Goal: Task Accomplishment & Management: Use online tool/utility

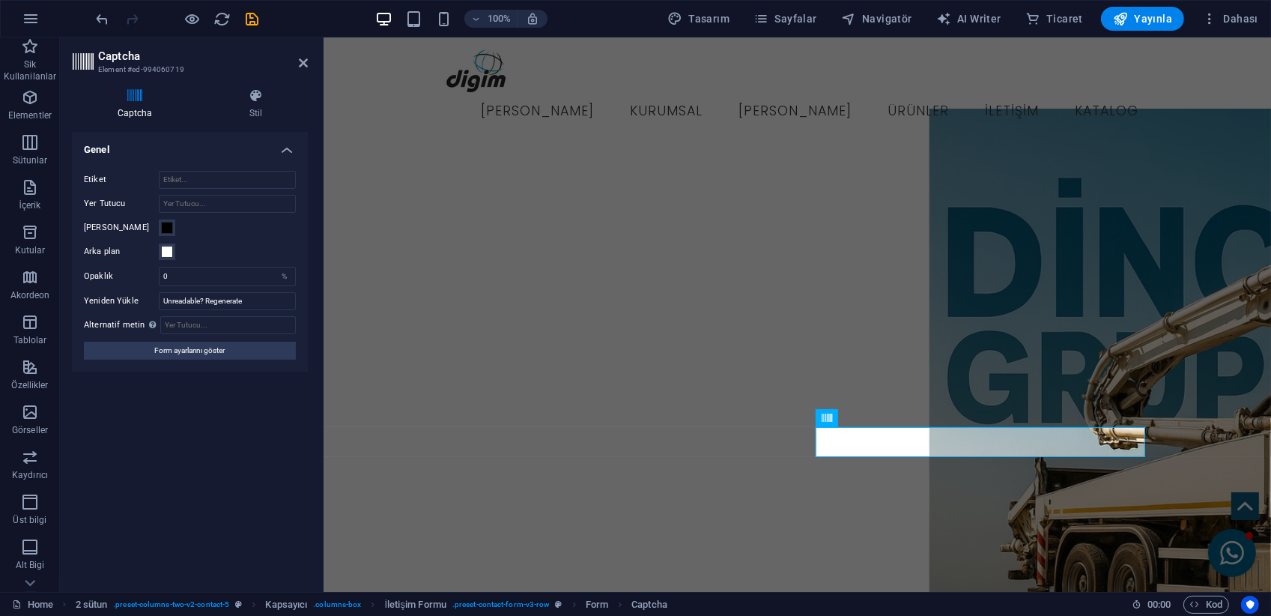
scroll to position [1498, 0]
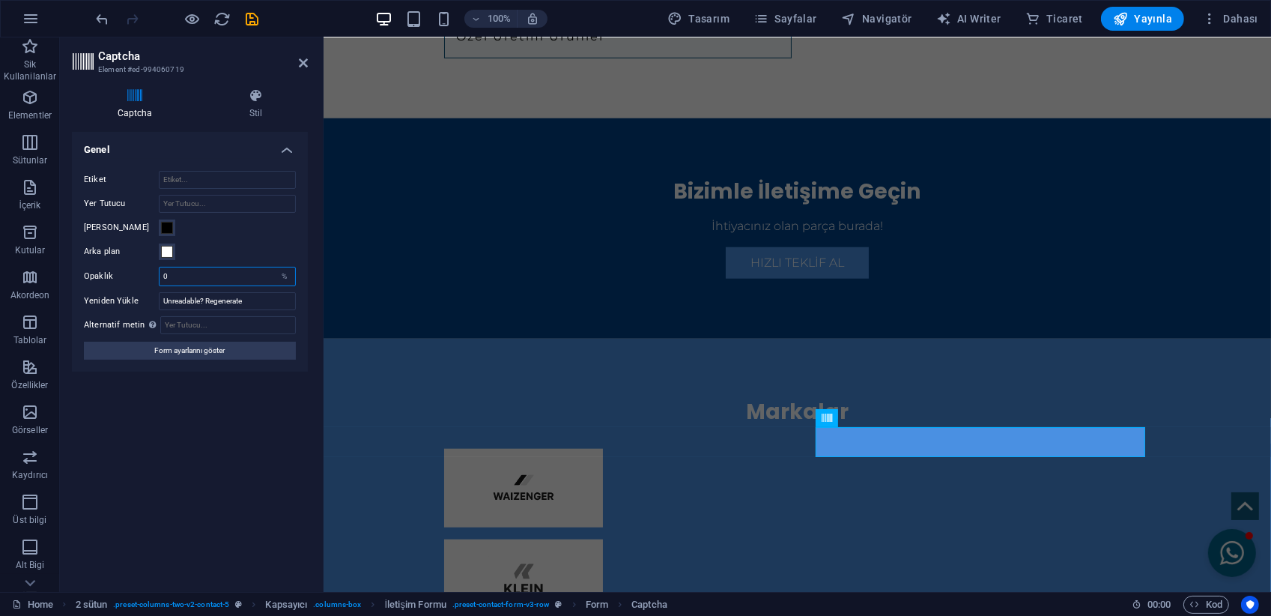
drag, startPoint x: 199, startPoint y: 277, endPoint x: 149, endPoint y: 286, distance: 50.3
click at [149, 286] on div "Etiket Yer Tutucu Metin rengi Arka plan Opaklık 0 % Yeniden Yükle Unreadable? R…" at bounding box center [190, 265] width 236 height 213
click at [178, 435] on div "Turnstile Cloudfare Turnstile, erişilebilir captcha sunan üçüncü taraf bir ente…" at bounding box center [190, 356] width 236 height 448
drag, startPoint x: 190, startPoint y: 276, endPoint x: 116, endPoint y: 298, distance: 77.3
click at [116, 298] on div "Etiket Yer Tutucu Metin rengi Arka plan Opaklık 100 % Yeniden Yükle Unreadable?…" at bounding box center [190, 265] width 236 height 213
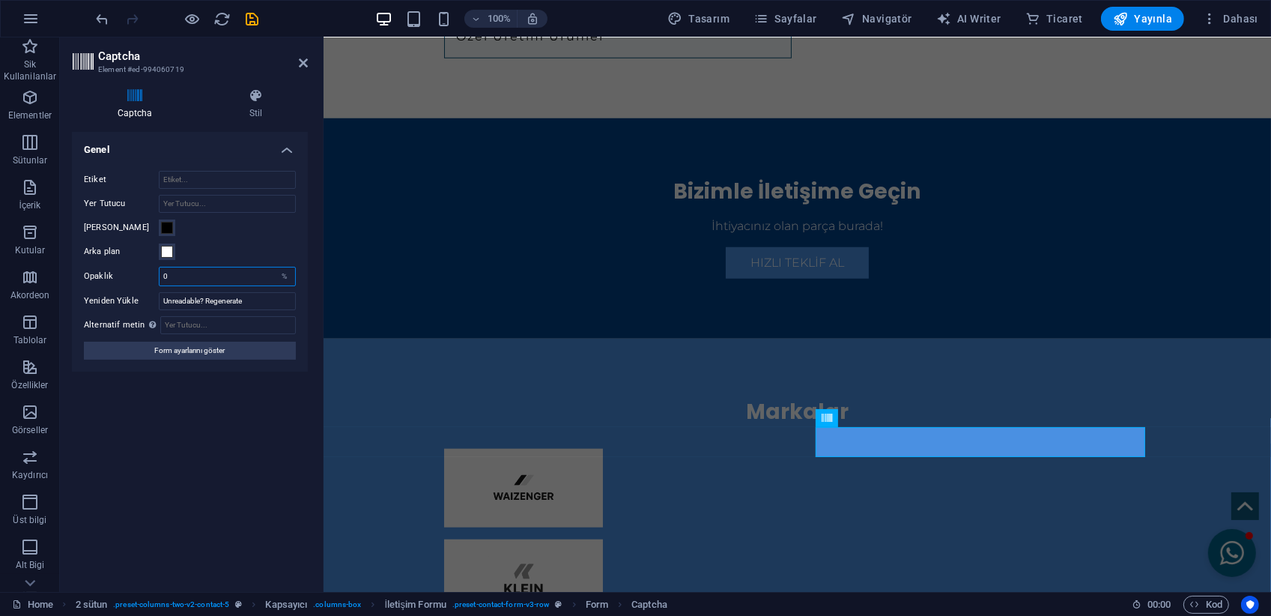
type input "0"
click at [165, 250] on span at bounding box center [167, 252] width 12 height 12
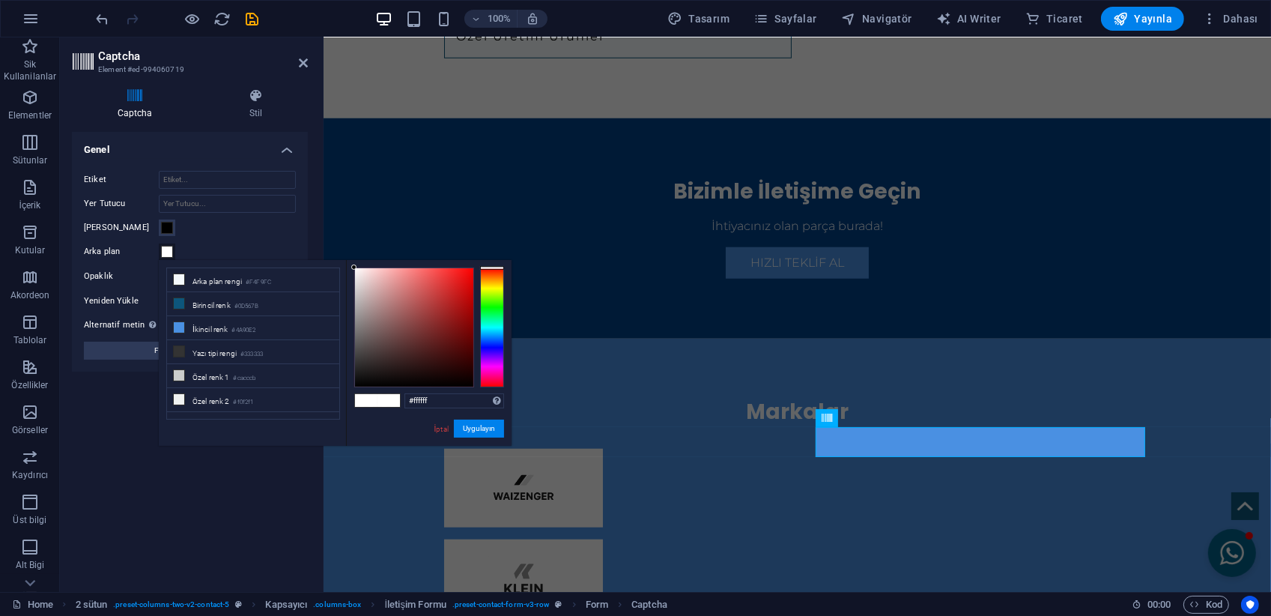
click at [182, 464] on div "Turnstile Cloudfare Turnstile, erişilebilir captcha sunan üçüncü taraf bir ente…" at bounding box center [190, 356] width 236 height 448
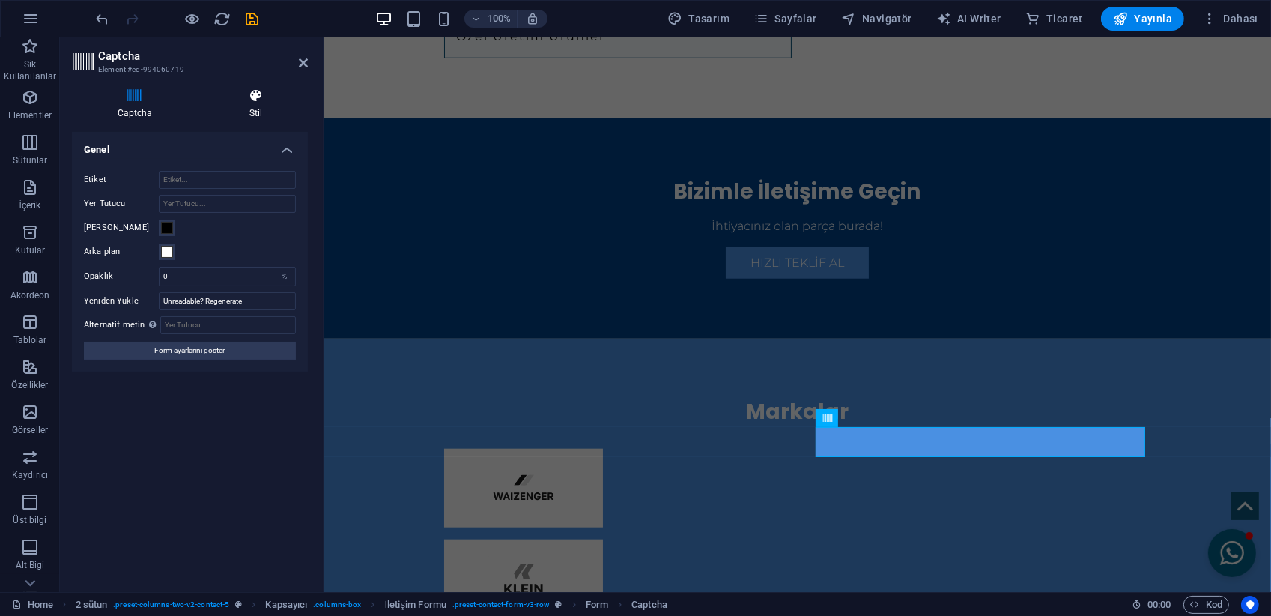
click at [252, 96] on icon at bounding box center [256, 95] width 104 height 15
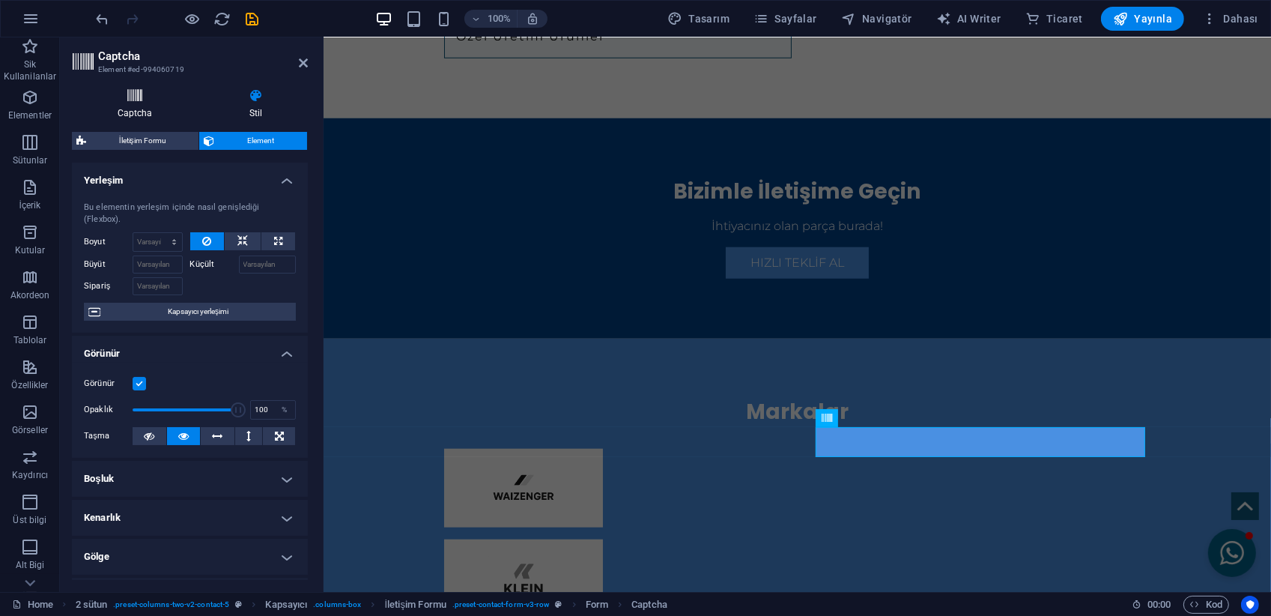
click at [123, 104] on h4 "Captcha" at bounding box center [138, 103] width 132 height 31
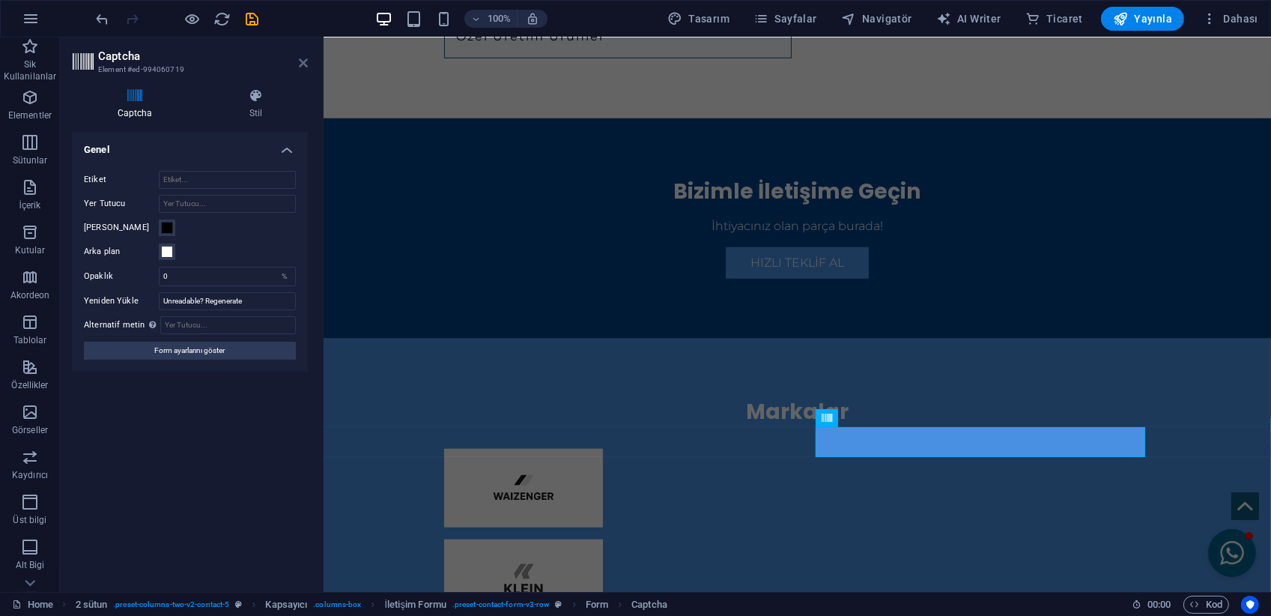
click at [299, 57] on icon at bounding box center [303, 63] width 9 height 12
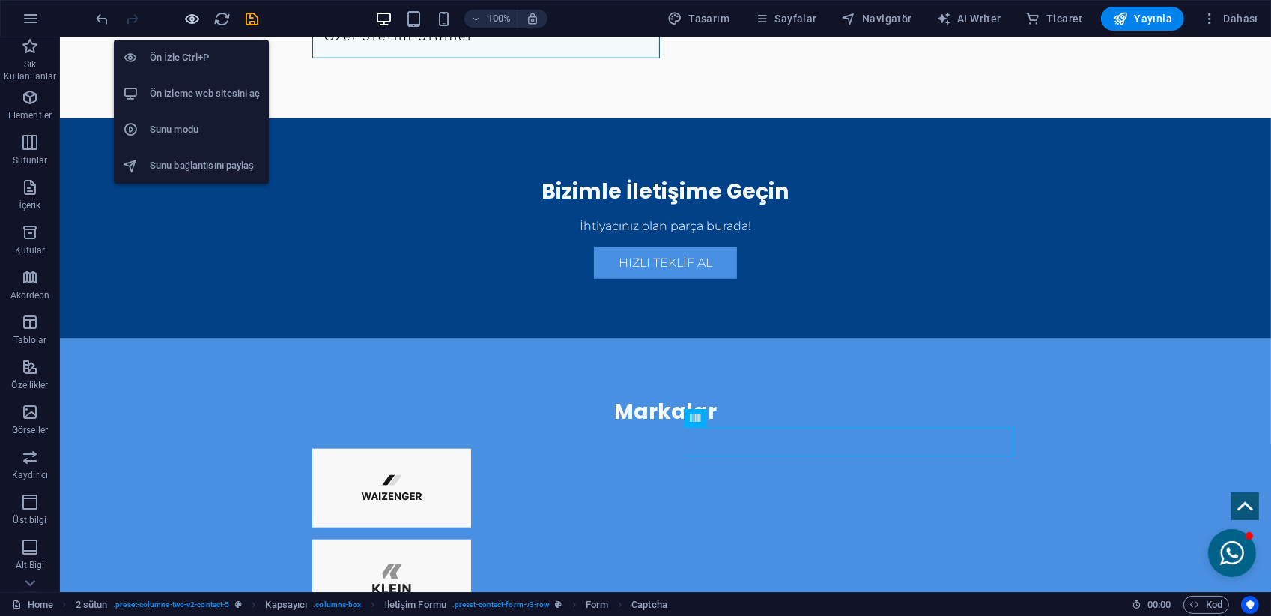
click at [193, 20] on icon "button" at bounding box center [192, 18] width 17 height 17
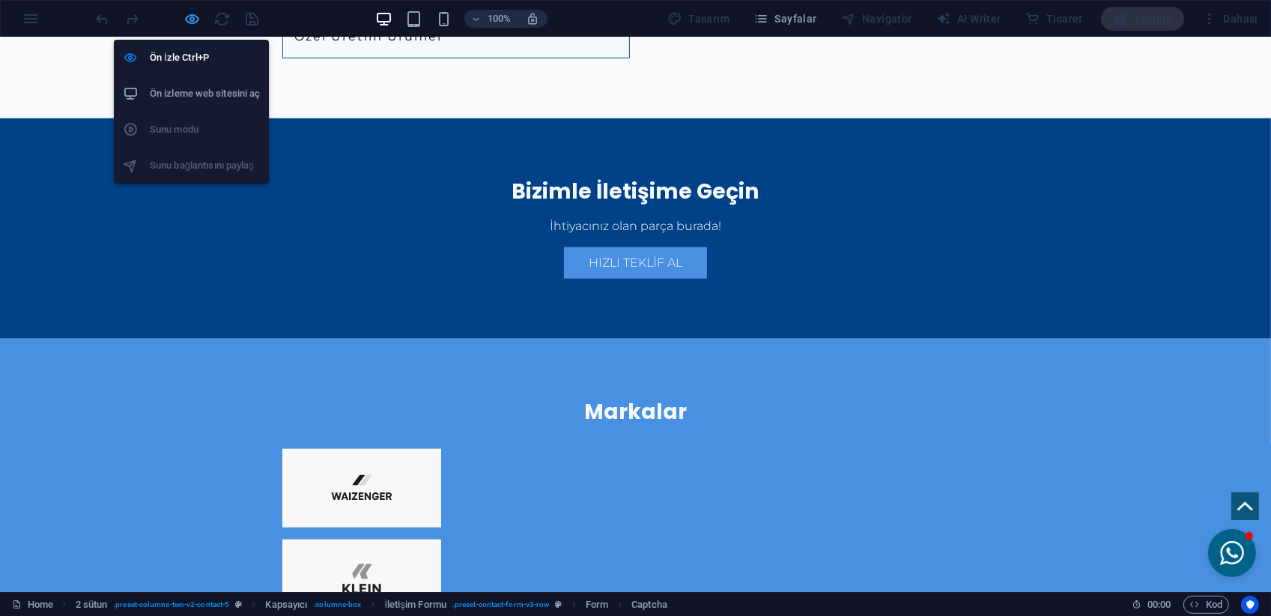
click at [193, 21] on icon "button" at bounding box center [192, 18] width 17 height 17
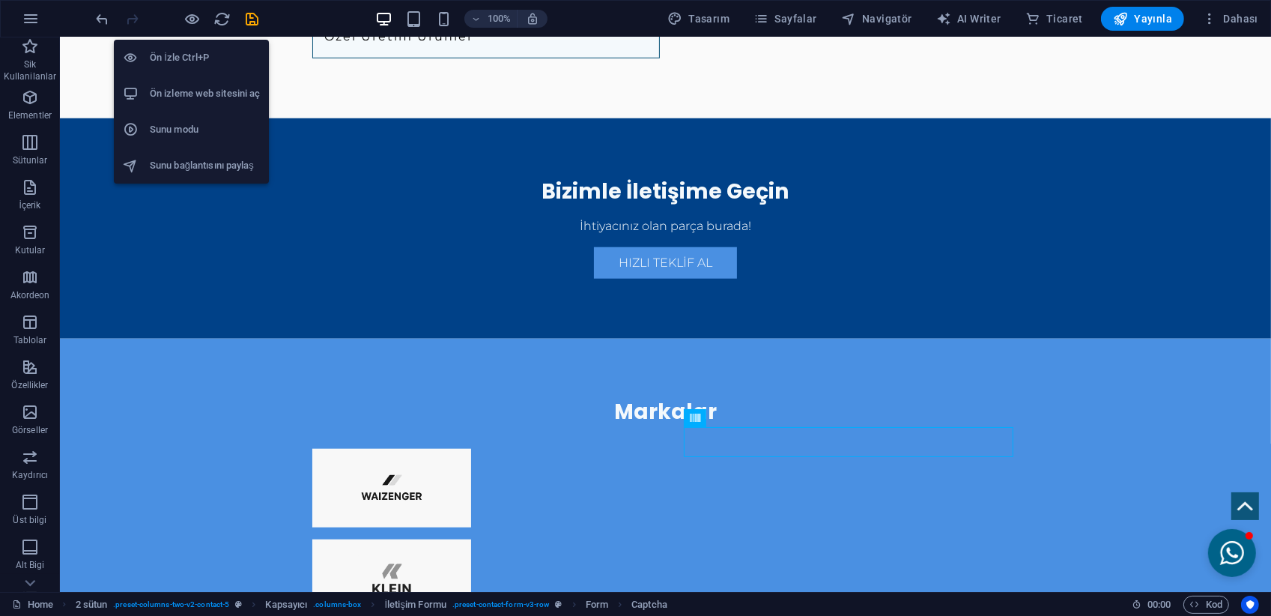
click at [200, 86] on h6 "Ön izleme web sitesini aç" at bounding box center [205, 94] width 110 height 18
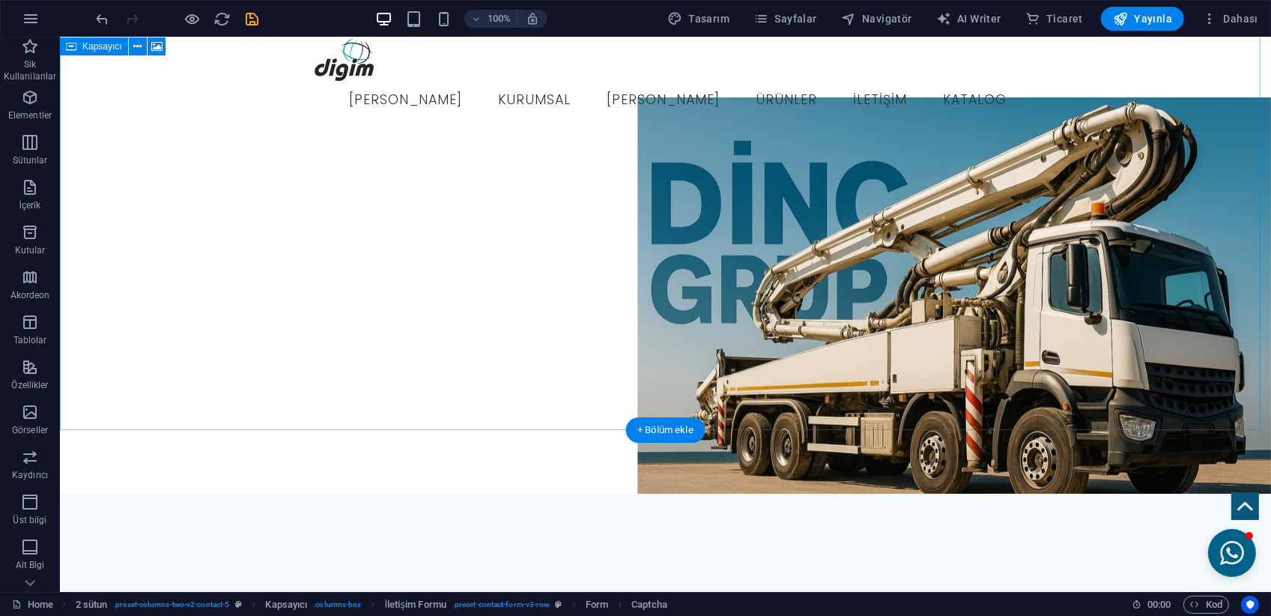
scroll to position [0, 0]
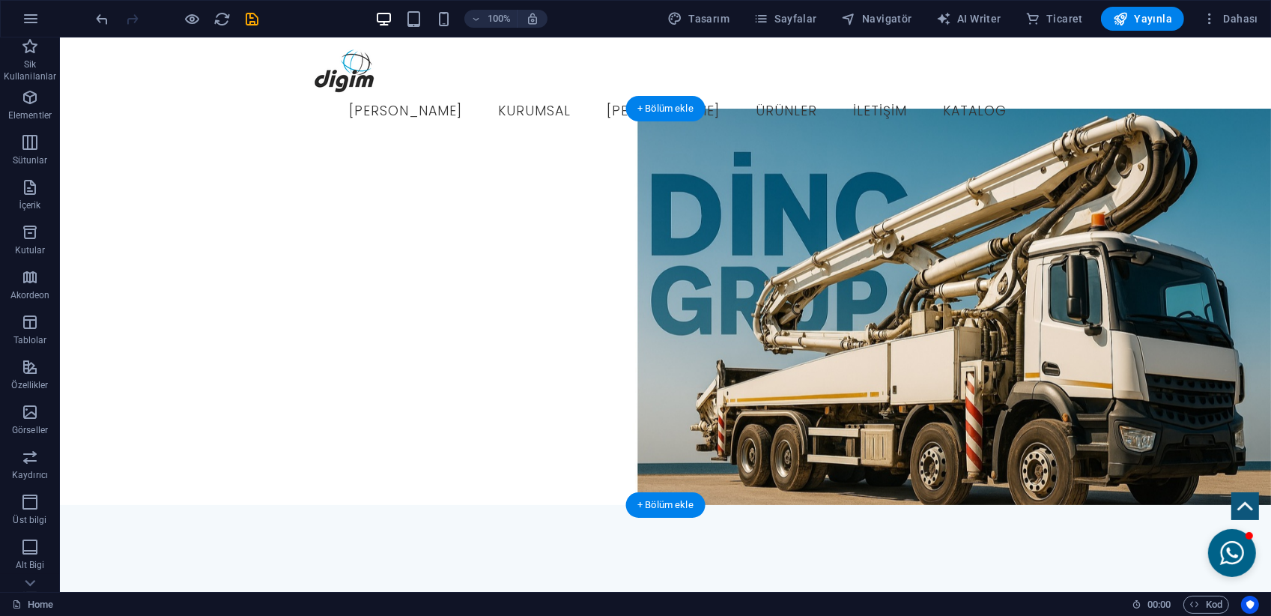
click at [855, 369] on figure at bounding box center [664, 307] width 1211 height 396
select select "header"
select select "%"
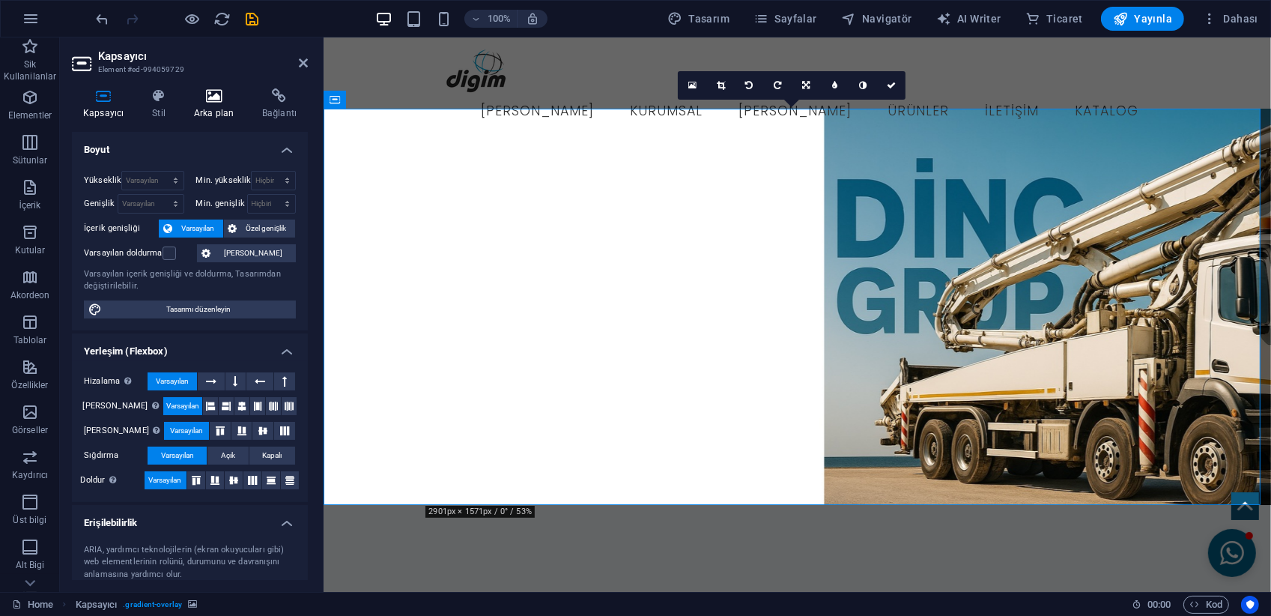
click at [218, 89] on icon at bounding box center [214, 95] width 62 height 15
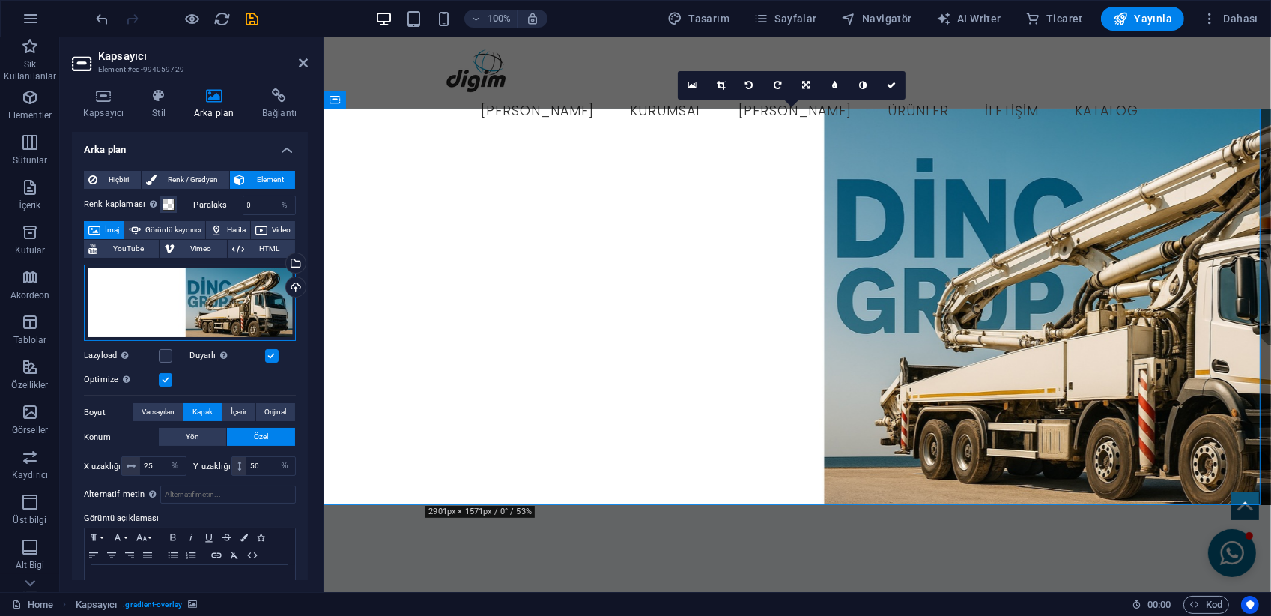
click at [205, 293] on div "Dosyaları buraya sürükleyin, dosyaları seçmek için tıklayın veya Dosyalardan ya…" at bounding box center [190, 302] width 212 height 77
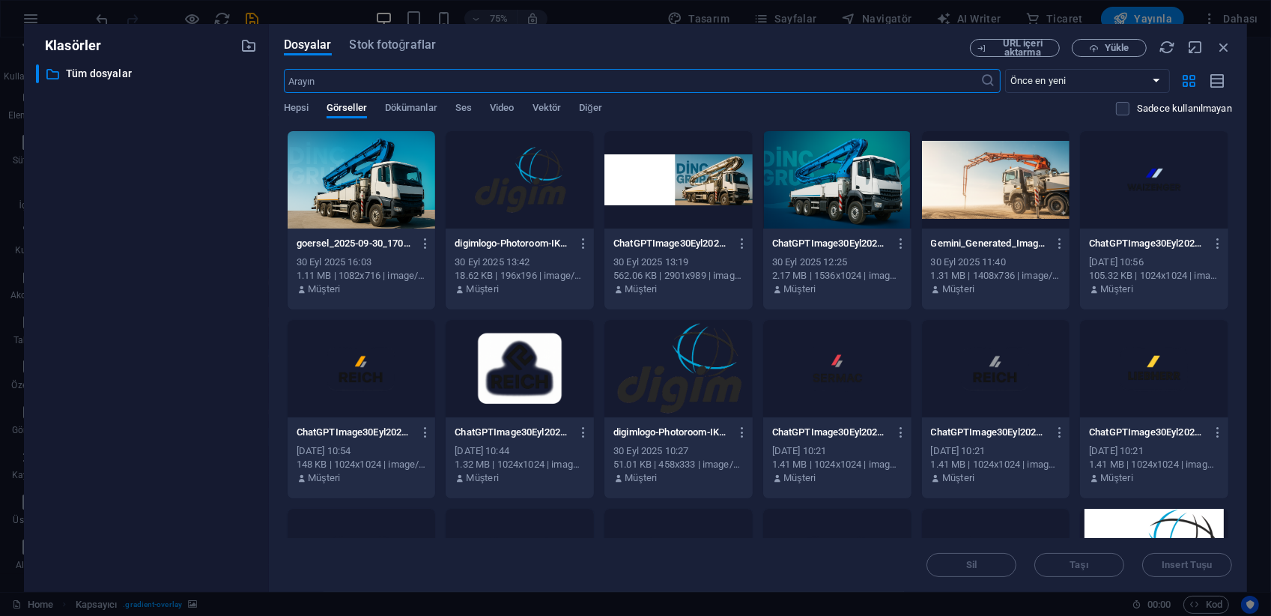
click at [702, 205] on div at bounding box center [679, 179] width 148 height 97
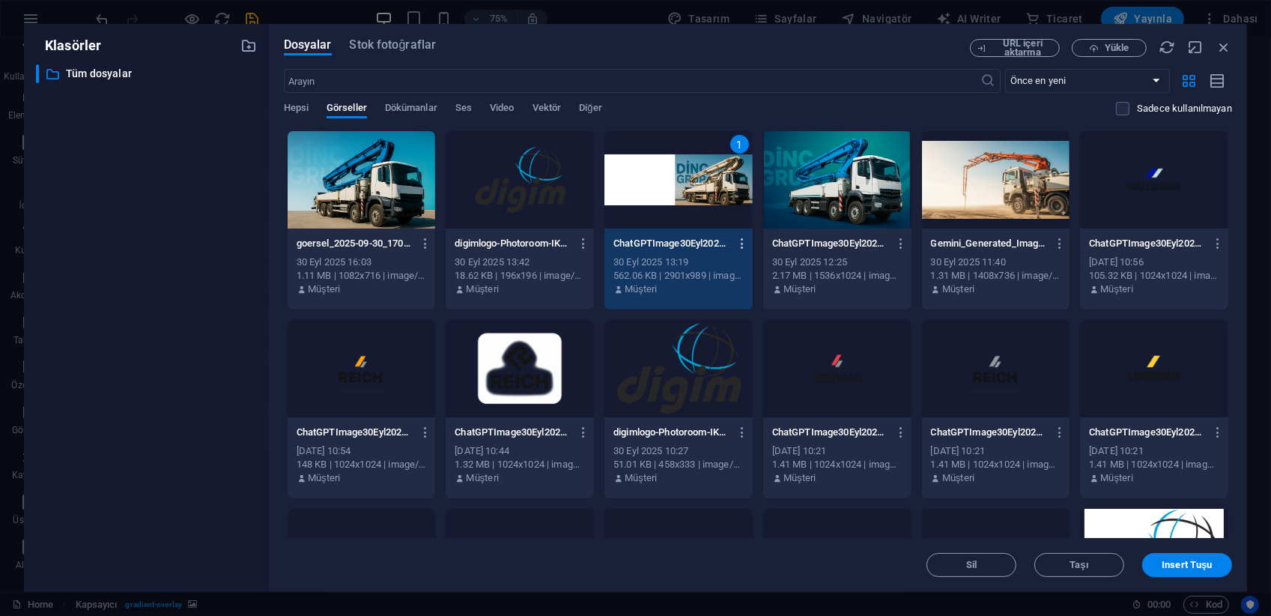
click at [736, 239] on icon "button" at bounding box center [743, 243] width 14 height 13
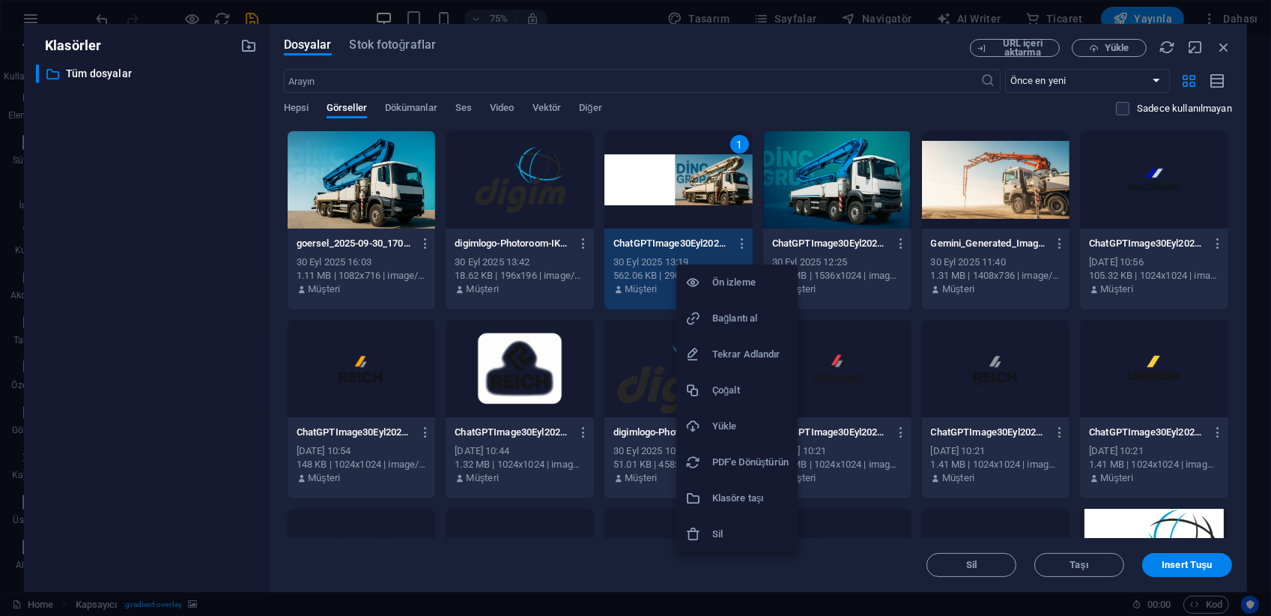
click at [739, 288] on h6 "Ön izleme" at bounding box center [750, 282] width 76 height 18
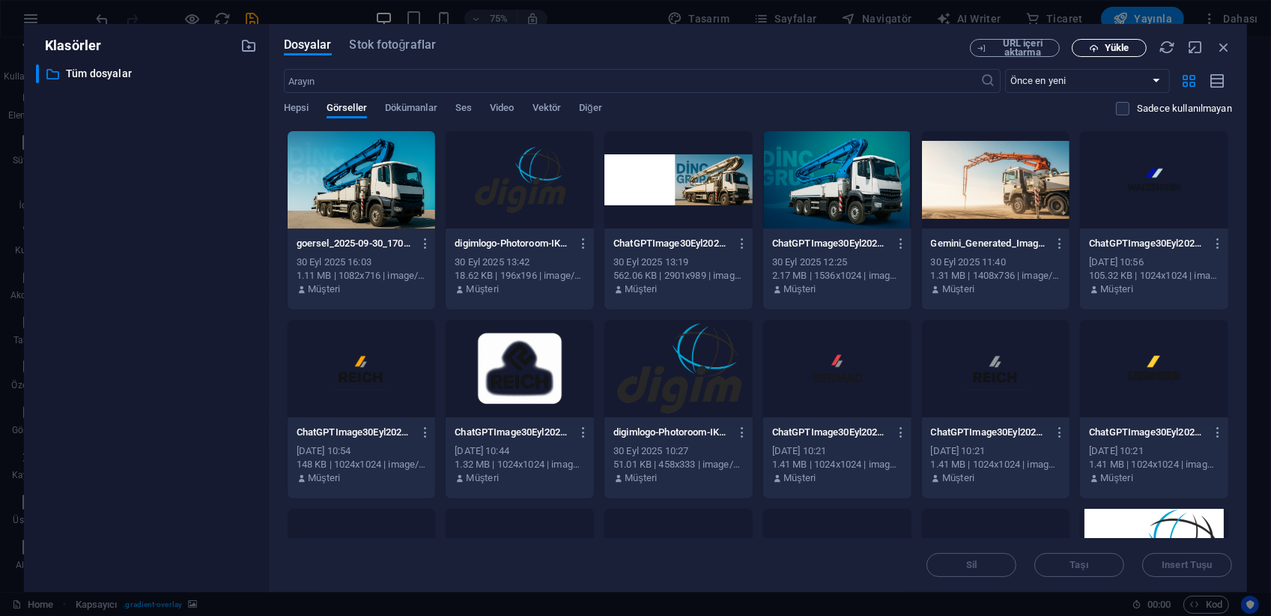
click at [1119, 39] on button "Yükle" at bounding box center [1109, 48] width 75 height 18
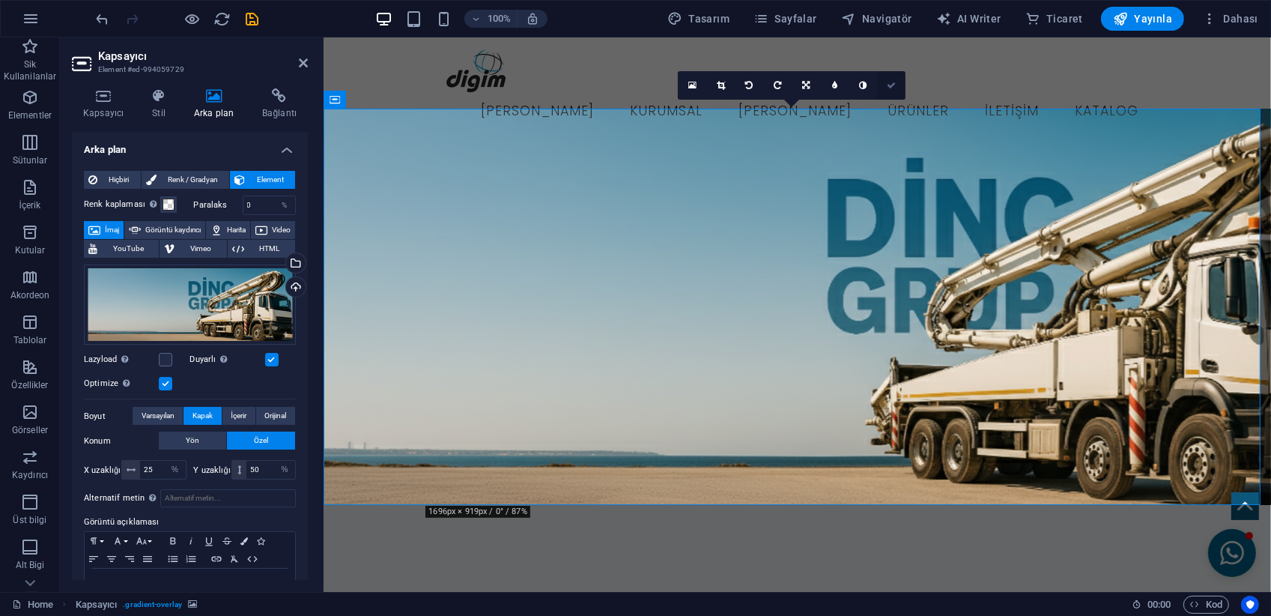
click at [896, 85] on icon at bounding box center [891, 85] width 9 height 9
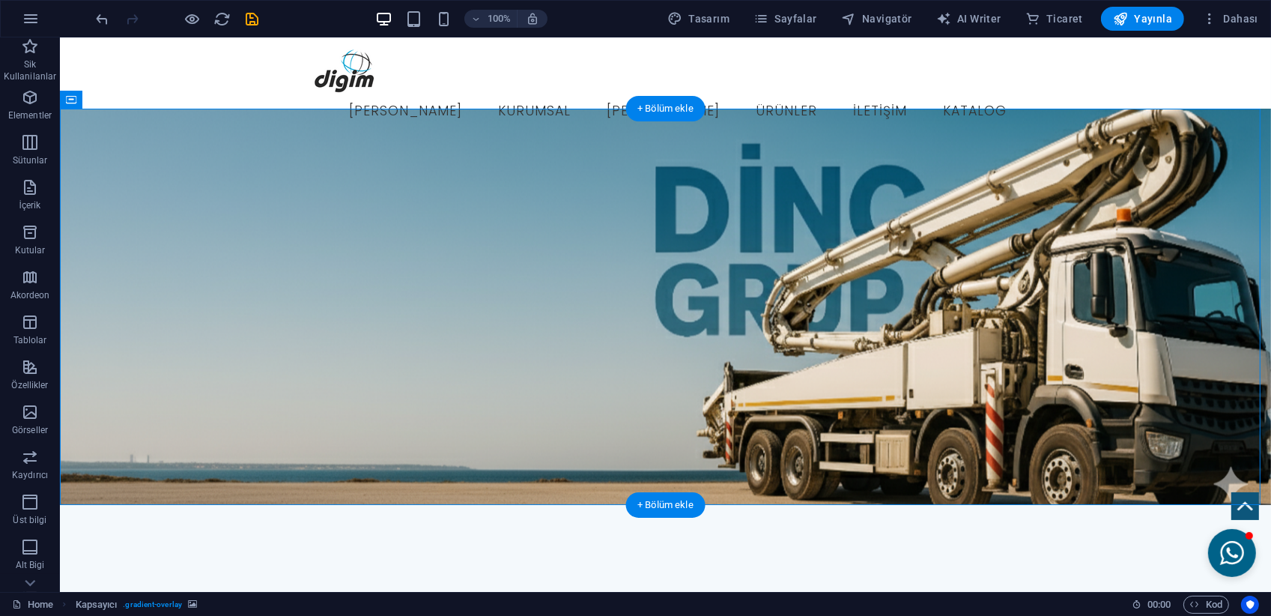
click at [266, 249] on figure at bounding box center [664, 307] width 1211 height 396
select select "%"
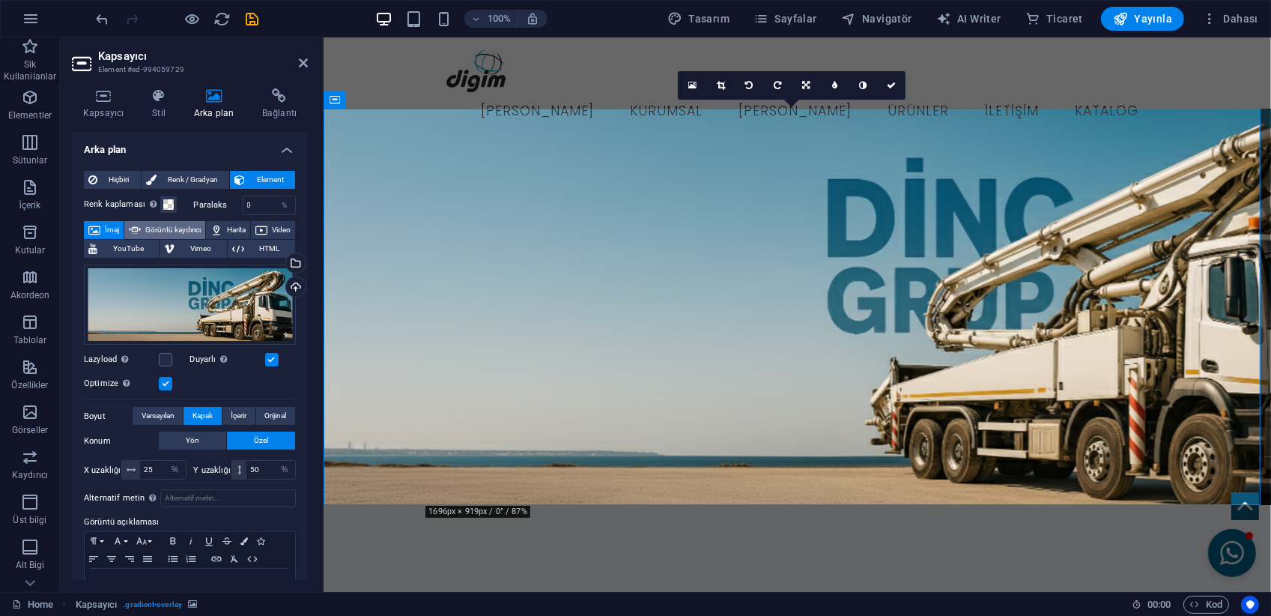
click at [201, 234] on span "Görüntü kaydırıcı" at bounding box center [172, 230] width 55 height 18
select select "ms"
select select "s"
select select "progressive"
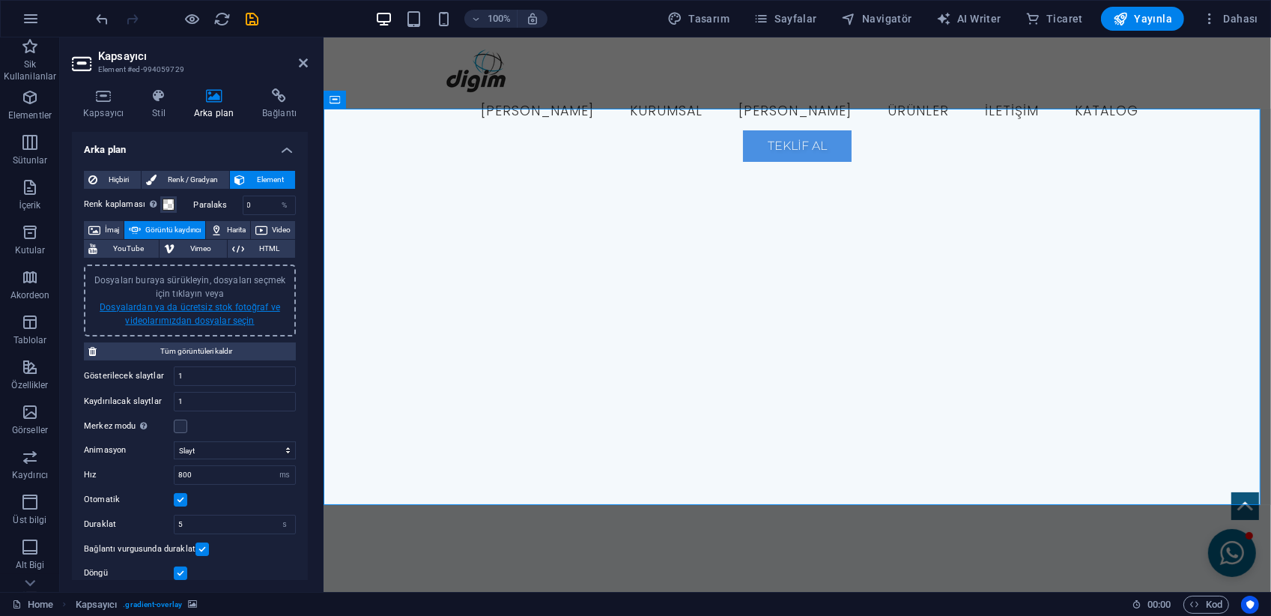
click at [181, 310] on link "Dosyalardan ya da ücretsiz stok fotoğraf ve videolarımızdan dosyalar seçin" at bounding box center [190, 314] width 181 height 24
click at [181, 310] on body "Dinç Grup İş Makina Home (tr) Sik Kullanilanlar Elementler Sütunlar İçerik Kutu…" at bounding box center [635, 308] width 1271 height 616
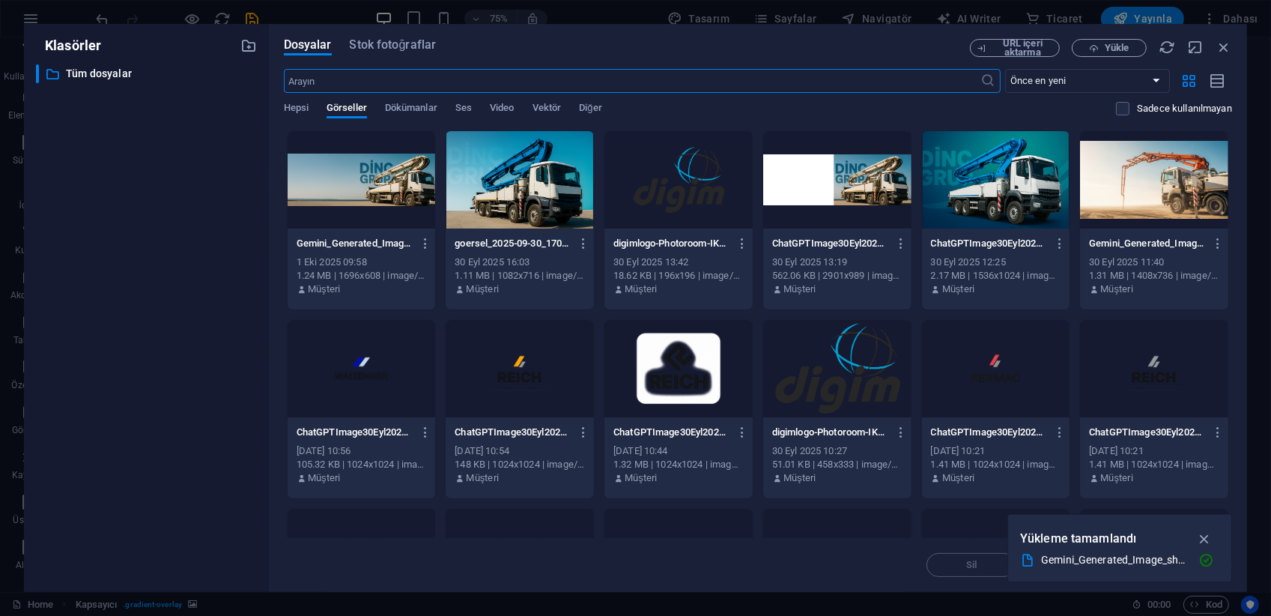
click at [393, 187] on div at bounding box center [362, 179] width 148 height 97
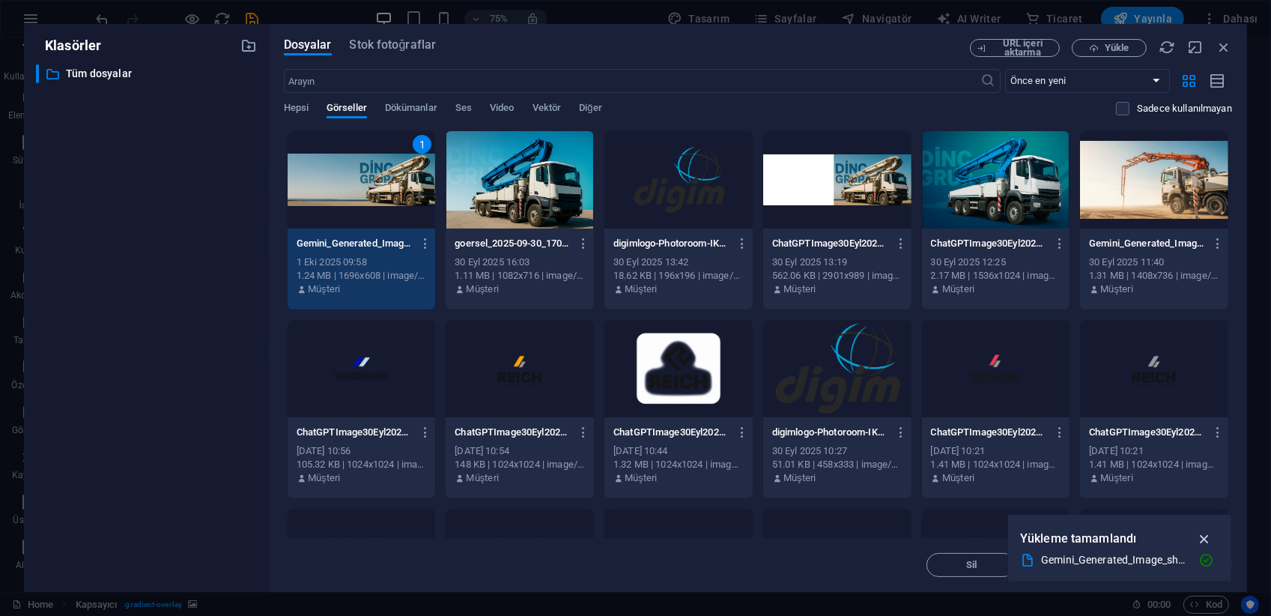
click at [1205, 531] on icon "button" at bounding box center [1204, 538] width 17 height 16
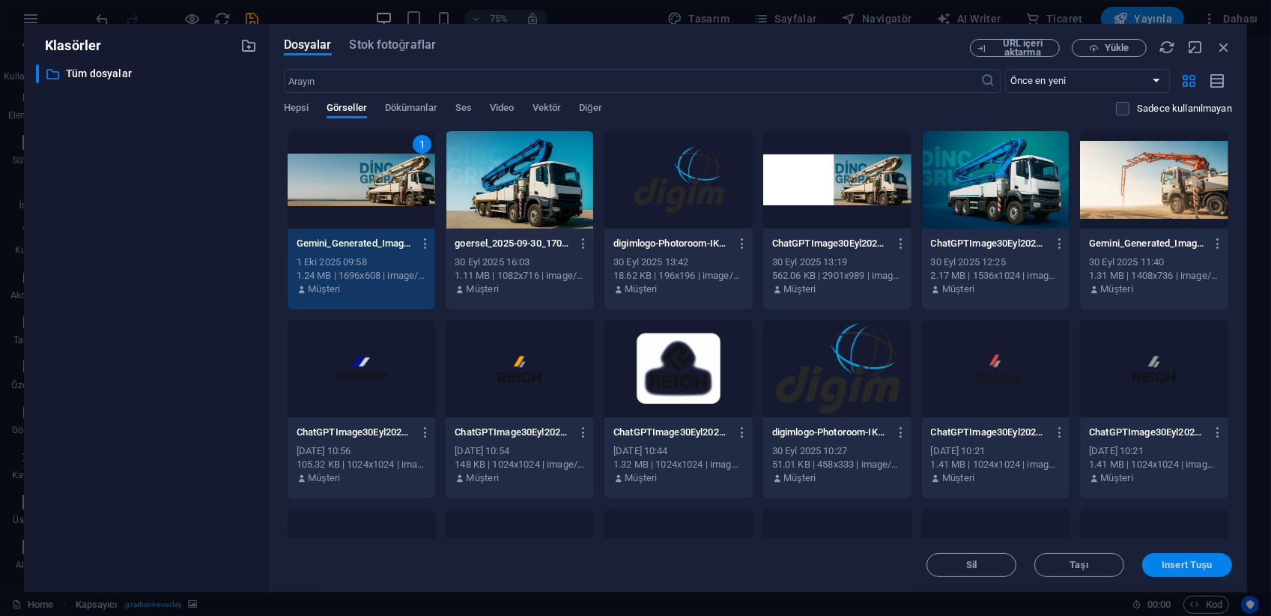
click at [1181, 560] on span "Insert Tuşu" at bounding box center [1187, 564] width 50 height 9
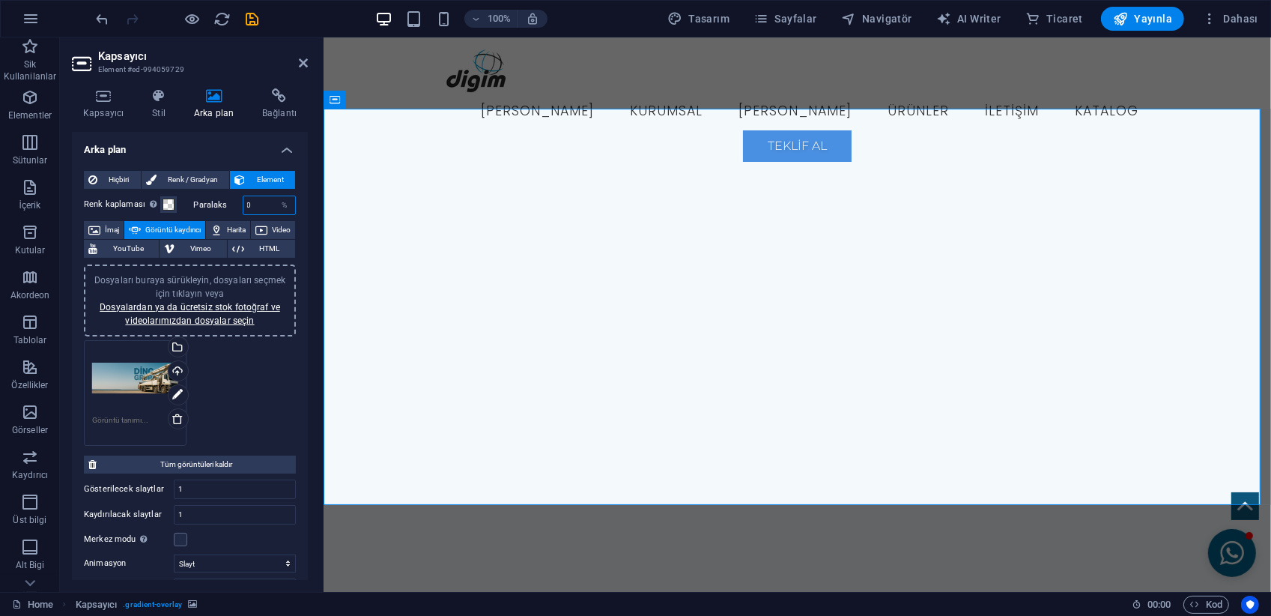
drag, startPoint x: 265, startPoint y: 203, endPoint x: 227, endPoint y: 203, distance: 38.2
click at [227, 203] on div "Paralaks 0 %" at bounding box center [245, 205] width 103 height 19
drag, startPoint x: 241, startPoint y: 206, endPoint x: 186, endPoint y: 197, distance: 56.2
click at [194, 199] on div "Paralaks 60 %" at bounding box center [245, 205] width 103 height 19
drag, startPoint x: 257, startPoint y: 202, endPoint x: 227, endPoint y: 206, distance: 30.3
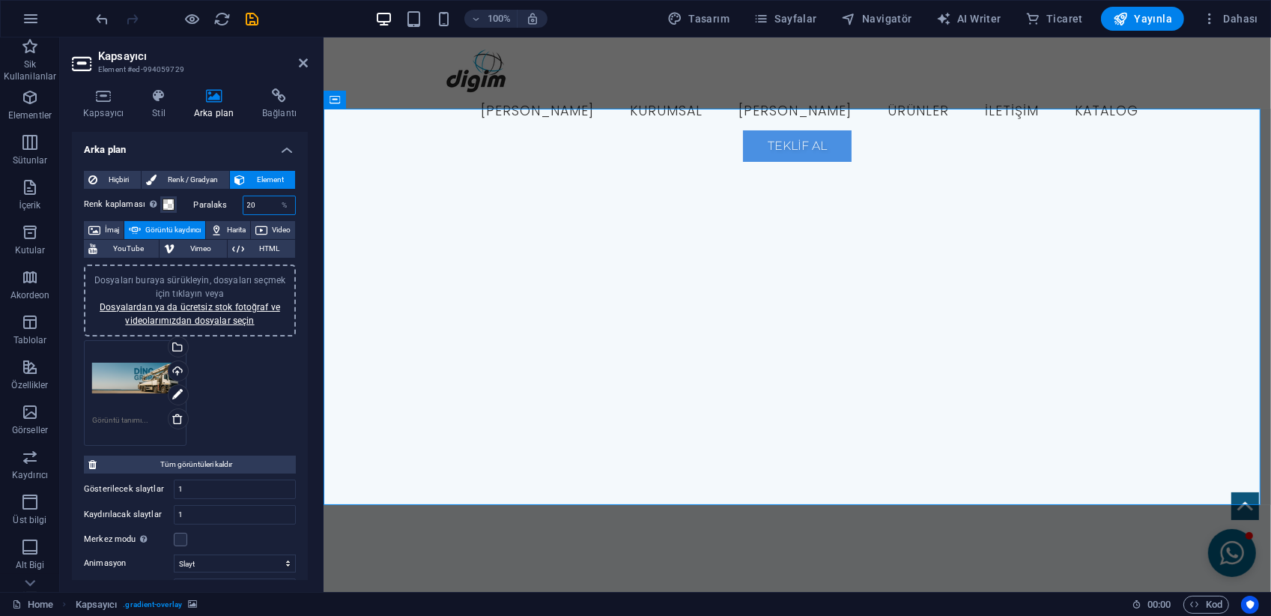
click at [229, 206] on div "Paralaks 20 %" at bounding box center [245, 205] width 103 height 19
type input "0"
click at [150, 98] on icon at bounding box center [159, 95] width 36 height 15
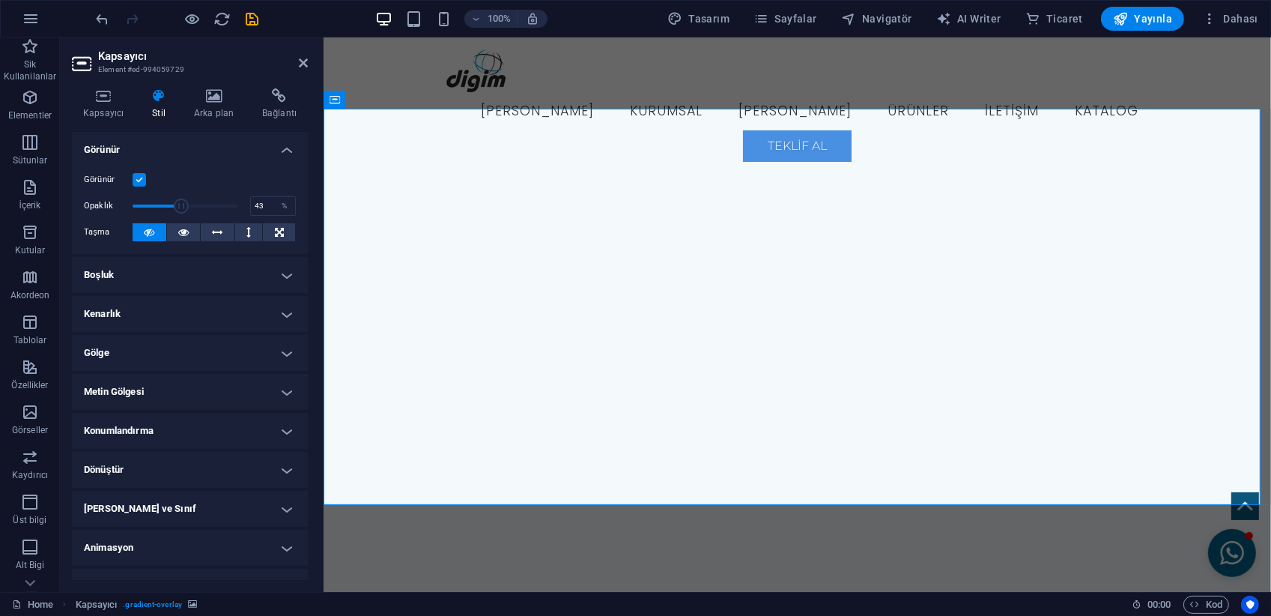
drag, startPoint x: 229, startPoint y: 204, endPoint x: 177, endPoint y: 206, distance: 52.5
click at [177, 205] on span at bounding box center [182, 206] width 15 height 15
type input "100"
drag, startPoint x: 177, startPoint y: 206, endPoint x: 296, endPoint y: 207, distance: 119.1
click at [296, 207] on div "Görünür Opaklık 100 % Taşma" at bounding box center [190, 206] width 236 height 95
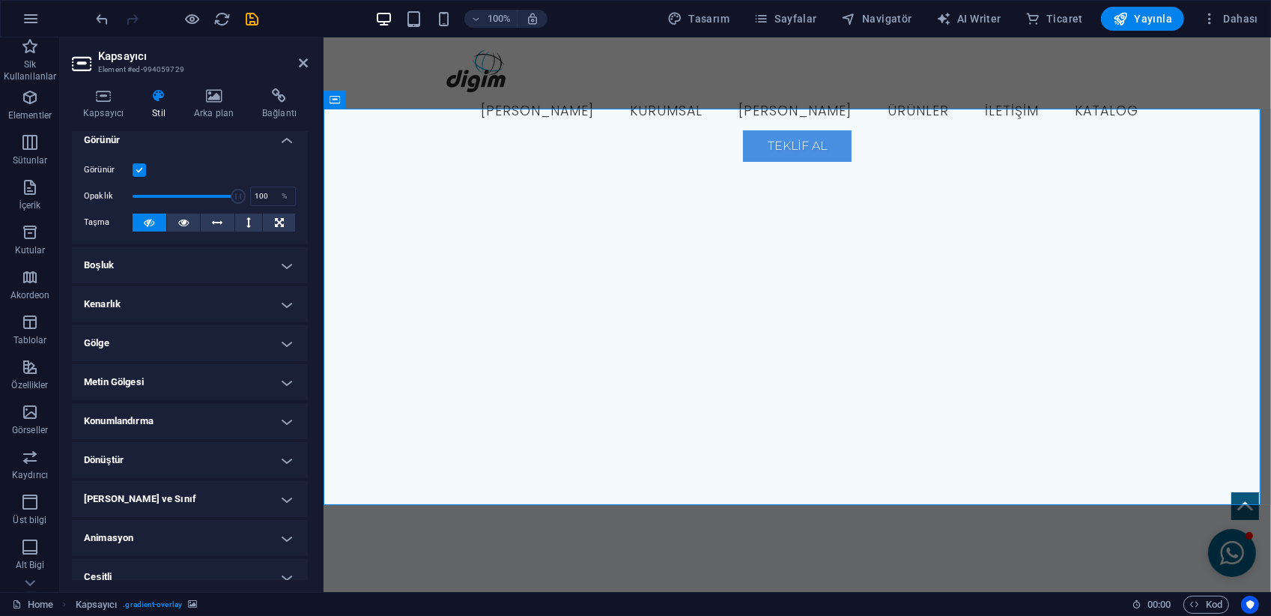
scroll to position [23, 0]
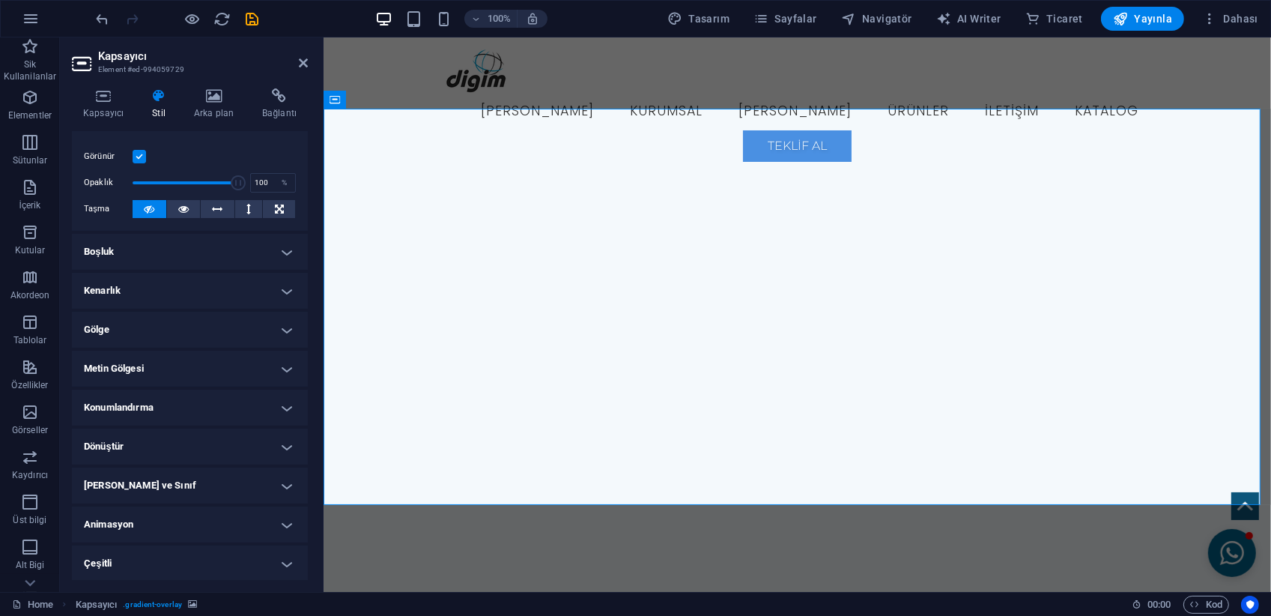
click at [158, 527] on h4 "Animasyon" at bounding box center [190, 524] width 236 height 36
click at [172, 565] on select "Animasyon ekleme Göster / Gizle Yukarı/[GEOGRAPHIC_DATA] kaydır Yakınlaştır/Uza…" at bounding box center [190, 570] width 212 height 18
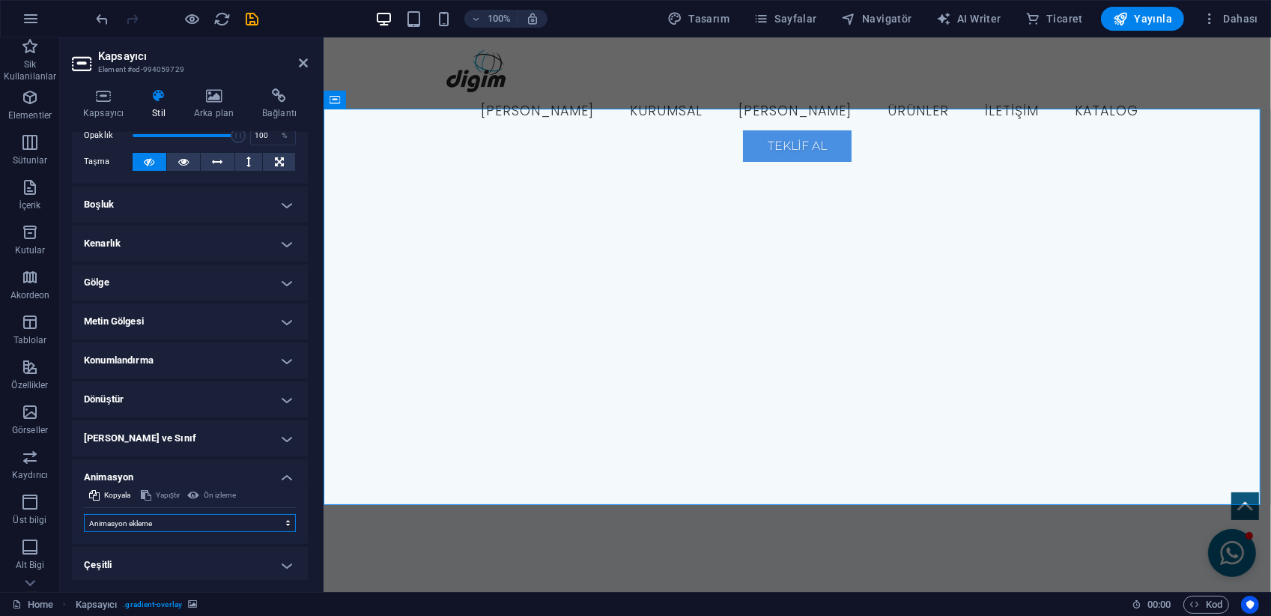
scroll to position [72, 0]
click at [169, 517] on select "Animasyon ekleme Göster / Gizle Yukarı/[GEOGRAPHIC_DATA] kaydır Yakınlaştır/Uza…" at bounding box center [190, 521] width 212 height 18
select select "move-left-to-right"
click at [84, 512] on select "Animasyon ekleme Göster / Gizle Yukarı/[GEOGRAPHIC_DATA] kaydır Yakınlaştır/Uza…" at bounding box center [190, 521] width 212 height 18
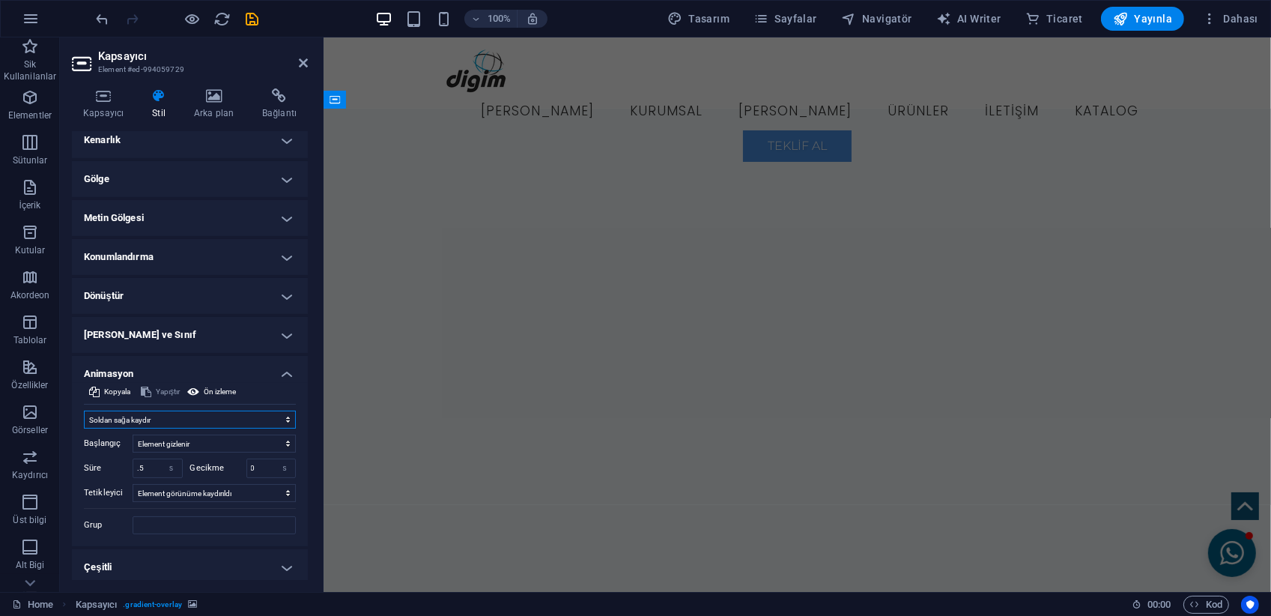
scroll to position [178, 0]
click at [180, 487] on select "Otomatik tetikleyici yok Sayfa yüklendiğinde Element görünüme kaydırıldı" at bounding box center [214, 489] width 163 height 18
click at [179, 485] on select "Otomatik tetikleyici yok Sayfa yüklendiğinde Element görünüme kaydırıldı" at bounding box center [214, 489] width 163 height 18
select select "onload"
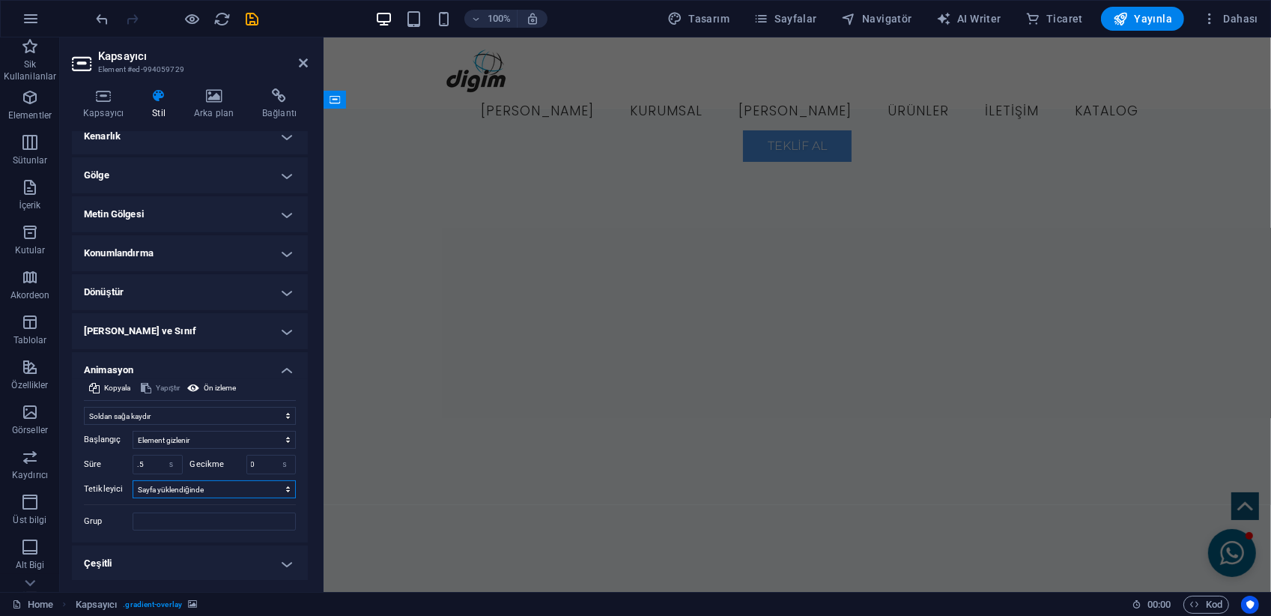
click at [133, 480] on select "Otomatik tetikleyici yok Sayfa yüklendiğinde Element görünüme kaydırıldı" at bounding box center [214, 489] width 163 height 18
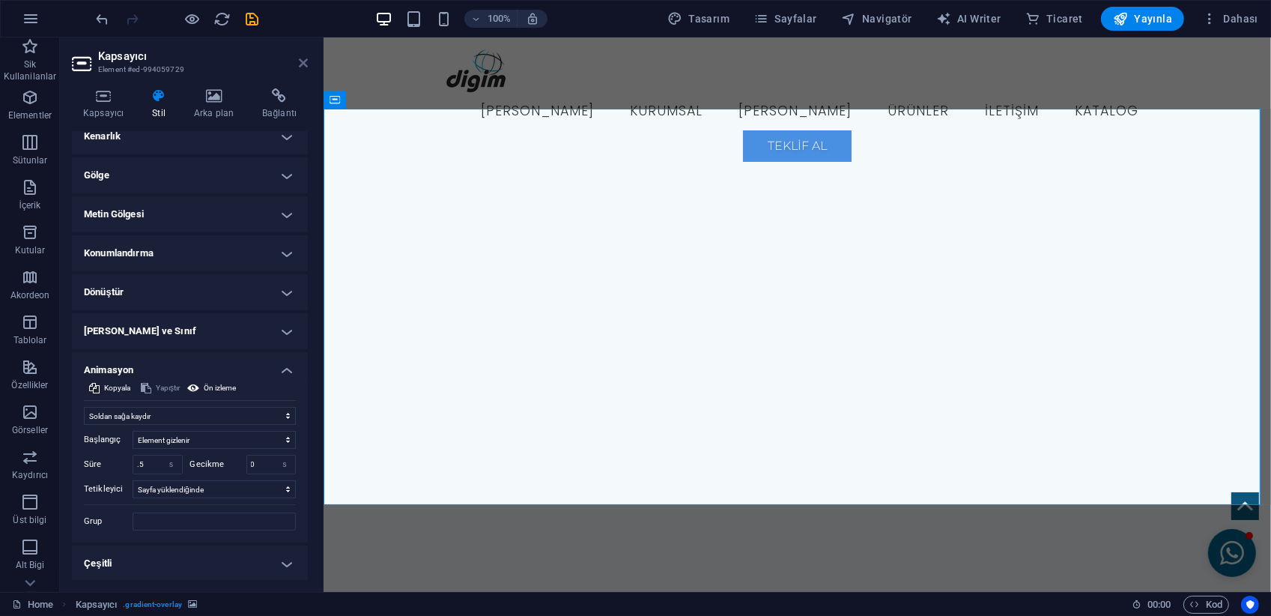
click at [307, 60] on icon at bounding box center [303, 63] width 9 height 12
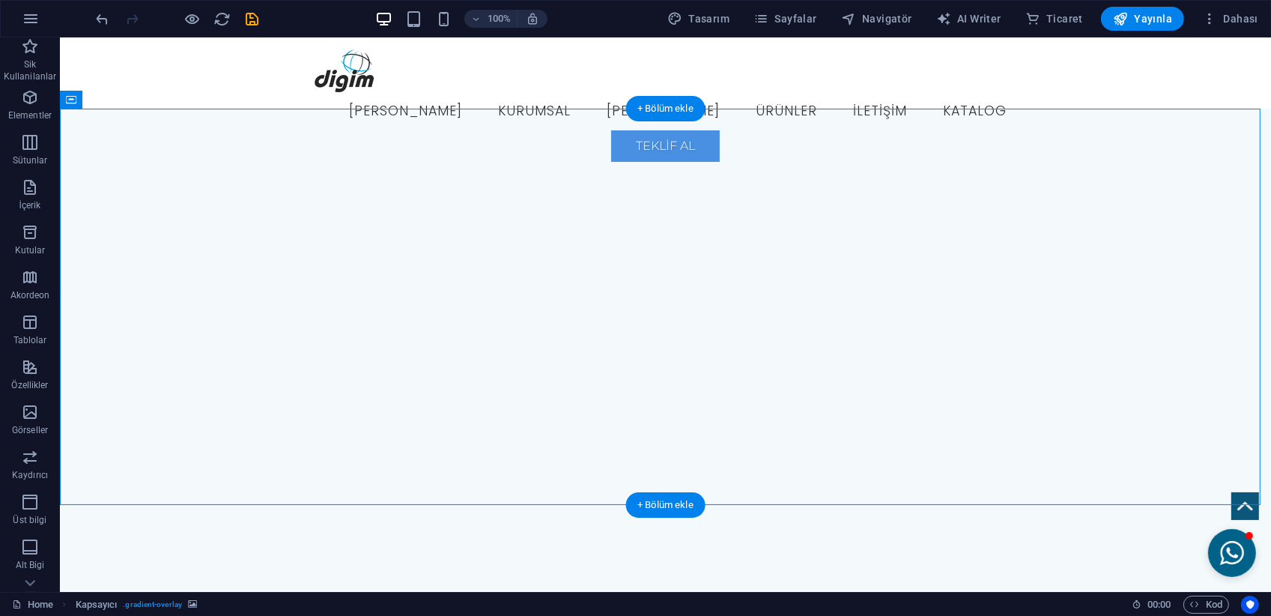
click at [971, 109] on img "1/1" at bounding box center [660, 109] width 1202 height 0
select select "move-left-to-right"
select select "s"
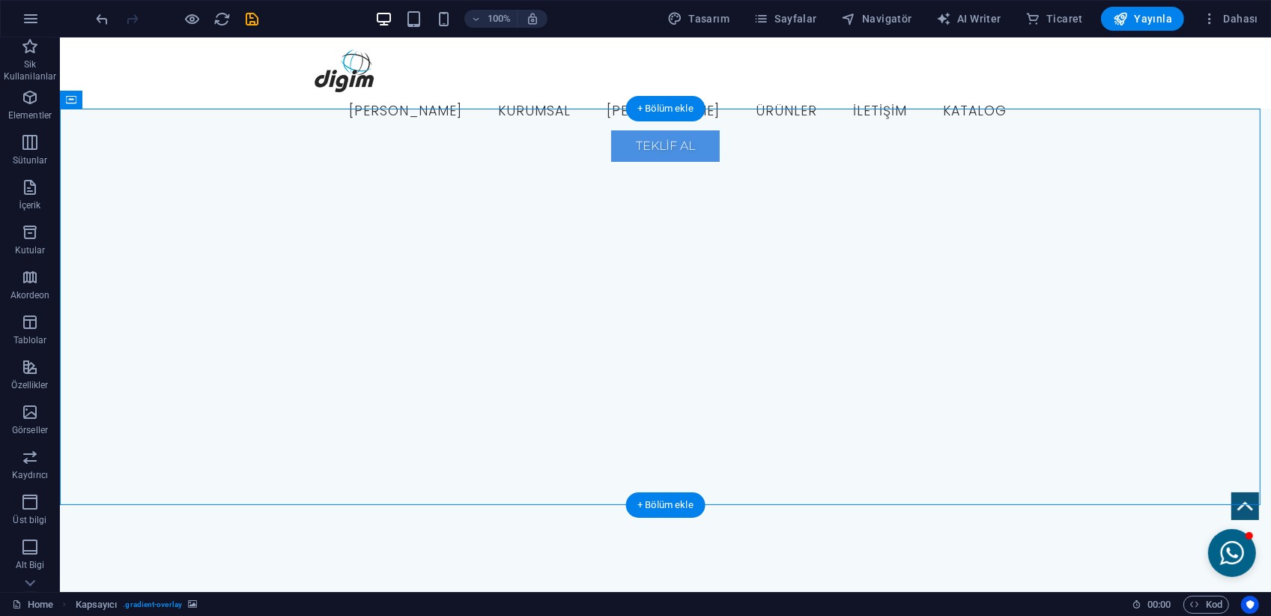
select select "onload"
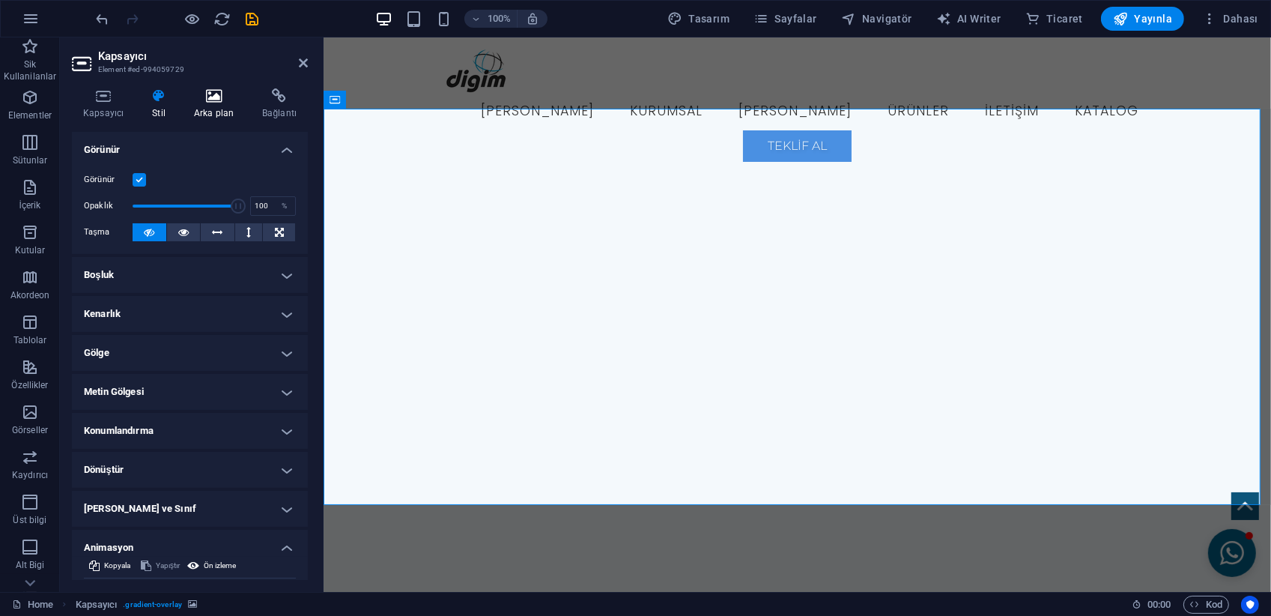
click at [221, 97] on icon at bounding box center [214, 95] width 62 height 15
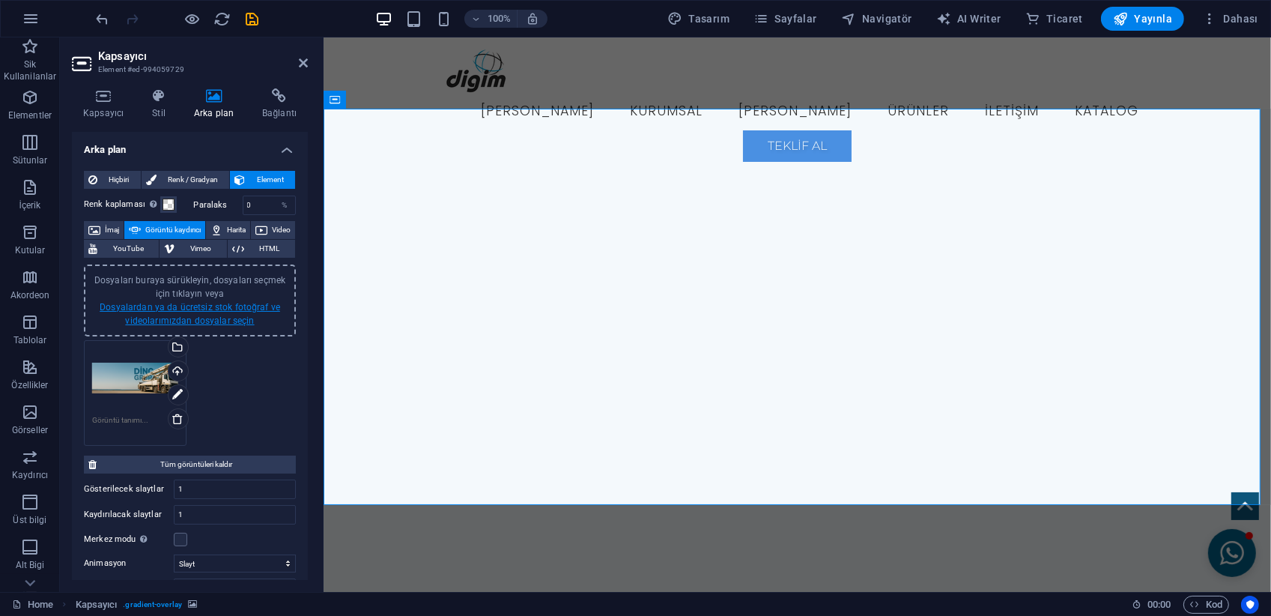
click at [208, 321] on link "Dosyalardan ya da ücretsiz stok fotoğraf ve videolarımızdan dosyalar seçin" at bounding box center [190, 314] width 181 height 24
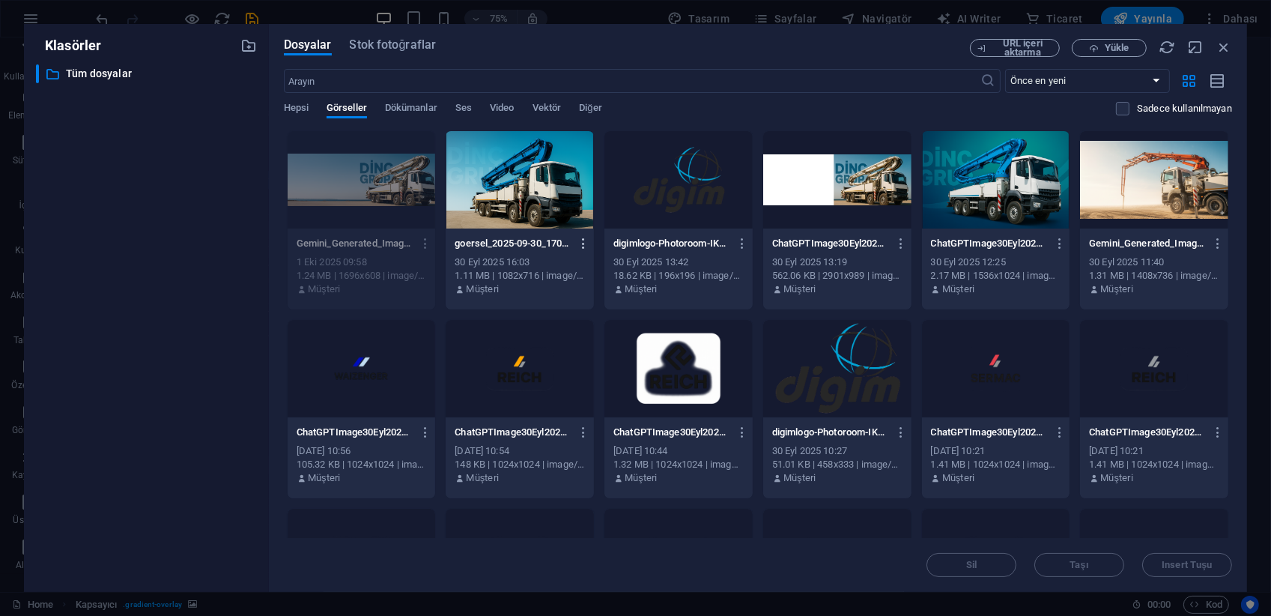
click at [580, 243] on icon "button" at bounding box center [585, 243] width 14 height 13
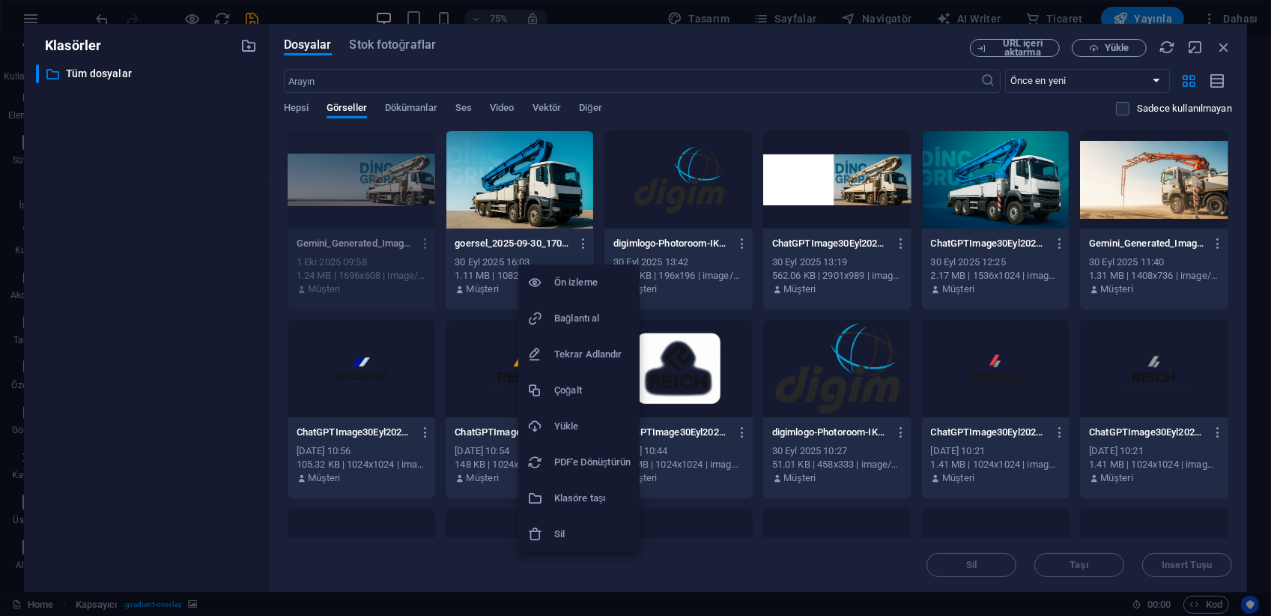
click at [587, 287] on h6 "Ön izleme" at bounding box center [592, 282] width 76 height 18
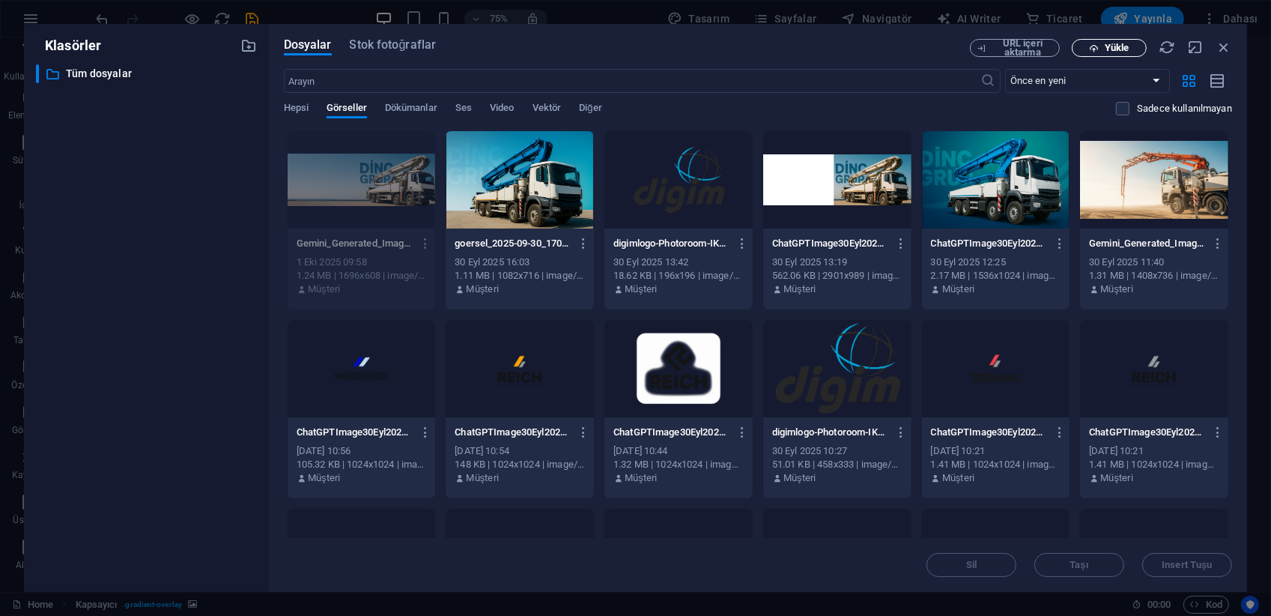
click at [1103, 47] on span "Yükle" at bounding box center [1109, 48] width 61 height 10
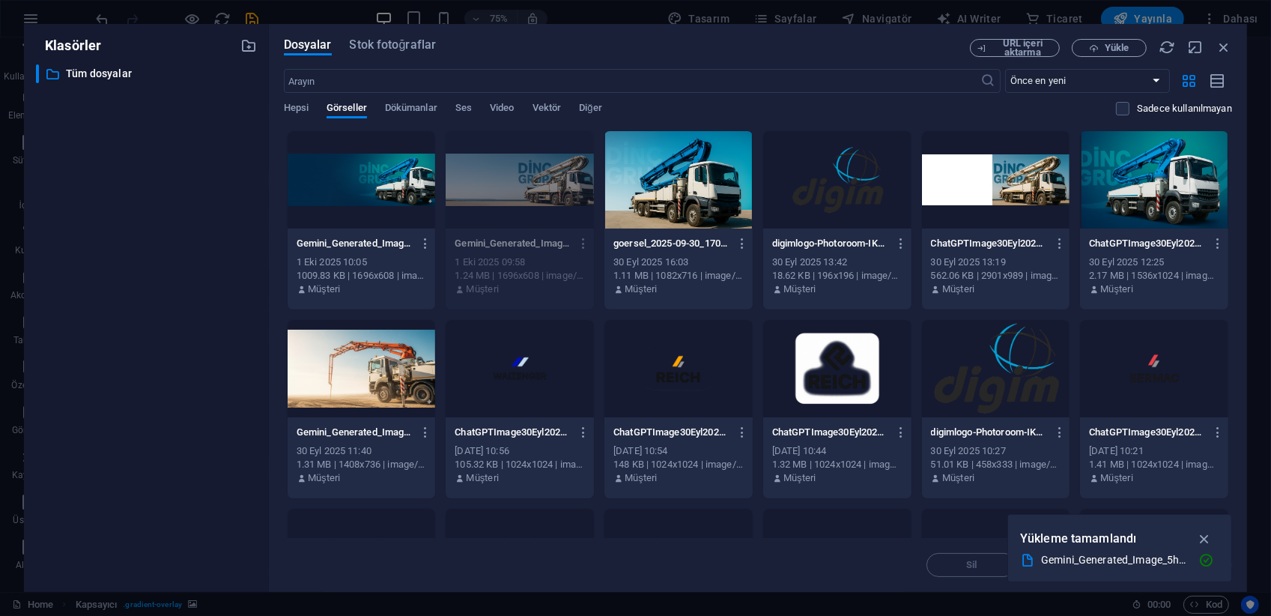
click at [392, 189] on div at bounding box center [362, 179] width 148 height 97
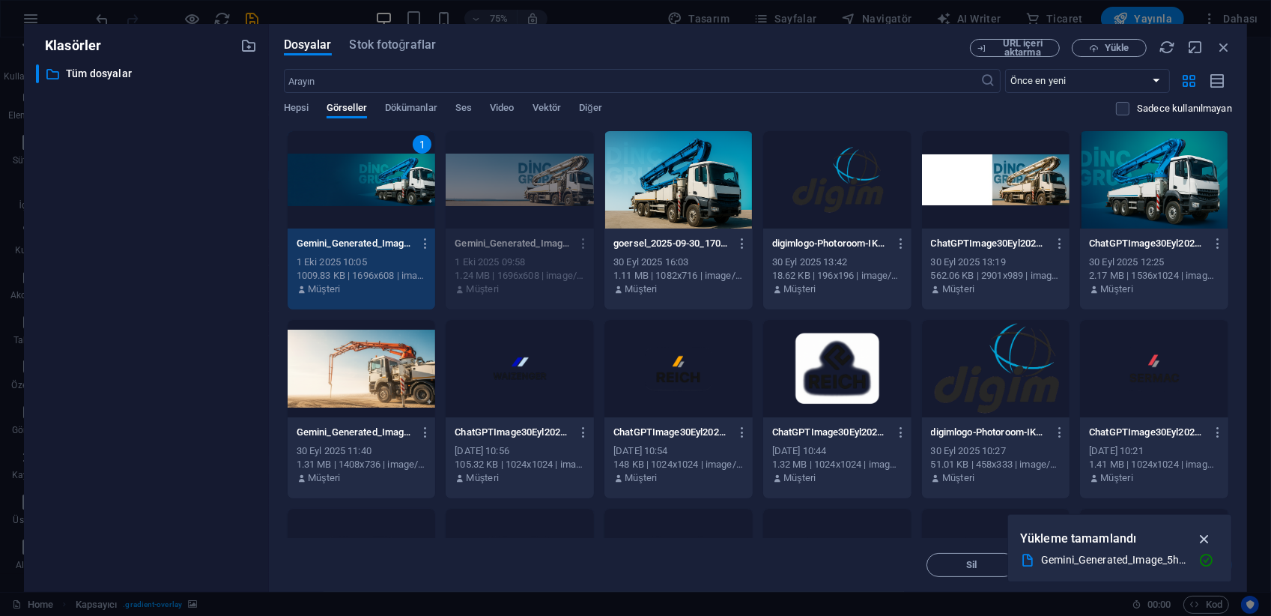
click at [1208, 536] on icon "button" at bounding box center [1204, 538] width 17 height 16
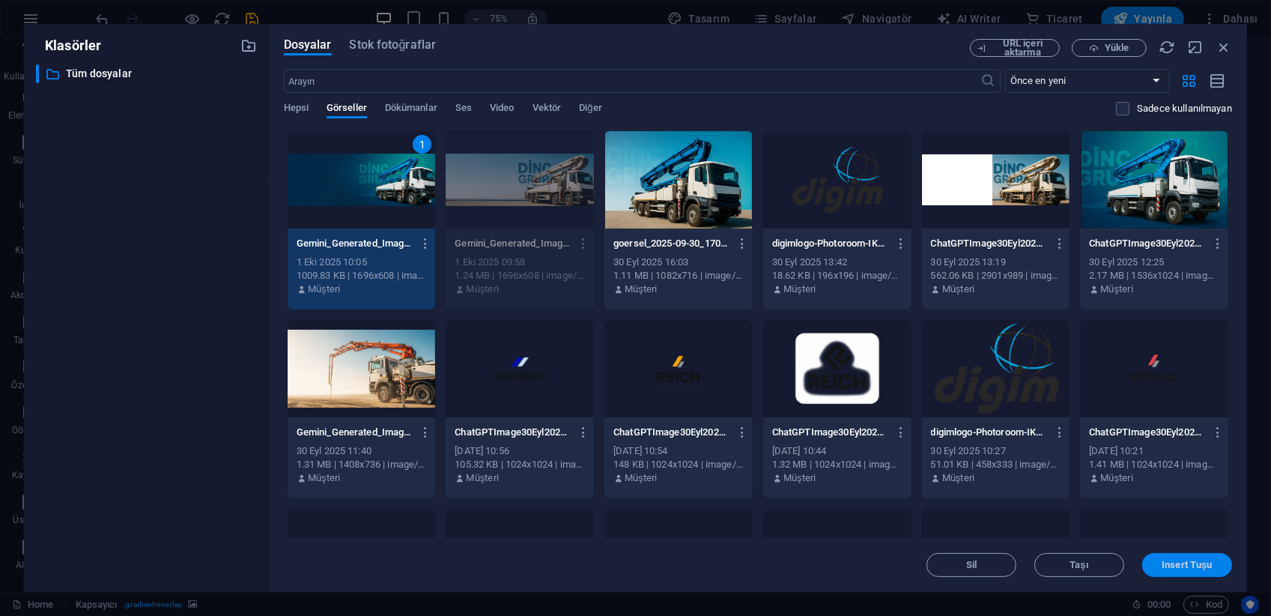
click at [1193, 560] on span "Insert Tuşu" at bounding box center [1187, 564] width 50 height 9
drag, startPoint x: 1516, startPoint y: 597, endPoint x: 655, endPoint y: 299, distance: 911.0
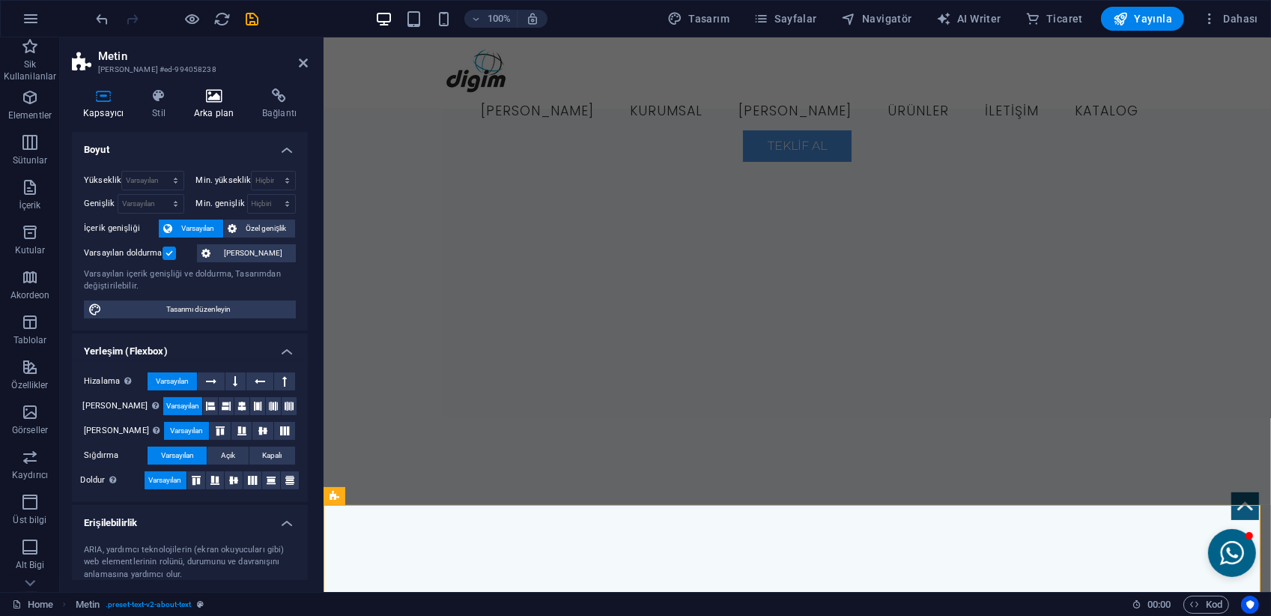
click at [231, 103] on icon at bounding box center [214, 95] width 62 height 15
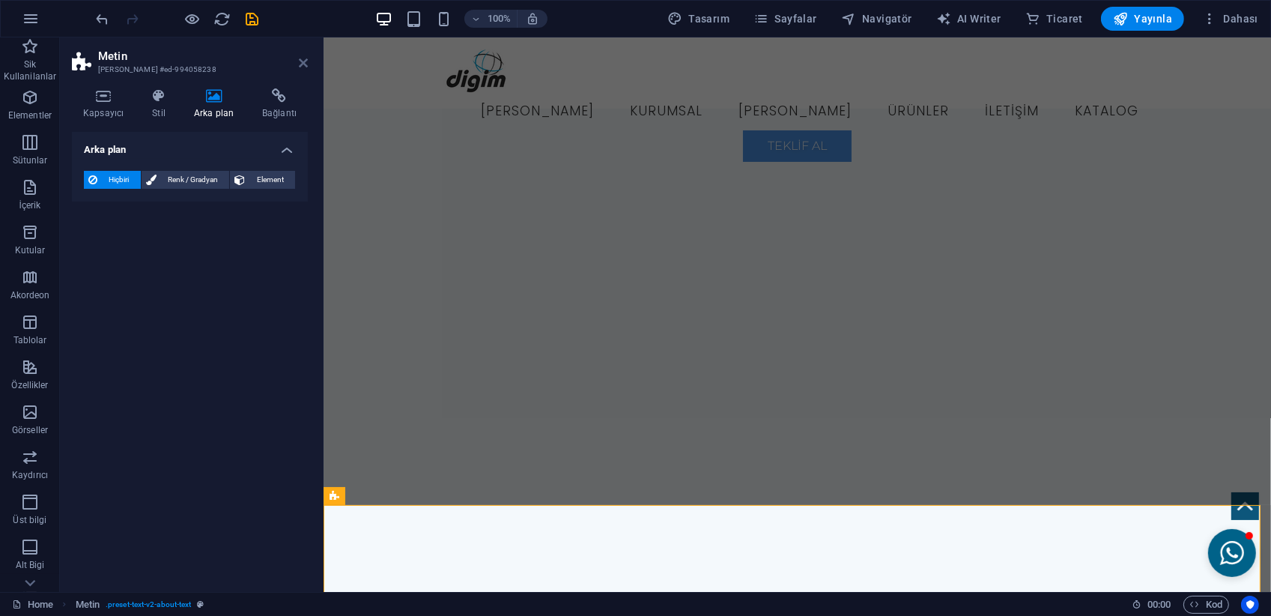
click at [303, 62] on icon at bounding box center [303, 63] width 9 height 12
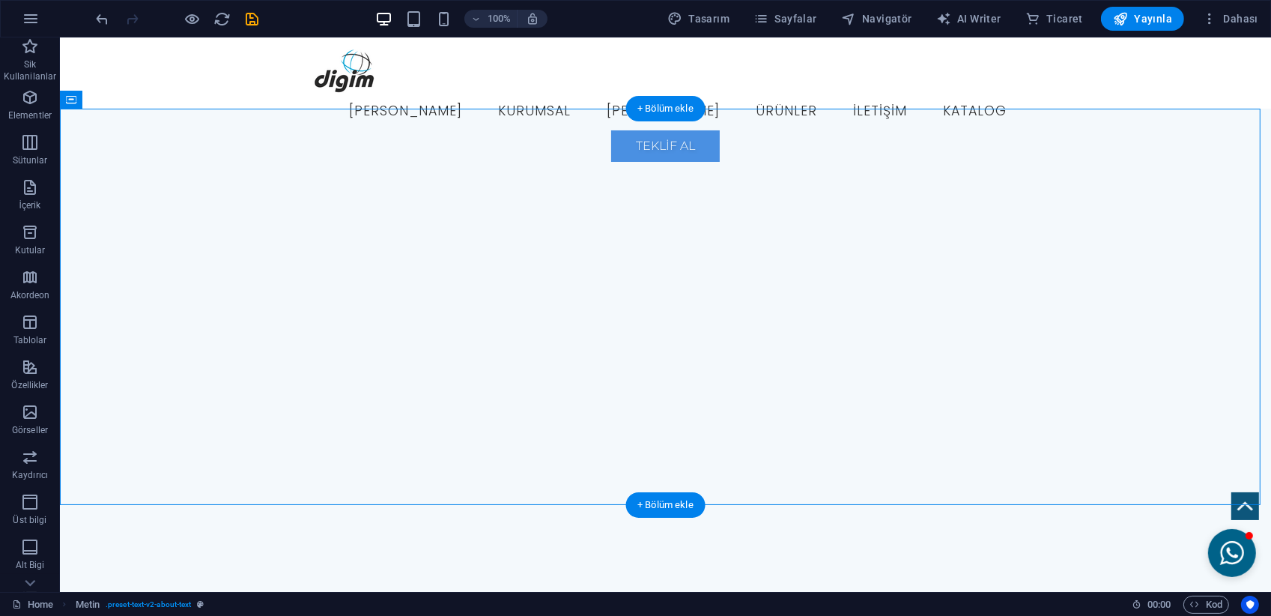
select select "ms"
select select "s"
select select "progressive"
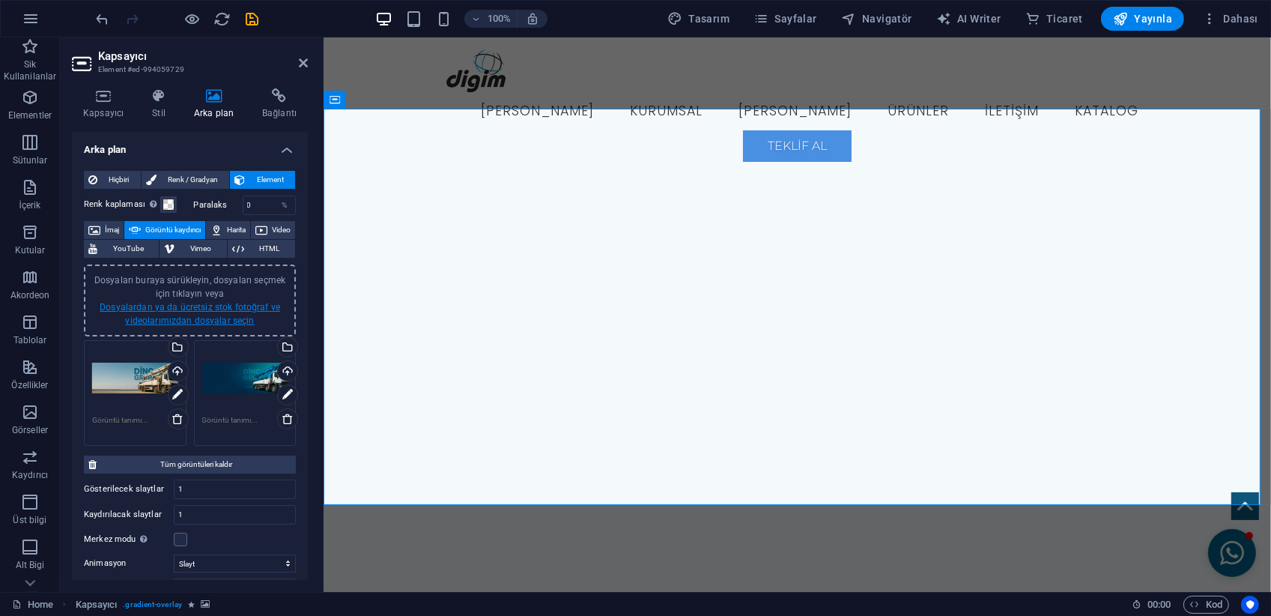
click at [208, 308] on link "Dosyalardan ya da ücretsiz stok fotoğraf ve videolarımızdan dosyalar seçin" at bounding box center [190, 314] width 181 height 24
click at [208, 308] on body "Dinç Grup İş Makina Home (tr) Sik Kullanilanlar Elementler Sütunlar İçerik Kutu…" at bounding box center [635, 308] width 1271 height 616
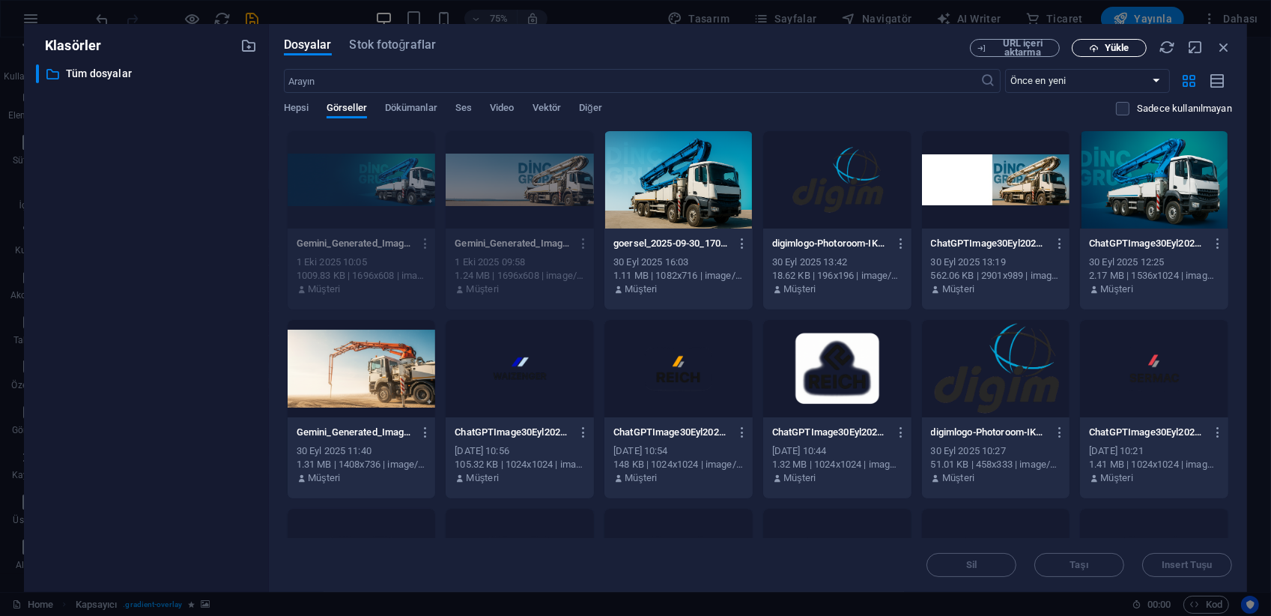
click at [1114, 43] on span "Yükle" at bounding box center [1117, 47] width 24 height 9
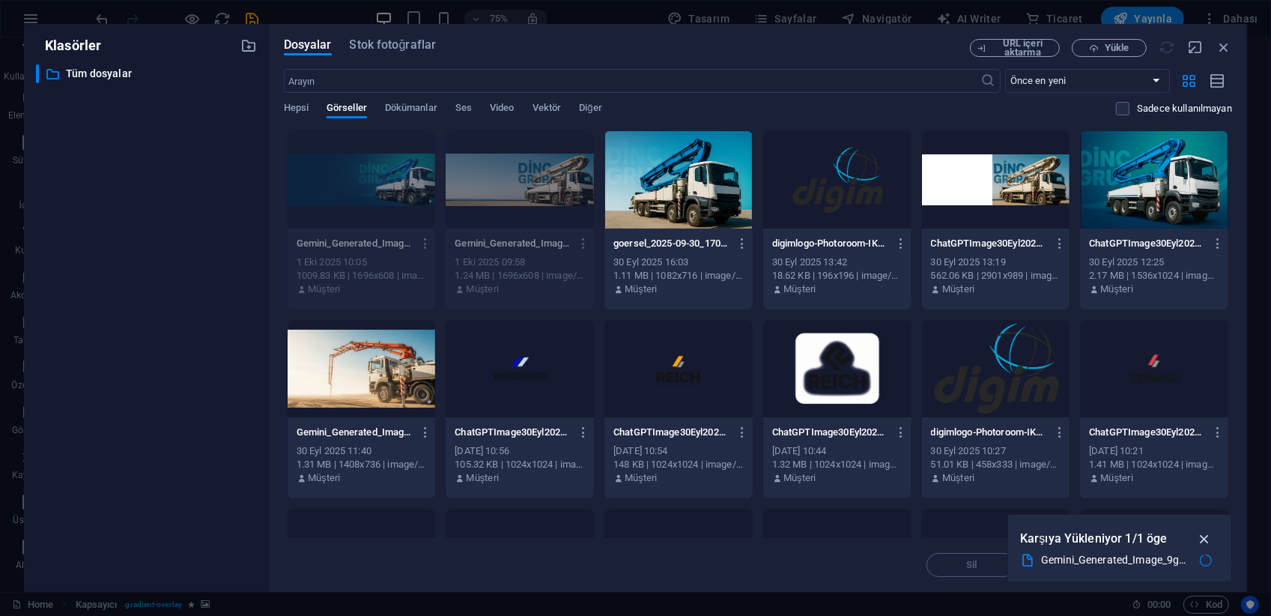
click at [1204, 533] on icon "button" at bounding box center [1204, 538] width 17 height 16
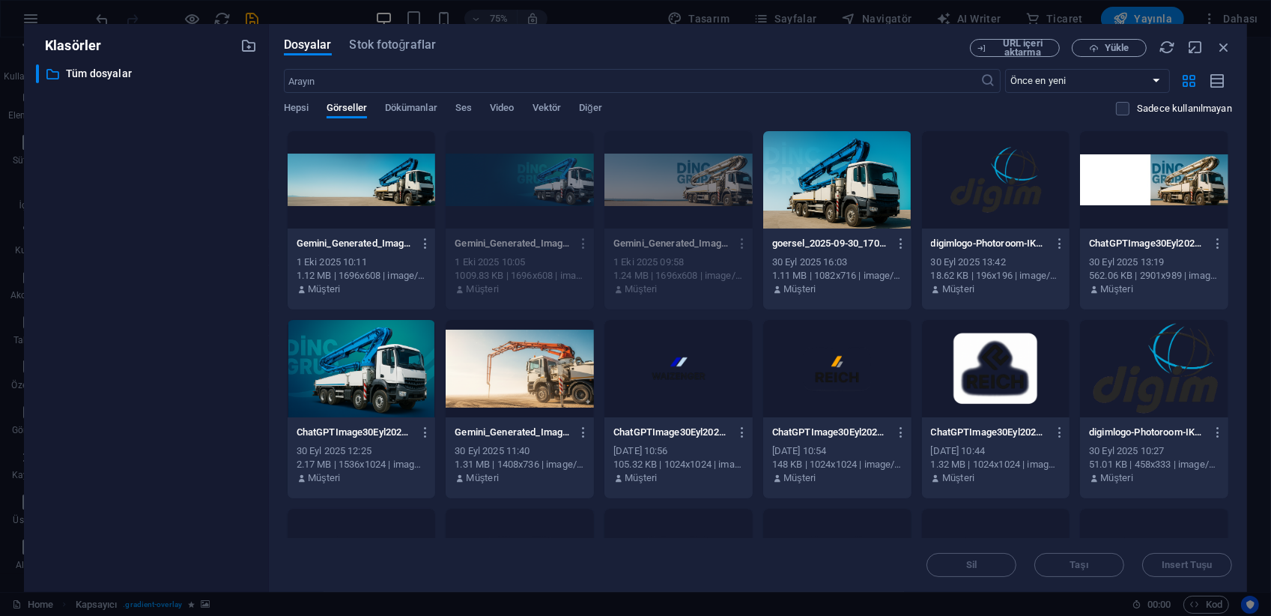
click at [385, 190] on div at bounding box center [362, 179] width 148 height 97
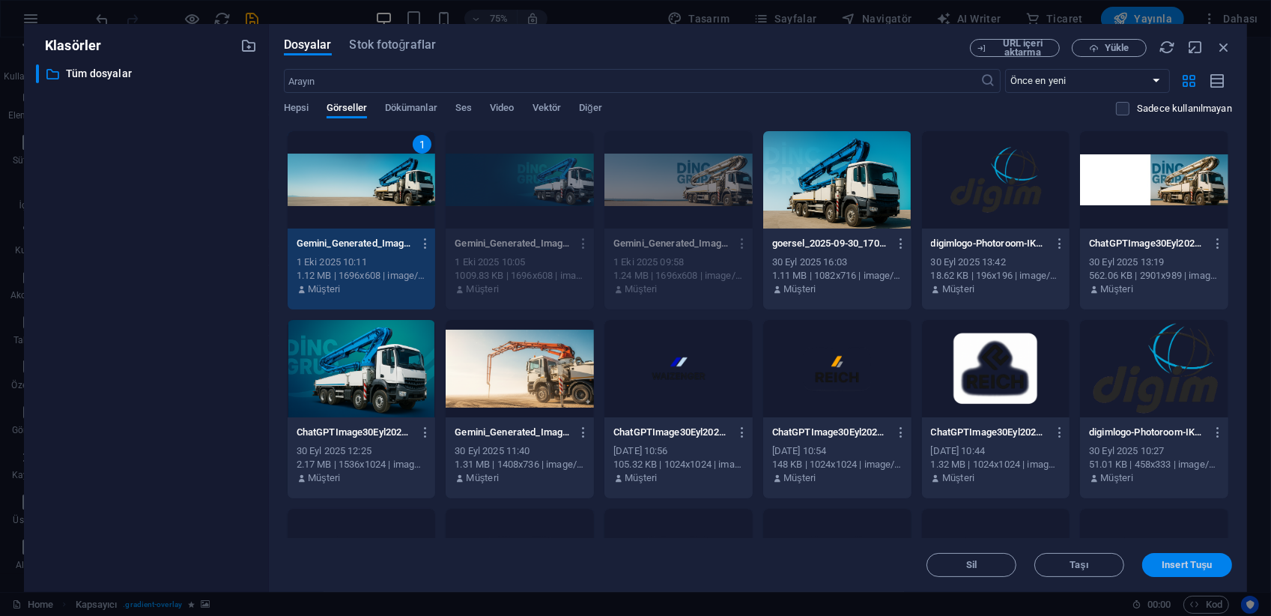
click at [1201, 566] on span "Insert Tuşu" at bounding box center [1187, 564] width 50 height 9
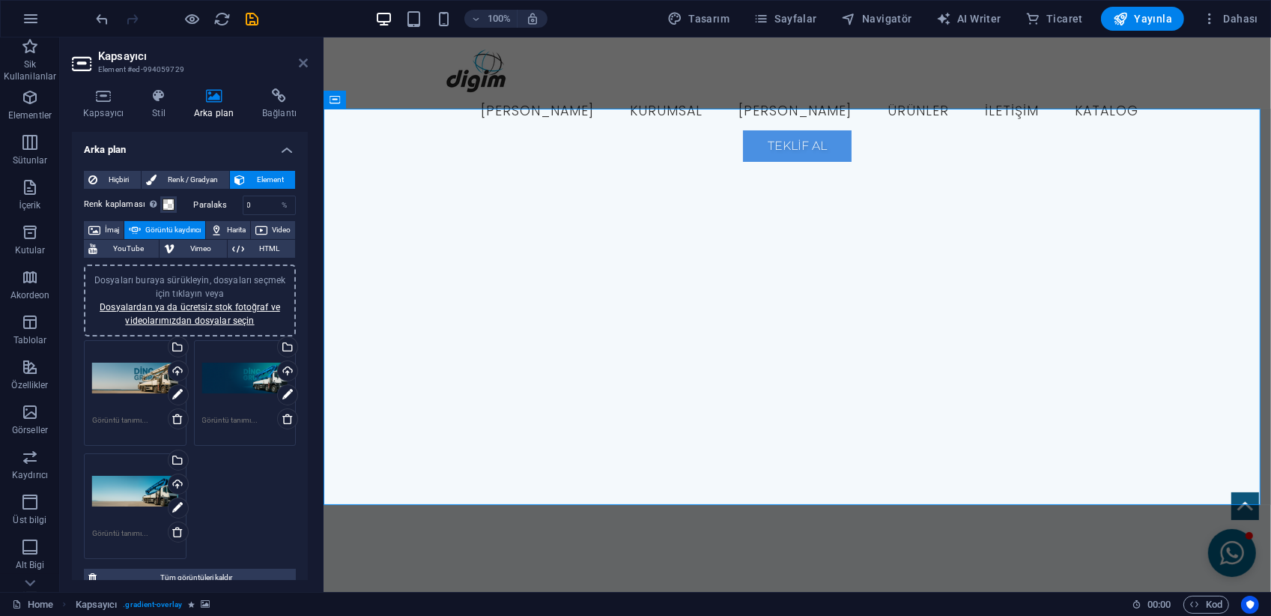
click at [303, 64] on icon at bounding box center [303, 63] width 9 height 12
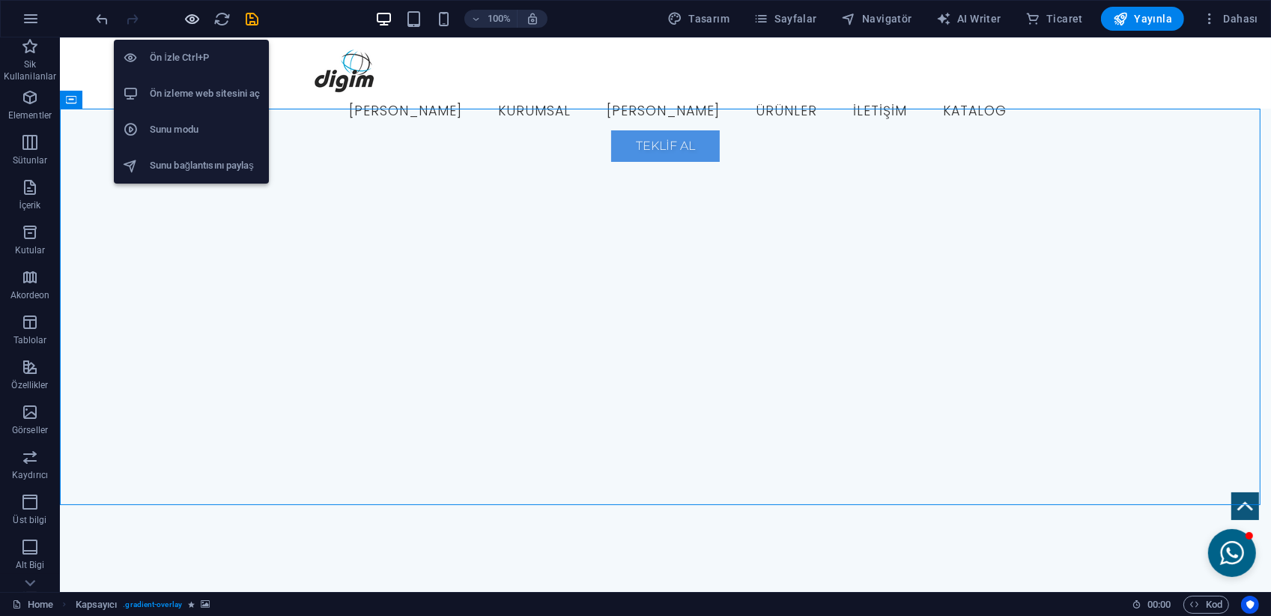
click at [192, 20] on icon "button" at bounding box center [192, 18] width 17 height 17
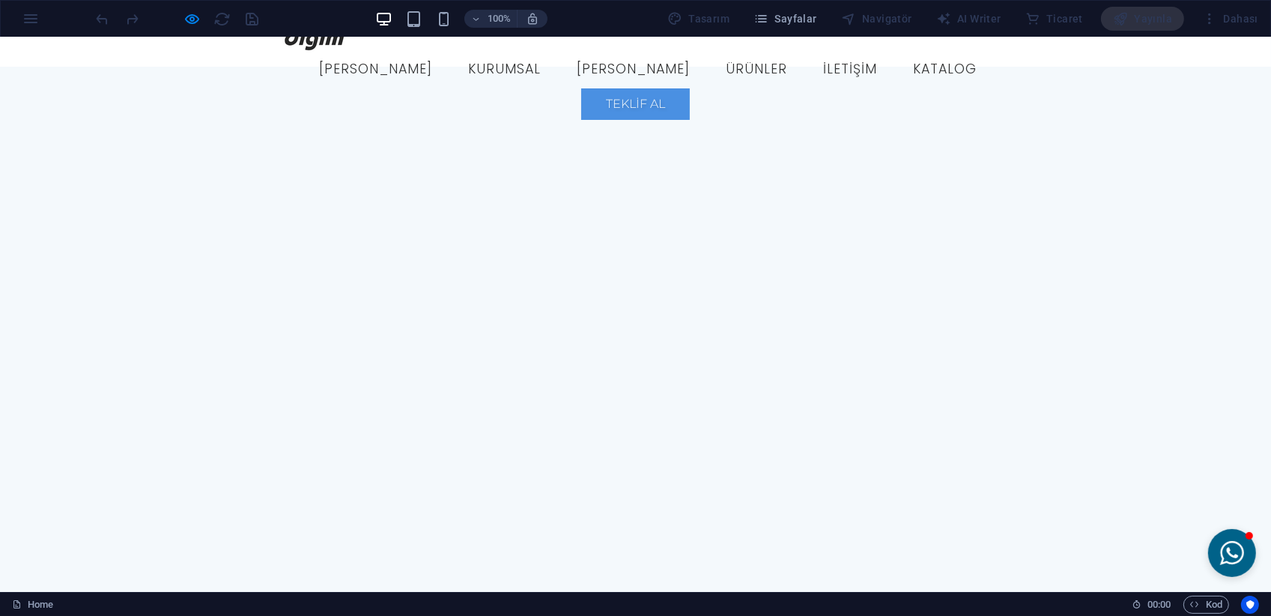
scroll to position [0, 0]
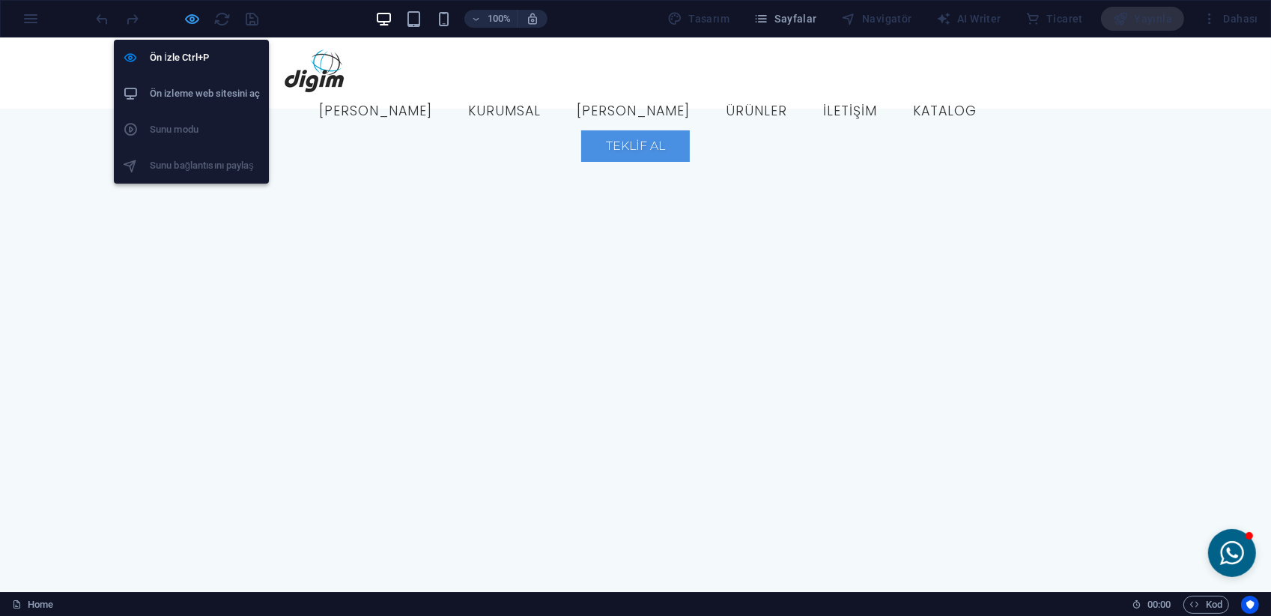
click at [199, 19] on icon "button" at bounding box center [192, 18] width 17 height 17
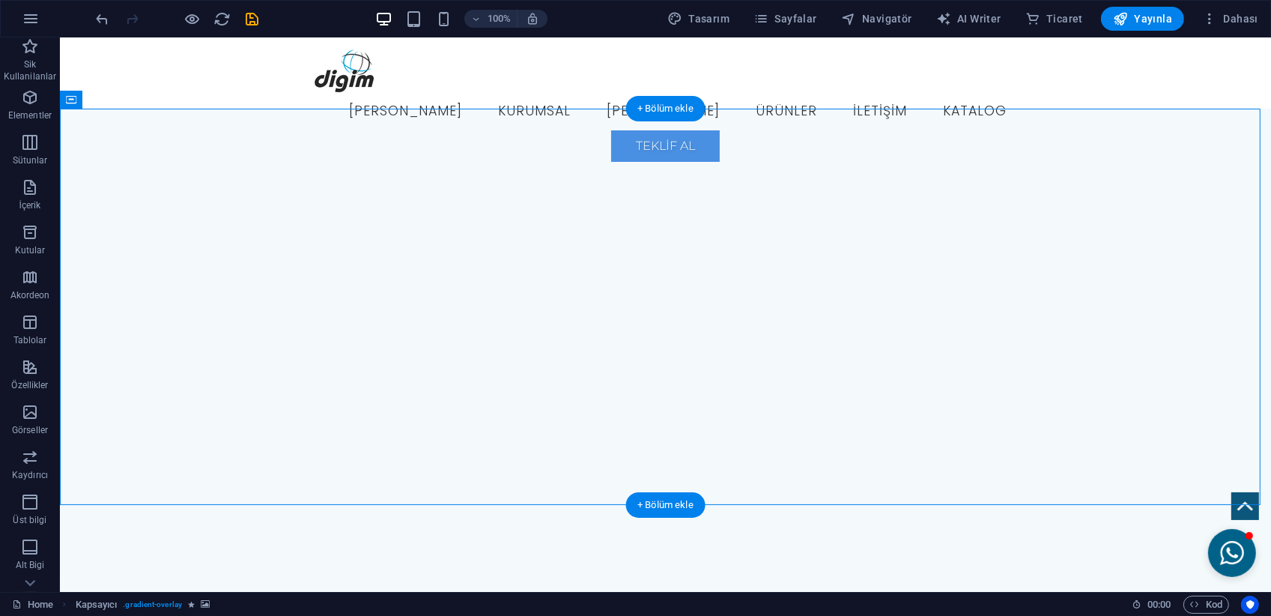
select select "ms"
select select "s"
select select "progressive"
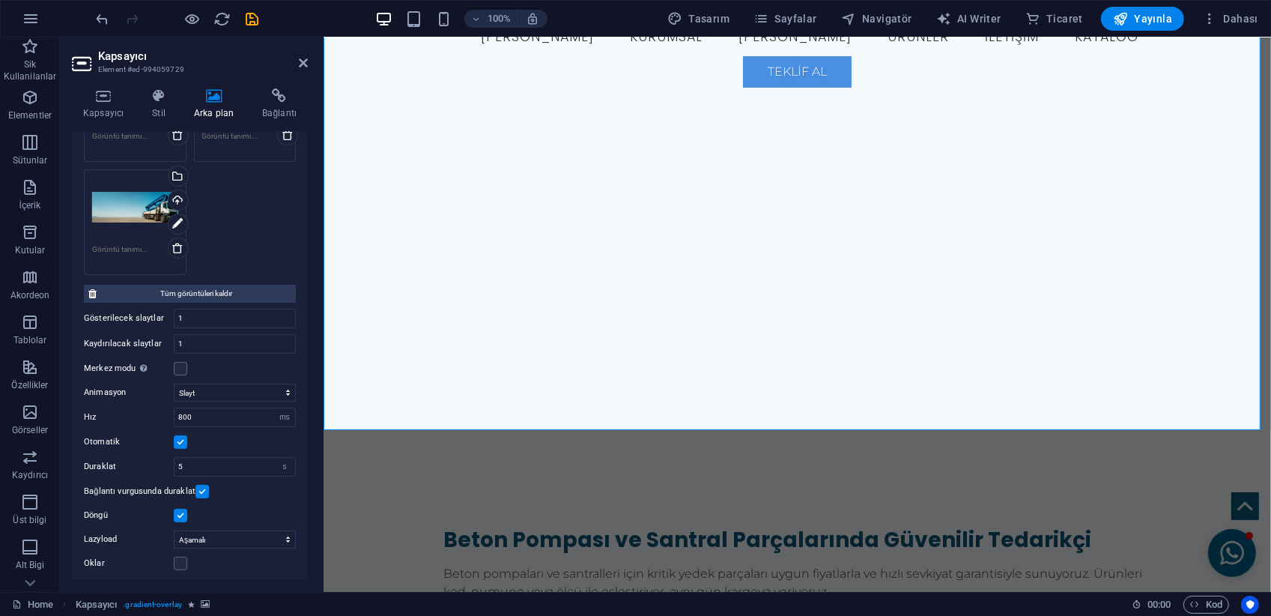
scroll to position [310, 0]
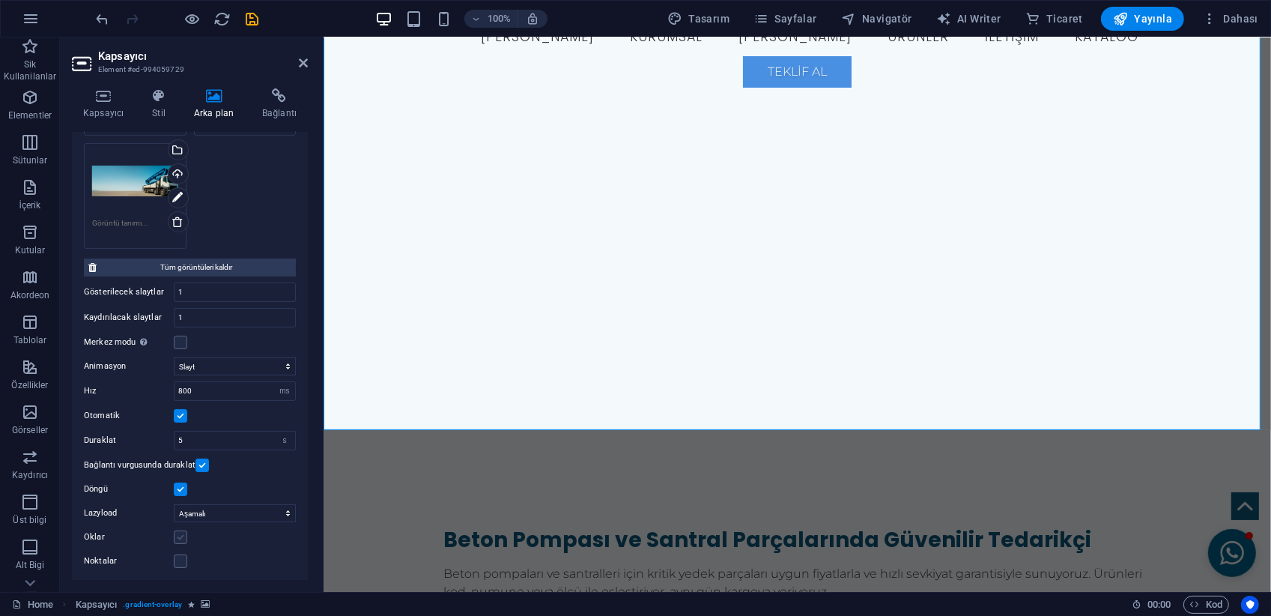
click at [176, 536] on label at bounding box center [180, 536] width 13 height 13
click at [0, 0] on input "Oklar" at bounding box center [0, 0] width 0 height 0
click at [216, 508] on select "Kapalı İsteğe bağlı Aşamalı" at bounding box center [235, 513] width 122 height 18
click at [206, 522] on div "Animasyon Slayt Solma Hız 800 s ms Otomatik Duraklat 5 s ms Bağlantı vurgusunda…" at bounding box center [190, 460] width 212 height 219
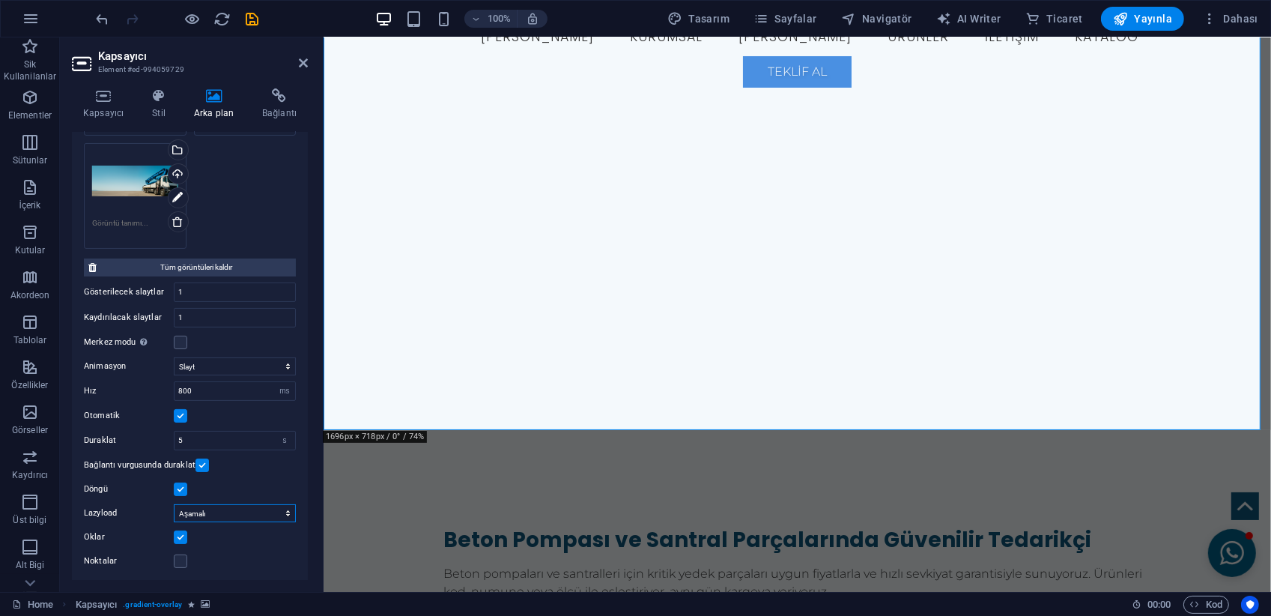
click at [209, 513] on select "Kapalı İsteğe bağlı Aşamalı" at bounding box center [235, 513] width 122 height 18
select select
click at [174, 504] on select "Kapalı İsteğe bağlı Aşamalı" at bounding box center [235, 513] width 122 height 18
click at [214, 531] on div "Oklar" at bounding box center [190, 537] width 212 height 18
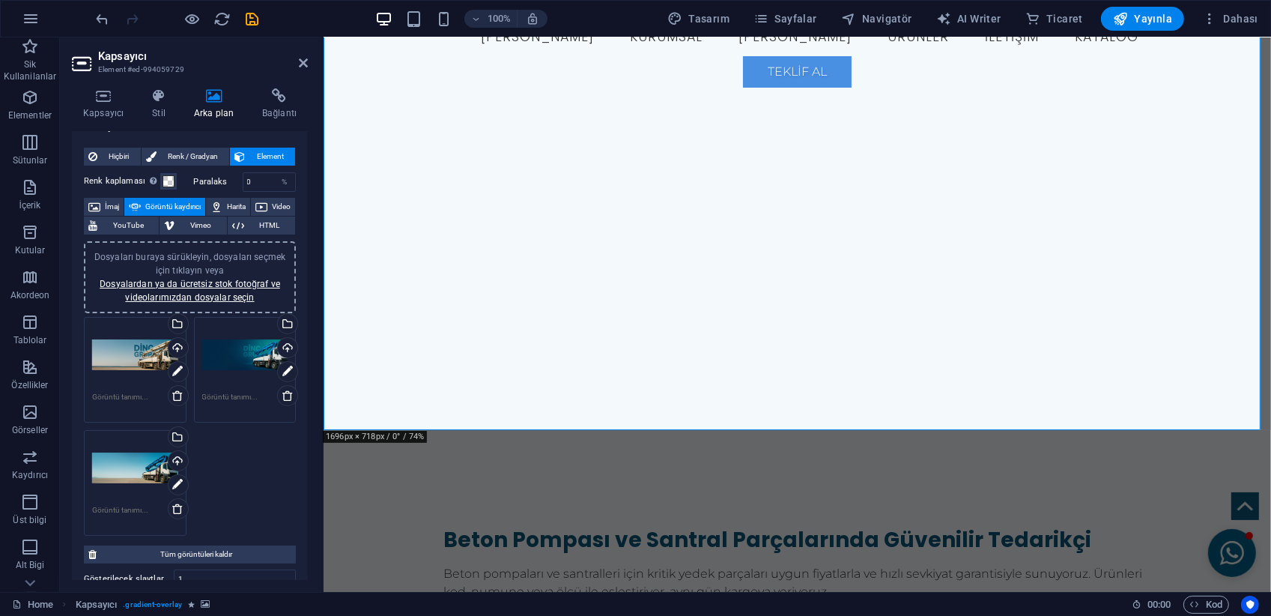
scroll to position [10, 0]
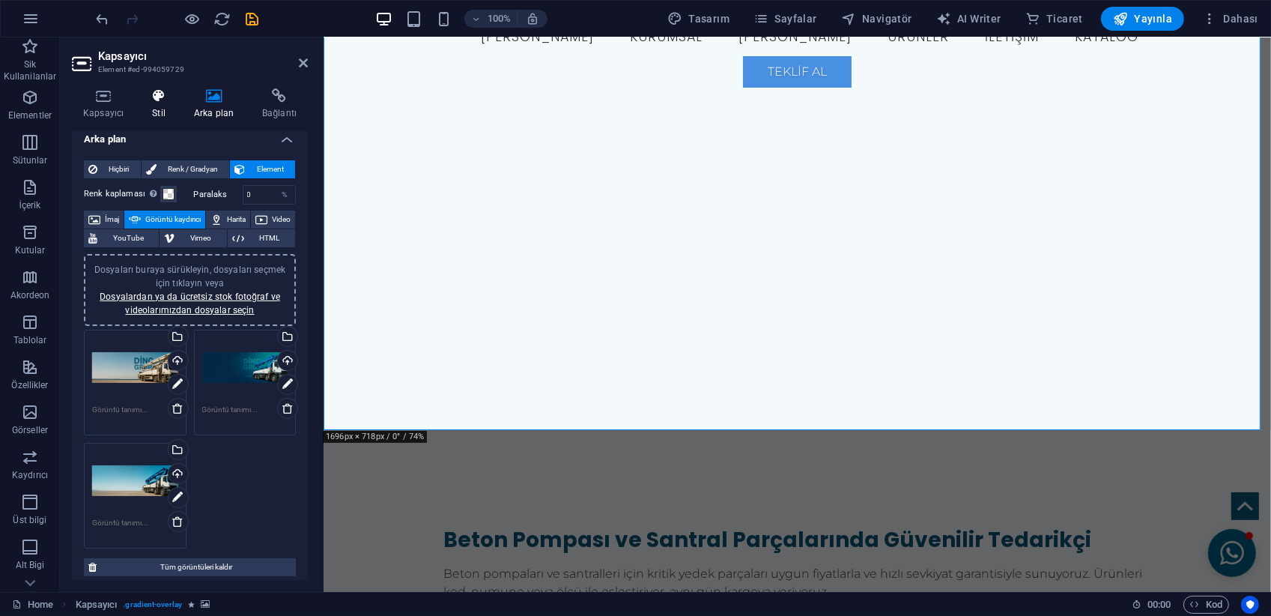
click at [157, 119] on h4 "Stil" at bounding box center [162, 103] width 42 height 31
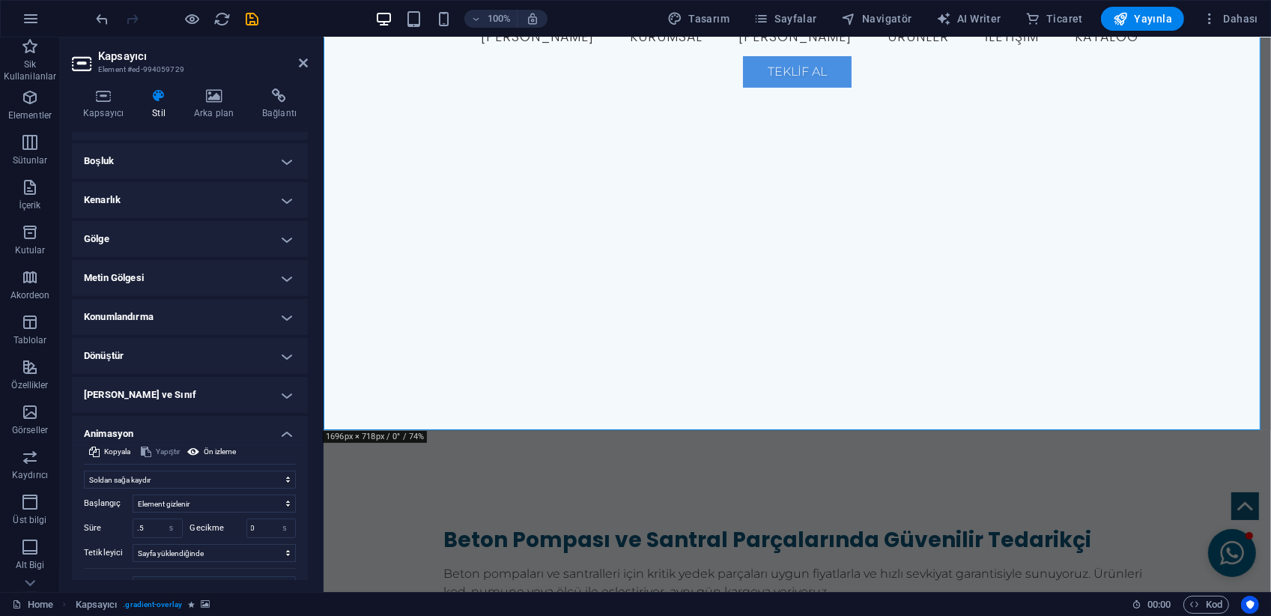
scroll to position [178, 0]
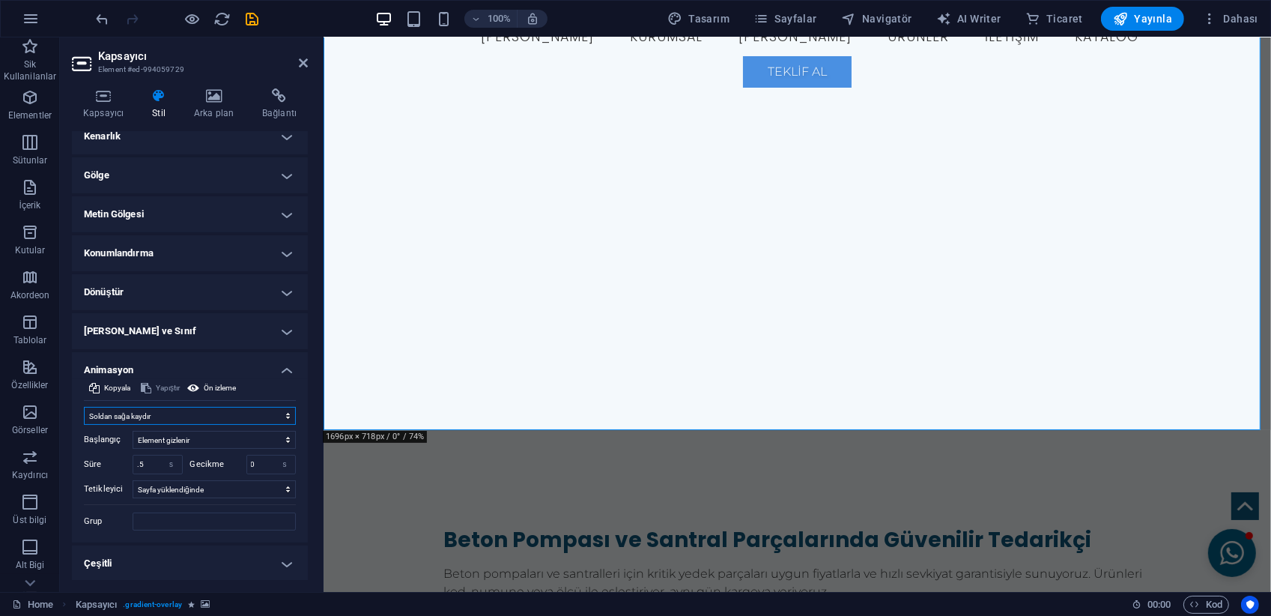
click at [169, 410] on select "Animasyon ekleme Göster / Gizle Yukarı/[GEOGRAPHIC_DATA] kaydır Yakınlaştır/Uza…" at bounding box center [190, 416] width 212 height 18
click at [169, 408] on select "Animasyon ekleme Göster / Gizle Yukarı/[GEOGRAPHIC_DATA] kaydır Yakınlaştır/Uza…" at bounding box center [190, 416] width 212 height 18
click at [84, 407] on select "Animasyon ekleme Göster / Gizle Yukarı/[GEOGRAPHIC_DATA] kaydır Yakınlaştır/Uza…" at bounding box center [190, 416] width 212 height 18
click at [173, 309] on ul "Yerleşim Bu elementin yerleşim içinde nasıl genişlediği (Flexbox). Boyut Varsay…" at bounding box center [190, 267] width 236 height 627
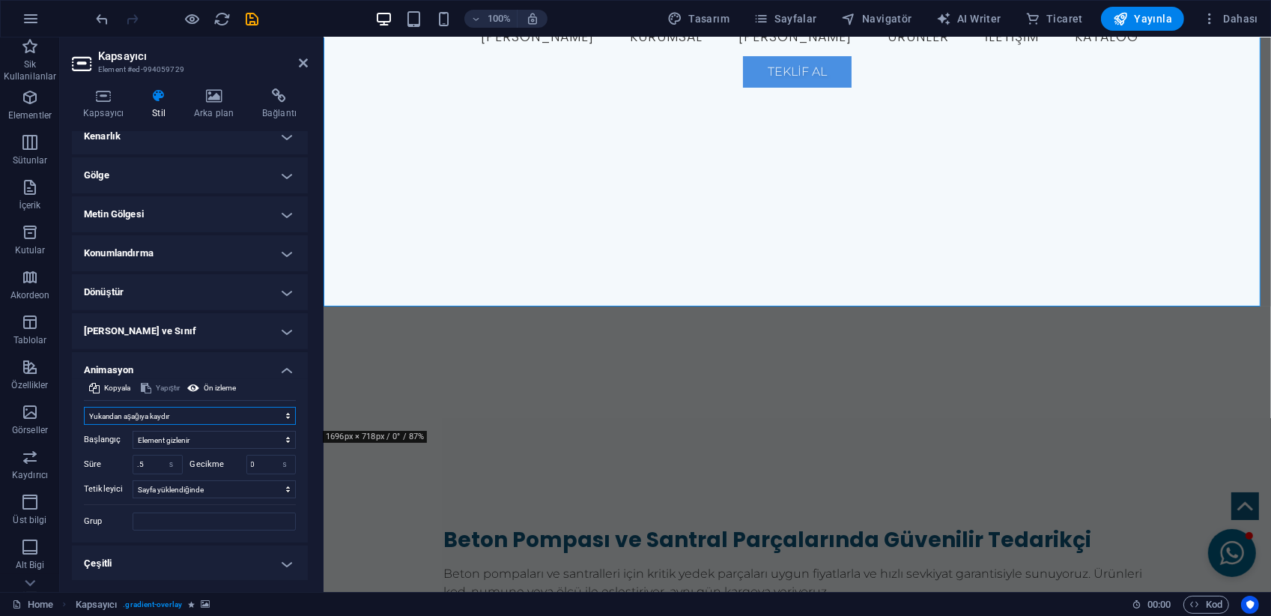
click at [171, 411] on select "Animasyon ekleme Göster / Gizle Yukarı/[GEOGRAPHIC_DATA] kaydır Yakınlaştır/Uza…" at bounding box center [190, 416] width 212 height 18
select select "move-bottom-to-top"
click at [84, 407] on select "Animasyon ekleme Göster / Gizle Yukarı/[GEOGRAPHIC_DATA] kaydır Yakınlaştır/Uza…" at bounding box center [190, 416] width 212 height 18
click at [160, 329] on h4 "[PERSON_NAME] ve Sınıf" at bounding box center [190, 331] width 236 height 36
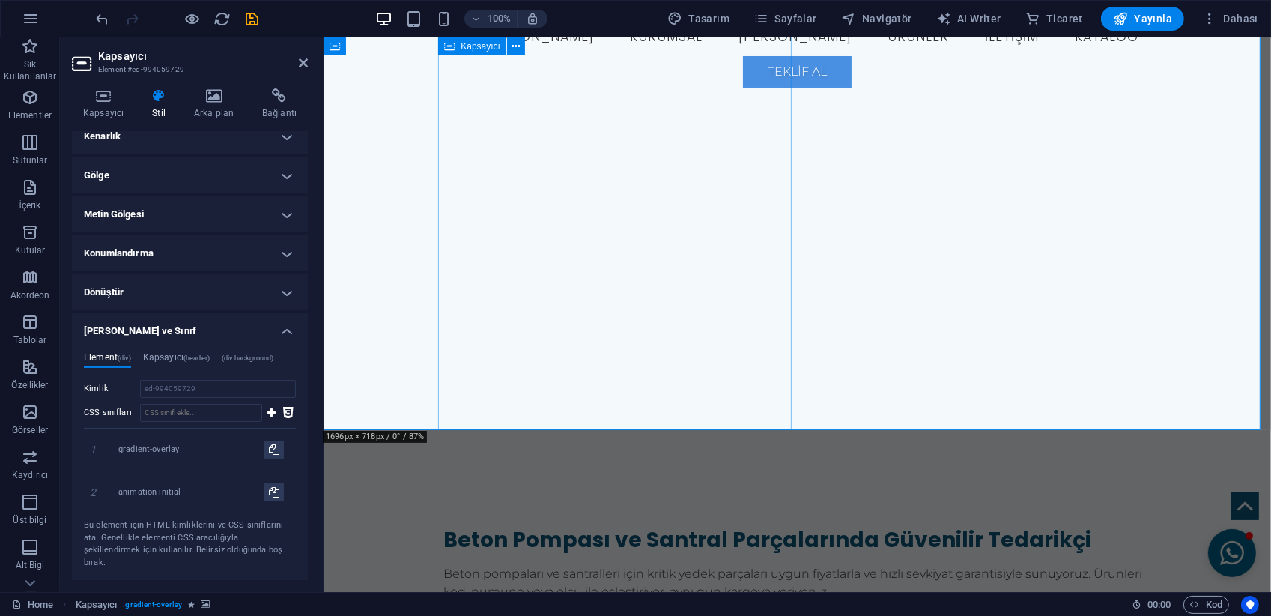
scroll to position [0, 0]
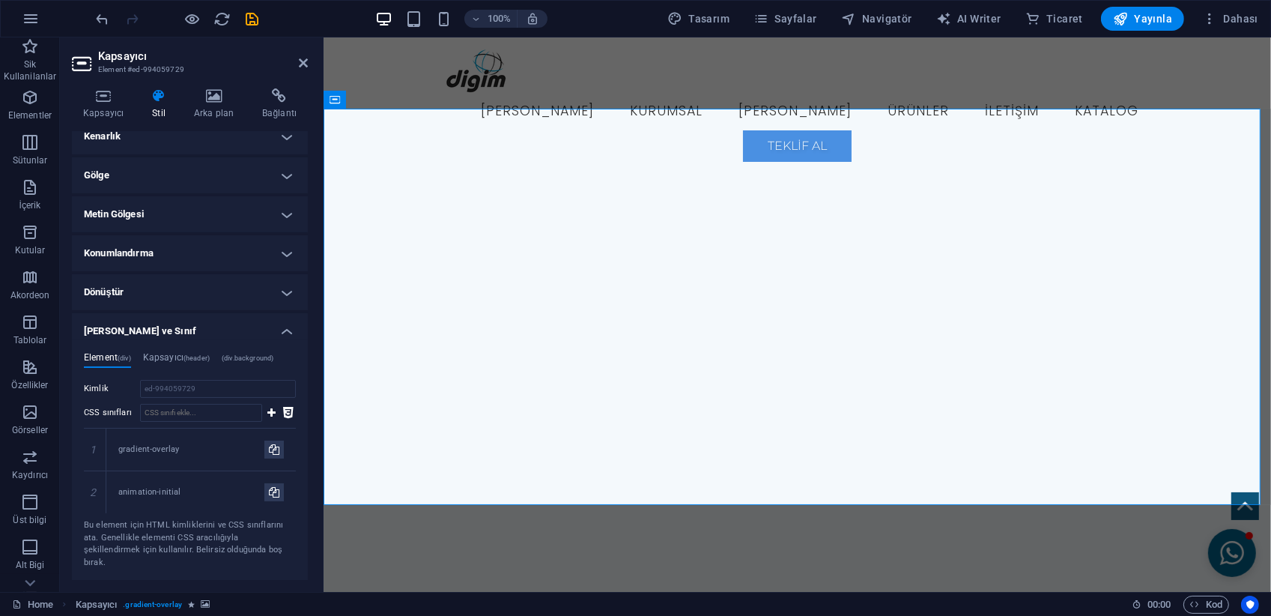
click at [308, 59] on aside "Kapsayıcı Element #ed-994059729 Kapsayıcı Stil Arka plan Bağlantı Boyut Yüksekl…" at bounding box center [192, 314] width 264 height 554
click at [306, 59] on icon at bounding box center [303, 63] width 9 height 12
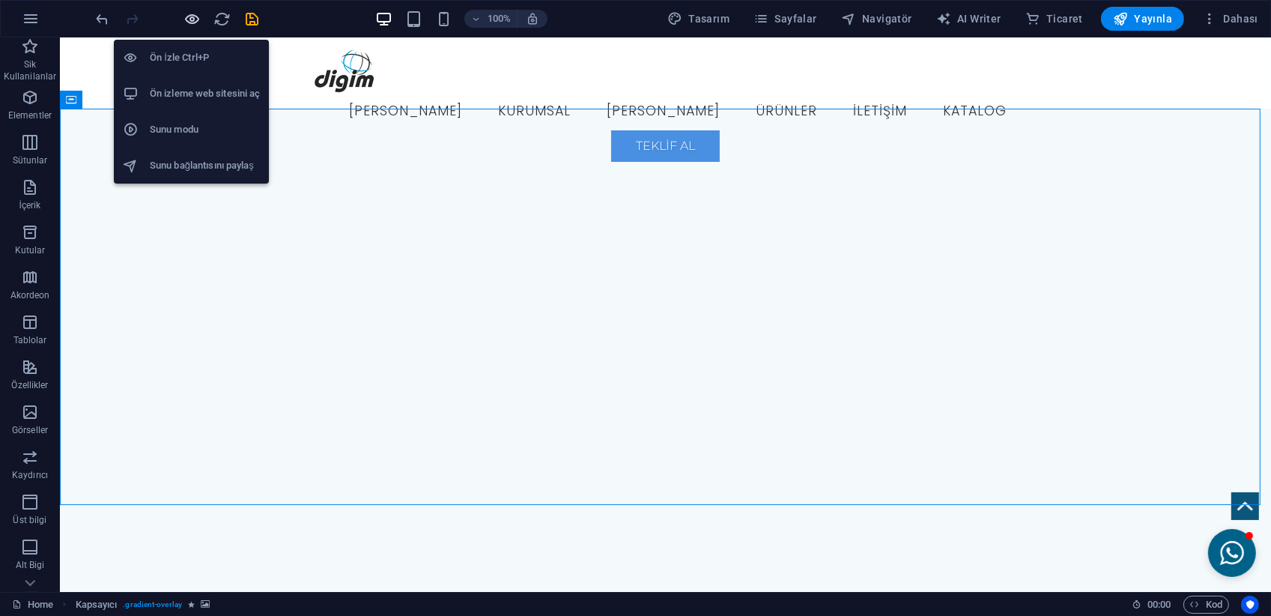
click at [196, 19] on icon "button" at bounding box center [192, 18] width 17 height 17
click at [196, 13] on icon "button" at bounding box center [192, 18] width 17 height 17
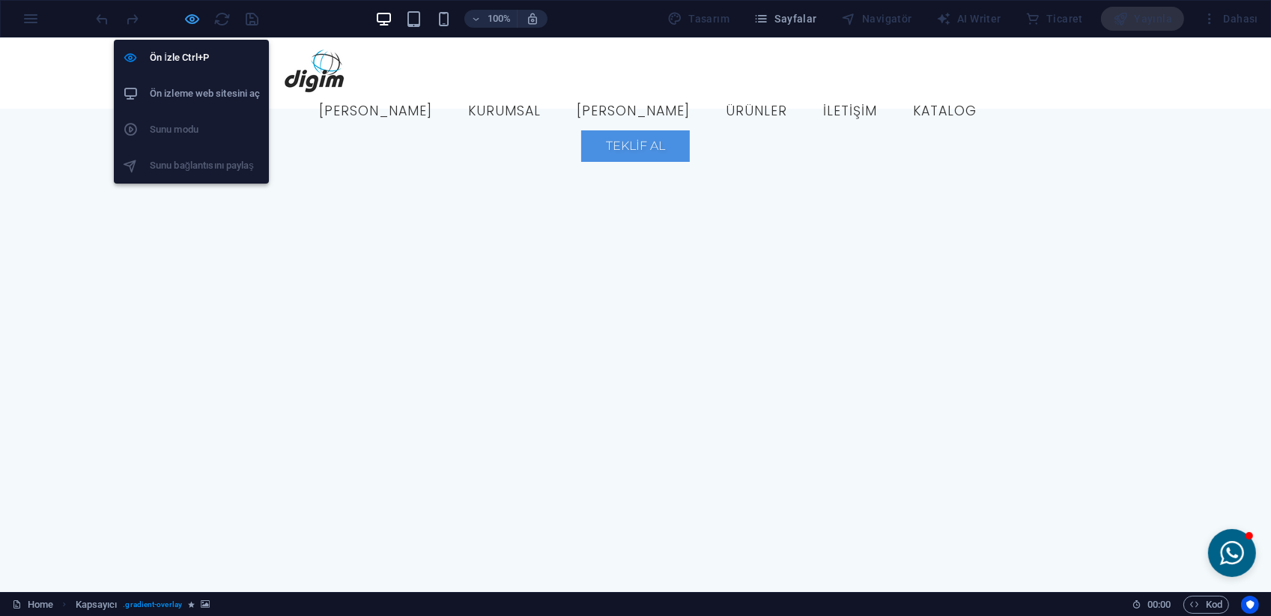
click at [191, 21] on icon "button" at bounding box center [192, 18] width 17 height 17
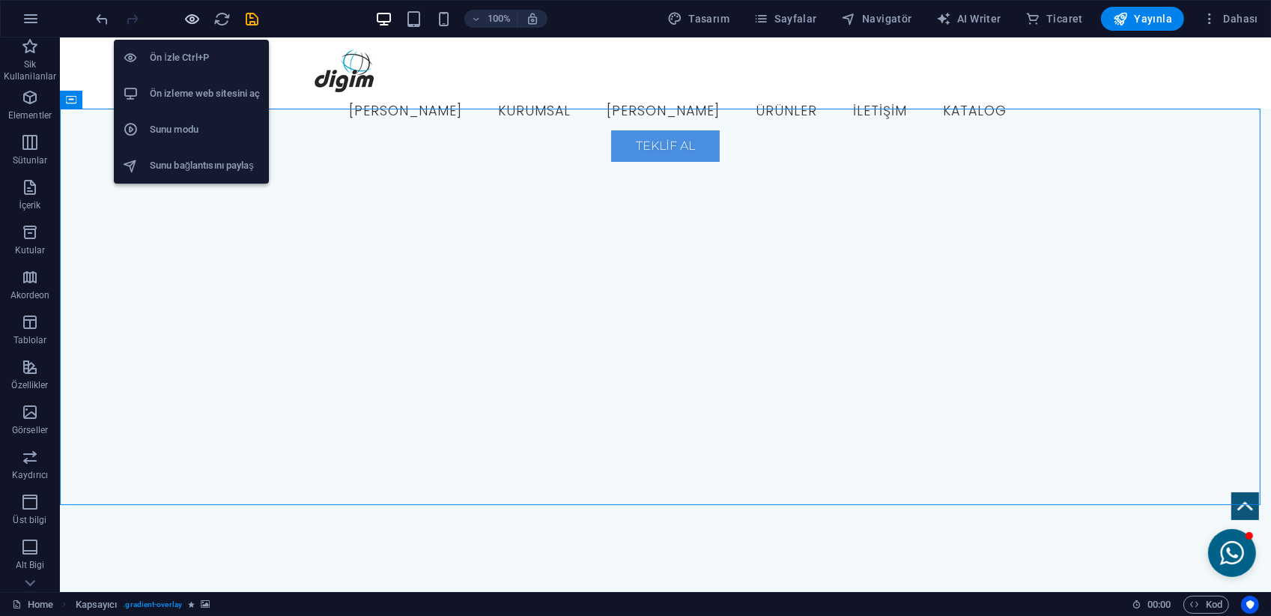
click at [191, 21] on icon "button" at bounding box center [192, 18] width 17 height 17
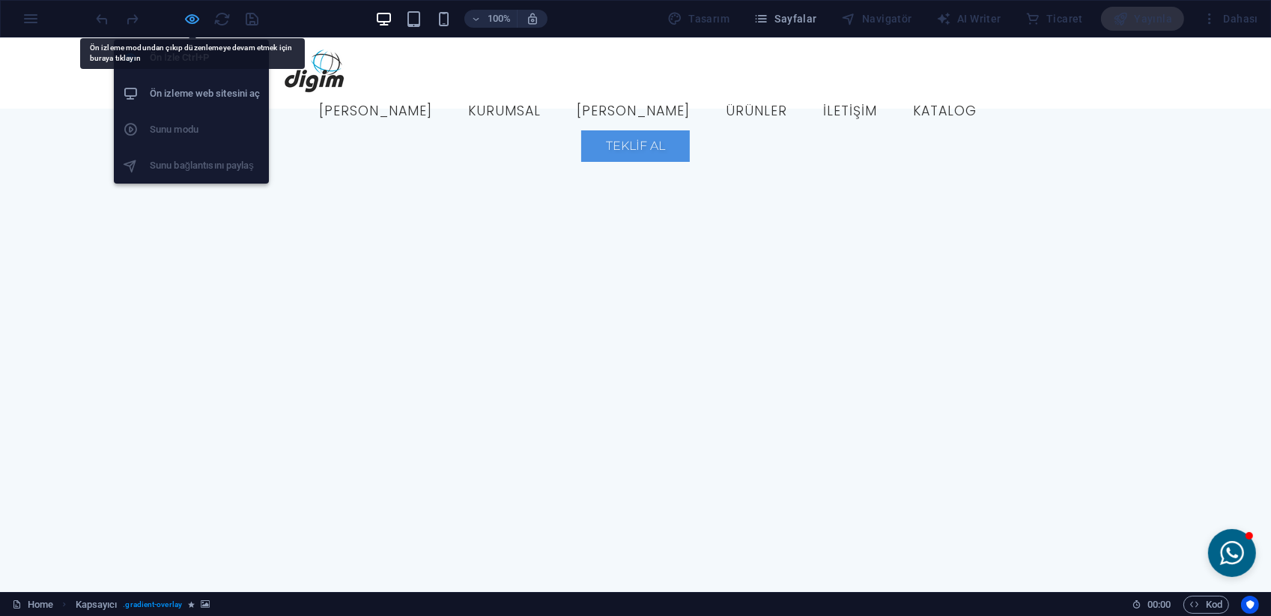
click at [191, 22] on icon "button" at bounding box center [192, 18] width 17 height 17
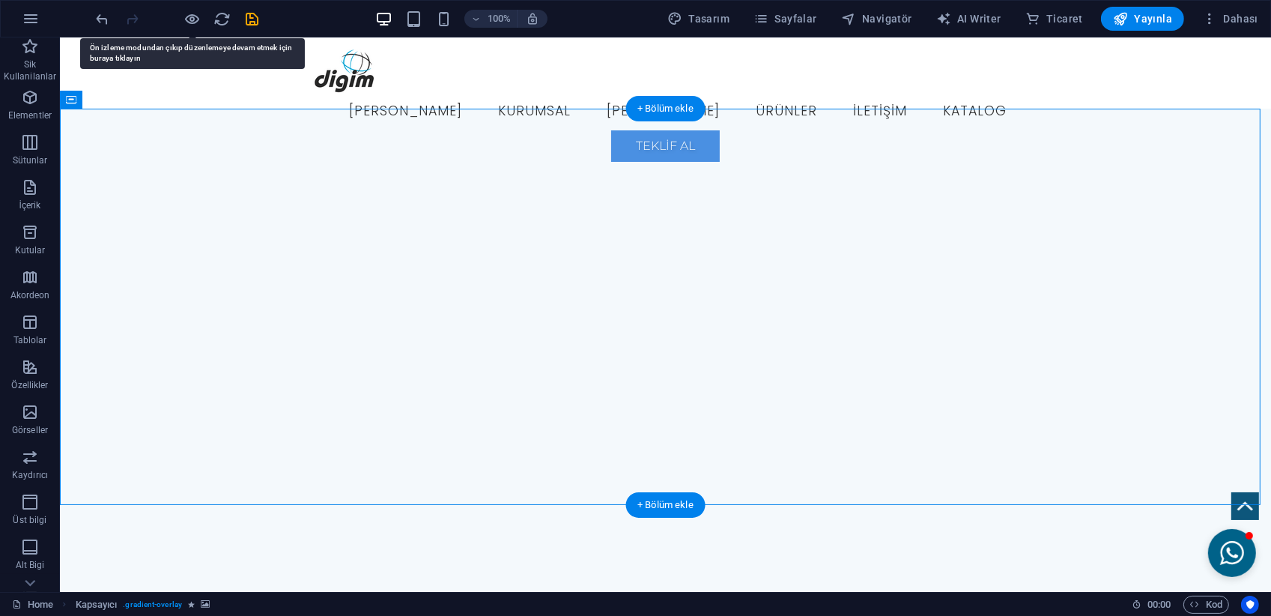
select select "move-bottom-to-top"
select select "s"
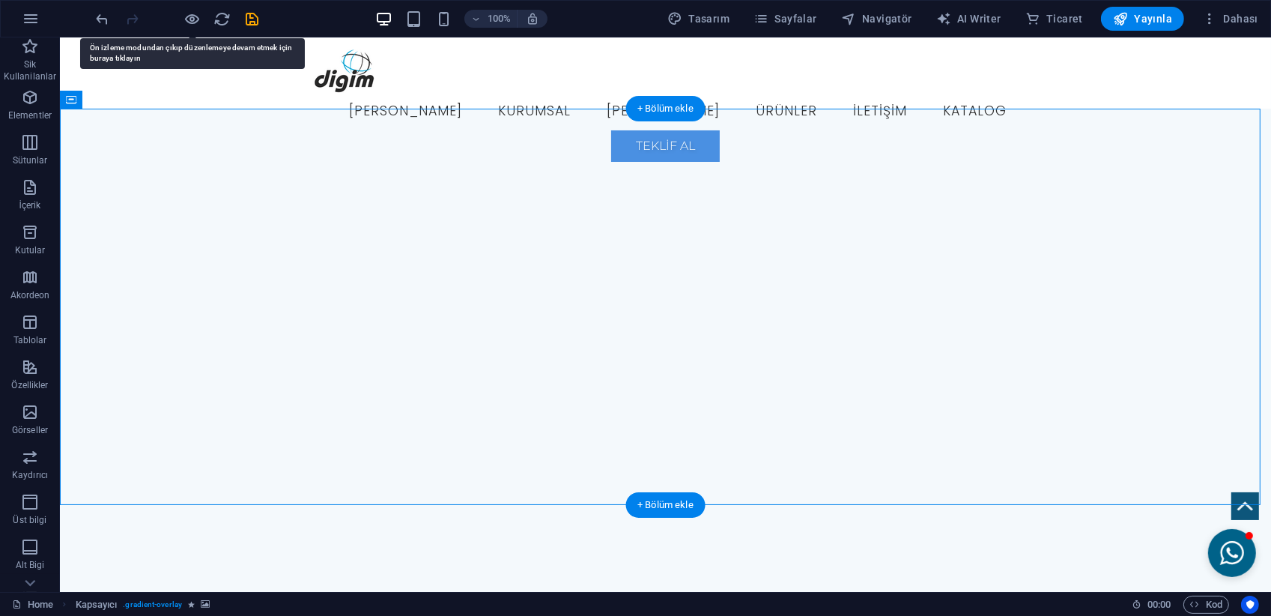
select select "onload"
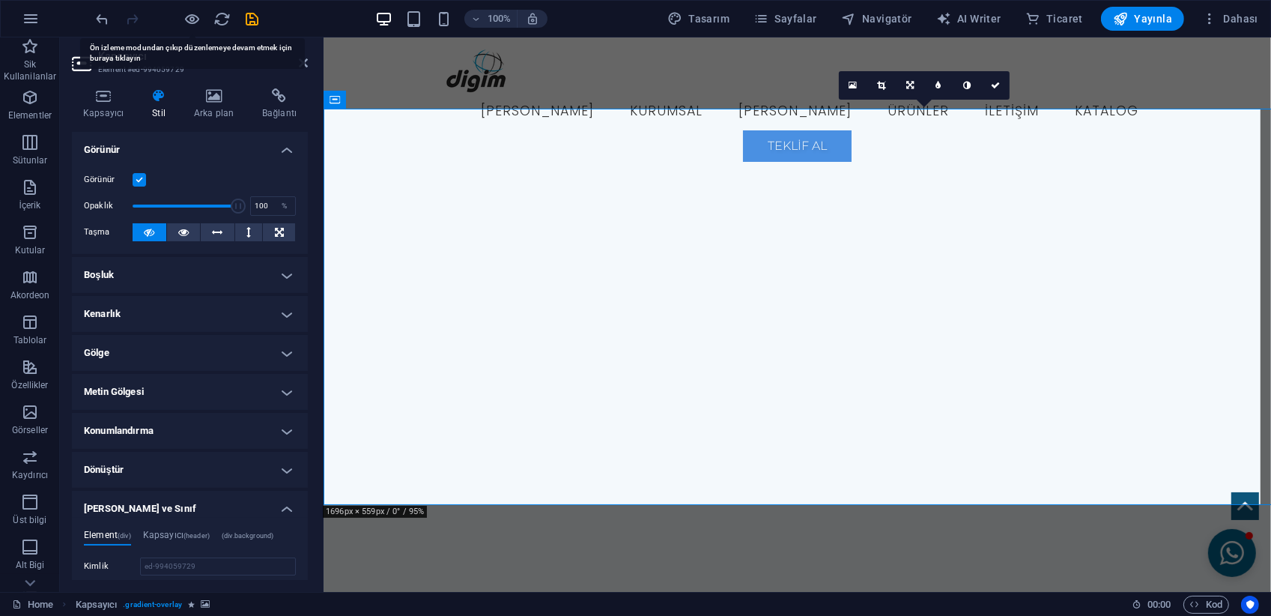
click at [161, 218] on div "Görünür Opaklık 100 % Taşma" at bounding box center [190, 206] width 236 height 95
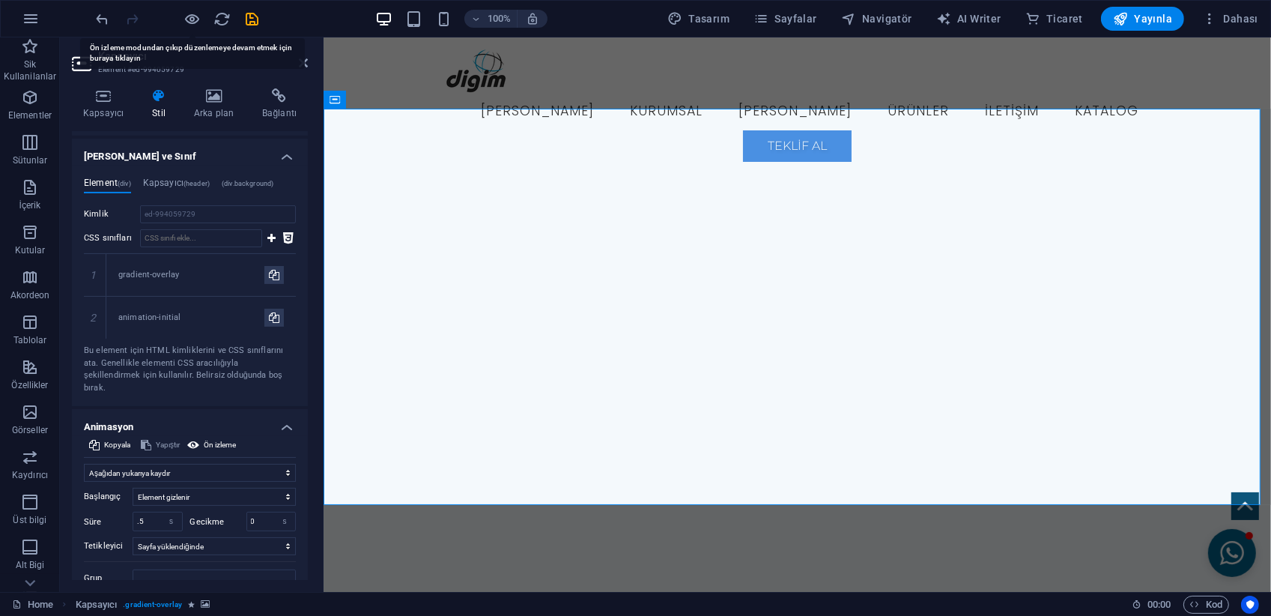
scroll to position [397, 0]
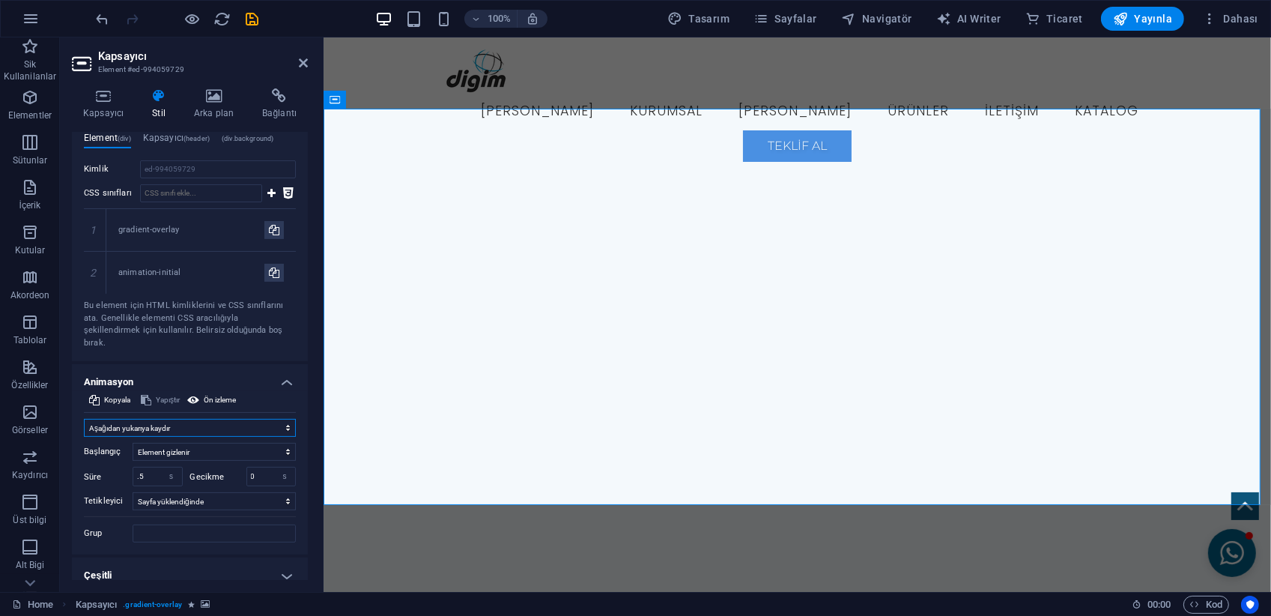
click at [153, 419] on select "Animasyon ekleme Göster / Gizle Yukarı/[GEOGRAPHIC_DATA] kaydır Yakınlaştır/Uza…" at bounding box center [190, 428] width 212 height 18
select select "none"
click at [84, 437] on select "Animasyon ekleme Göster / Gizle Yukarı/[GEOGRAPHIC_DATA] kaydır Yakınlaştır/Uza…" at bounding box center [190, 428] width 212 height 18
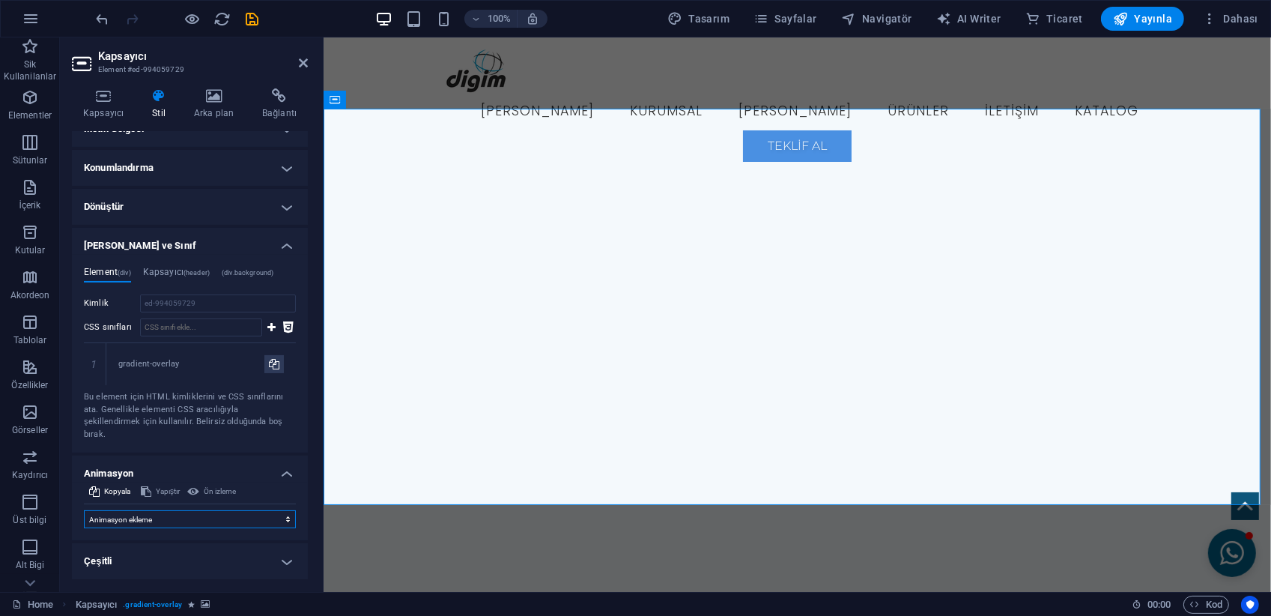
scroll to position [249, 0]
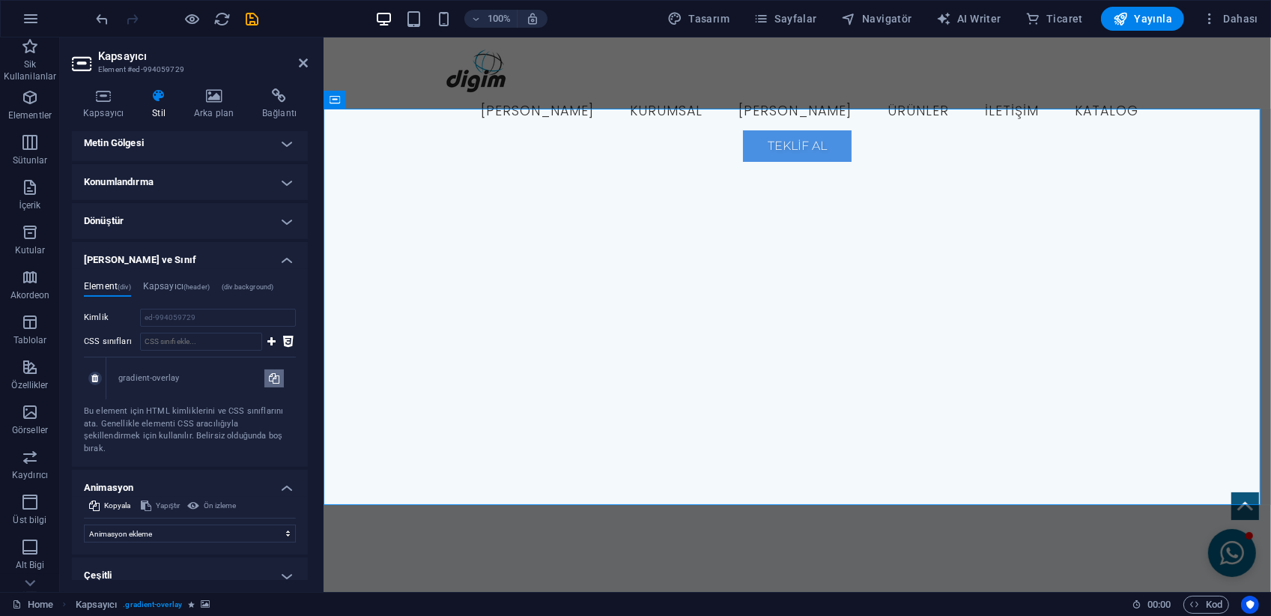
click at [269, 378] on icon at bounding box center [274, 378] width 10 height 18
type input "gradient-overlay"
click at [98, 378] on link at bounding box center [94, 378] width 13 height 13
click at [307, 64] on icon at bounding box center [303, 63] width 9 height 12
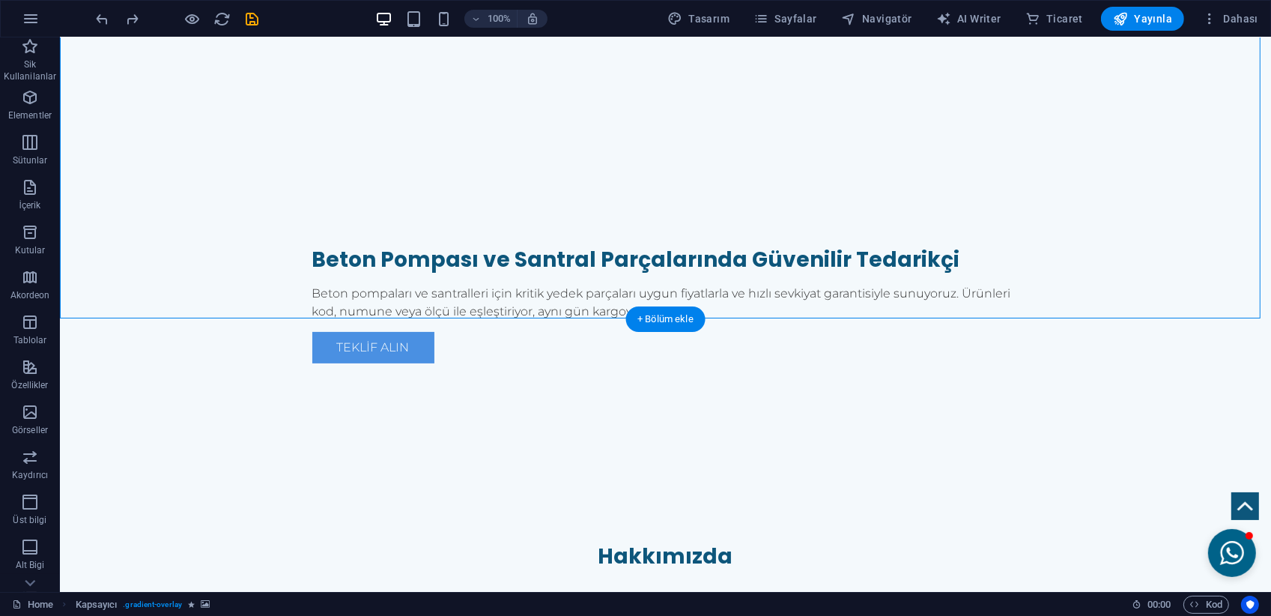
scroll to position [374, 0]
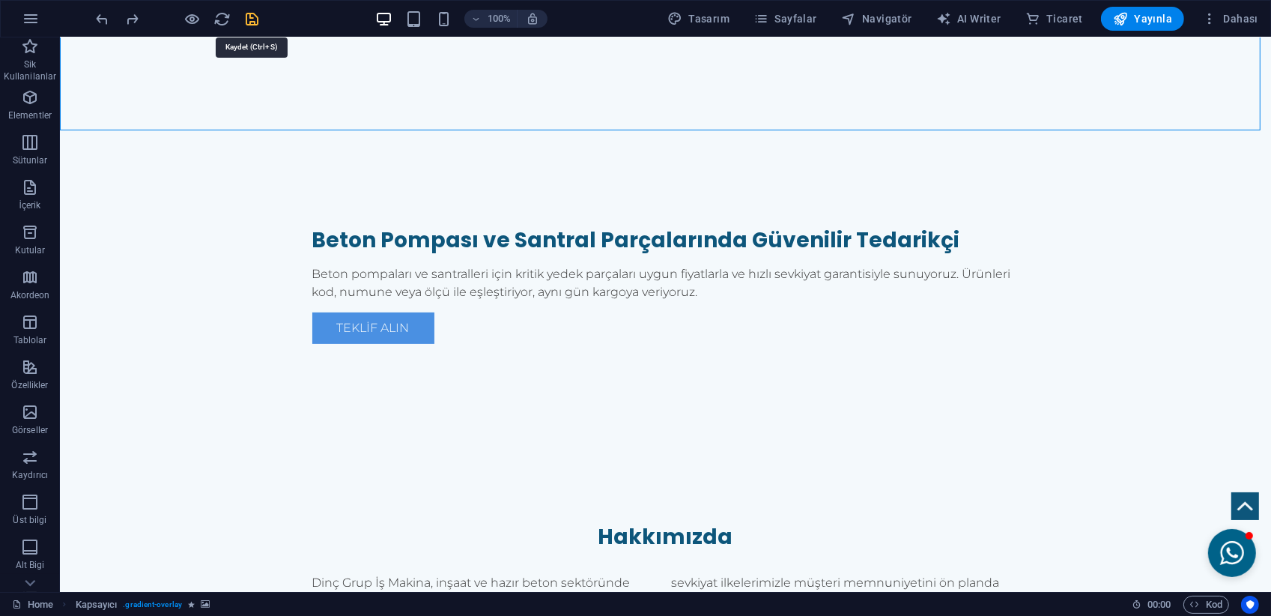
click at [251, 19] on icon "save" at bounding box center [252, 18] width 17 height 17
checkbox input "false"
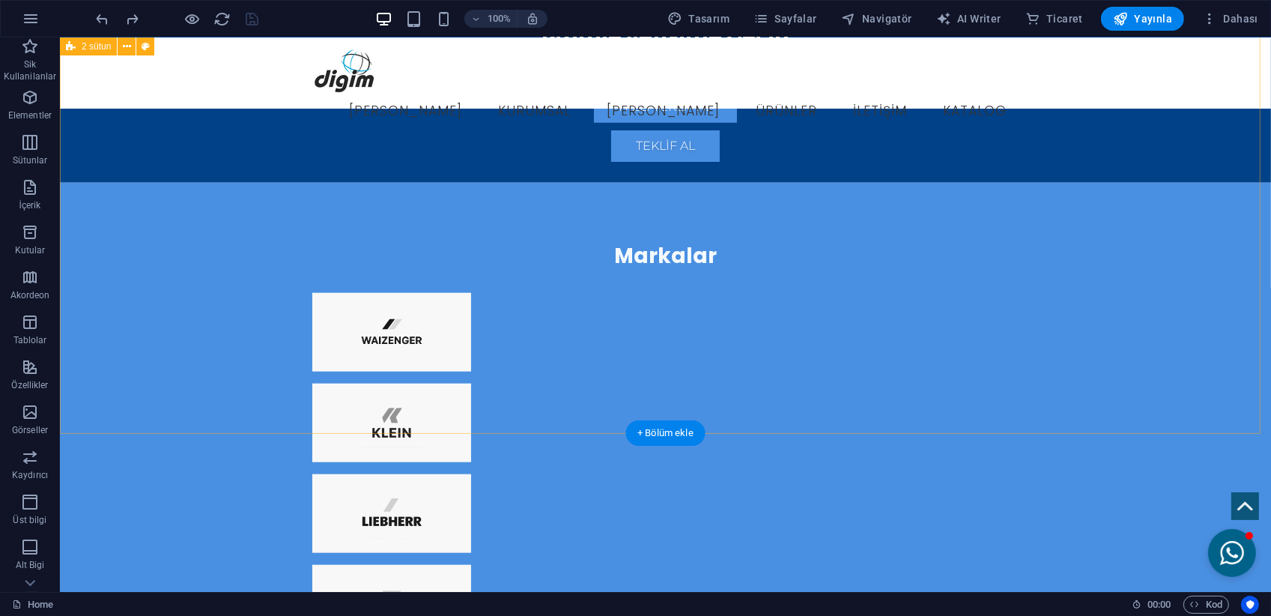
scroll to position [1510, 0]
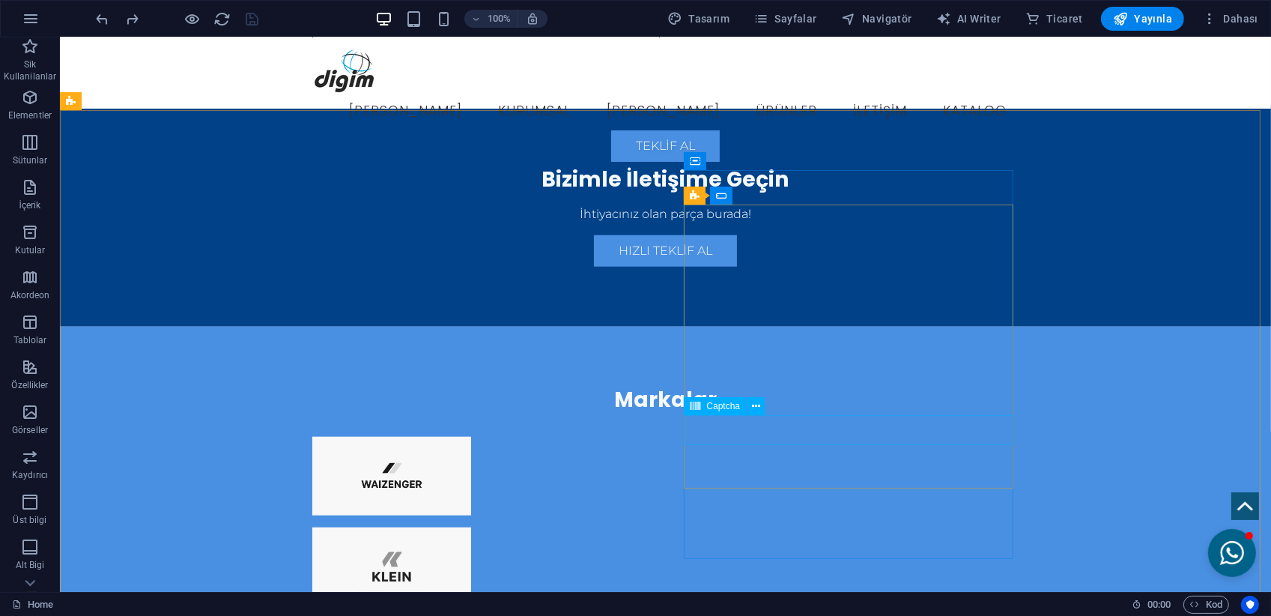
click at [726, 404] on span "Captcha" at bounding box center [723, 406] width 34 height 9
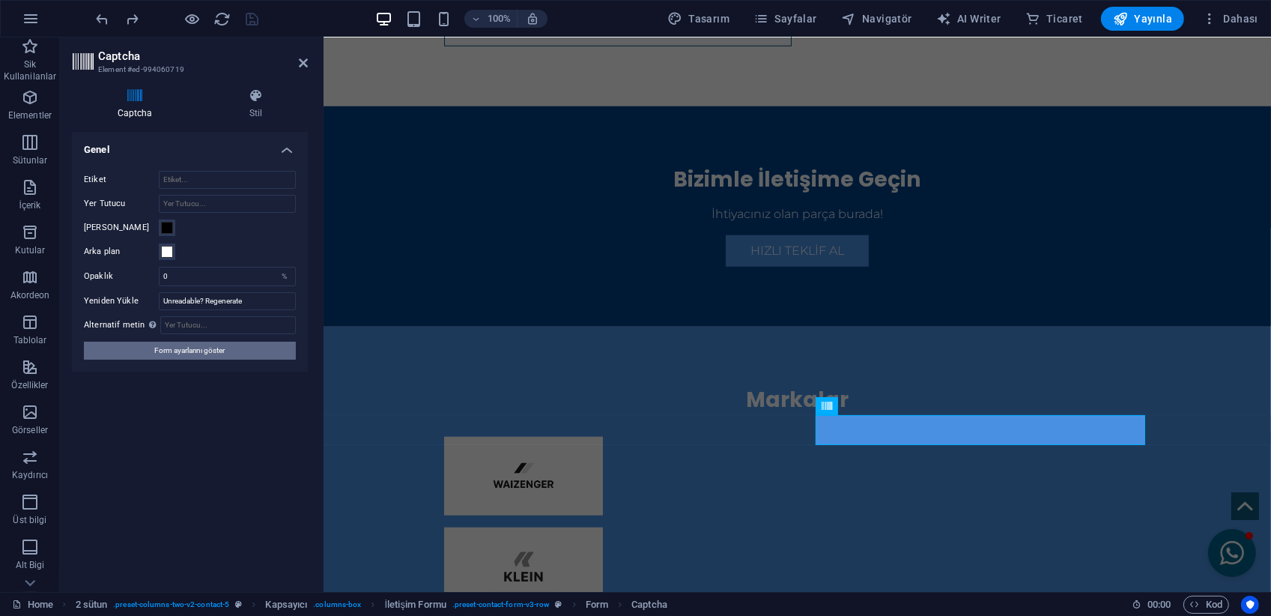
click at [208, 355] on span "Form ayarlarını göster" at bounding box center [190, 351] width 70 height 18
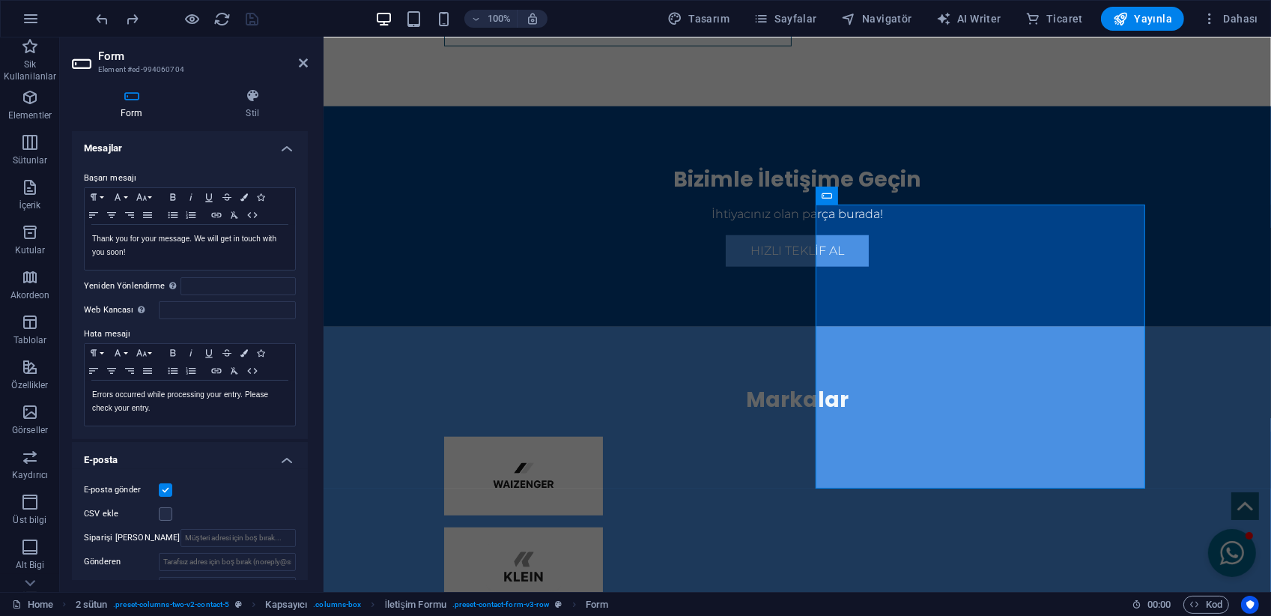
scroll to position [74, 0]
click at [245, 252] on p "Thank you for your message. We will get in touch with you soon!" at bounding box center [190, 244] width 196 height 27
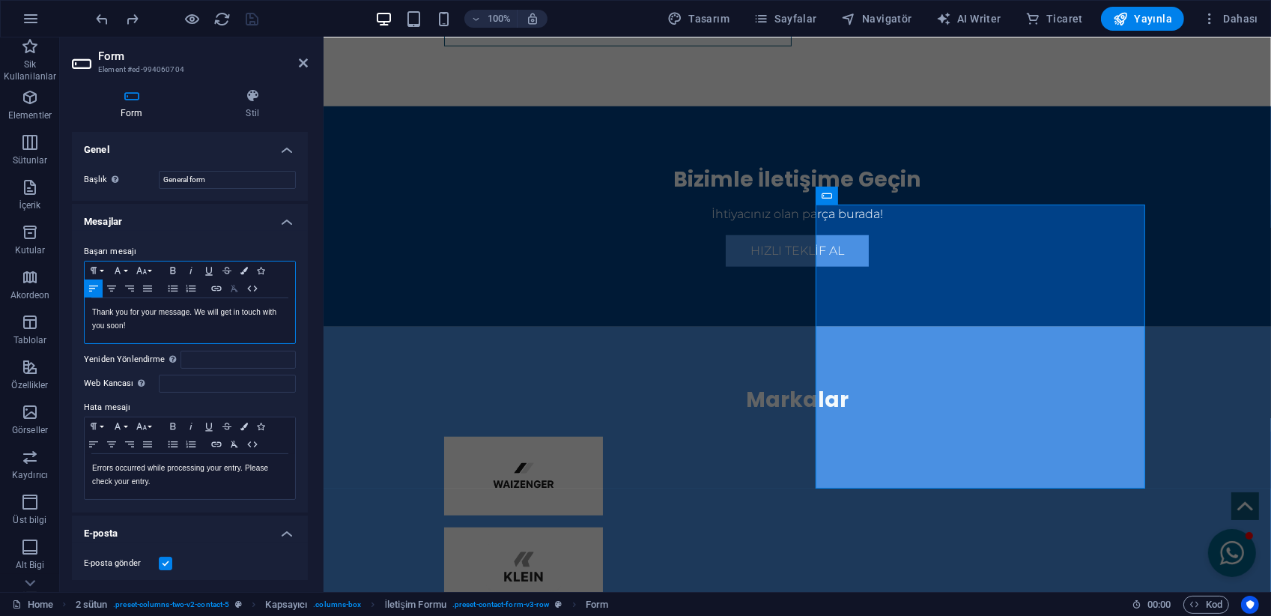
scroll to position [0, 0]
click at [886, 405] on icon at bounding box center [888, 407] width 8 height 16
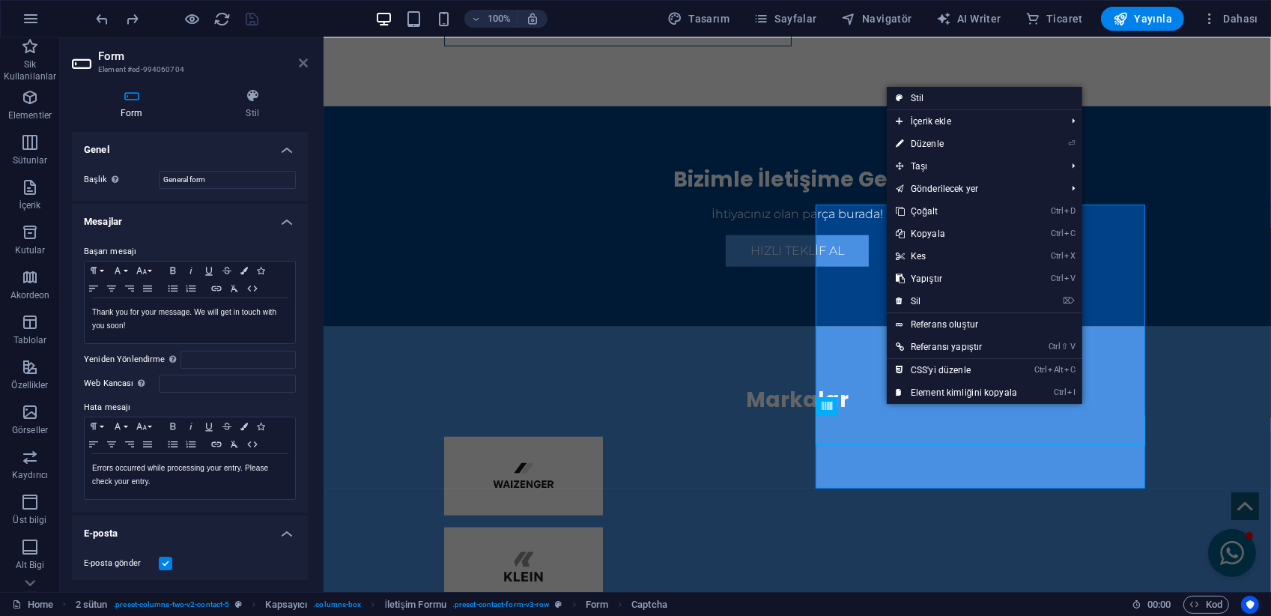
click at [303, 64] on icon at bounding box center [303, 63] width 9 height 12
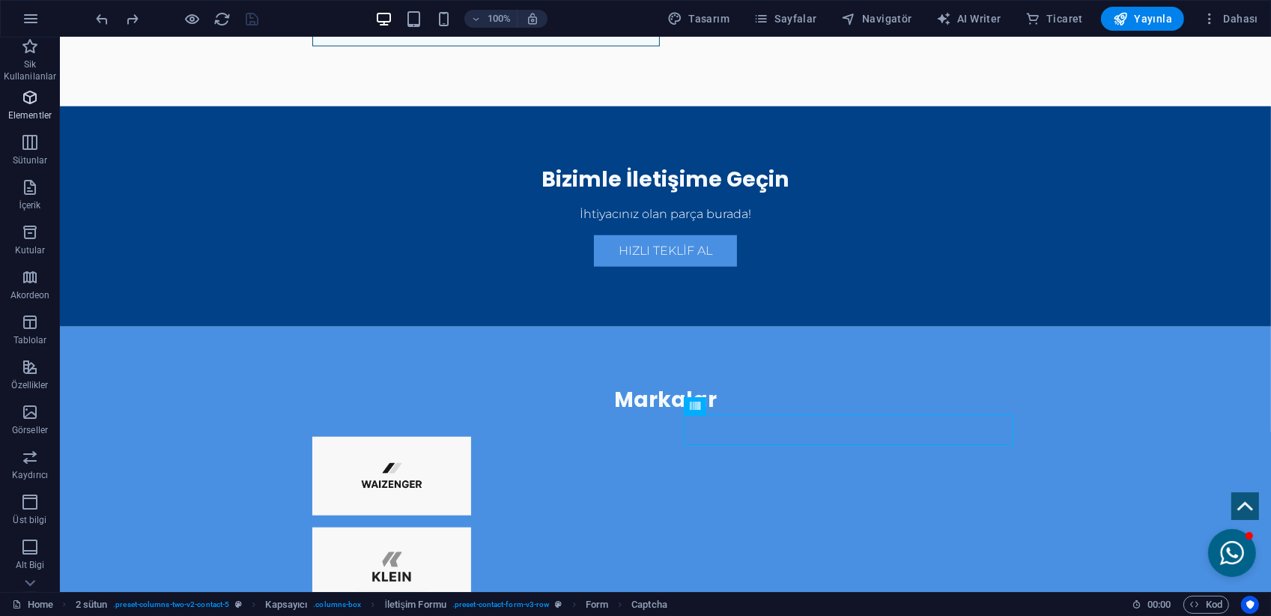
click at [31, 115] on p "Elementler" at bounding box center [29, 115] width 43 height 12
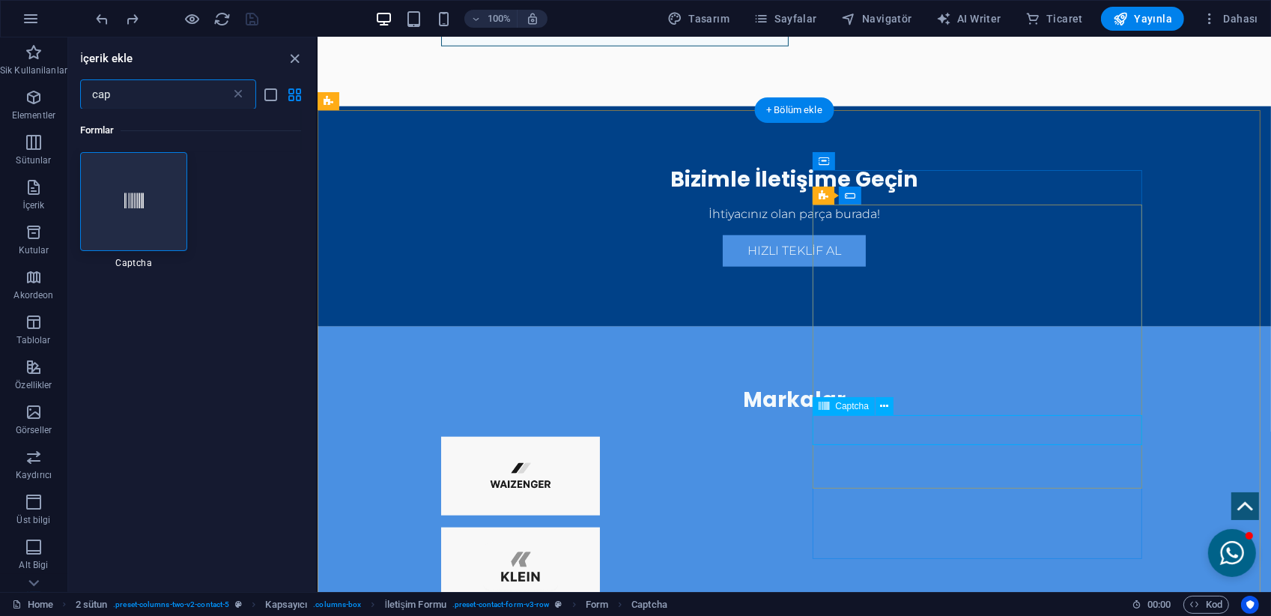
type input "cap"
click at [142, 179] on div at bounding box center [134, 201] width 108 height 99
click at [150, 205] on div at bounding box center [134, 201] width 108 height 99
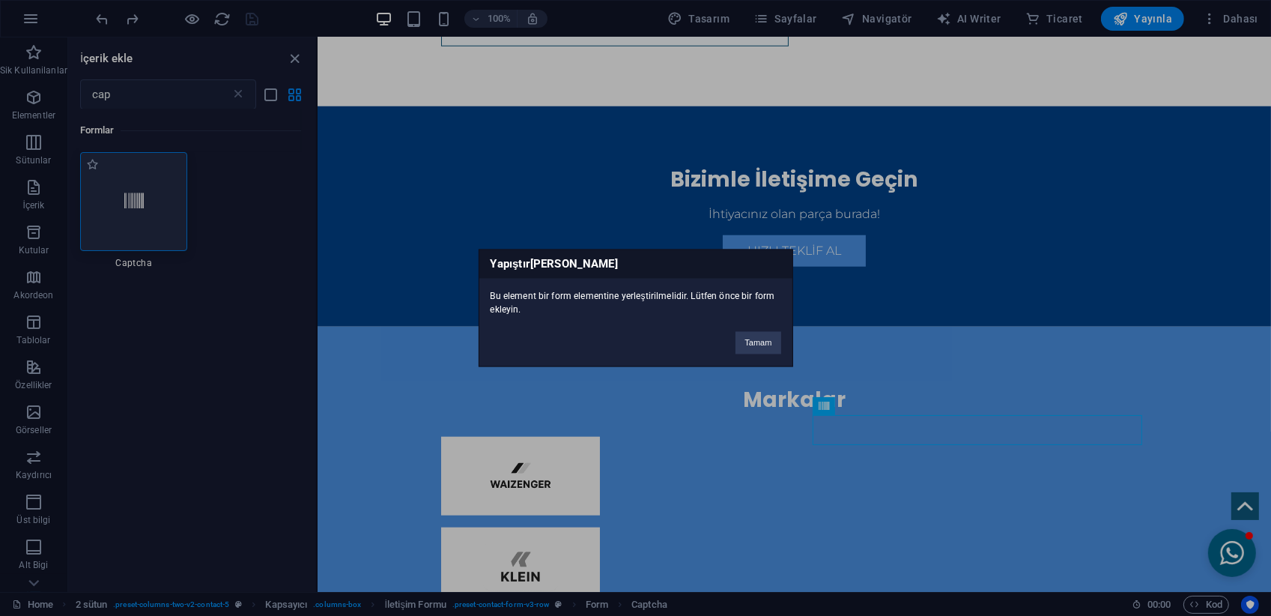
click at [150, 205] on div "Yapıştırmada hata Bu element bir form elementine yerleştirilmelidir. Lütfen önc…" at bounding box center [635, 308] width 1271 height 616
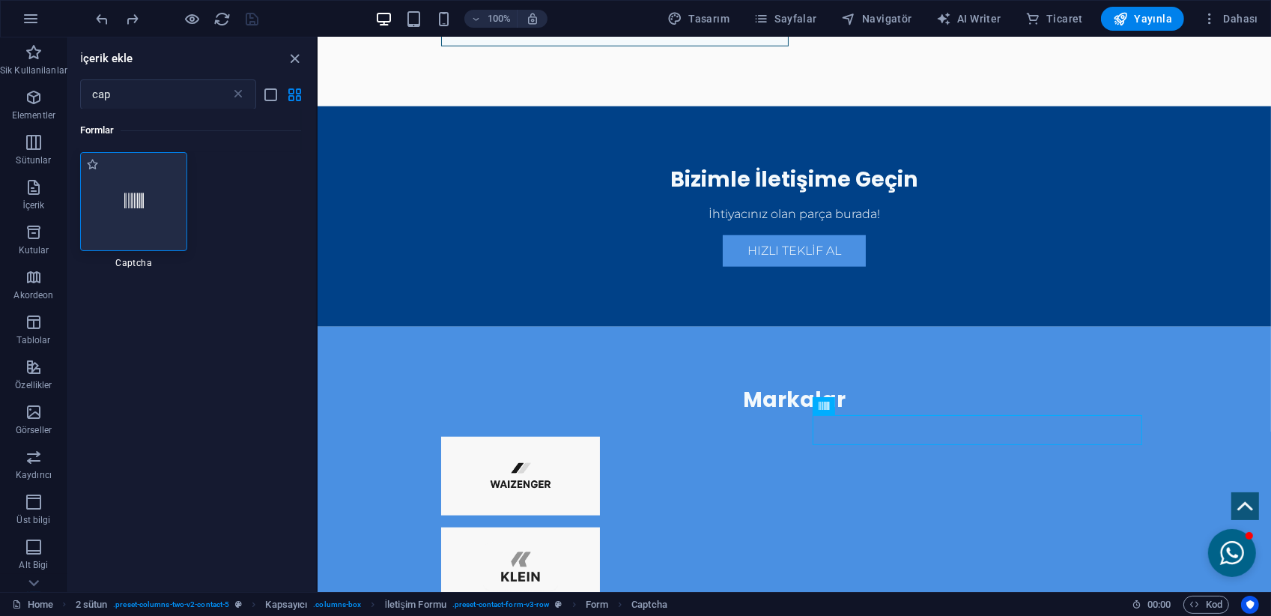
click at [150, 205] on div at bounding box center [134, 201] width 108 height 99
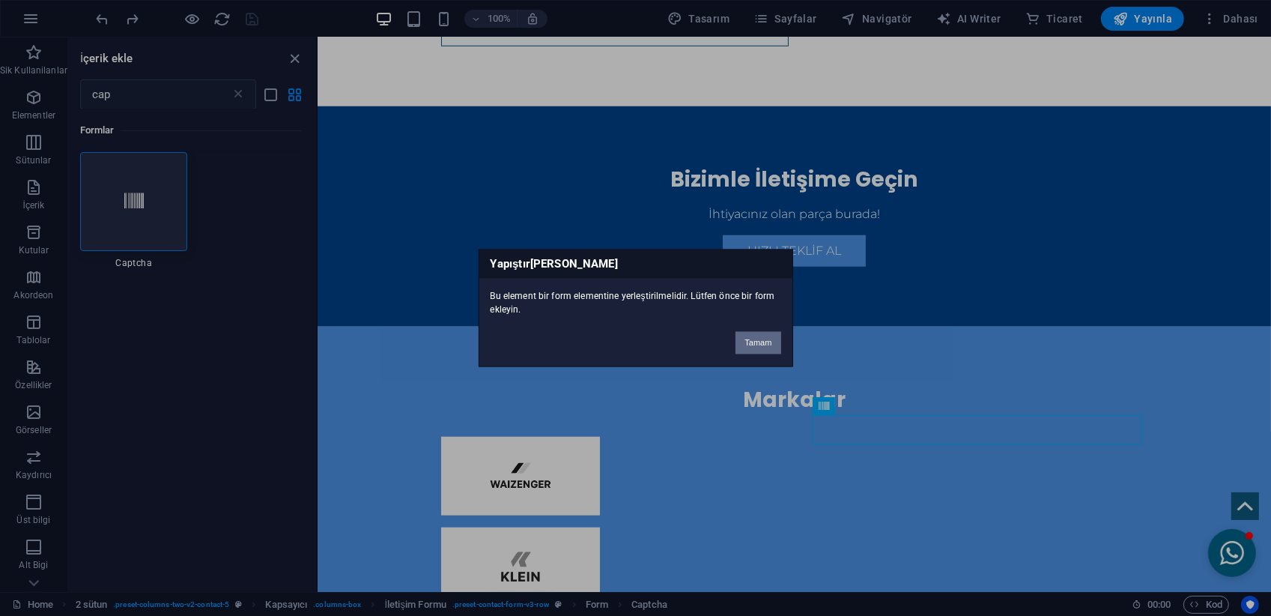
click at [757, 342] on button "Tamam" at bounding box center [758, 343] width 45 height 22
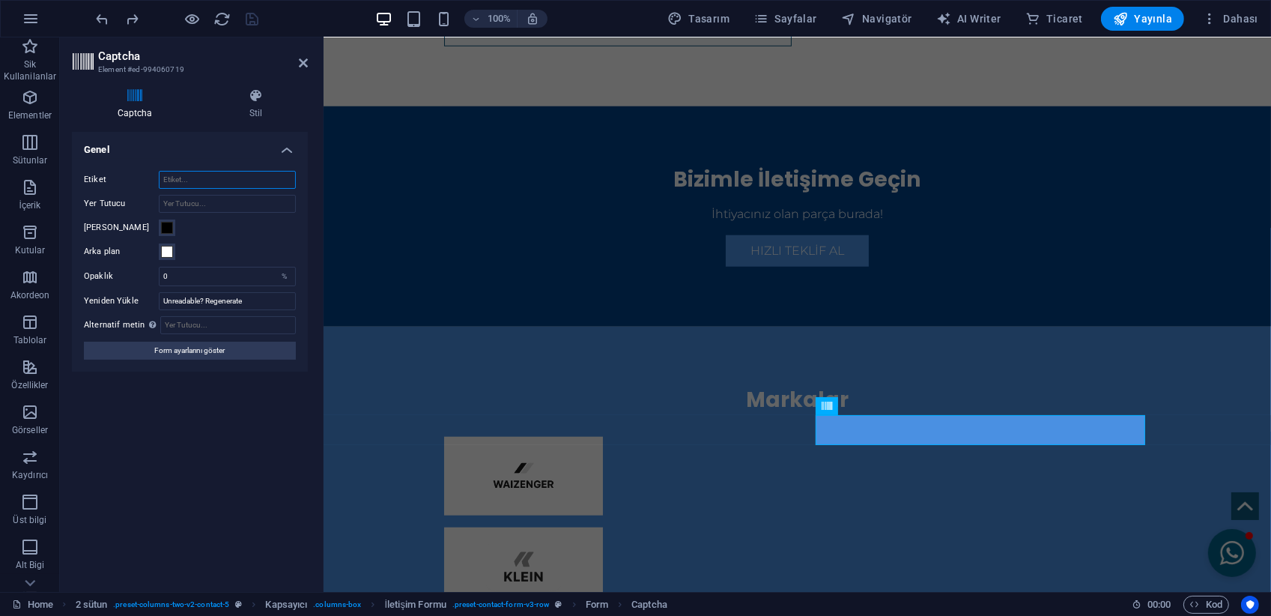
click at [185, 181] on input "Etiket" at bounding box center [227, 180] width 137 height 18
click at [188, 327] on input "Alternatif metin Alternatif metin, görselleri görüntüleyemeyen cihazlar tarafın…" at bounding box center [228, 325] width 136 height 18
click at [303, 68] on icon at bounding box center [303, 63] width 9 height 12
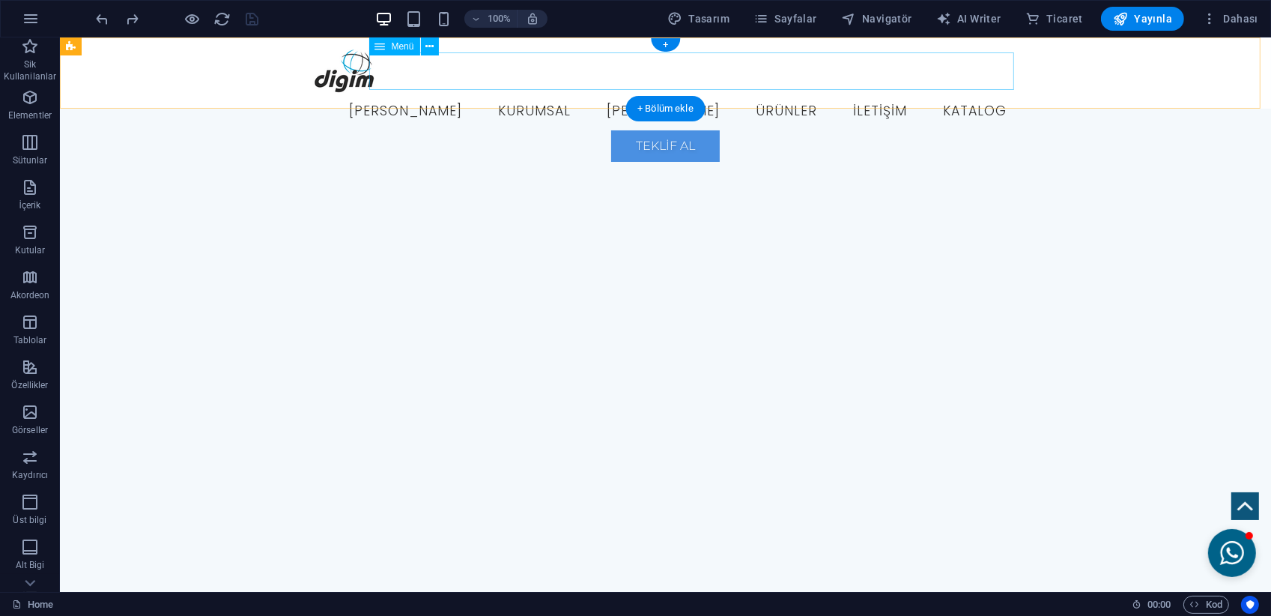
click at [500, 93] on nav "[PERSON_NAME] Kurumsal Özel Ürünler Ürünler İletişim Katalog" at bounding box center [665, 111] width 707 height 37
select select
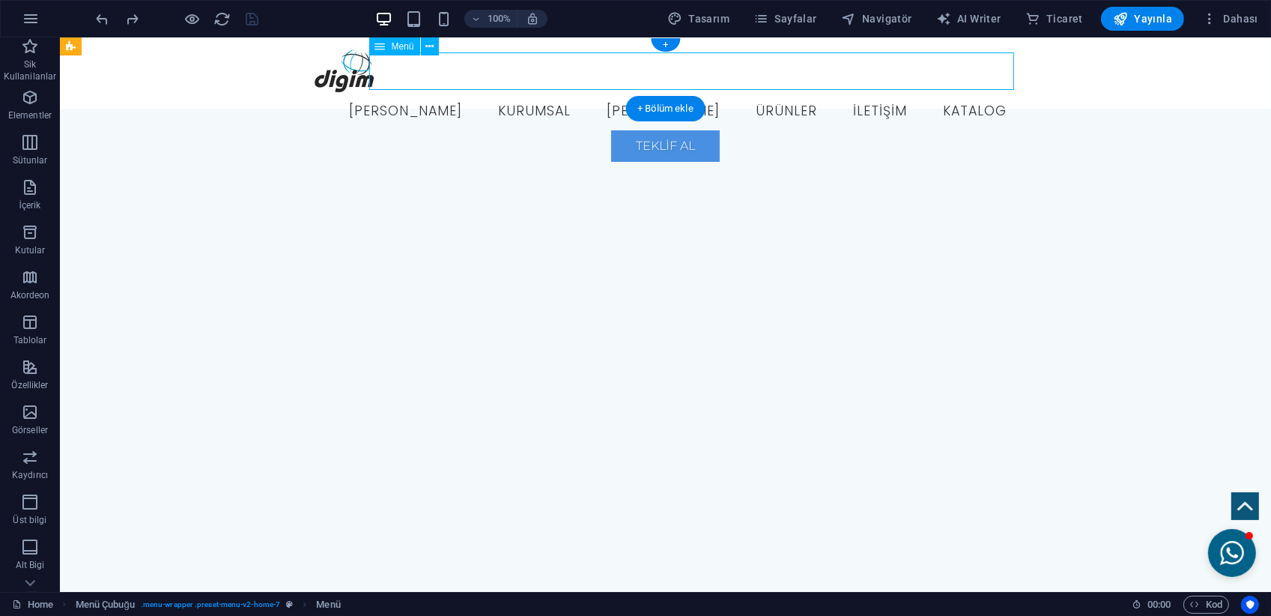
select select "4"
select select
select select "5"
select select
select select "8"
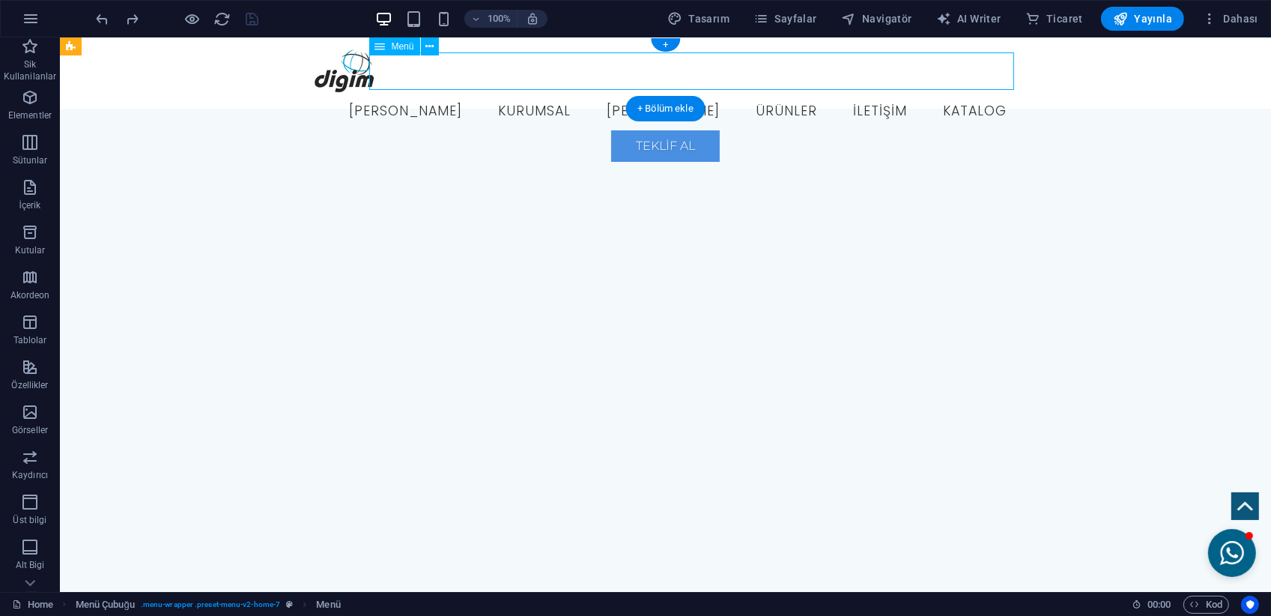
select select
select select "6"
select select
select select "7"
select select
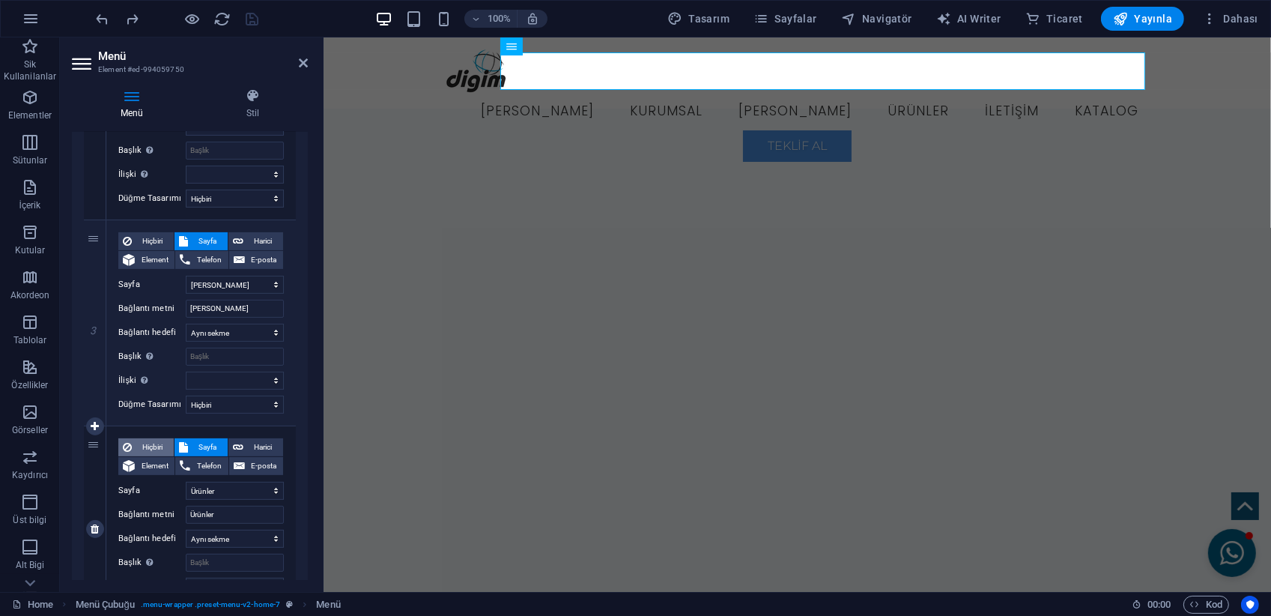
scroll to position [449, 0]
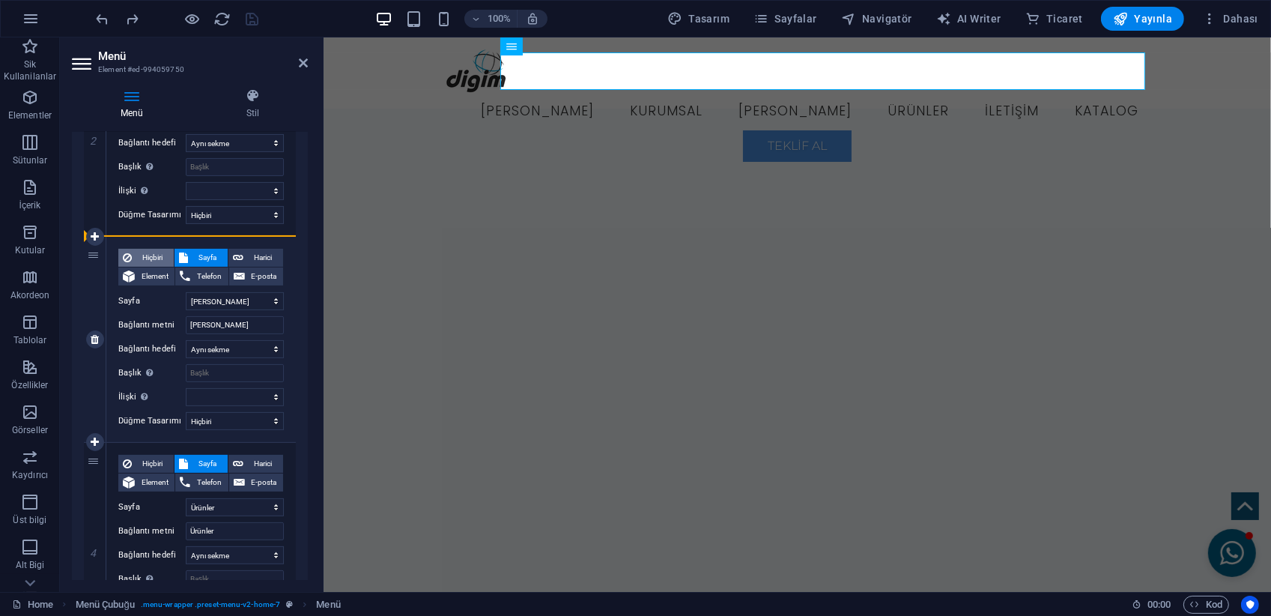
drag, startPoint x: 93, startPoint y: 506, endPoint x: 130, endPoint y: 258, distance: 250.0
click at [130, 258] on div "1 Hiçbiri Sayfa Harici Element Telefon E-posta Sayfa Home Subpage Legal Notice …" at bounding box center [190, 443] width 212 height 1236
select select
select select "8"
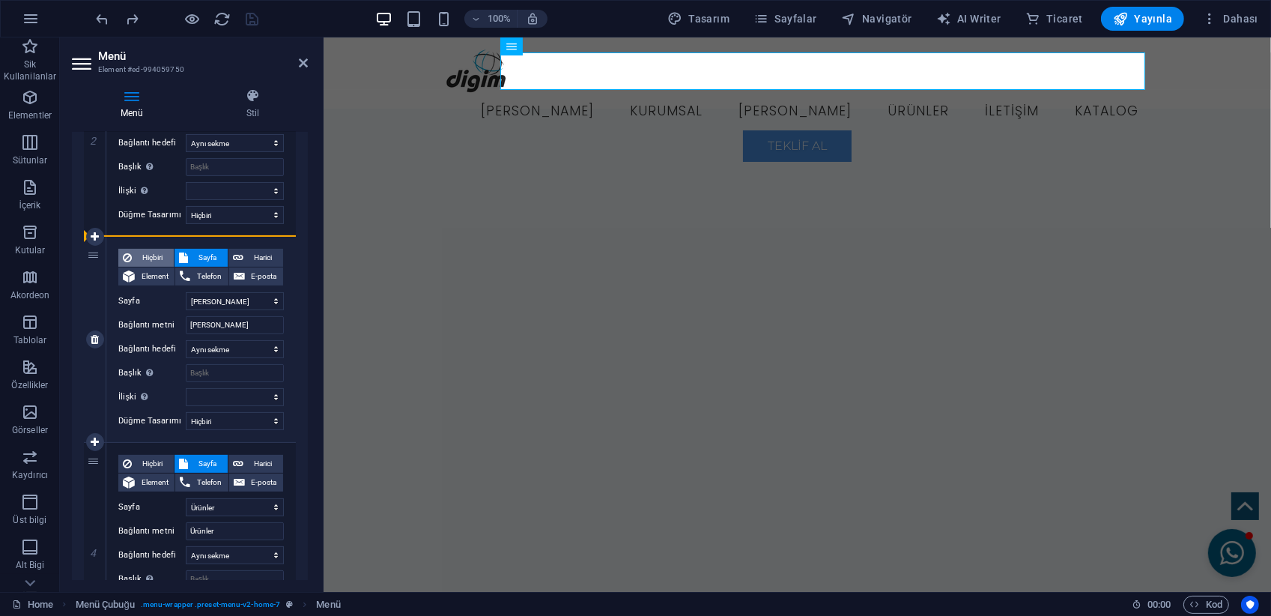
type input "Ürünler"
select select
select select "5"
type input "[PERSON_NAME]"
select select
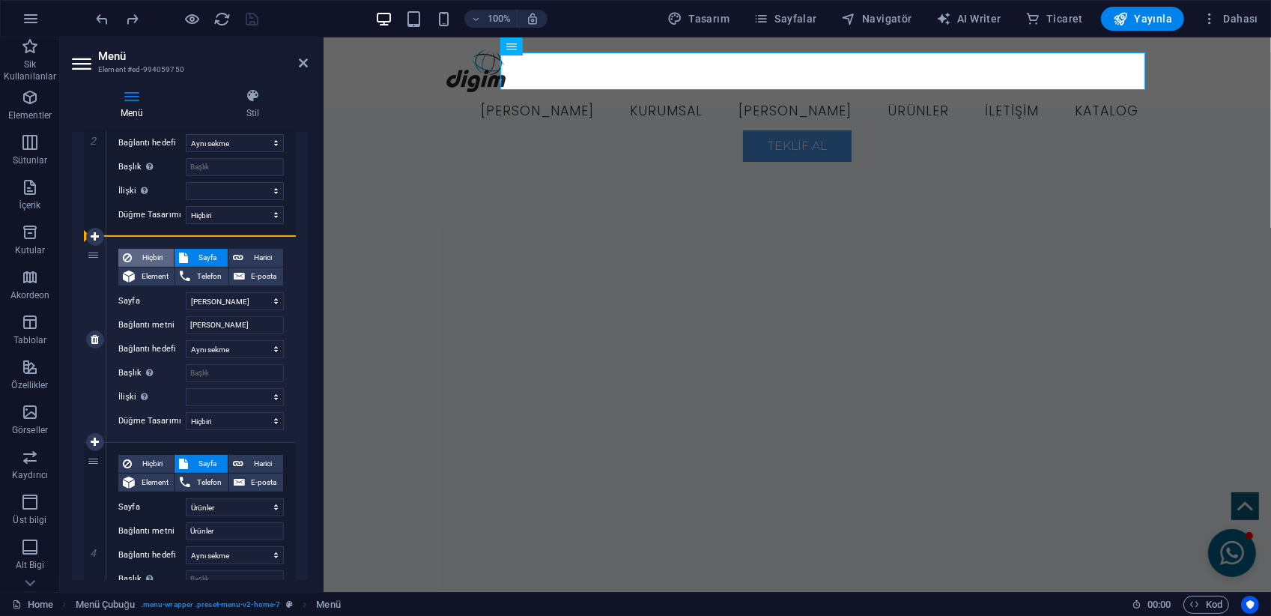
select select
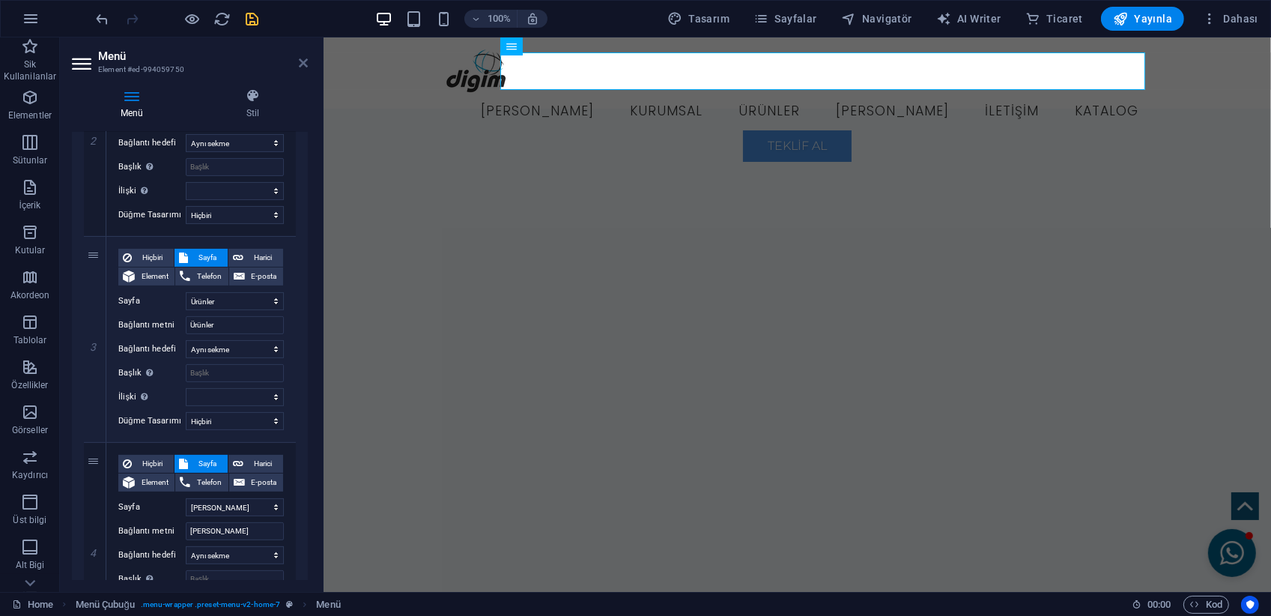
click at [303, 61] on icon at bounding box center [303, 63] width 9 height 12
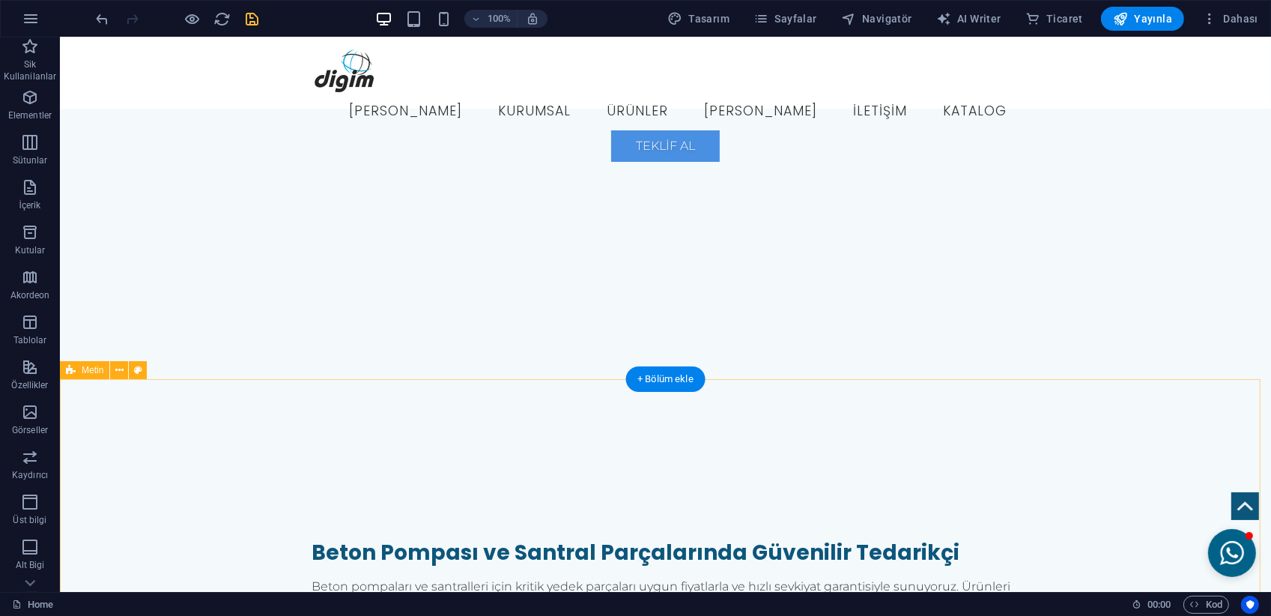
scroll to position [0, 0]
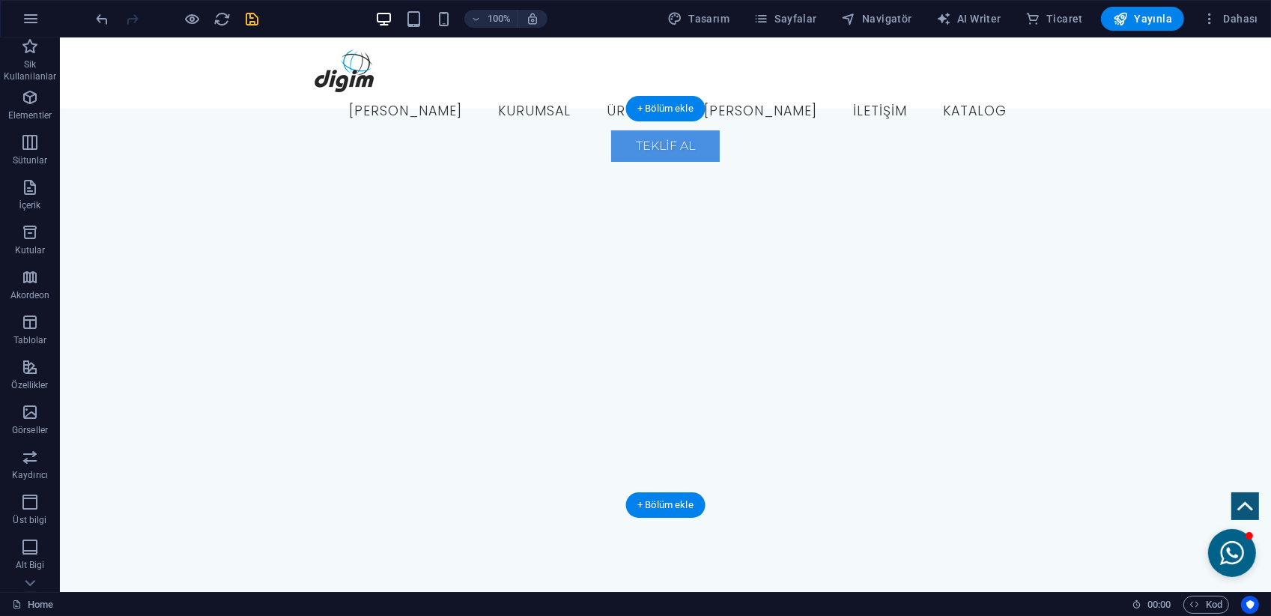
click at [59, 139] on button "button" at bounding box center [59, 139] width 0 height 0
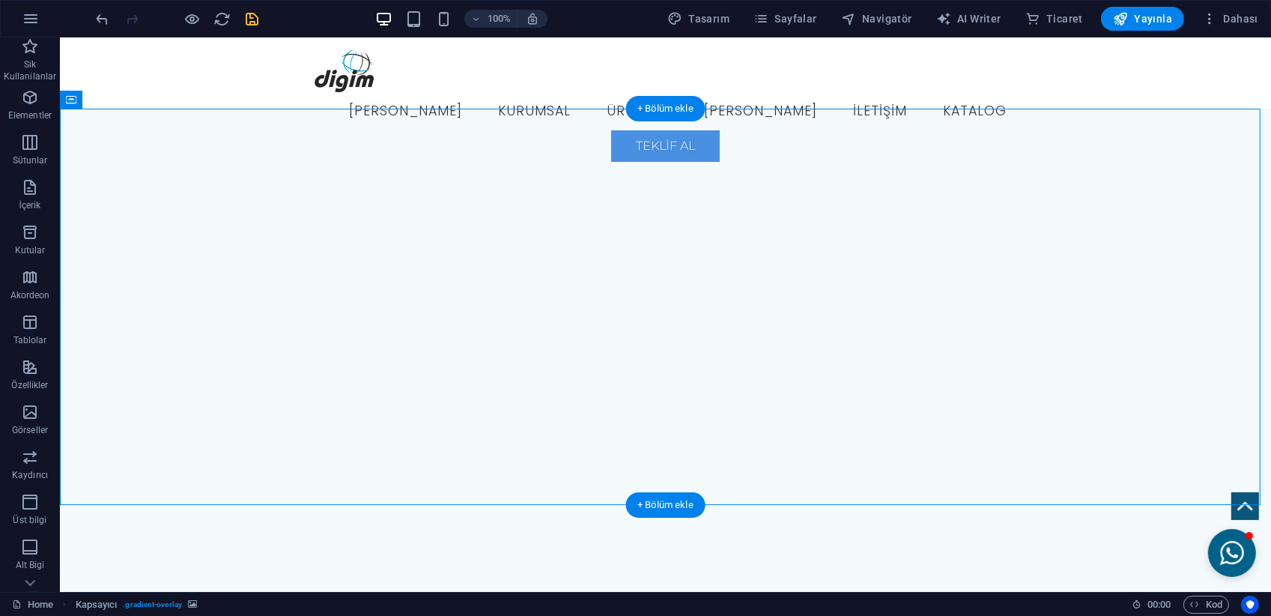
click at [59, 139] on button "button" at bounding box center [59, 139] width 0 height 0
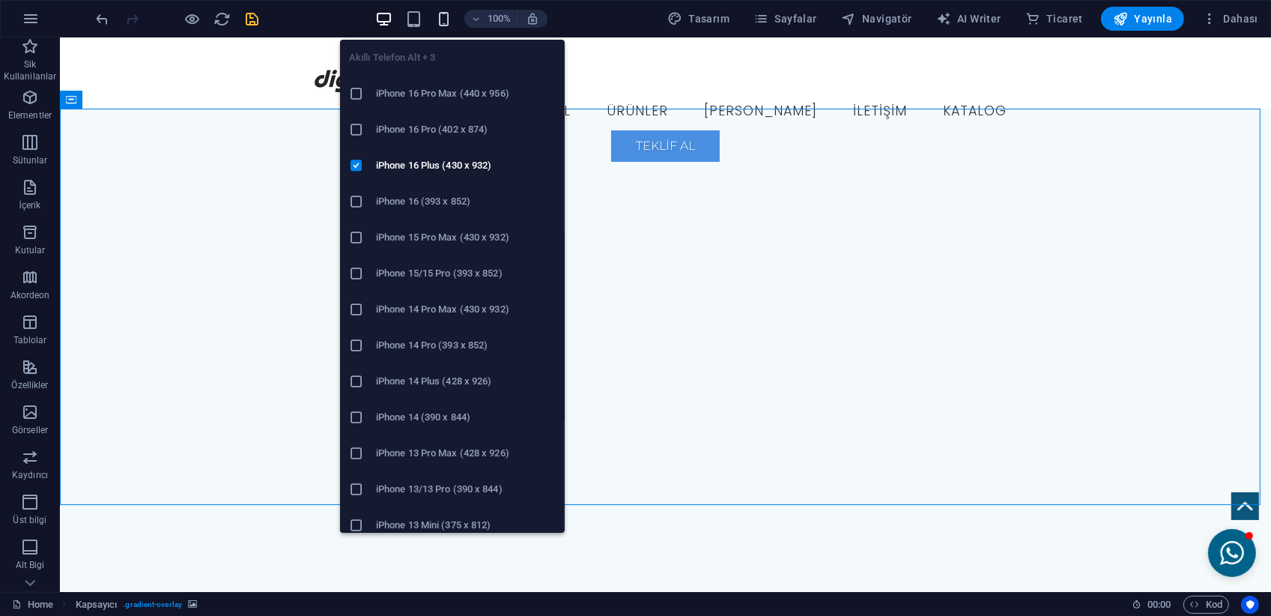
click at [446, 11] on icon "button" at bounding box center [443, 18] width 17 height 17
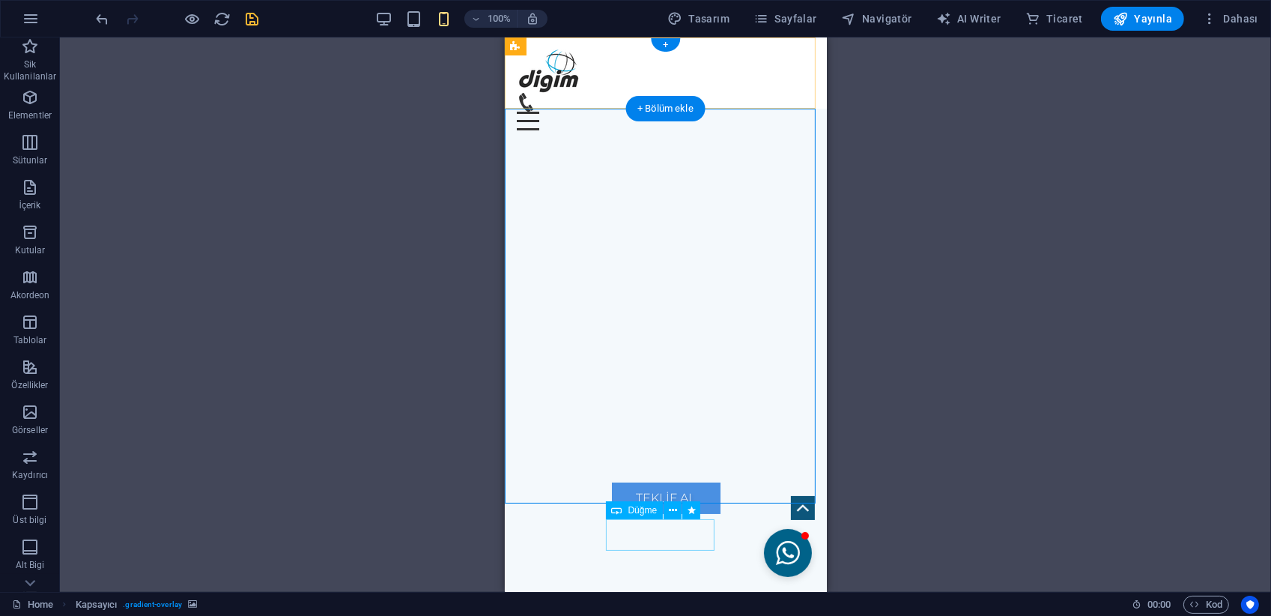
click at [688, 514] on div "Teklif Al" at bounding box center [665, 497] width 298 height 31
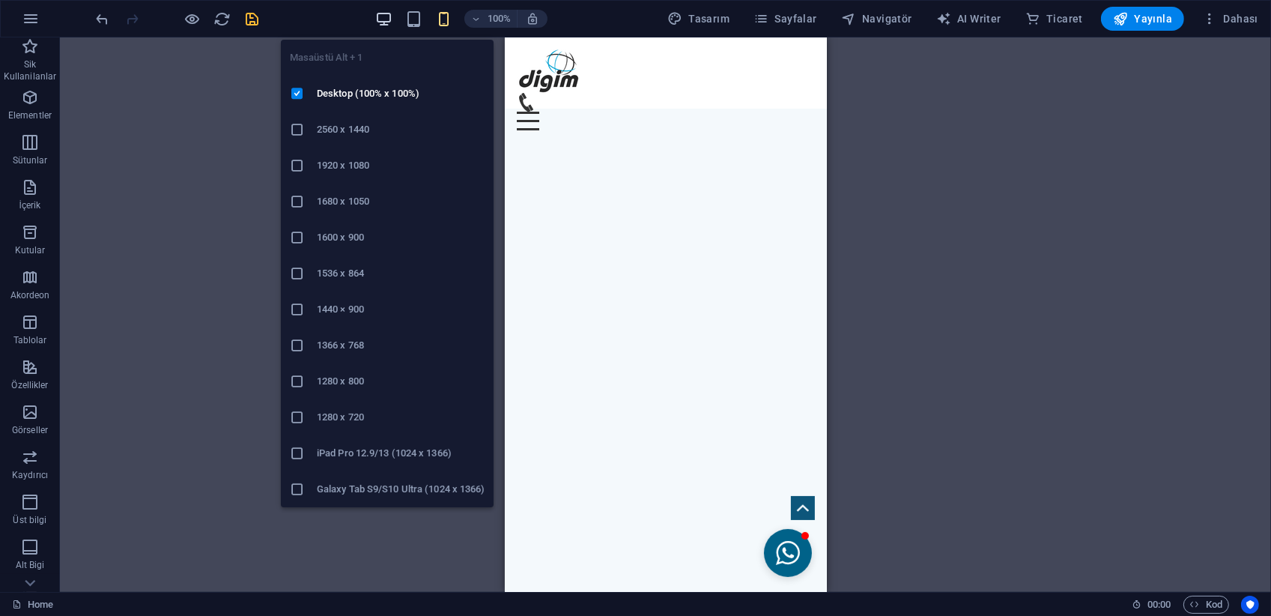
click at [379, 21] on icon "button" at bounding box center [383, 18] width 17 height 17
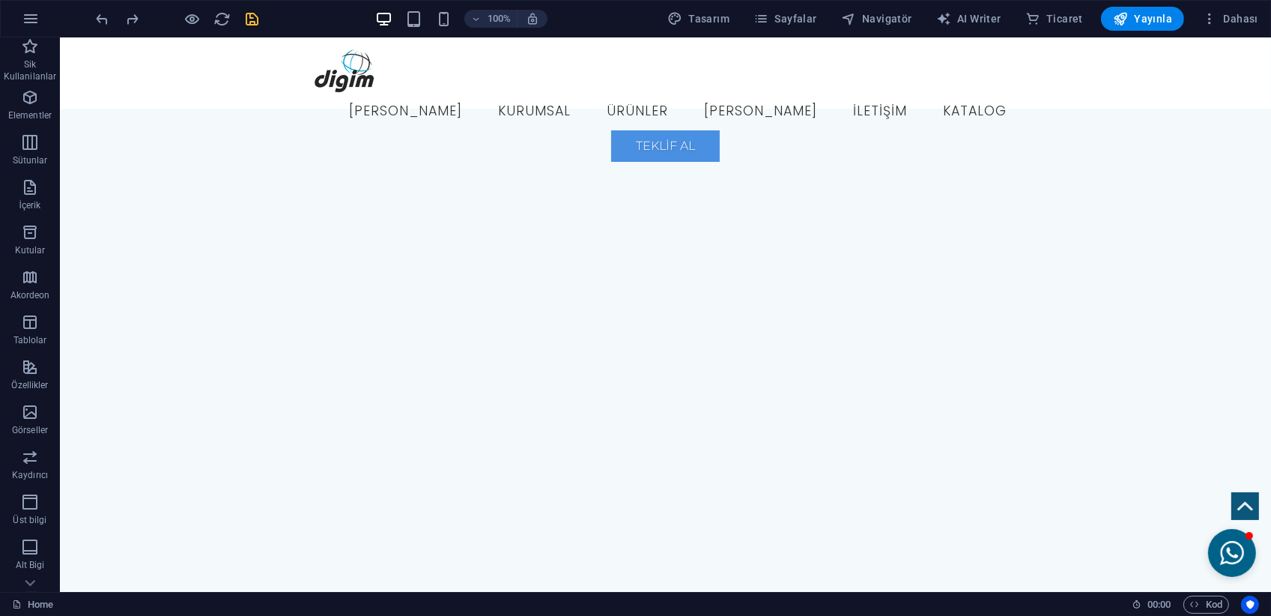
click at [652, 11] on div "100% Tasarım [PERSON_NAME] AI Writer Ticaret Yayınla Dahası" at bounding box center [679, 19] width 1171 height 24
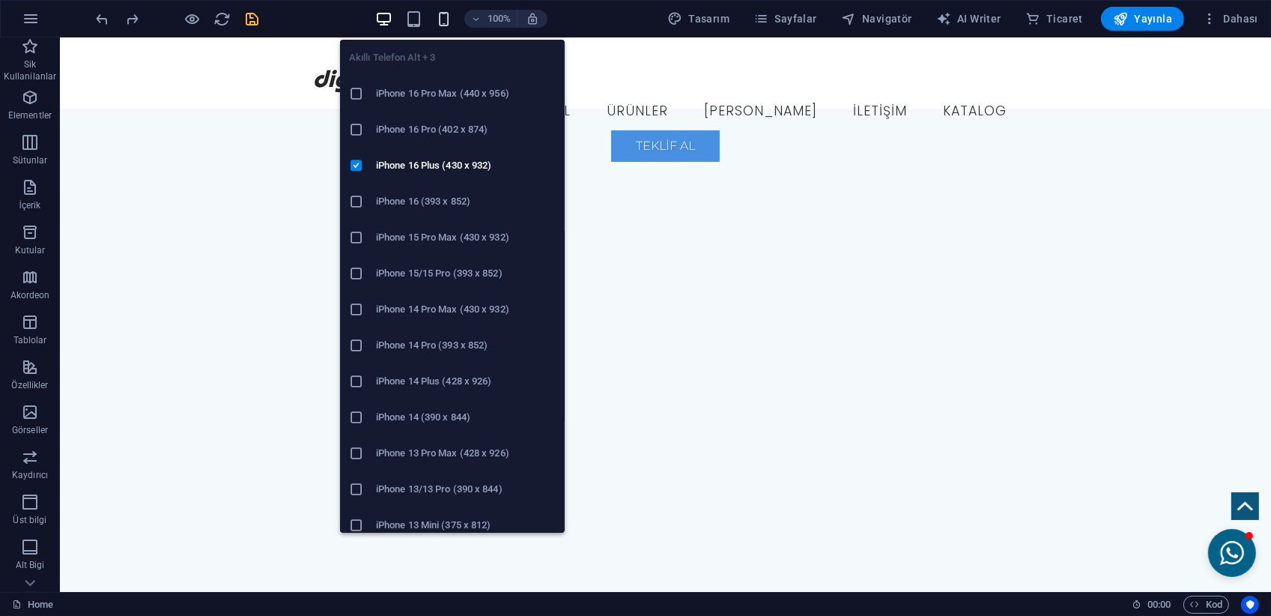
click at [452, 14] on icon "button" at bounding box center [443, 18] width 17 height 17
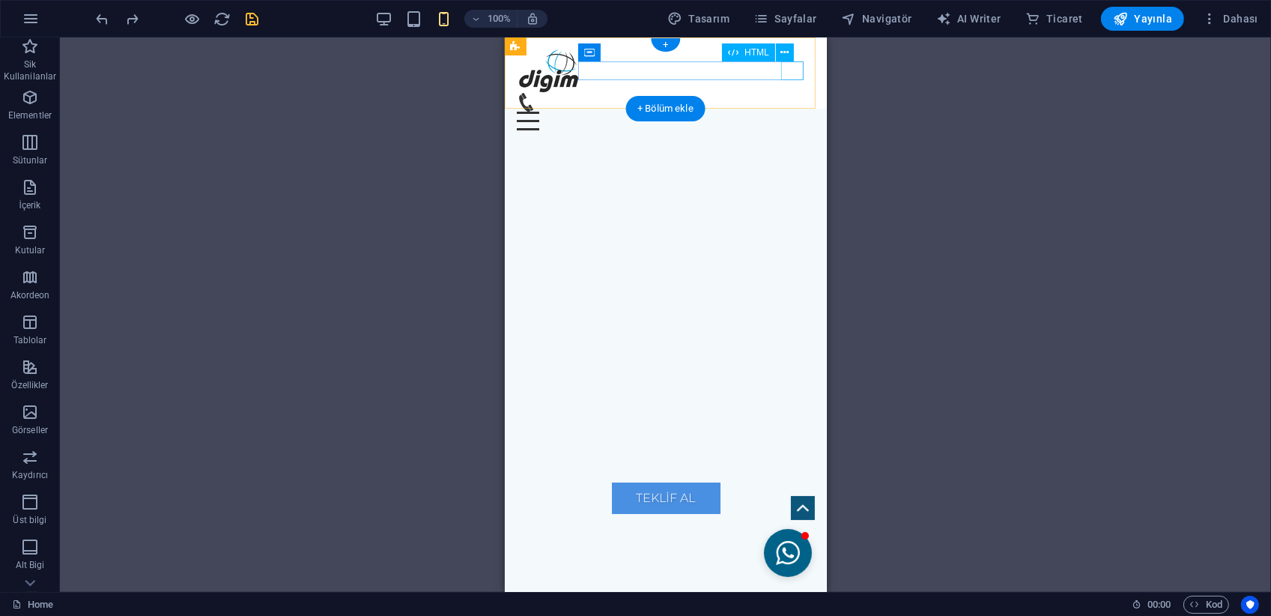
click at [793, 112] on div "Menu" at bounding box center [665, 121] width 298 height 19
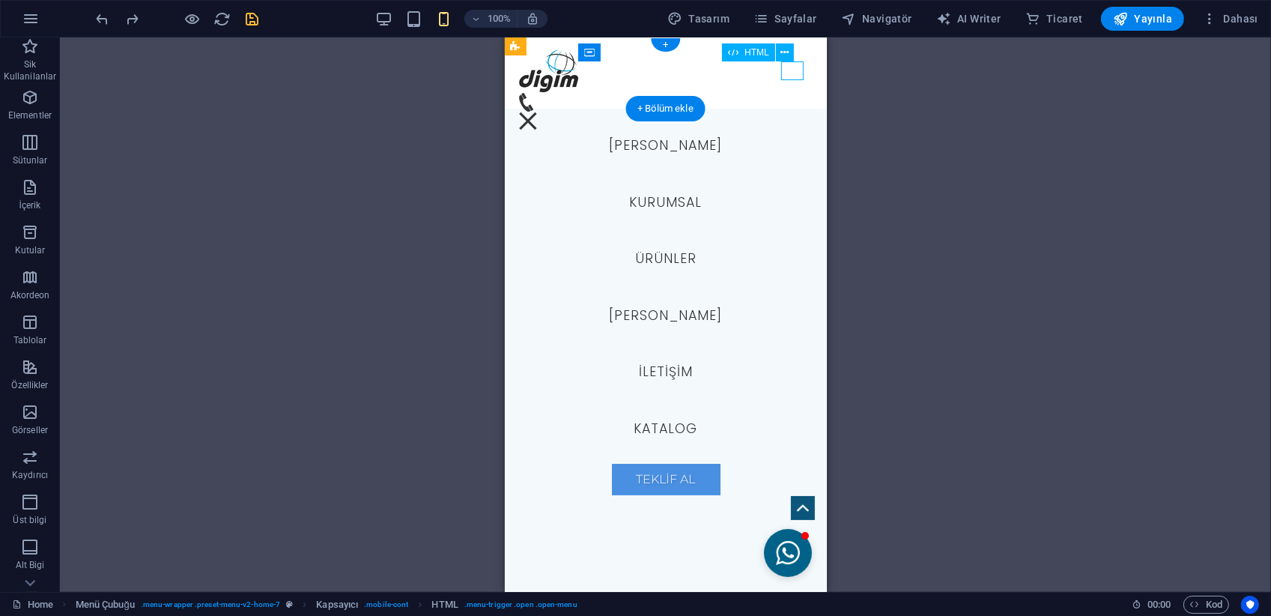
click at [539, 112] on div "Menu" at bounding box center [527, 121] width 22 height 19
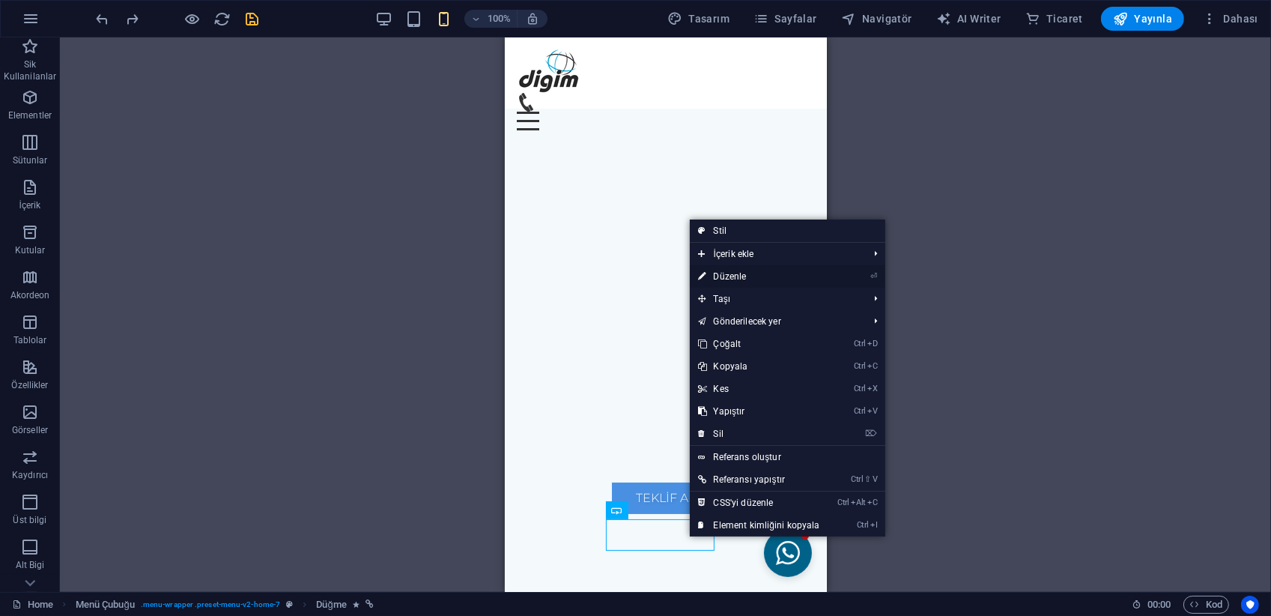
click at [814, 276] on link "⏎ Düzenle" at bounding box center [759, 276] width 139 height 22
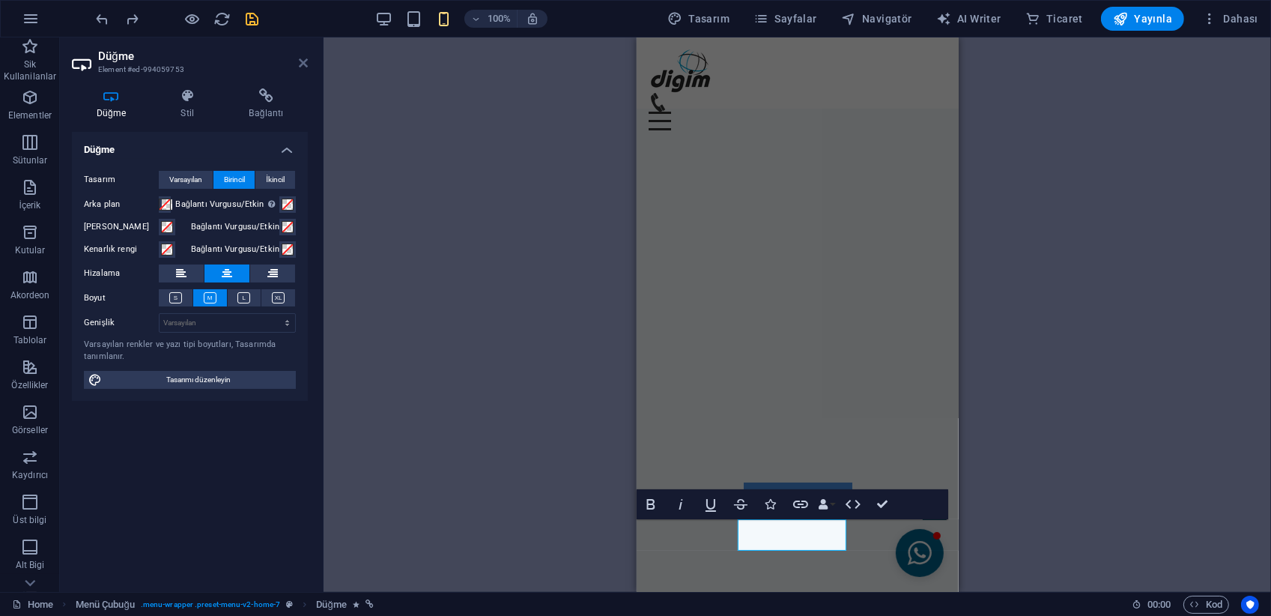
click at [306, 61] on icon at bounding box center [303, 63] width 9 height 12
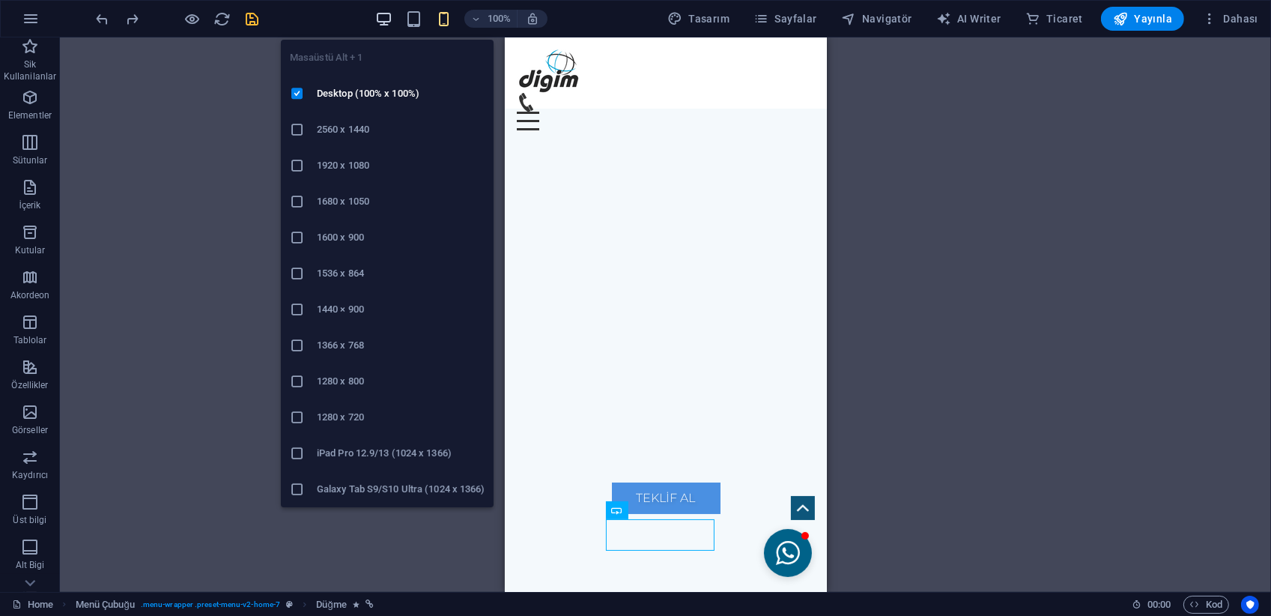
click at [384, 11] on icon "button" at bounding box center [383, 18] width 17 height 17
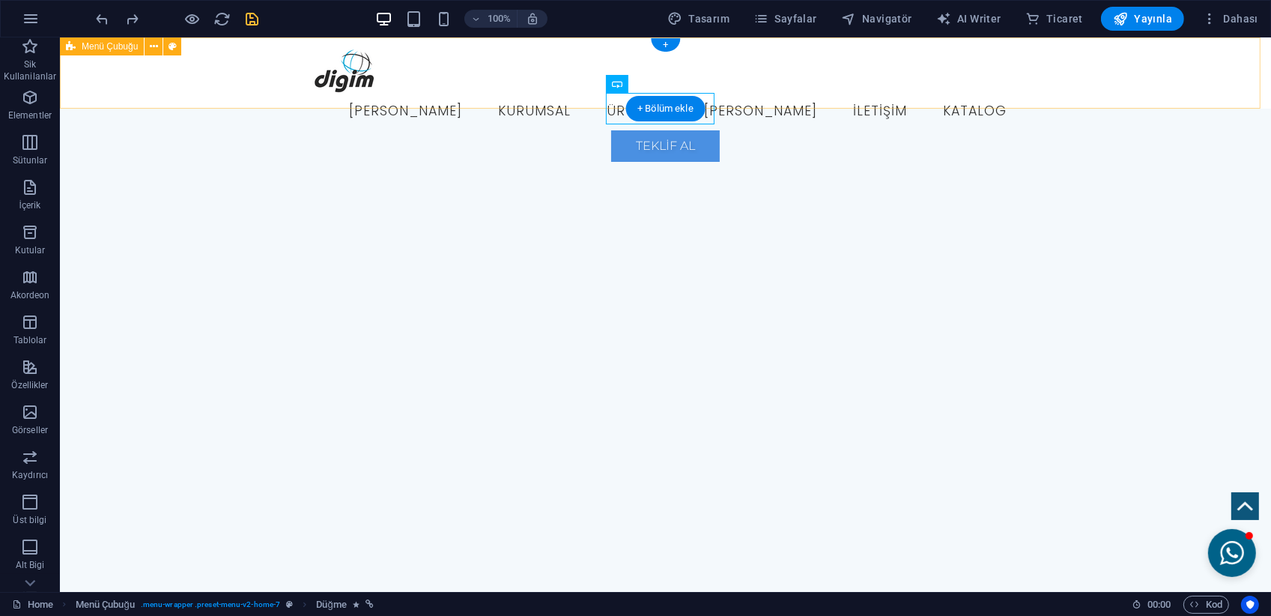
click at [267, 77] on div "Menu [PERSON_NAME] Kurumsal Ürünler Özel Ürünler İletişim Katalog Teklif Al" at bounding box center [664, 72] width 1211 height 71
select select "px"
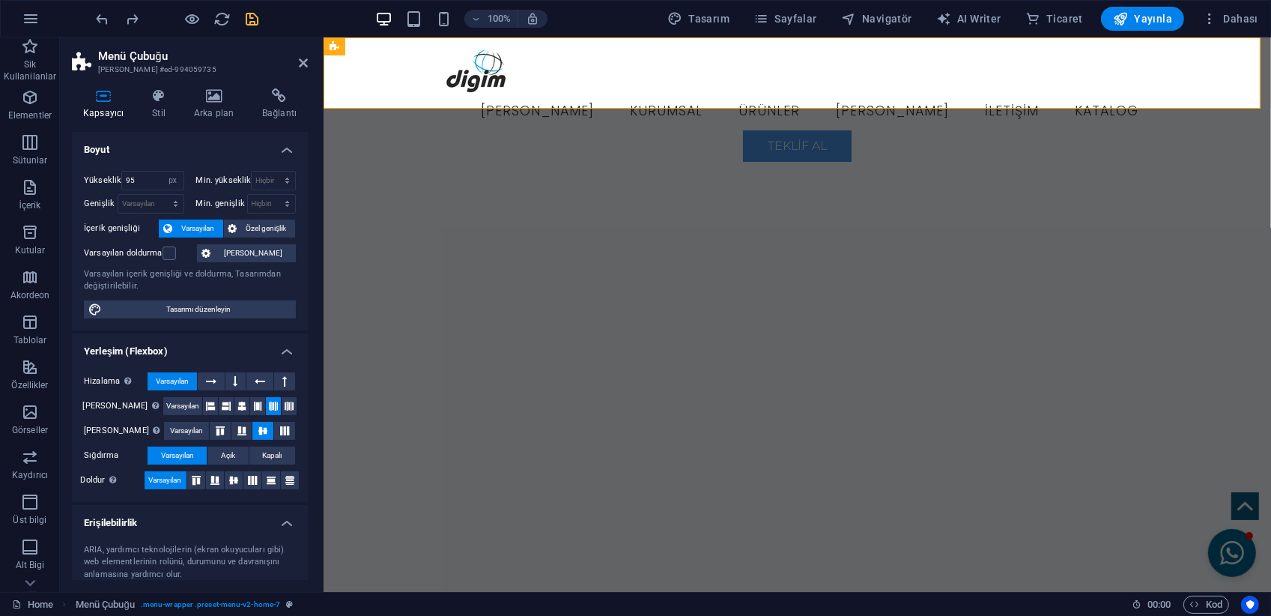
scroll to position [131, 0]
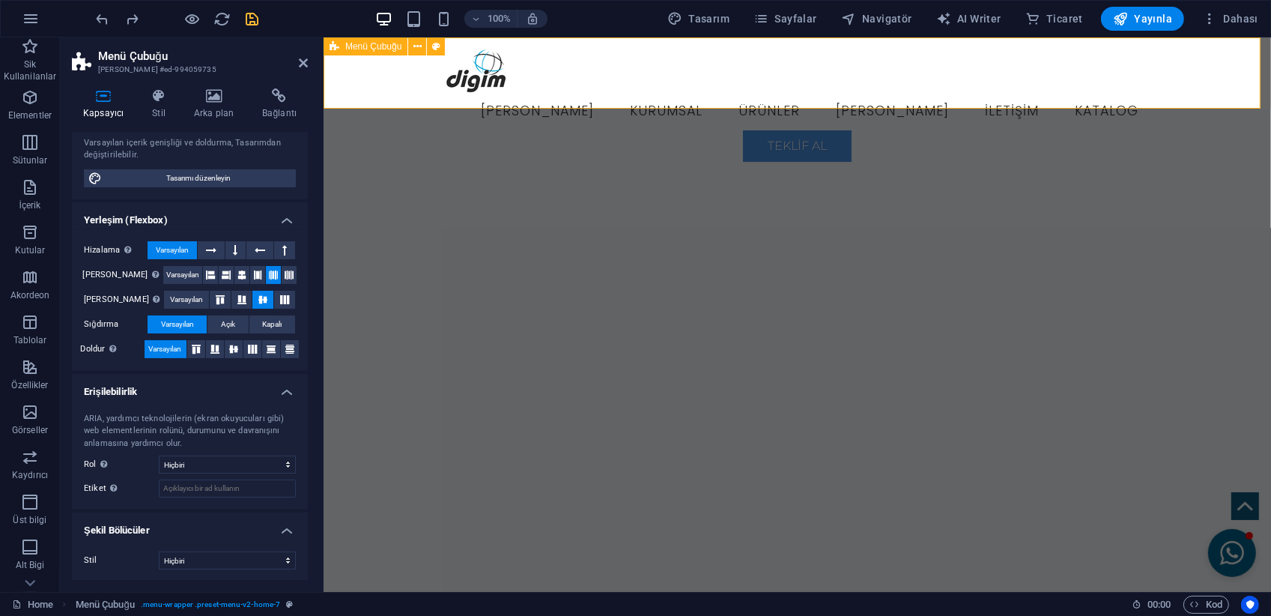
click at [393, 69] on div "Menu [PERSON_NAME] Kurumsal Ürünler Özel Ürünler İletişim Katalog Teklif Al" at bounding box center [797, 72] width 948 height 71
click at [171, 107] on h4 "Stil" at bounding box center [162, 103] width 42 height 31
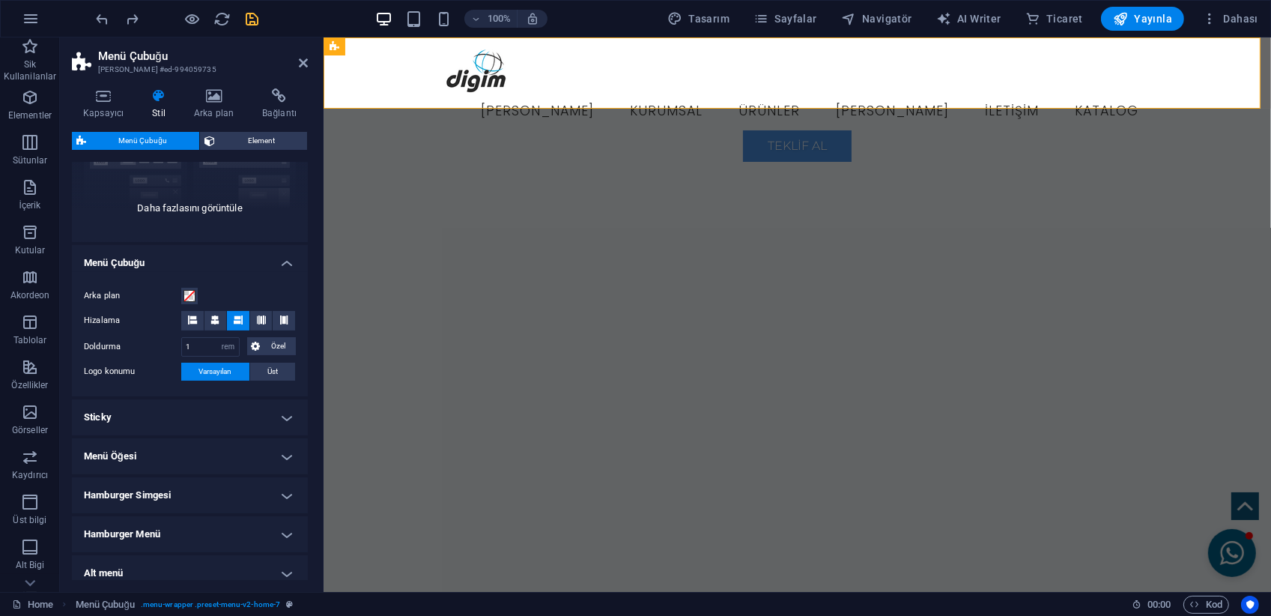
scroll to position [242, 0]
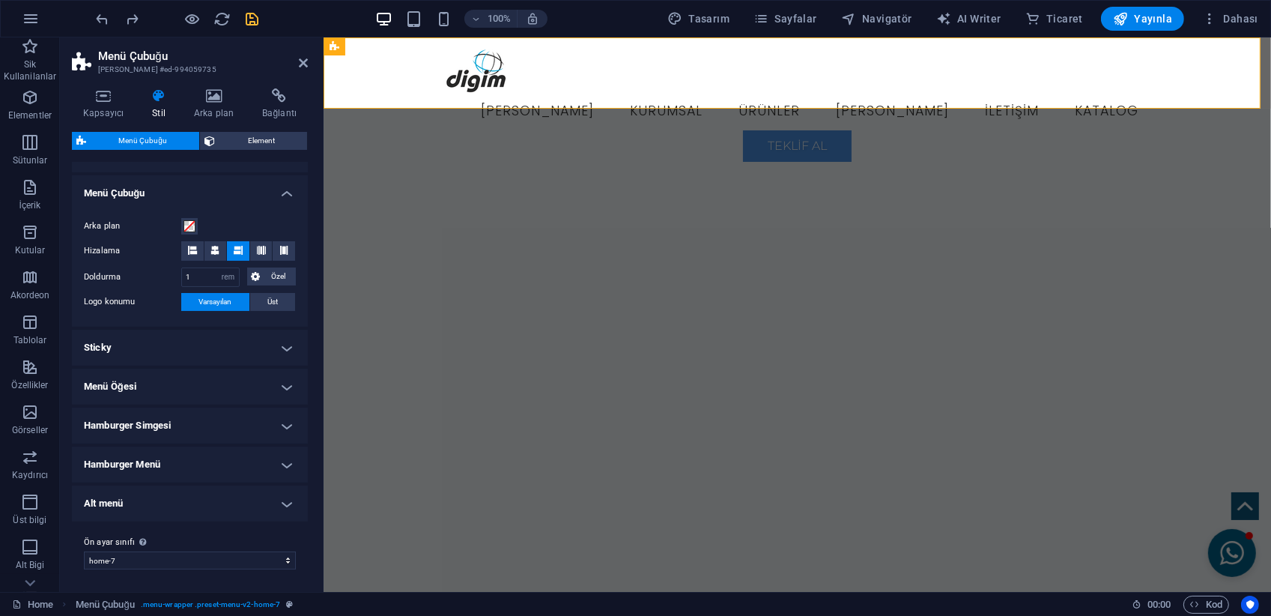
click at [157, 356] on h4 "Sticky" at bounding box center [190, 348] width 236 height 36
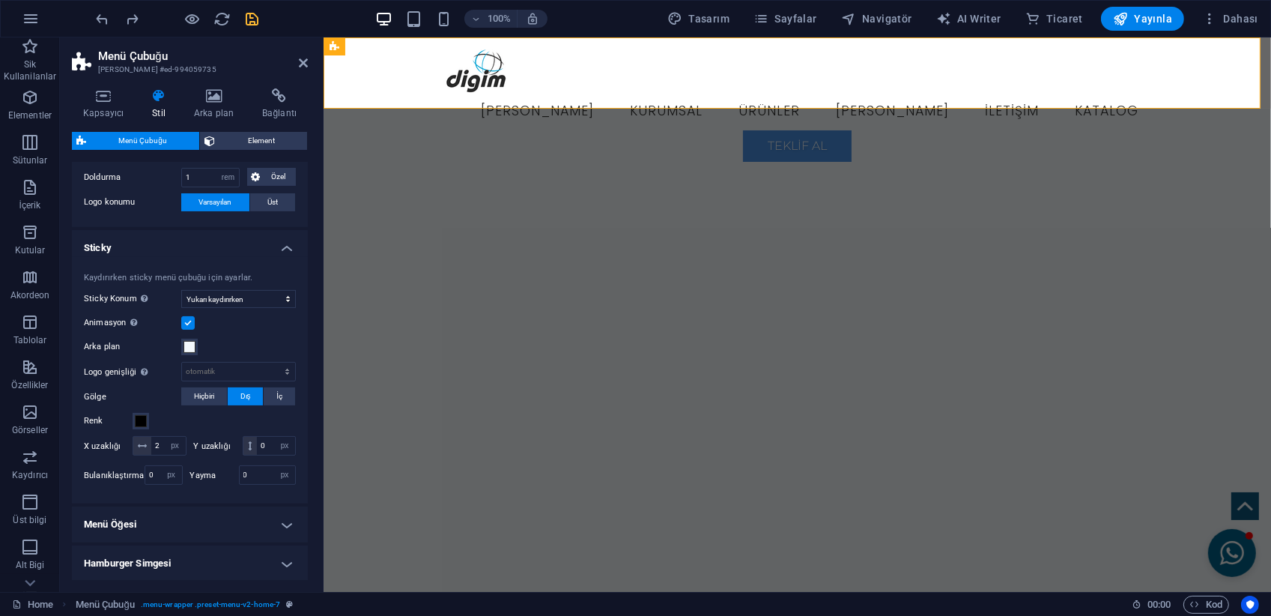
scroll to position [392, 0]
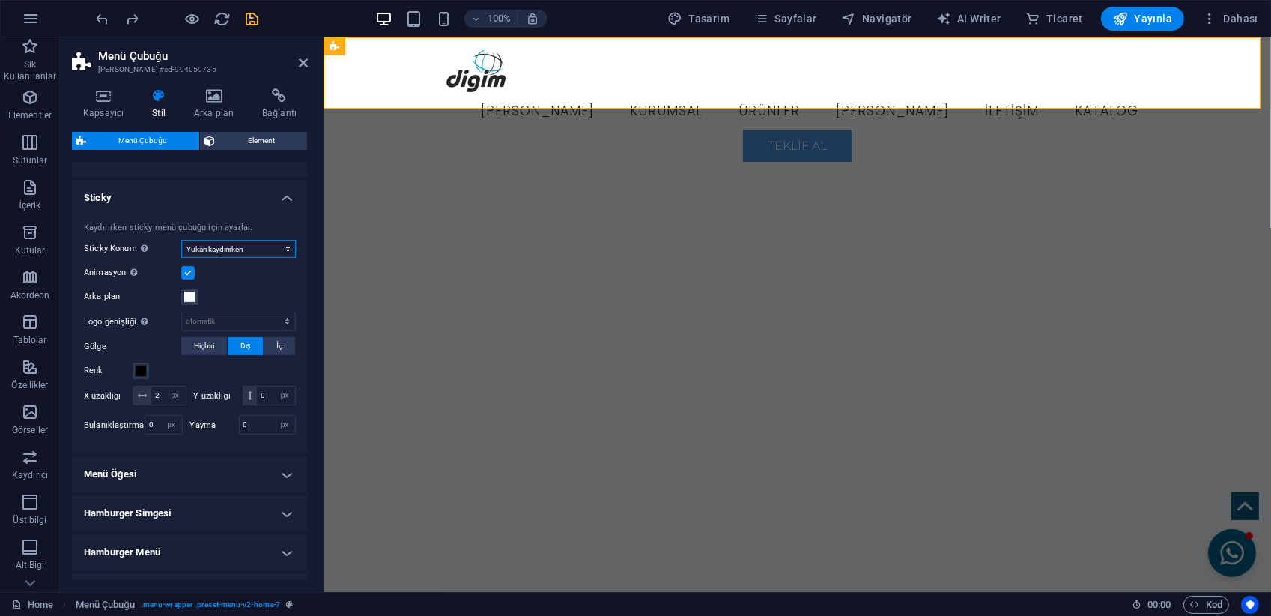
click at [233, 241] on select "Kapalı Hızlı Menüden sonra Banner'dan sonra Yukarı kaydırırken" at bounding box center [238, 249] width 115 height 18
select select "sticky_instant"
click at [181, 240] on select "Kapalı Hızlı Menüden sonra Banner'dan sonra Yukarı kaydırırken" at bounding box center [238, 249] width 115 height 18
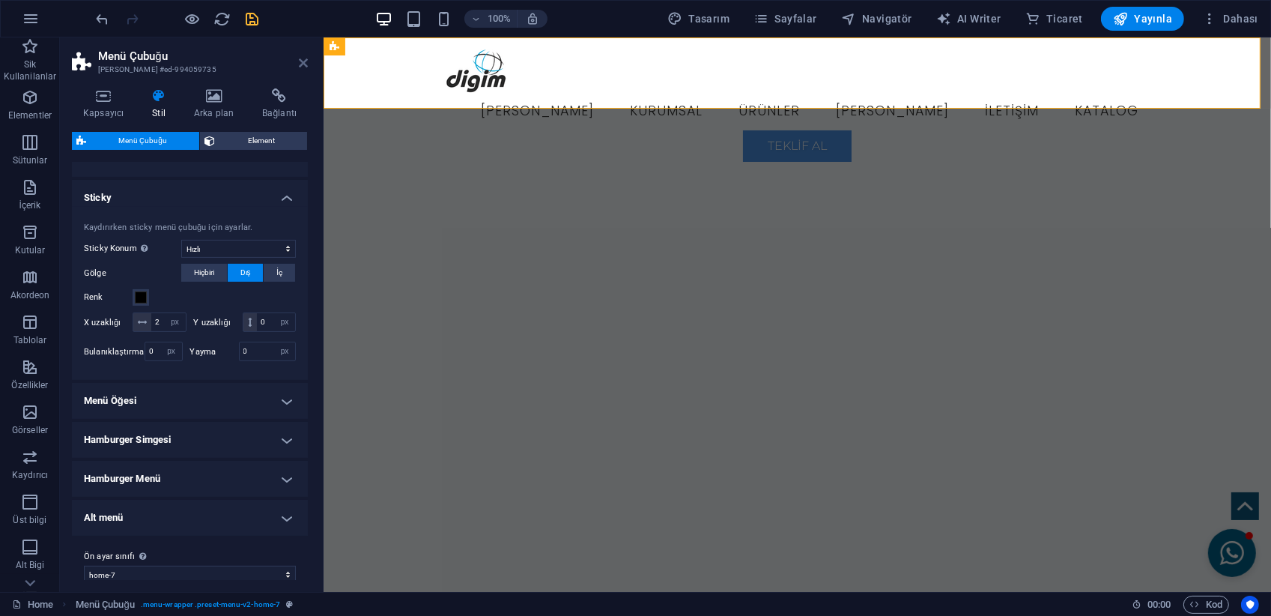
click at [303, 61] on icon at bounding box center [303, 63] width 9 height 12
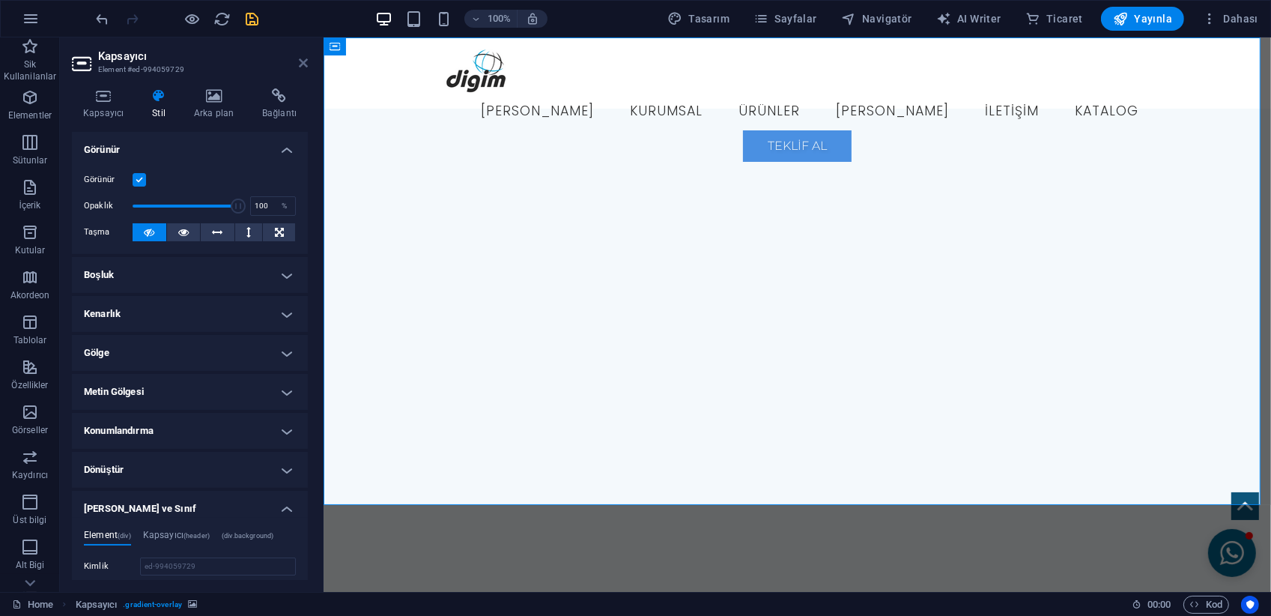
click at [305, 61] on icon at bounding box center [303, 63] width 9 height 12
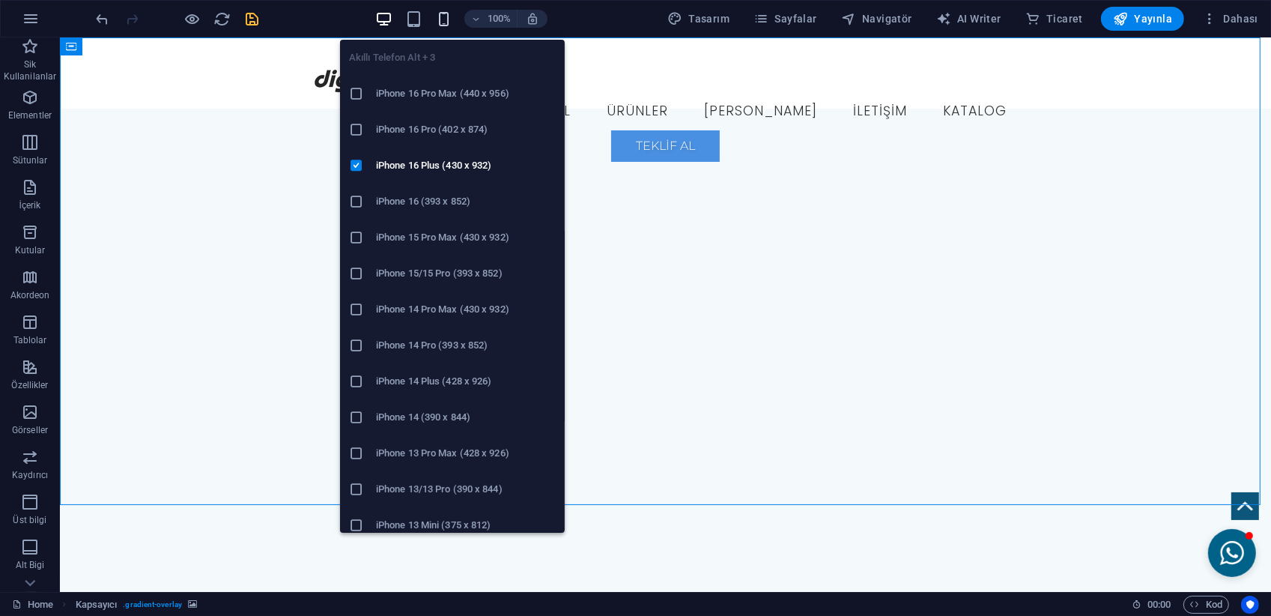
click at [447, 21] on icon "button" at bounding box center [443, 18] width 17 height 17
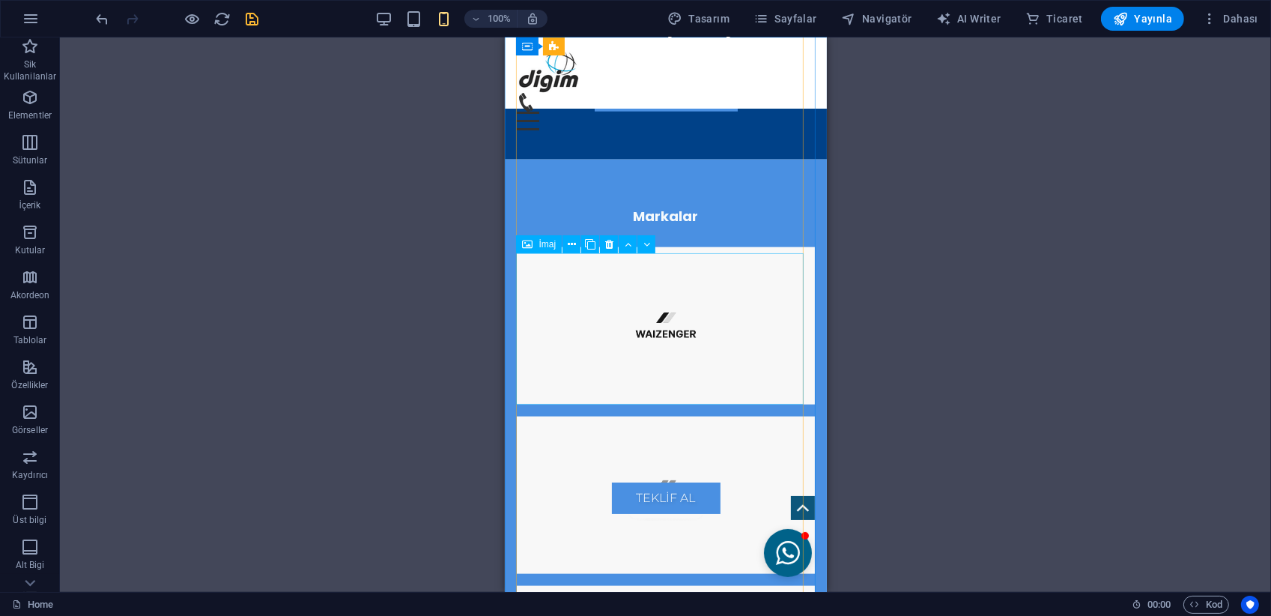
scroll to position [1872, 0]
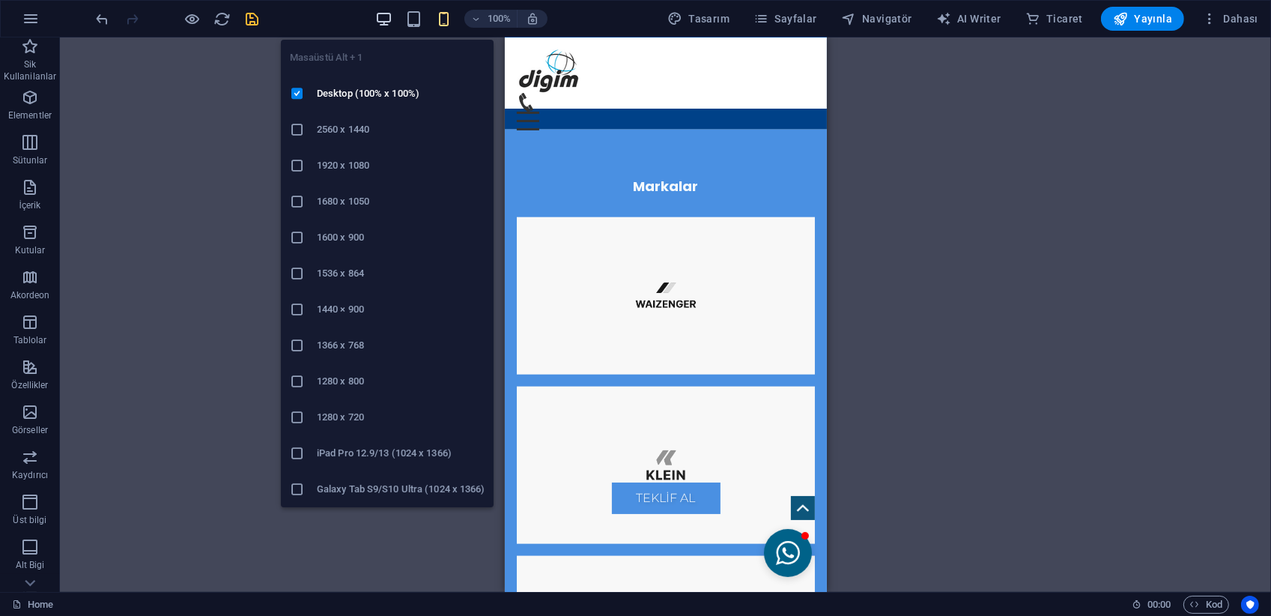
click at [384, 14] on icon "button" at bounding box center [383, 18] width 17 height 17
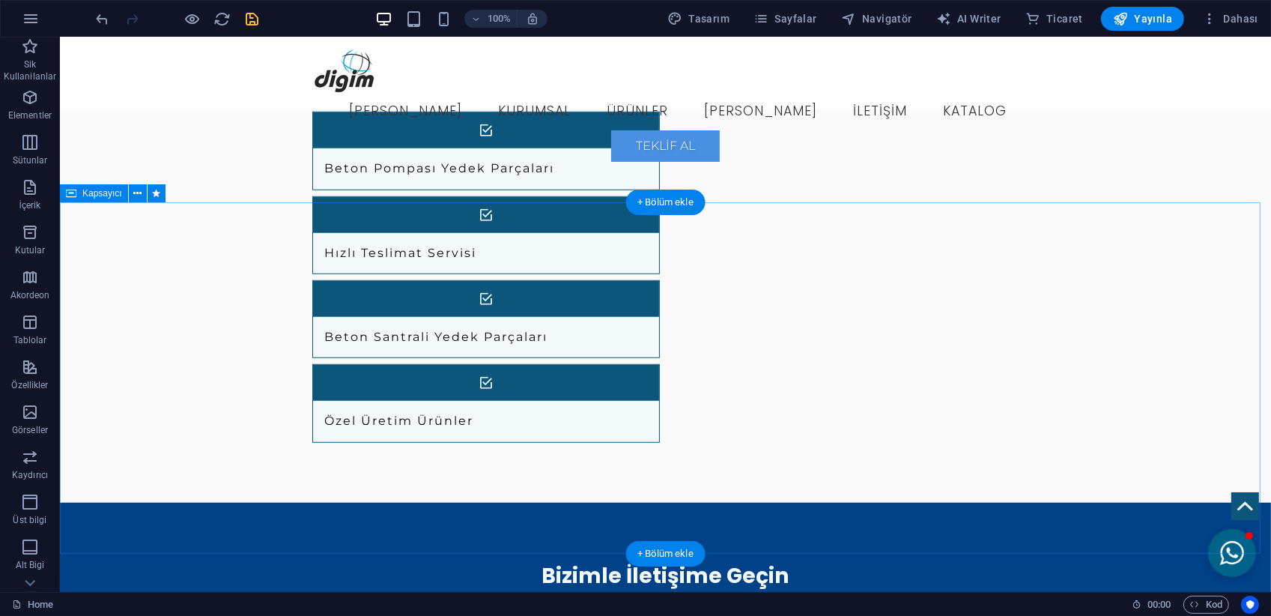
scroll to position [1199, 0]
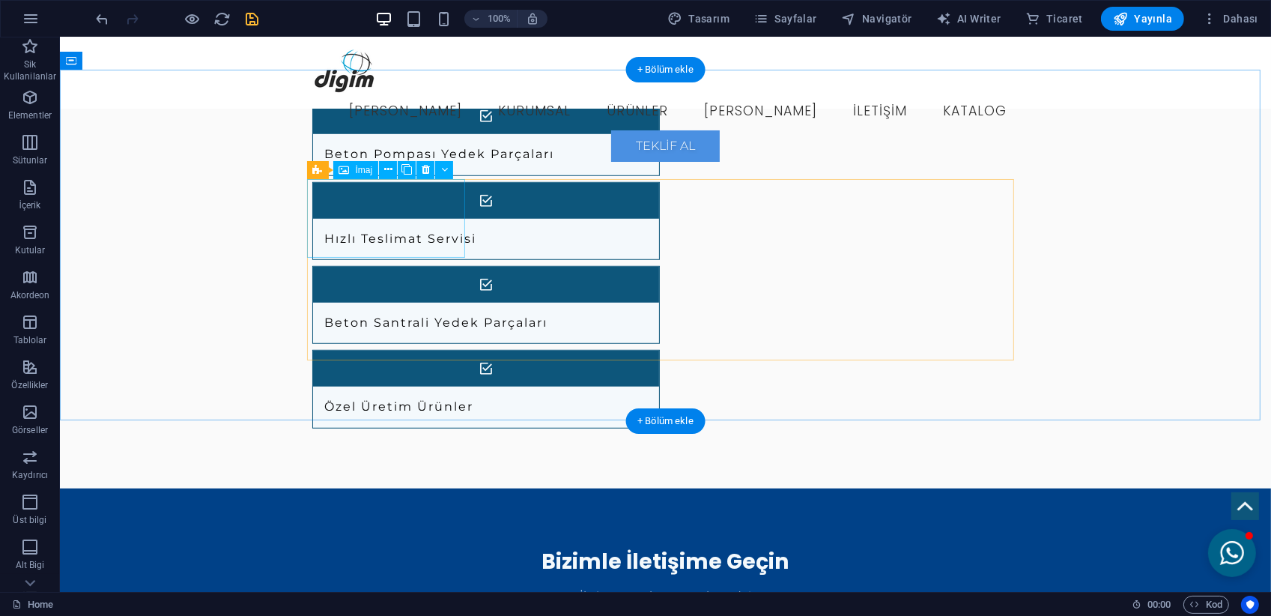
select select "px"
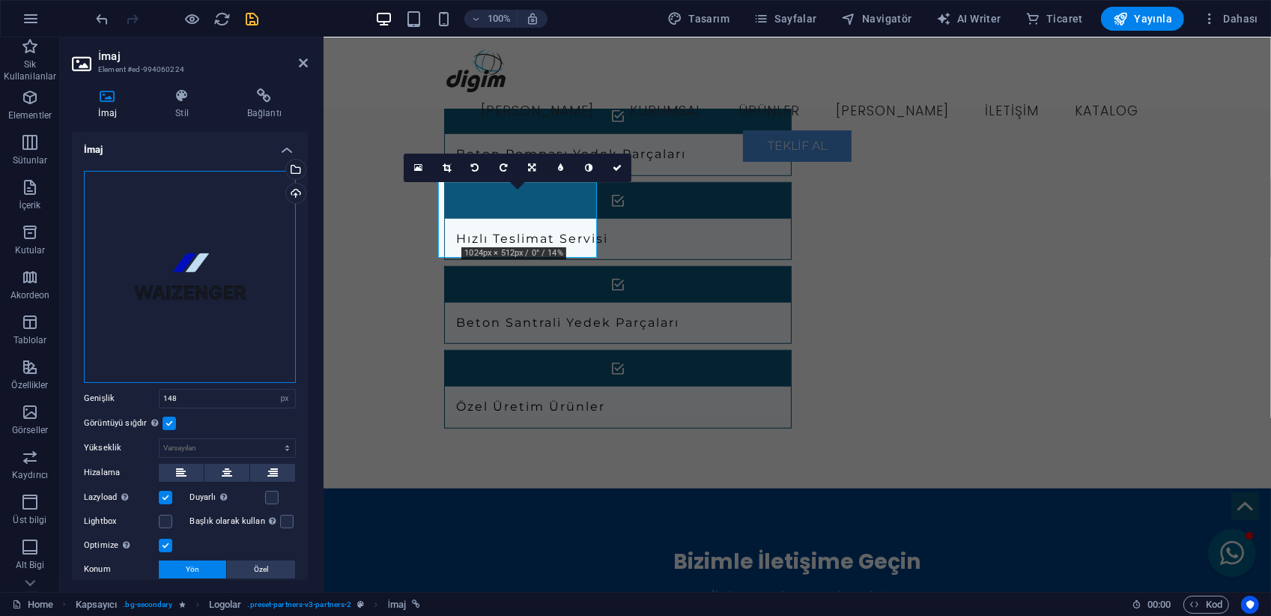
click at [239, 249] on div "Dosyaları buraya sürükleyin, dosyaları seçmek için tıklayın veya Dosyalardan ya…" at bounding box center [190, 277] width 212 height 212
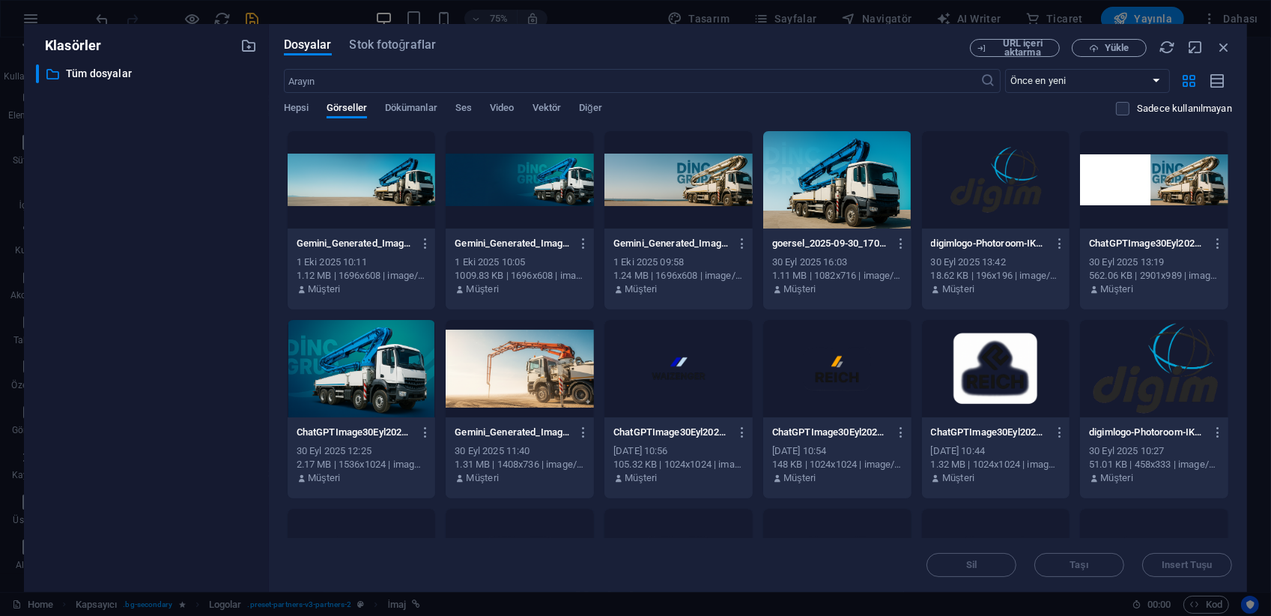
click at [708, 390] on div at bounding box center [679, 368] width 148 height 97
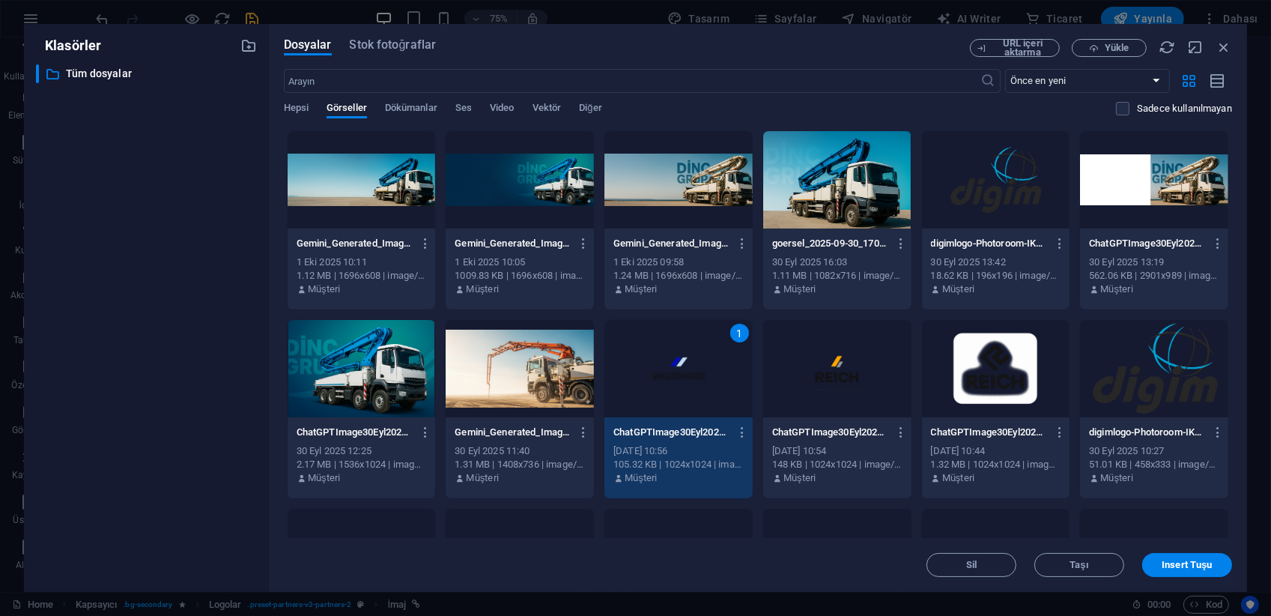
click at [894, 372] on div at bounding box center [837, 368] width 148 height 97
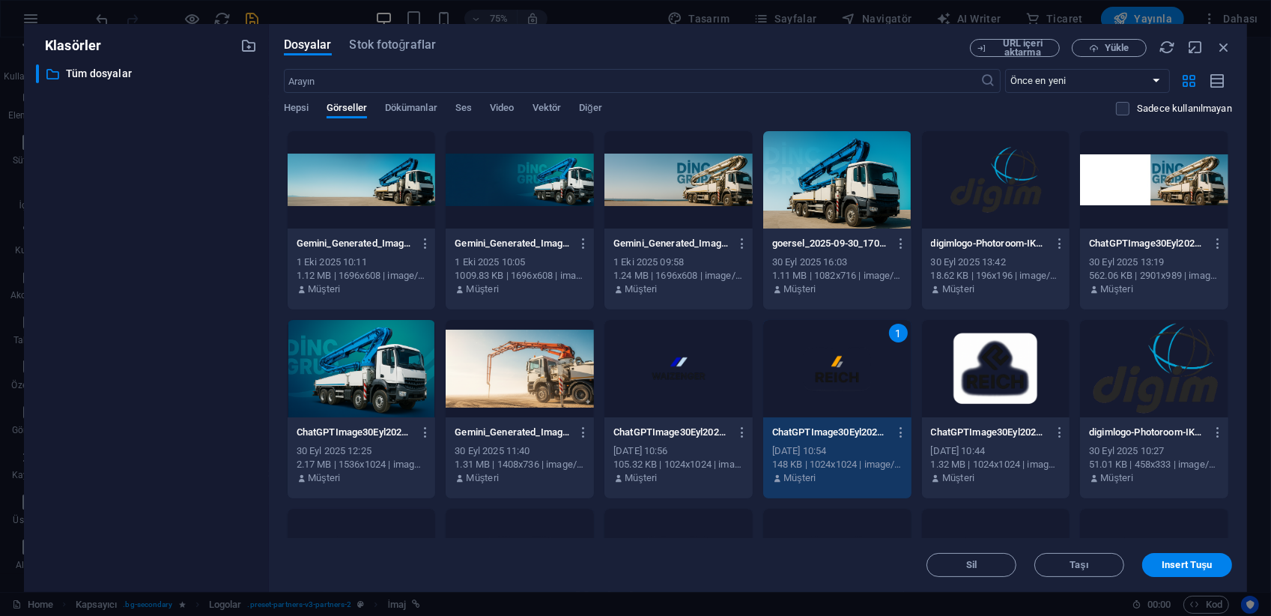
click at [709, 367] on div at bounding box center [679, 368] width 148 height 97
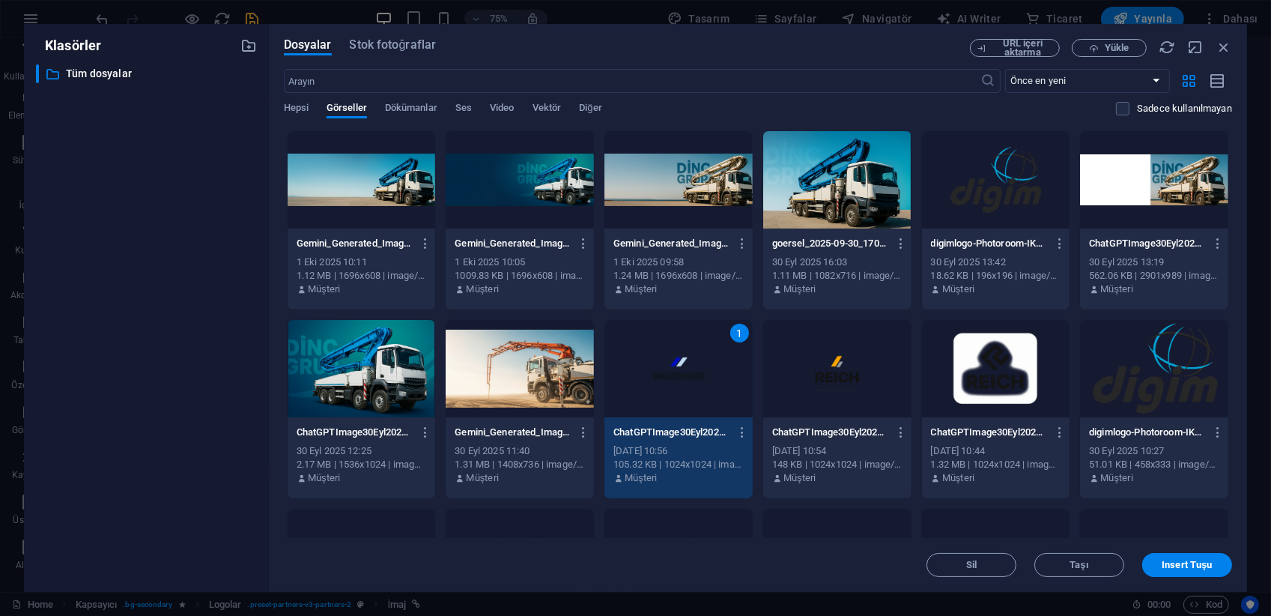
click at [871, 386] on div at bounding box center [837, 368] width 148 height 97
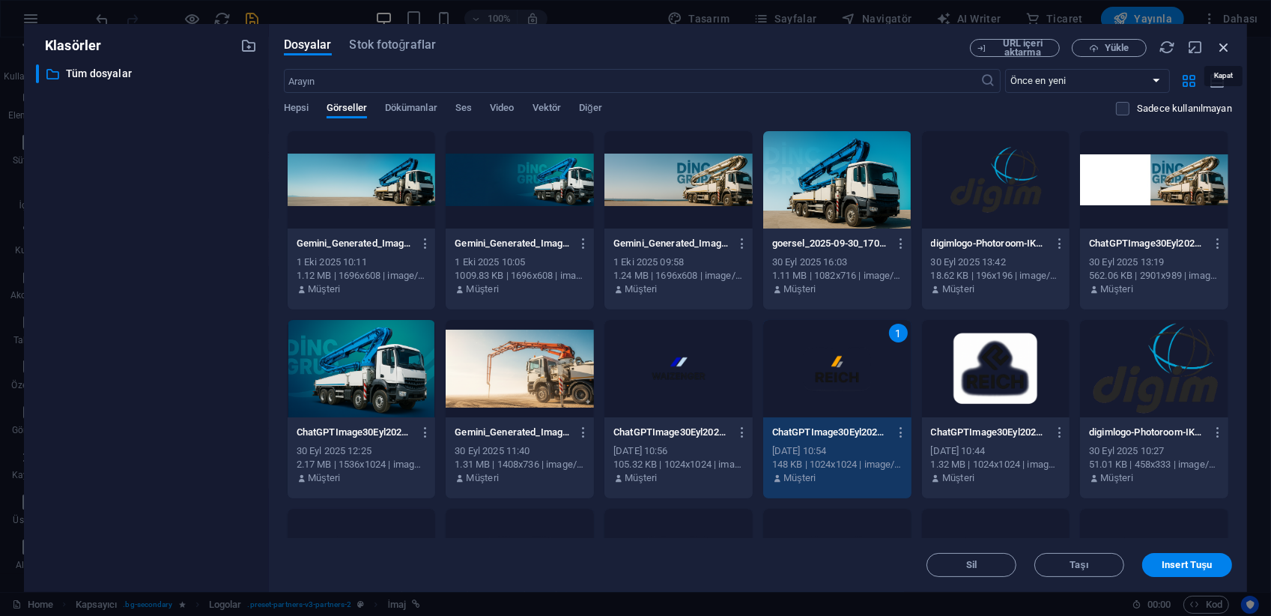
click at [1225, 50] on icon "button" at bounding box center [1224, 47] width 16 height 16
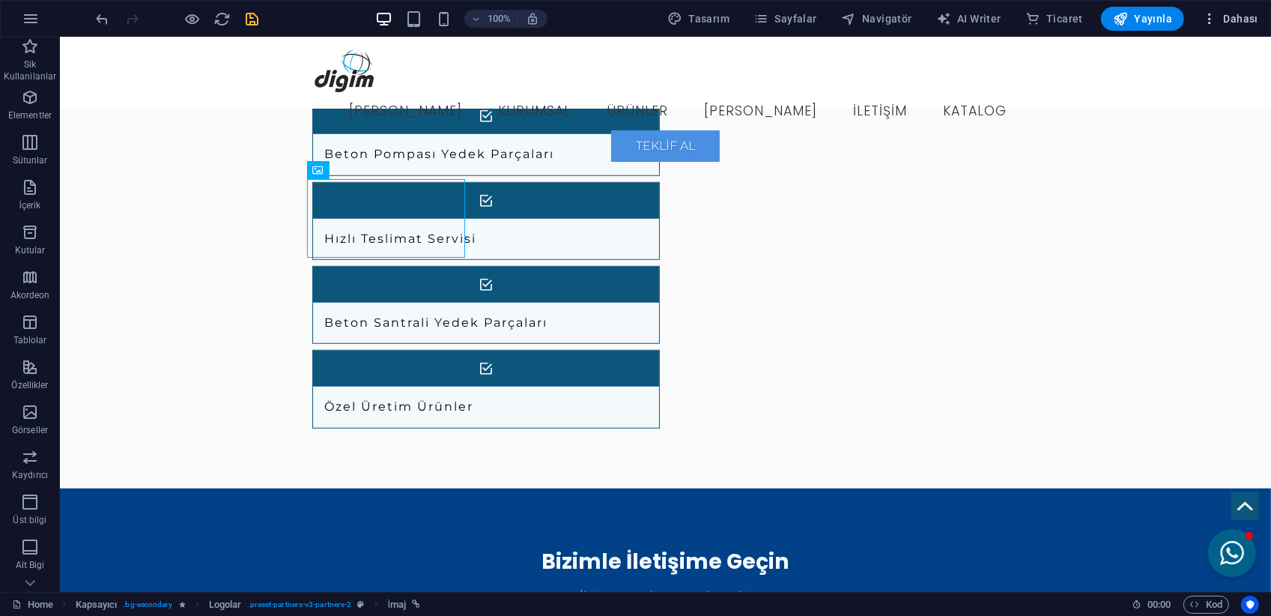
click at [1238, 16] on span "Dahası" at bounding box center [1230, 18] width 56 height 15
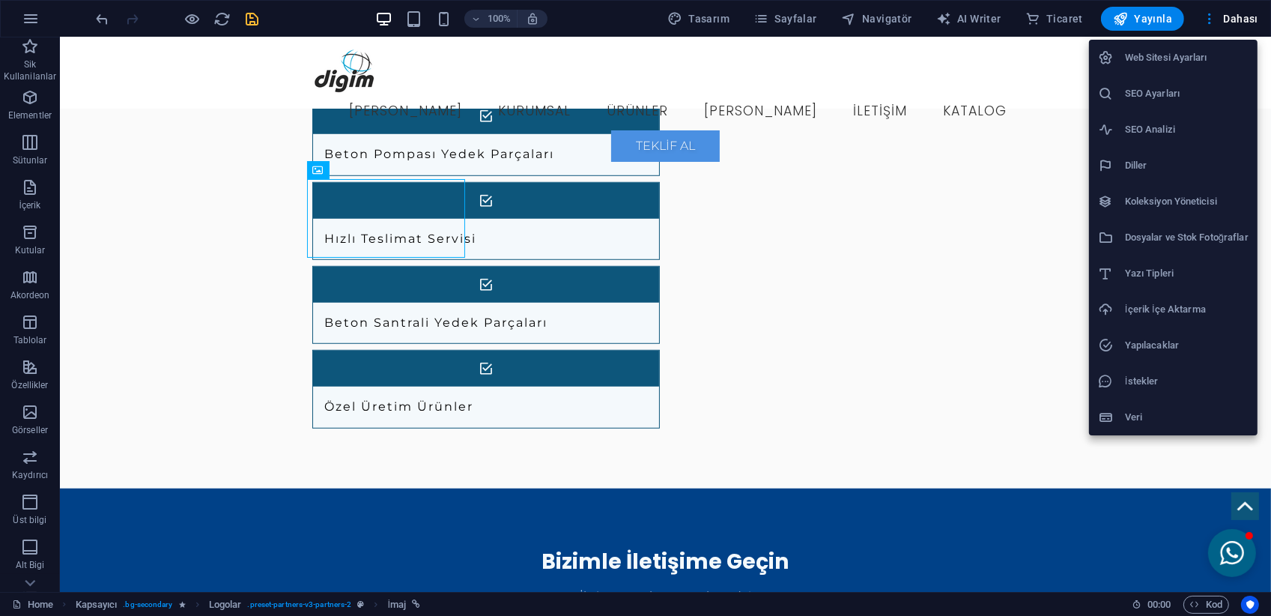
click at [31, 12] on div at bounding box center [635, 308] width 1271 height 616
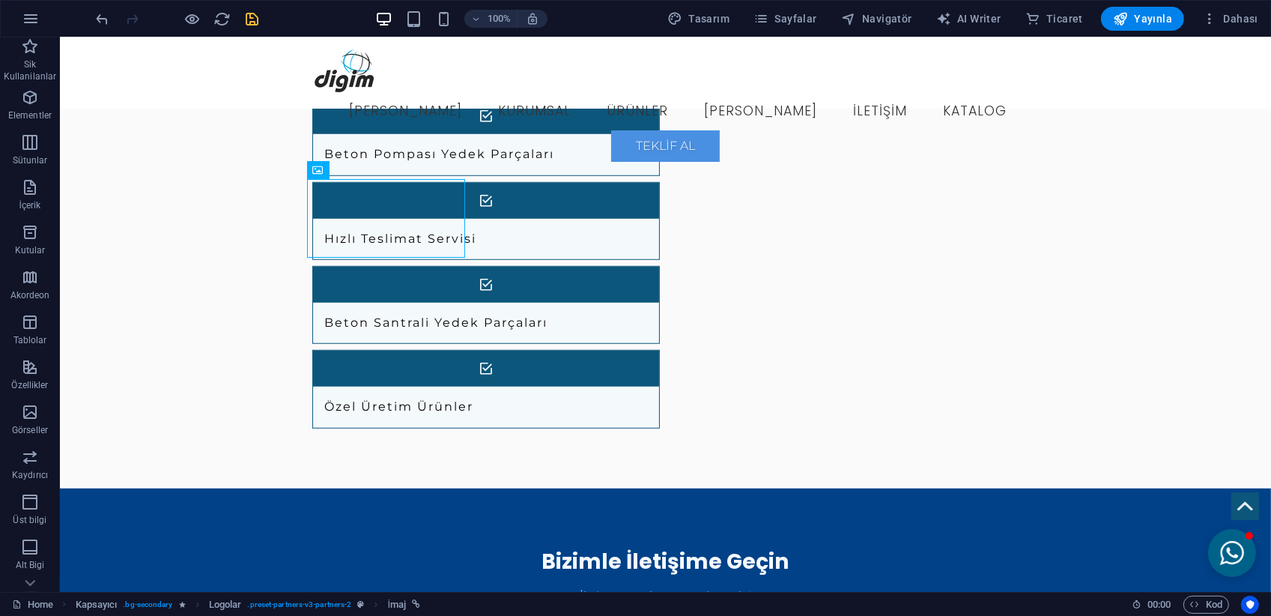
click at [25, 16] on icon "button" at bounding box center [31, 19] width 18 height 18
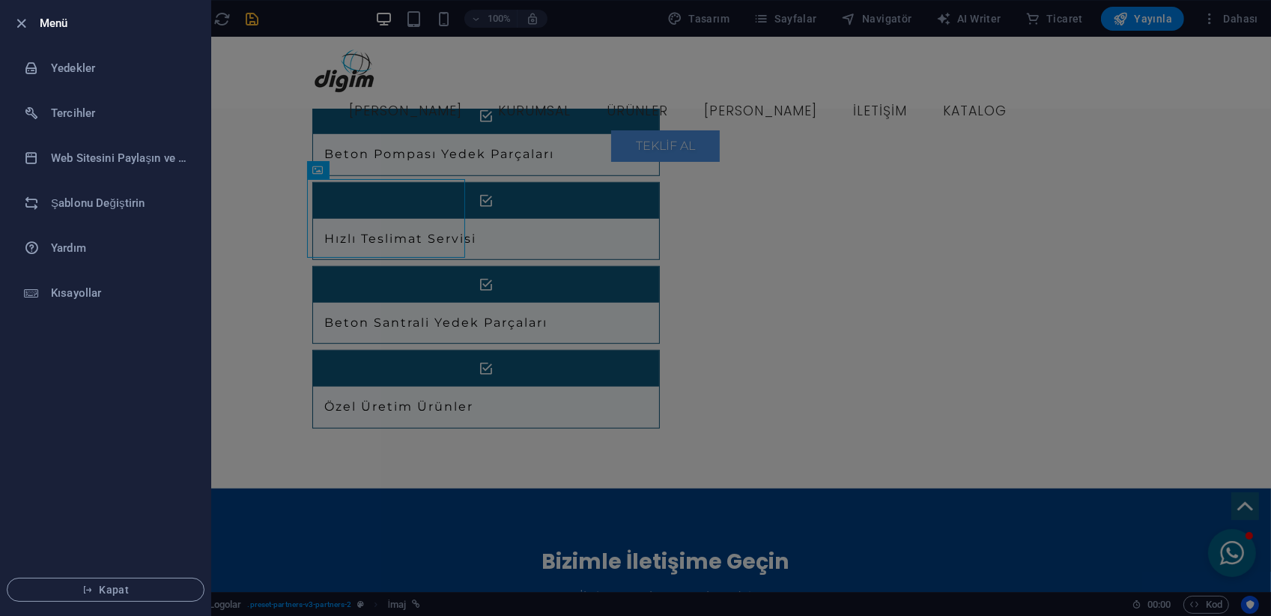
click at [25, 16] on icon "button" at bounding box center [21, 23] width 17 height 17
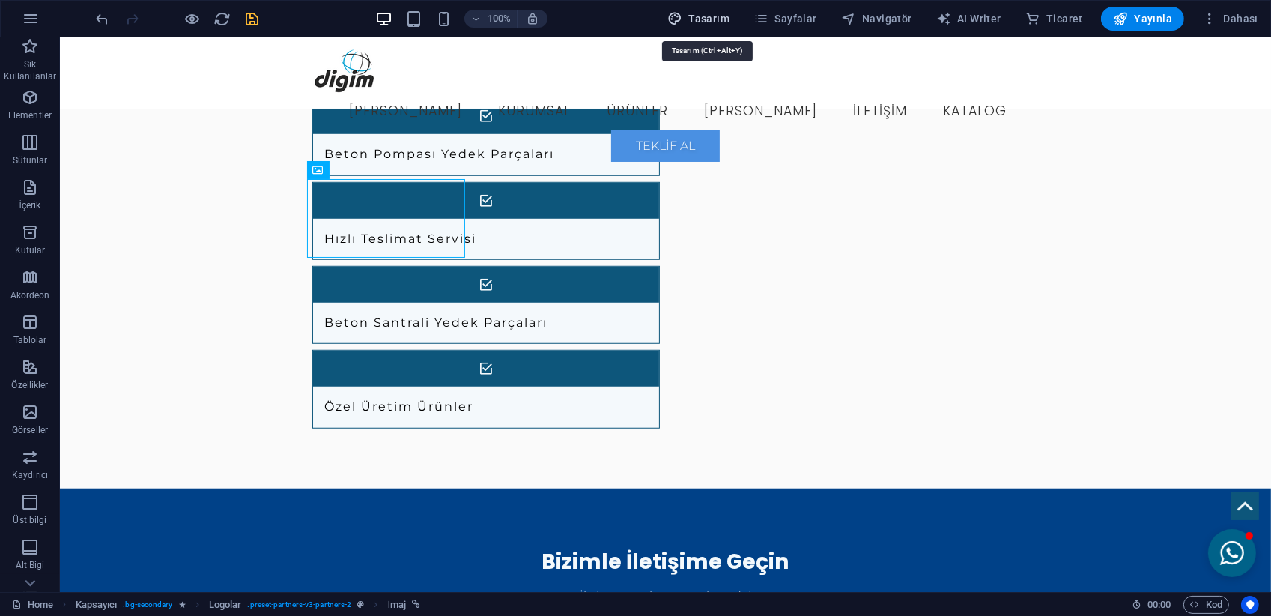
click at [701, 14] on span "Tasarım" at bounding box center [699, 18] width 62 height 15
select select "px"
select select "300"
select select "px"
select select "rem"
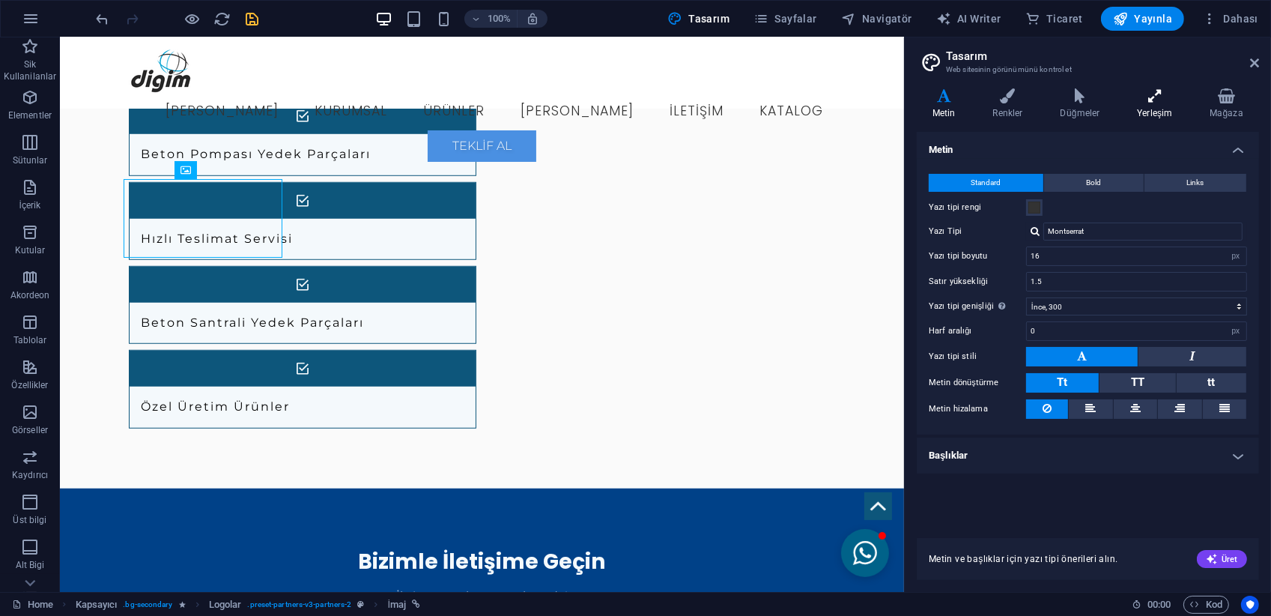
click at [1160, 91] on icon at bounding box center [1154, 95] width 67 height 15
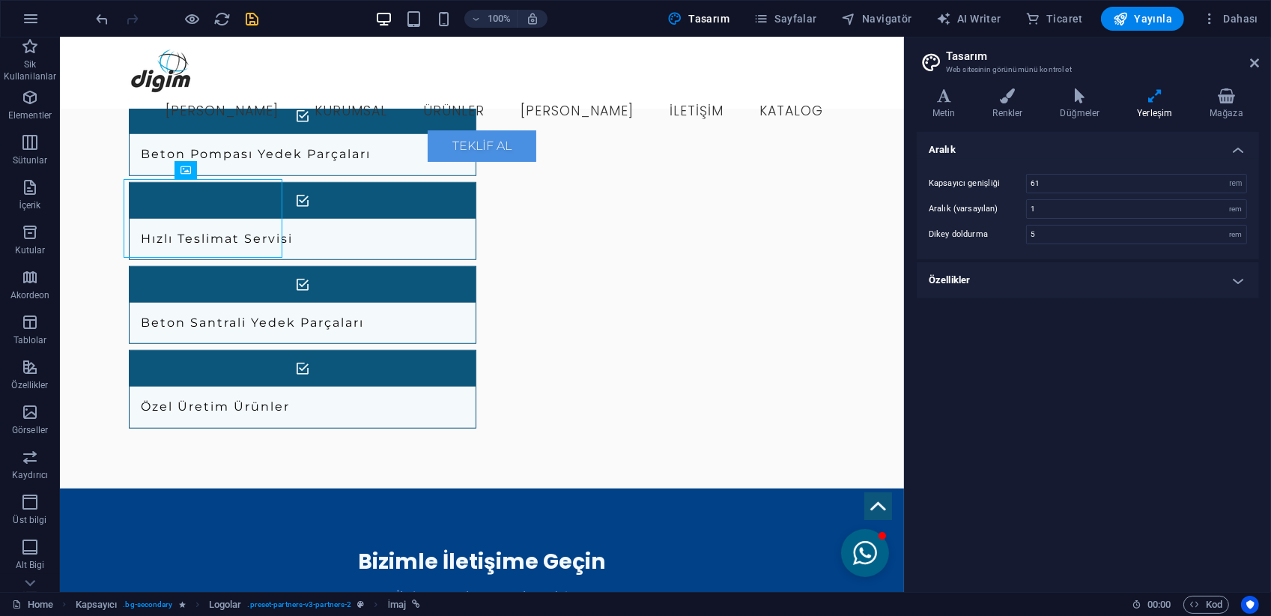
click at [1201, 280] on h4 "Özellikler" at bounding box center [1088, 280] width 342 height 36
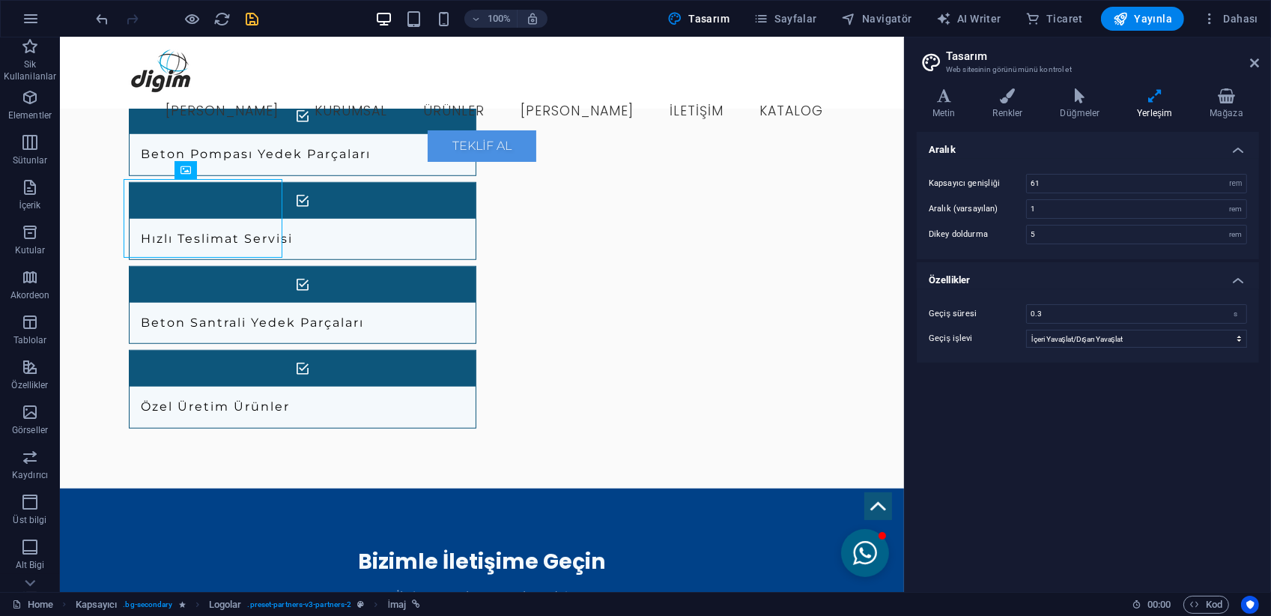
click at [1201, 280] on h4 "Özellikler" at bounding box center [1088, 275] width 342 height 27
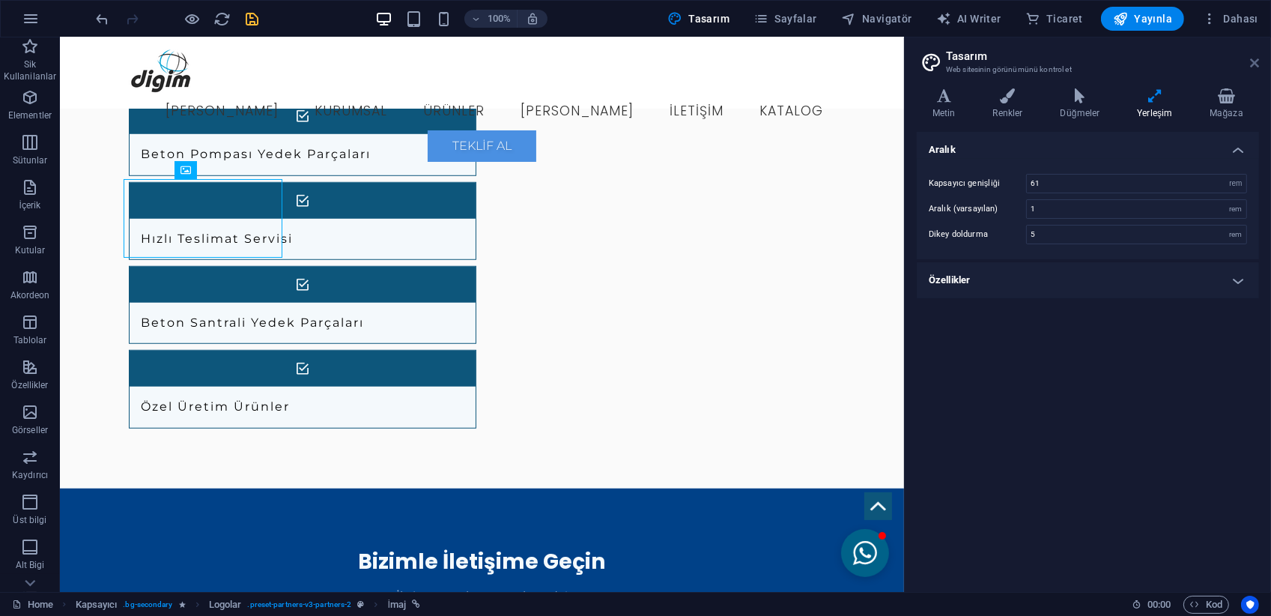
click at [1254, 63] on icon at bounding box center [1254, 63] width 9 height 12
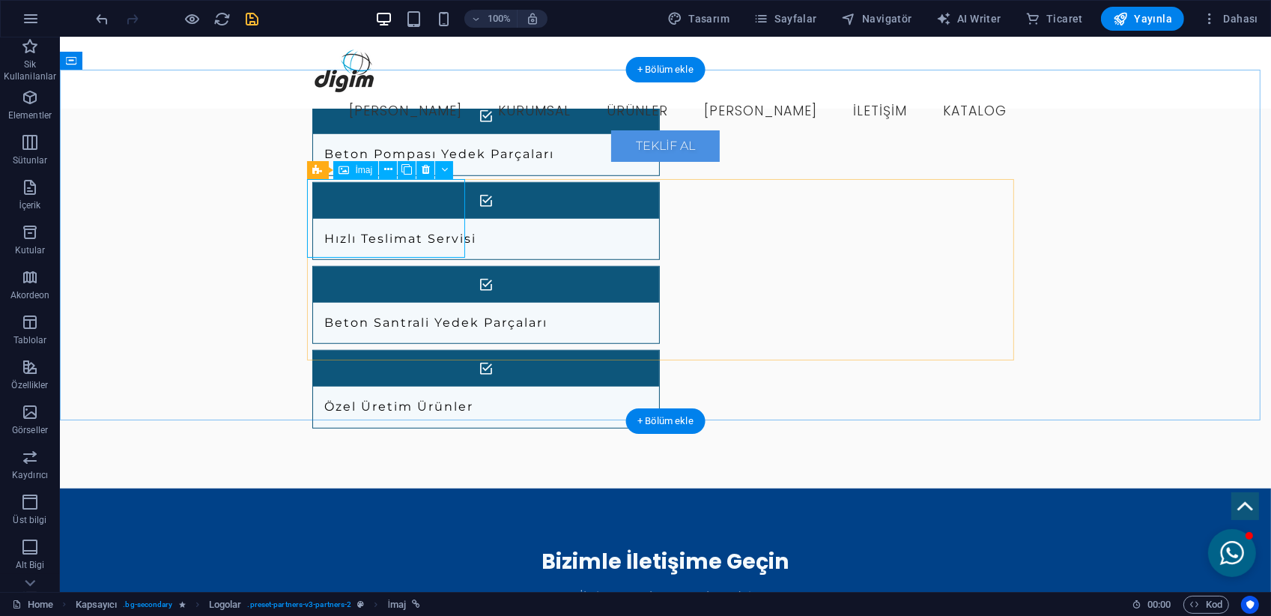
select select "px"
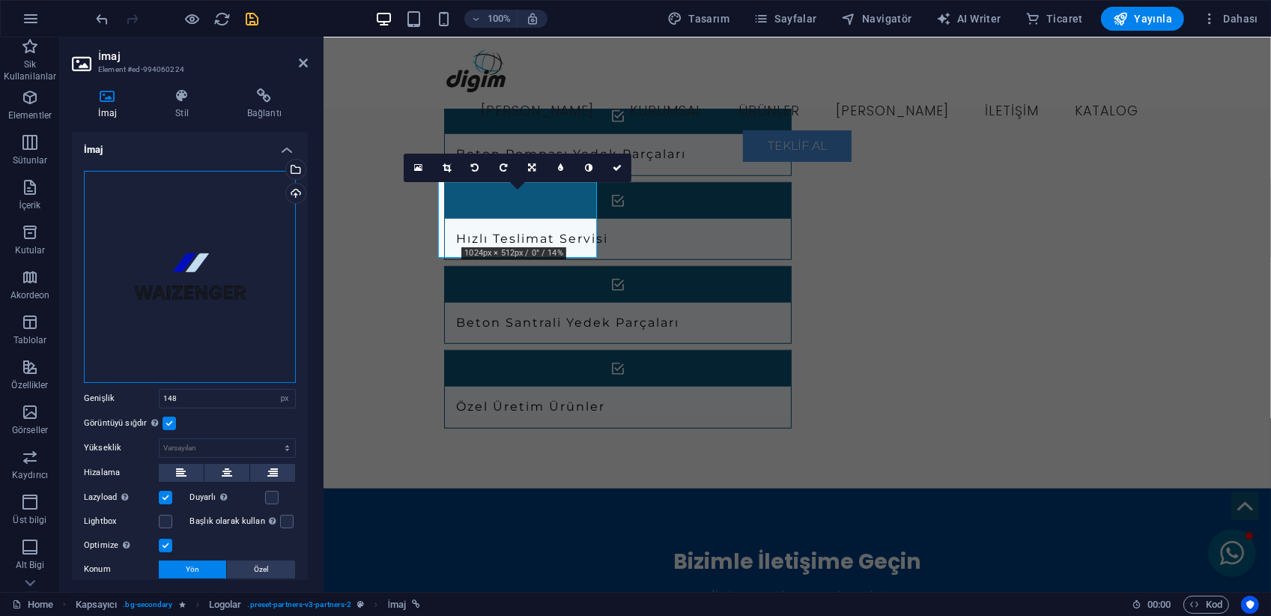
click at [193, 255] on div "Dosyaları buraya sürükleyin, dosyaları seçmek için tıklayın veya Dosyalardan ya…" at bounding box center [190, 277] width 212 height 212
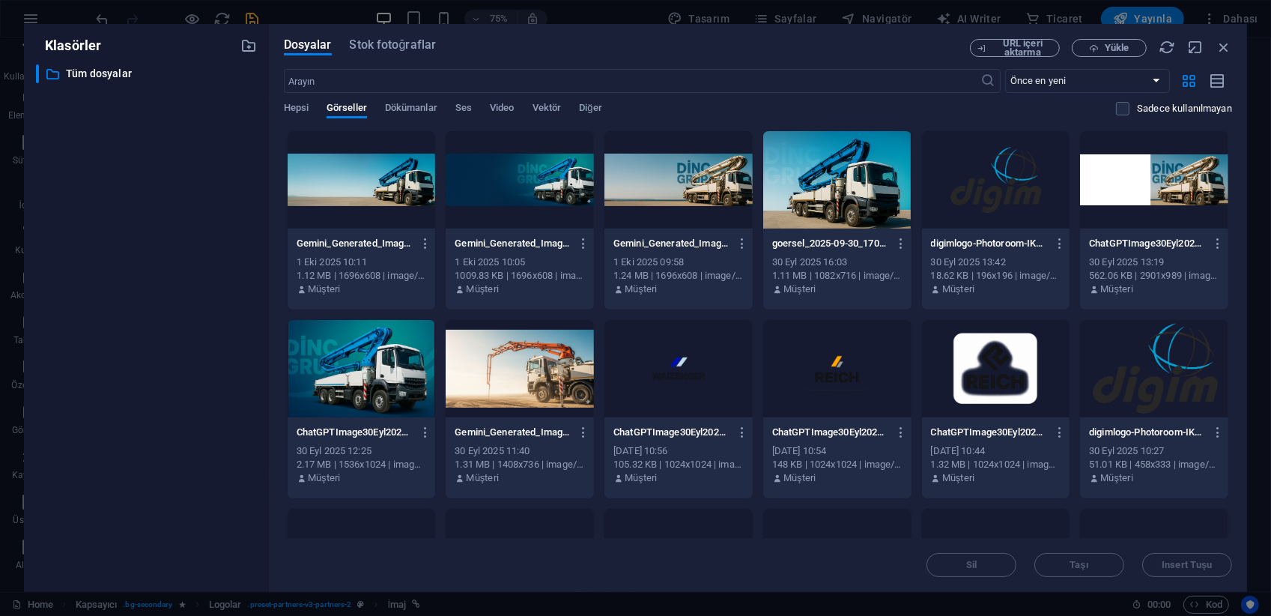
click at [737, 353] on div at bounding box center [679, 368] width 148 height 97
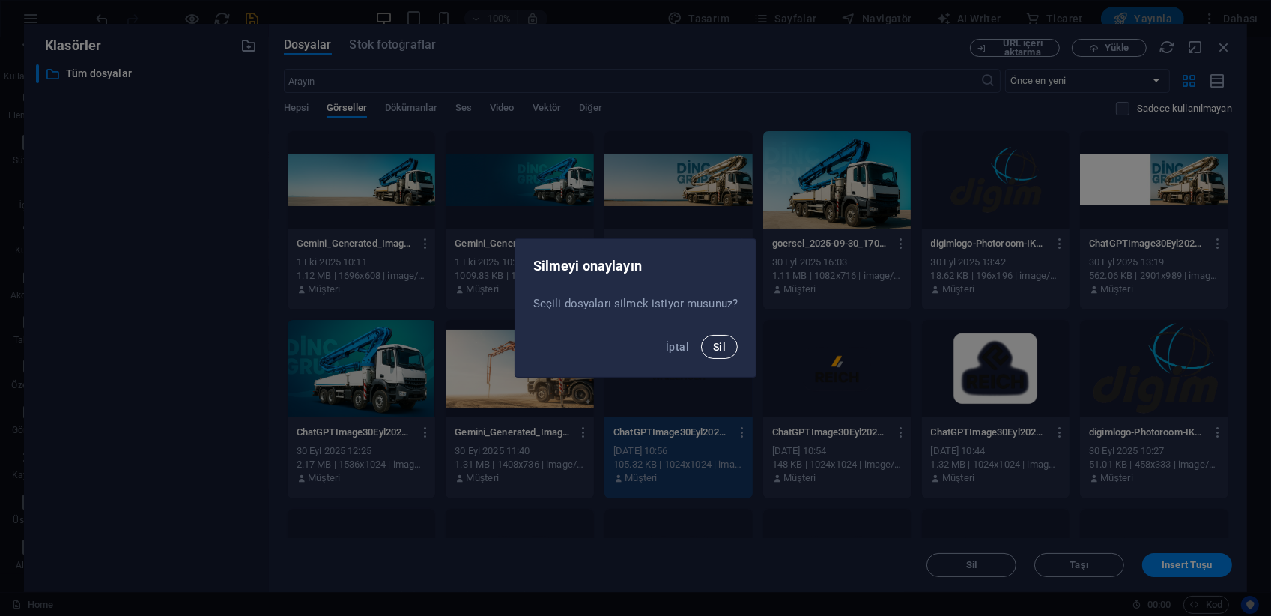
click at [718, 342] on span "Sil" at bounding box center [719, 347] width 13 height 12
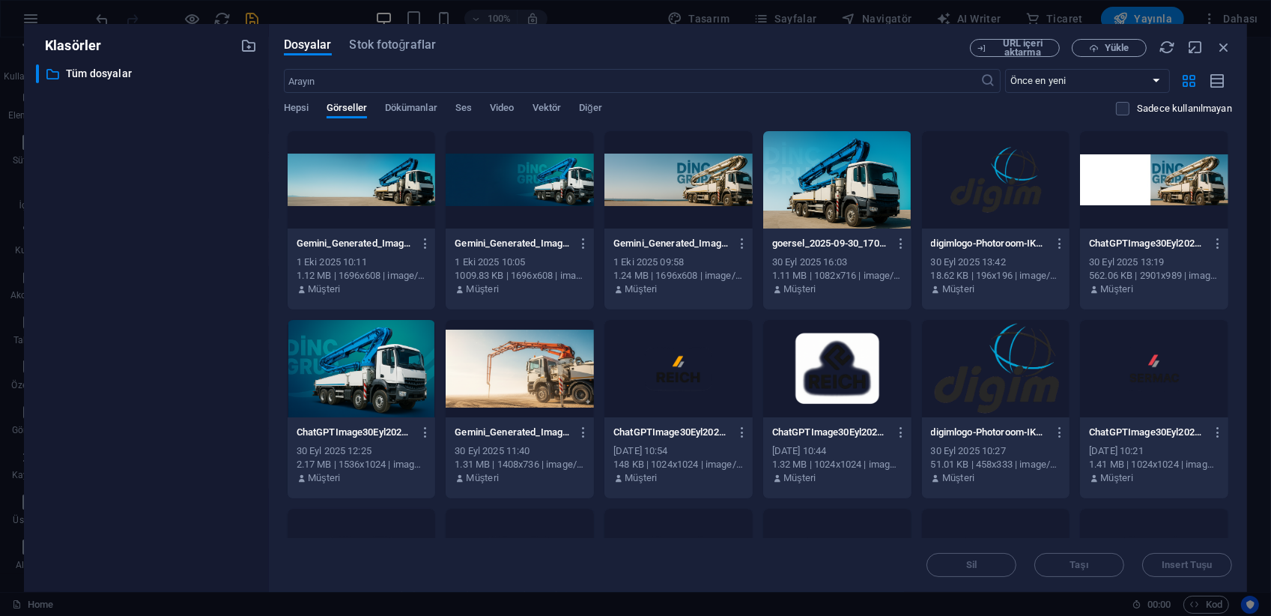
click at [712, 355] on div at bounding box center [679, 368] width 148 height 97
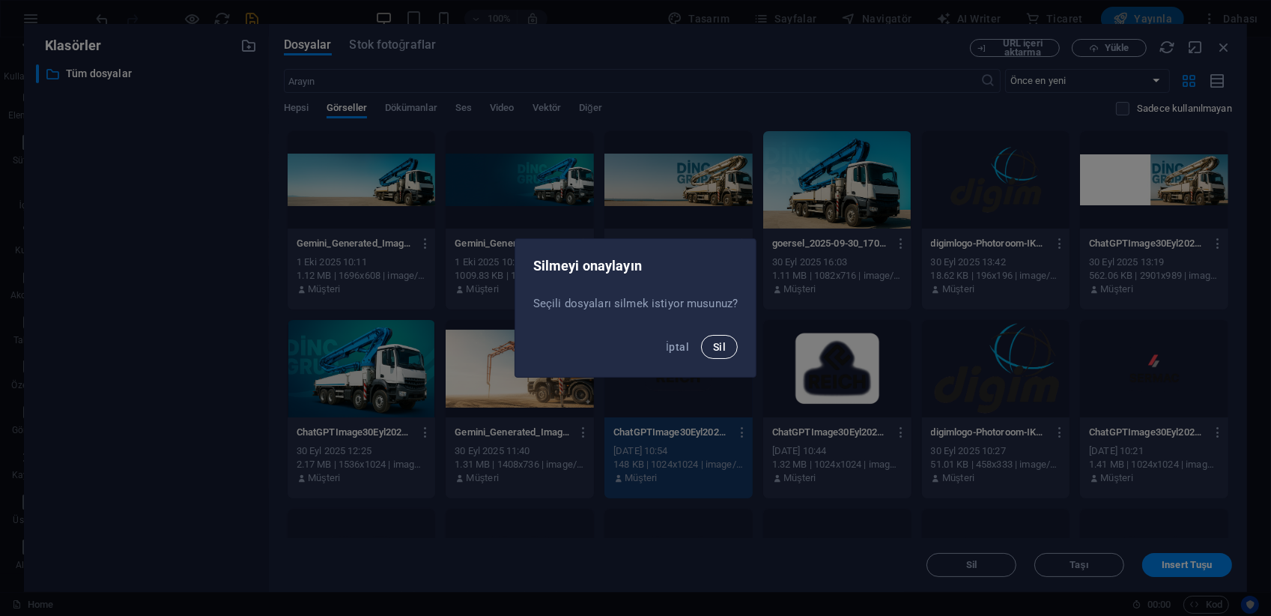
click at [715, 351] on span "Sil" at bounding box center [719, 347] width 13 height 12
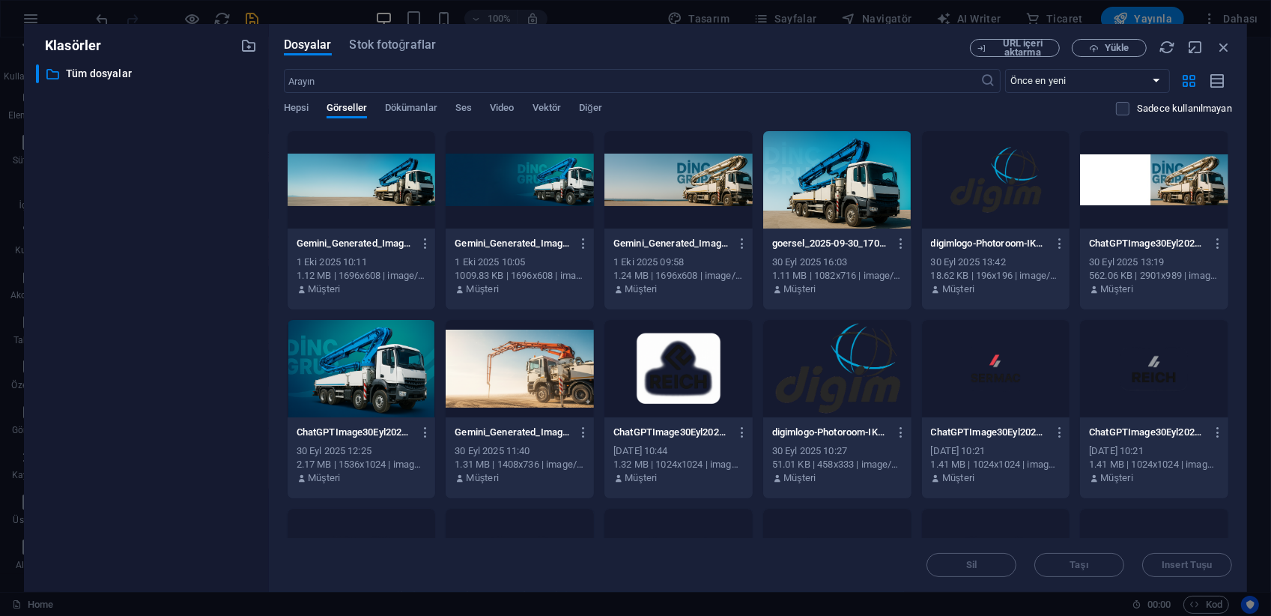
click at [710, 360] on div at bounding box center [679, 368] width 148 height 97
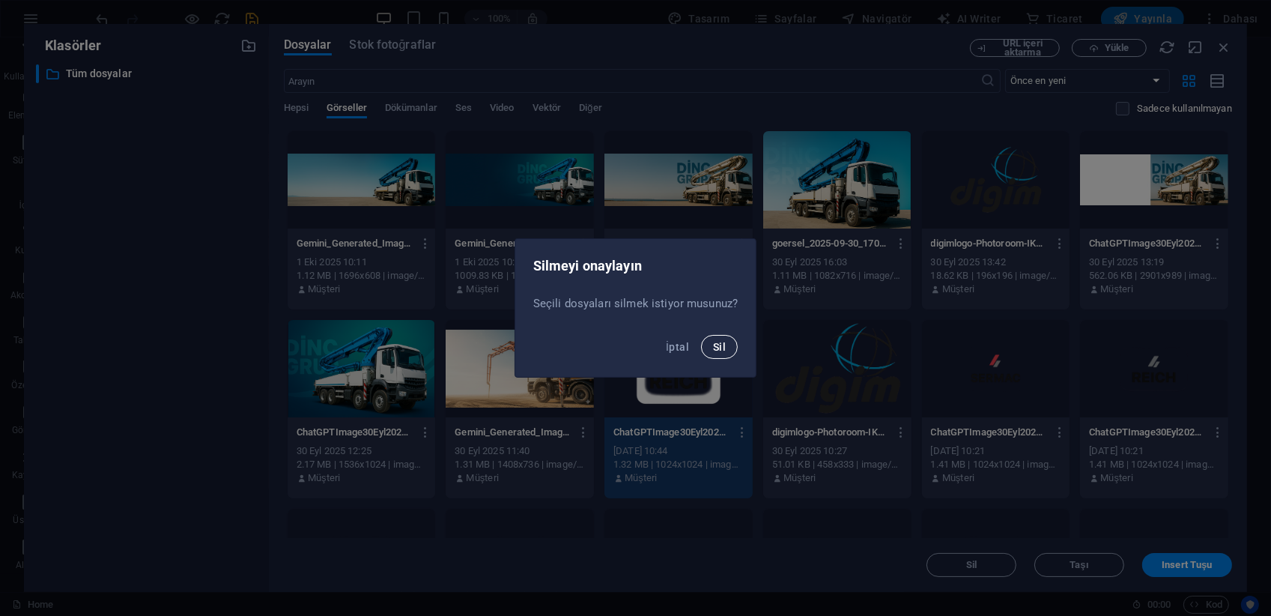
click at [731, 344] on button "Sil" at bounding box center [719, 347] width 37 height 24
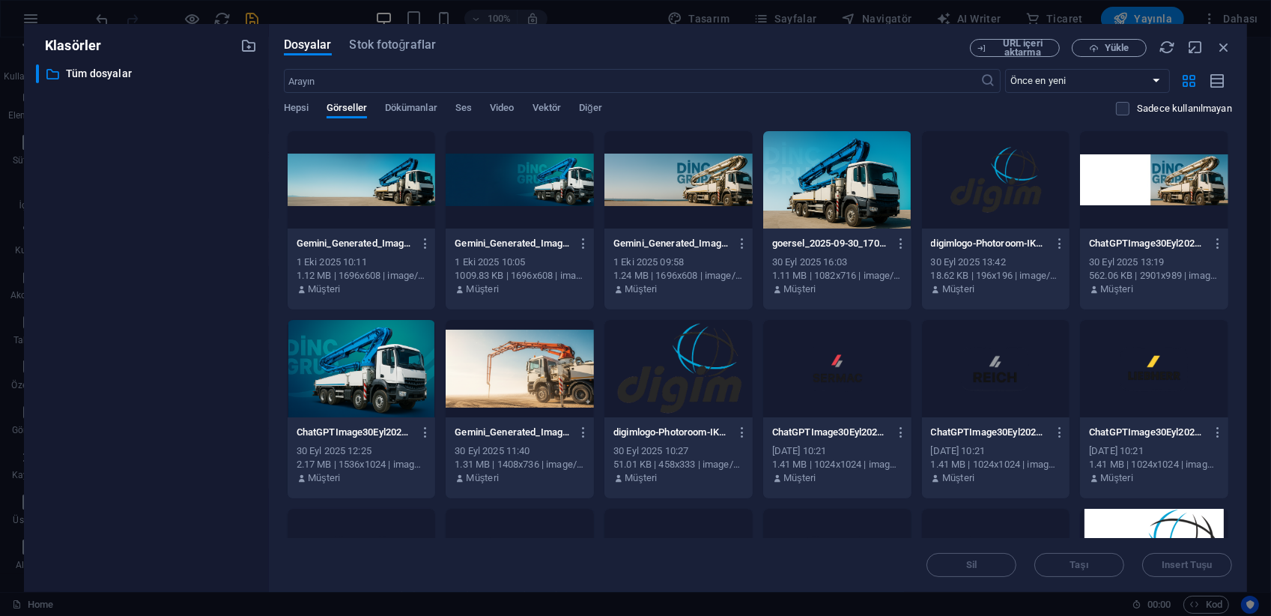
click at [704, 364] on div at bounding box center [679, 368] width 148 height 97
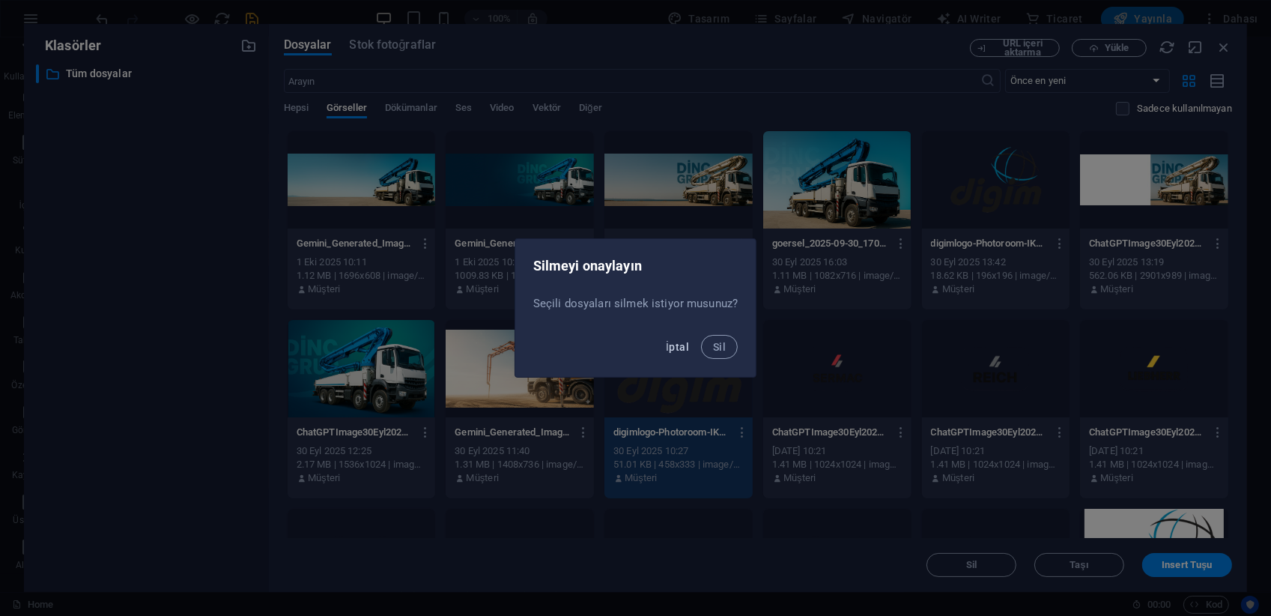
click at [680, 350] on span "İptal" at bounding box center [677, 347] width 23 height 12
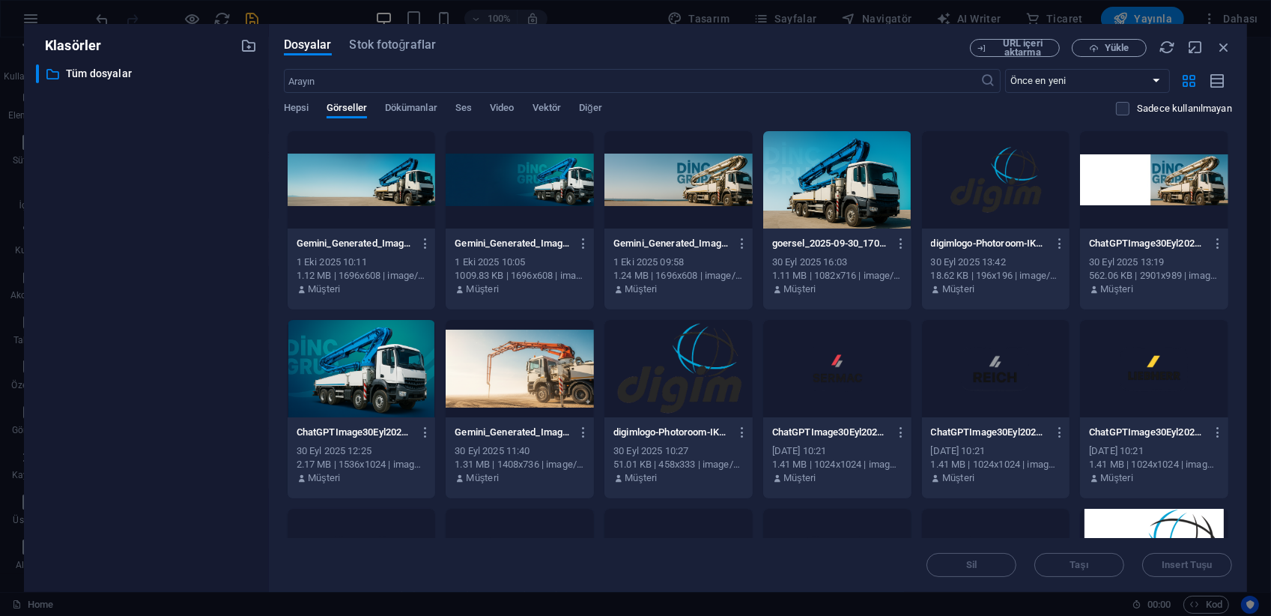
click at [795, 348] on div at bounding box center [837, 368] width 148 height 97
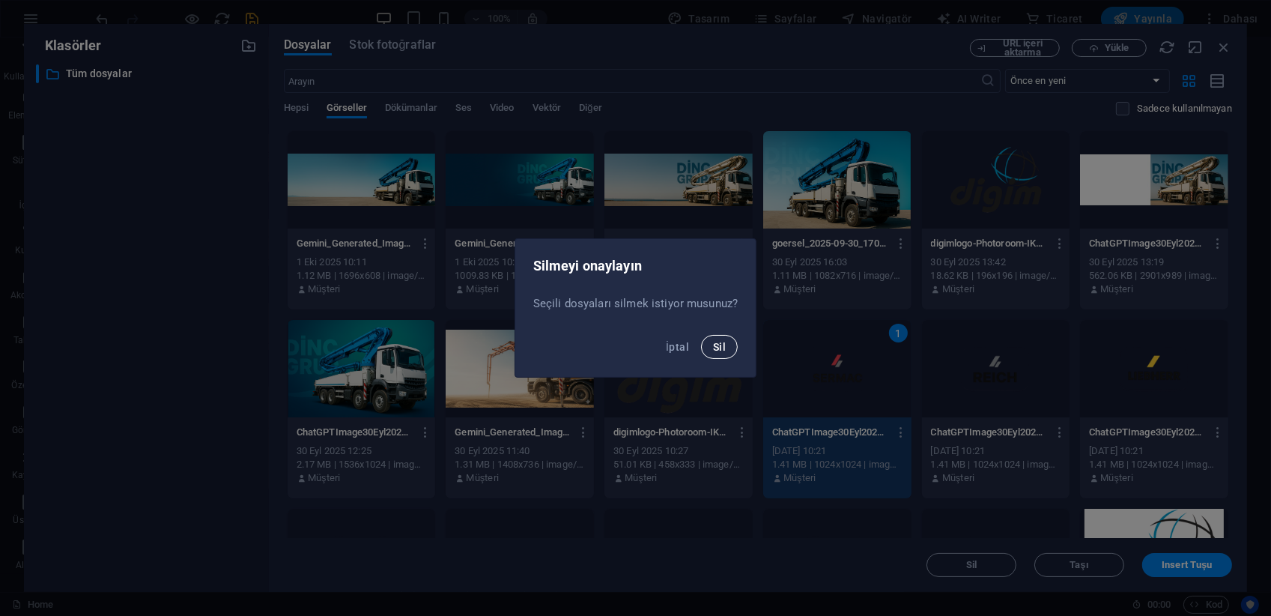
click at [725, 345] on button "Sil" at bounding box center [719, 347] width 37 height 24
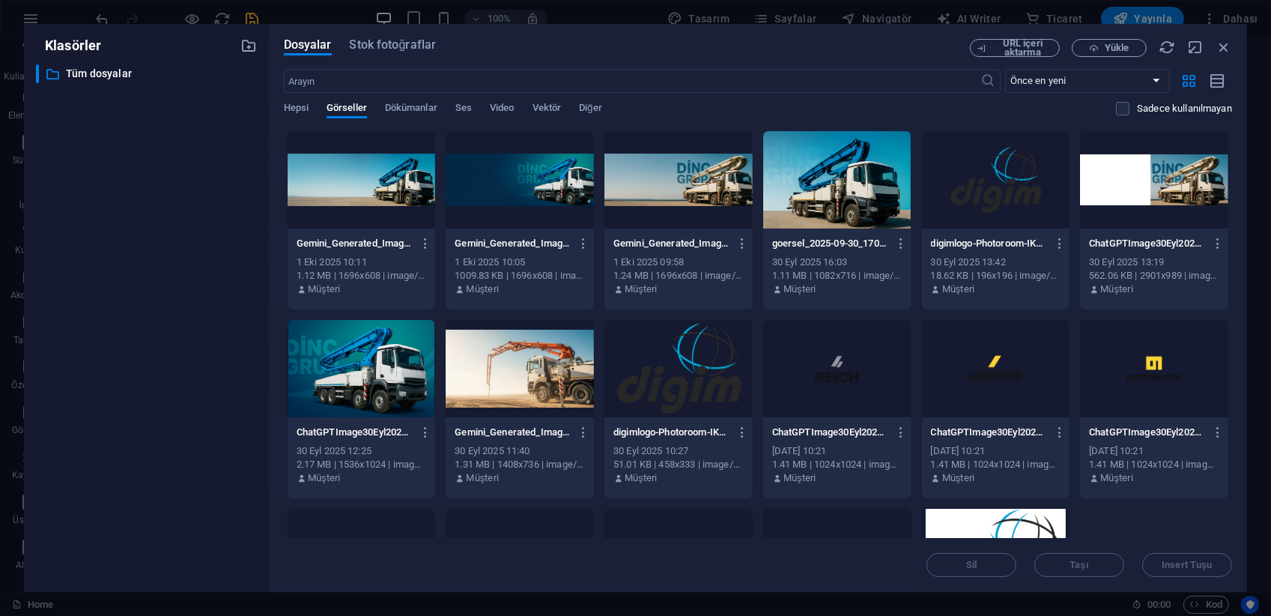
click at [877, 363] on div at bounding box center [837, 368] width 148 height 97
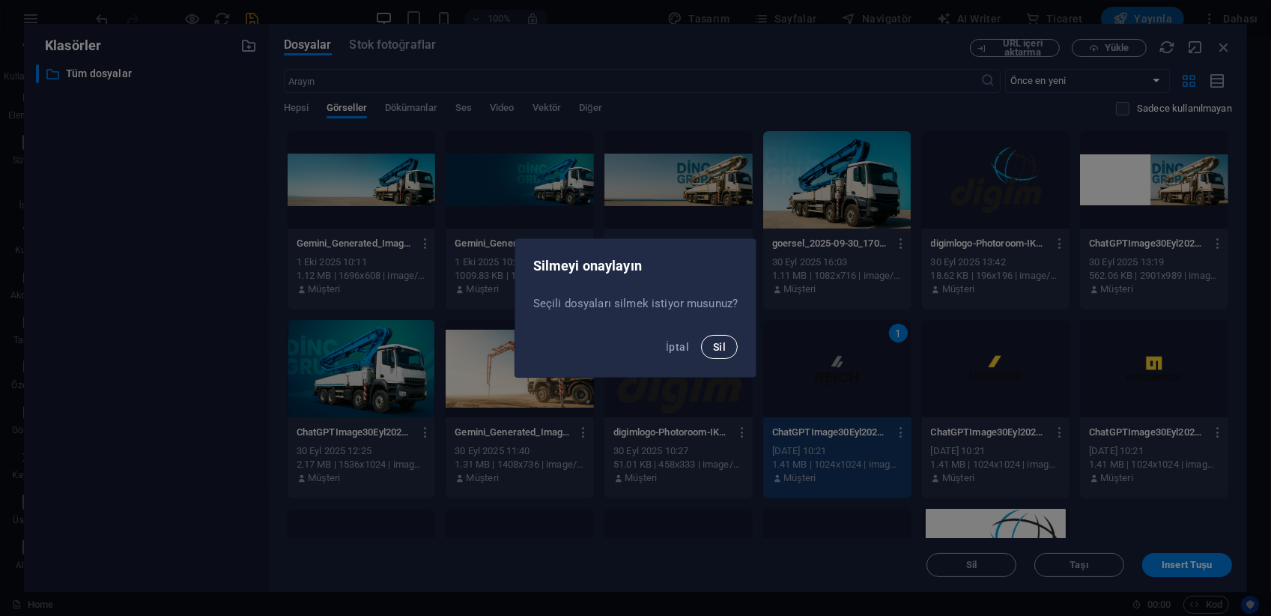
click at [721, 342] on span "Sil" at bounding box center [719, 347] width 13 height 12
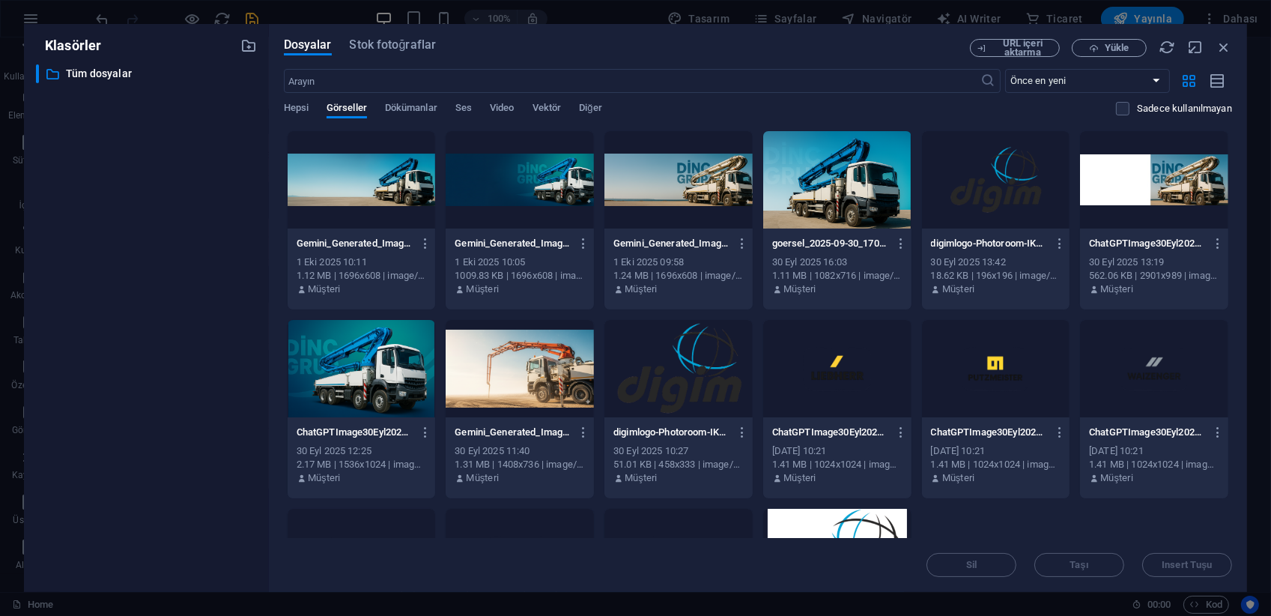
click at [861, 369] on div at bounding box center [837, 368] width 148 height 97
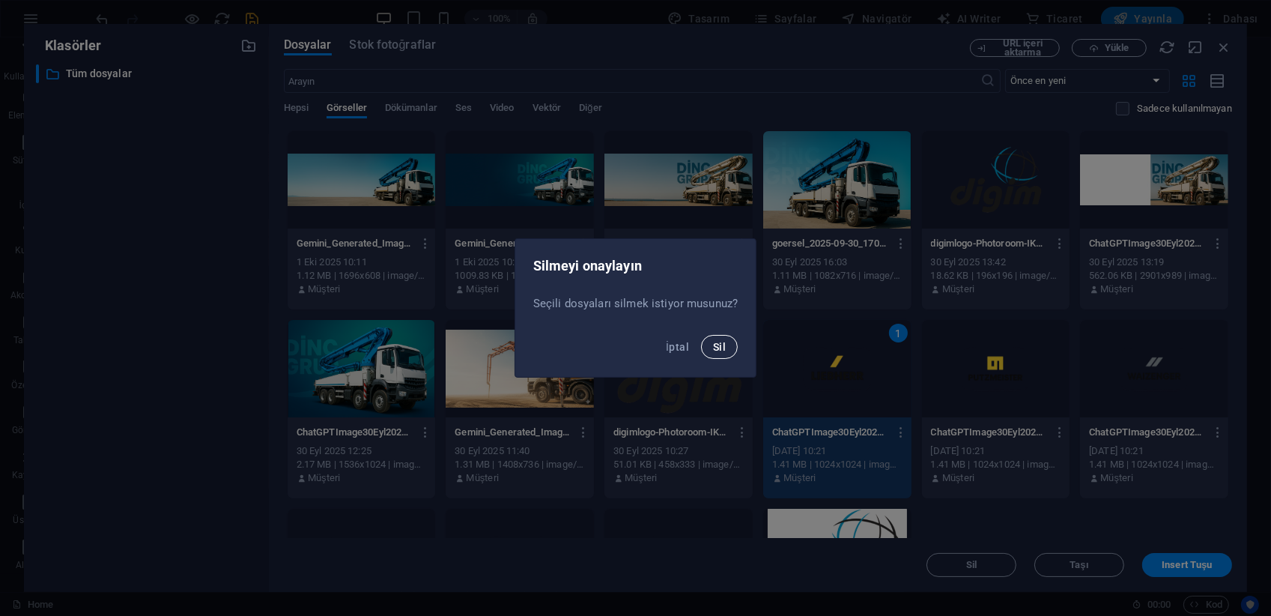
click at [731, 345] on button "Sil" at bounding box center [719, 347] width 37 height 24
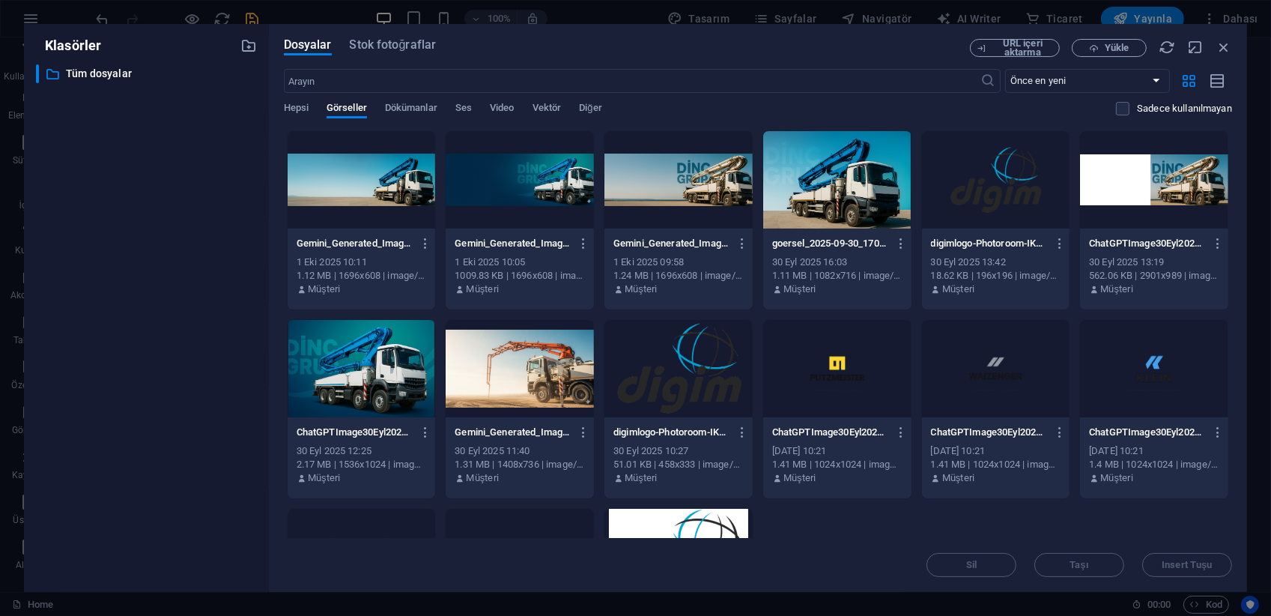
click at [874, 377] on div at bounding box center [837, 368] width 148 height 97
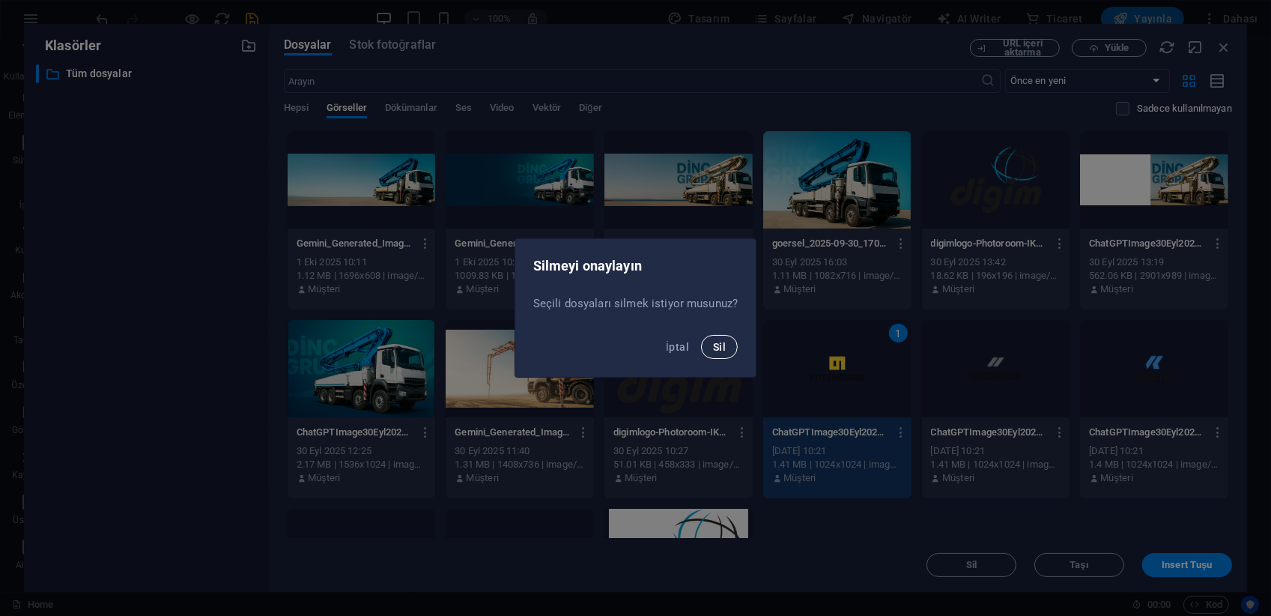
click at [729, 348] on button "Sil" at bounding box center [719, 347] width 37 height 24
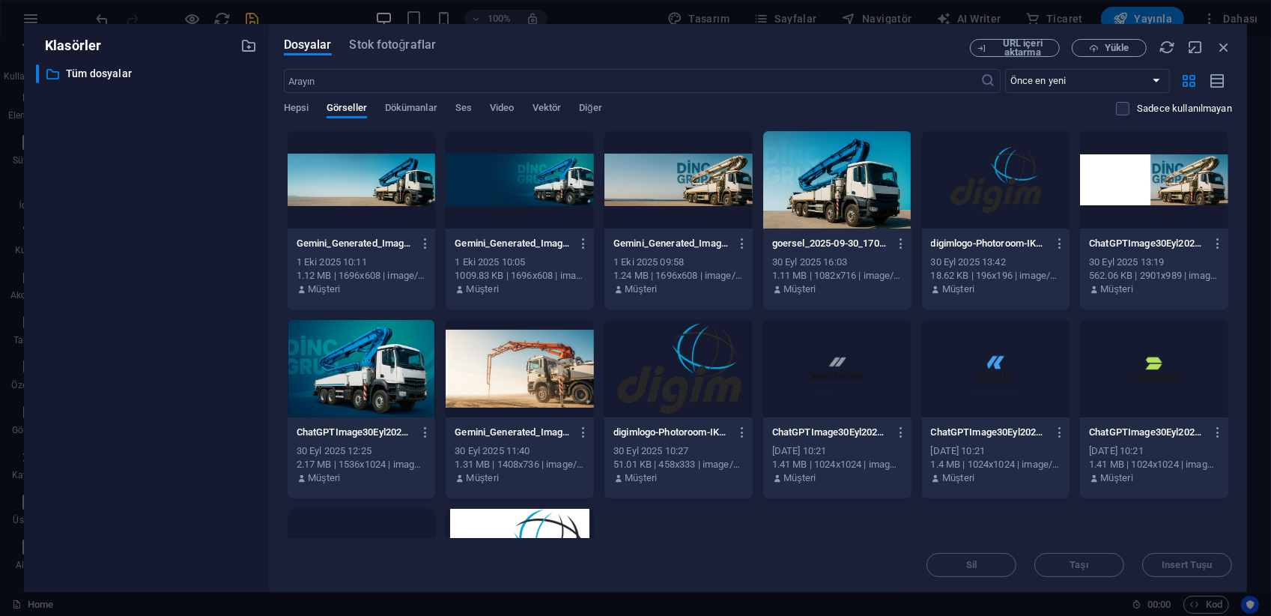
click at [881, 373] on div at bounding box center [837, 368] width 148 height 97
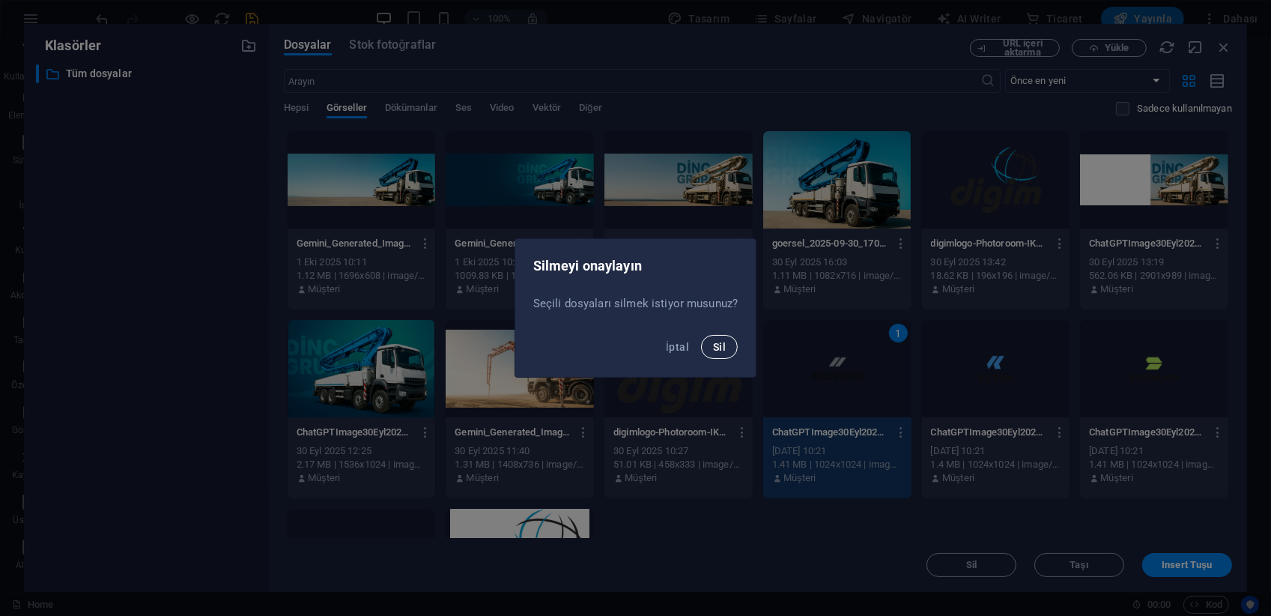
click at [722, 339] on button "Sil" at bounding box center [719, 347] width 37 height 24
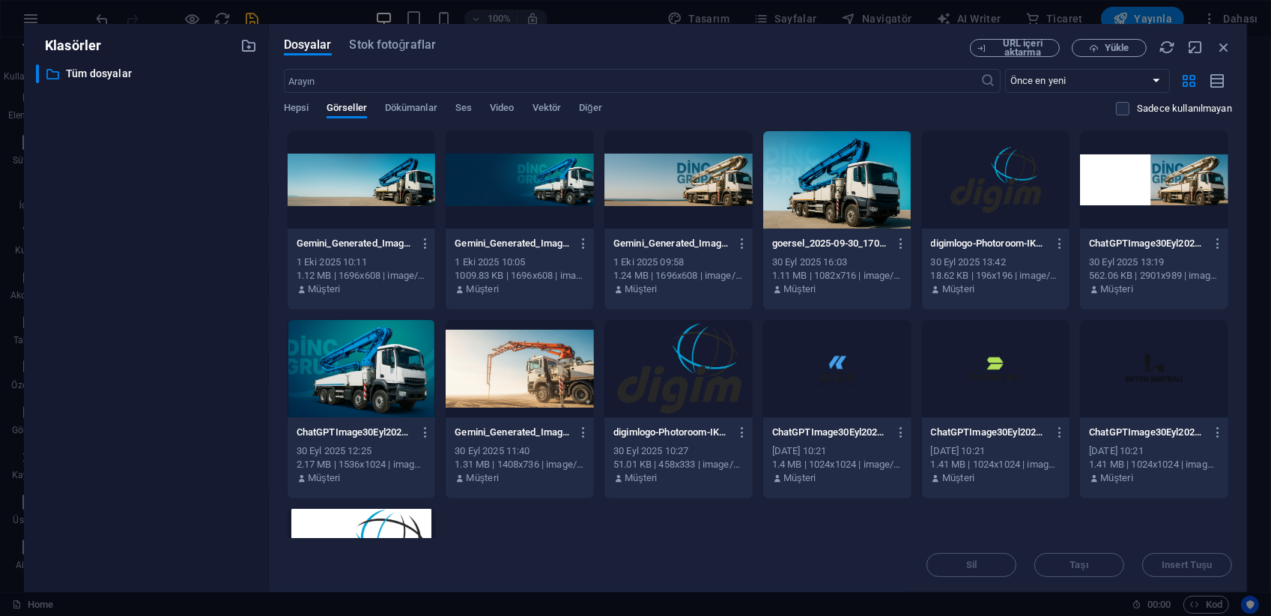
click at [871, 378] on div at bounding box center [837, 368] width 148 height 97
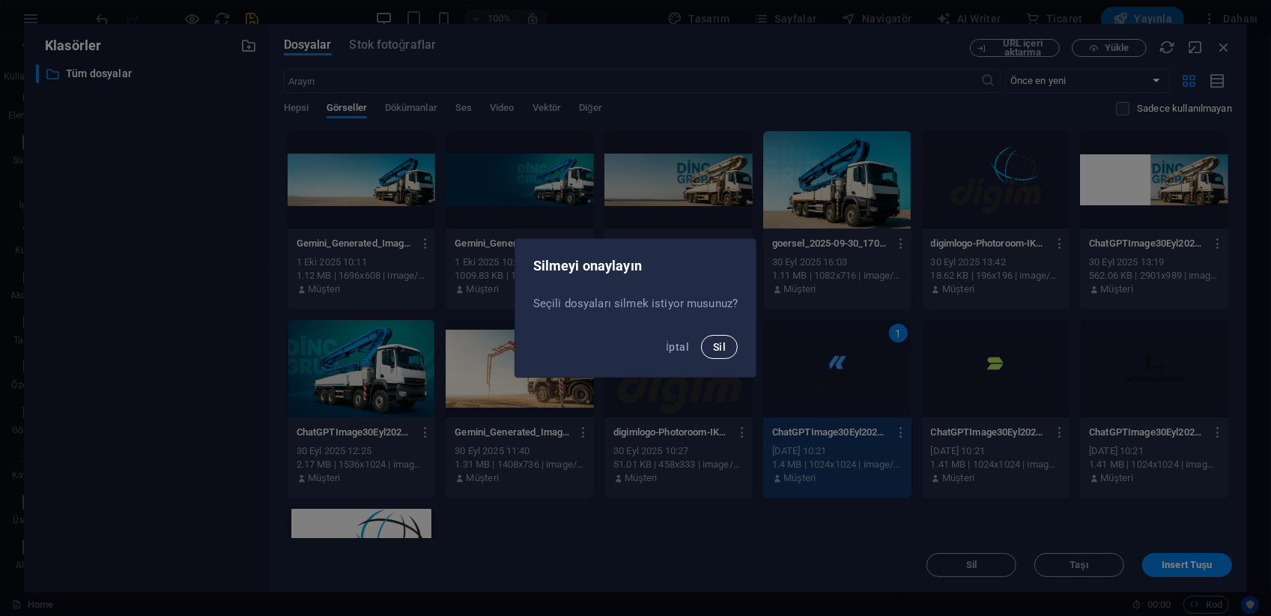
click at [733, 351] on button "Sil" at bounding box center [719, 347] width 37 height 24
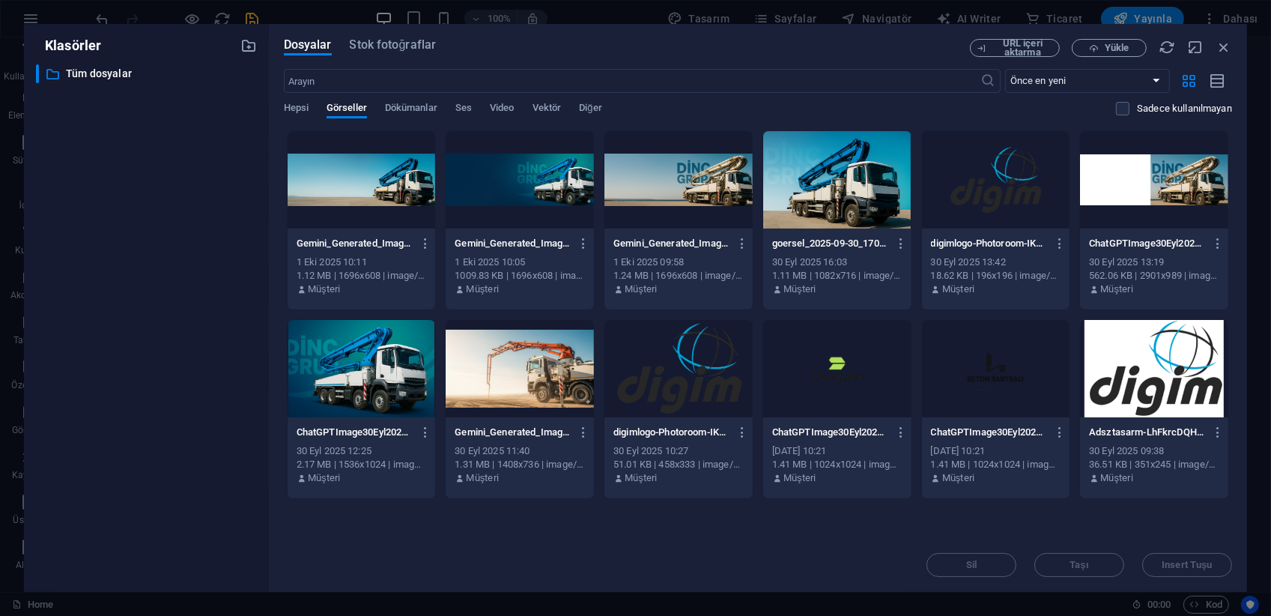
click at [882, 382] on div at bounding box center [837, 368] width 148 height 97
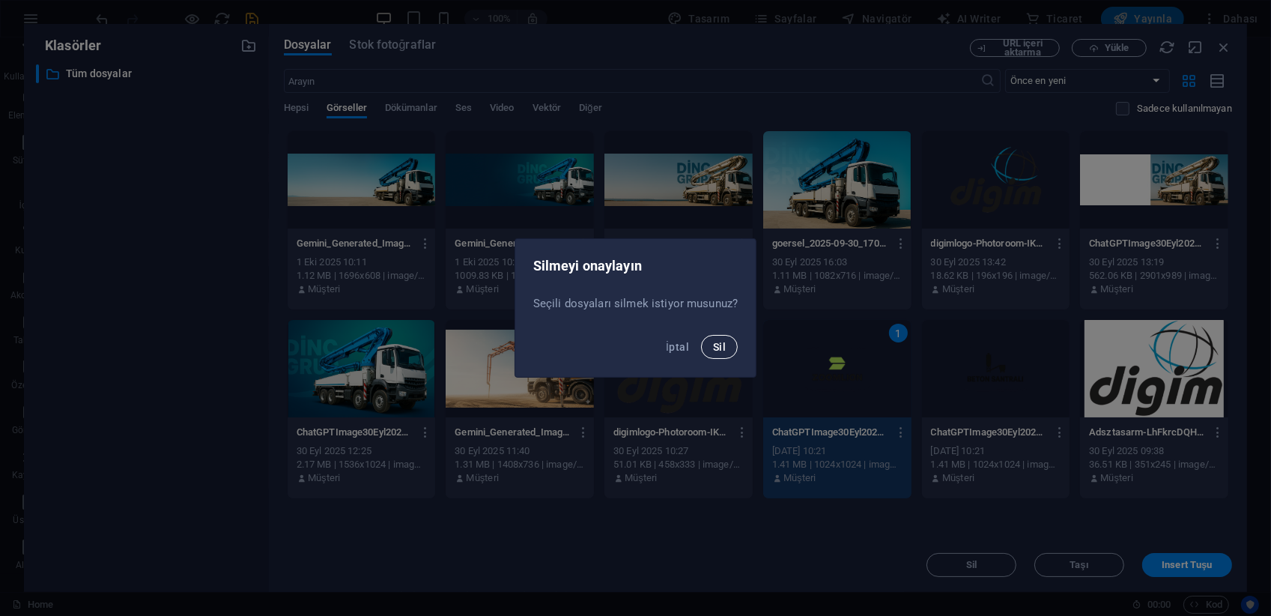
click at [727, 345] on button "Sil" at bounding box center [719, 347] width 37 height 24
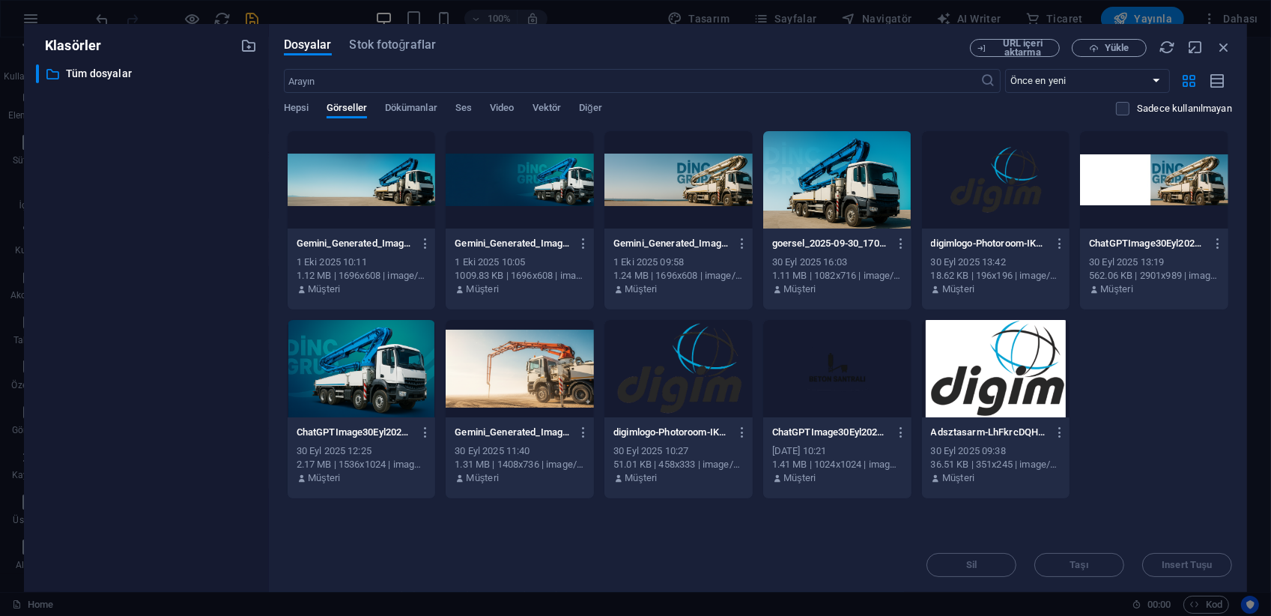
click at [867, 385] on div at bounding box center [837, 368] width 148 height 97
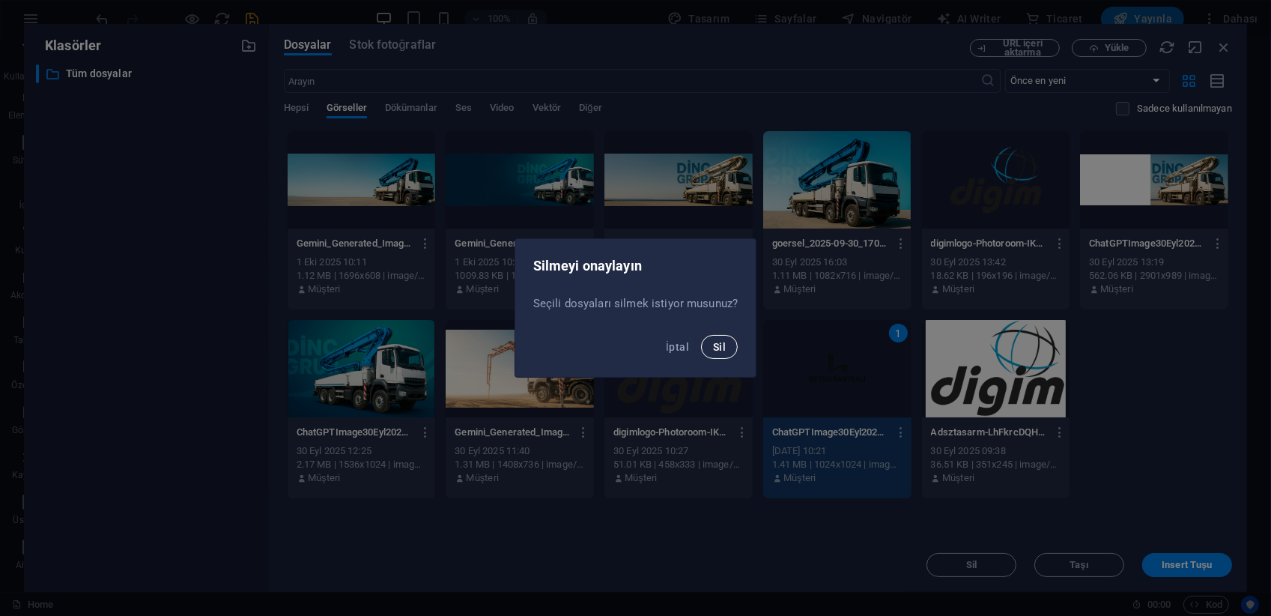
click at [725, 350] on button "Sil" at bounding box center [719, 347] width 37 height 24
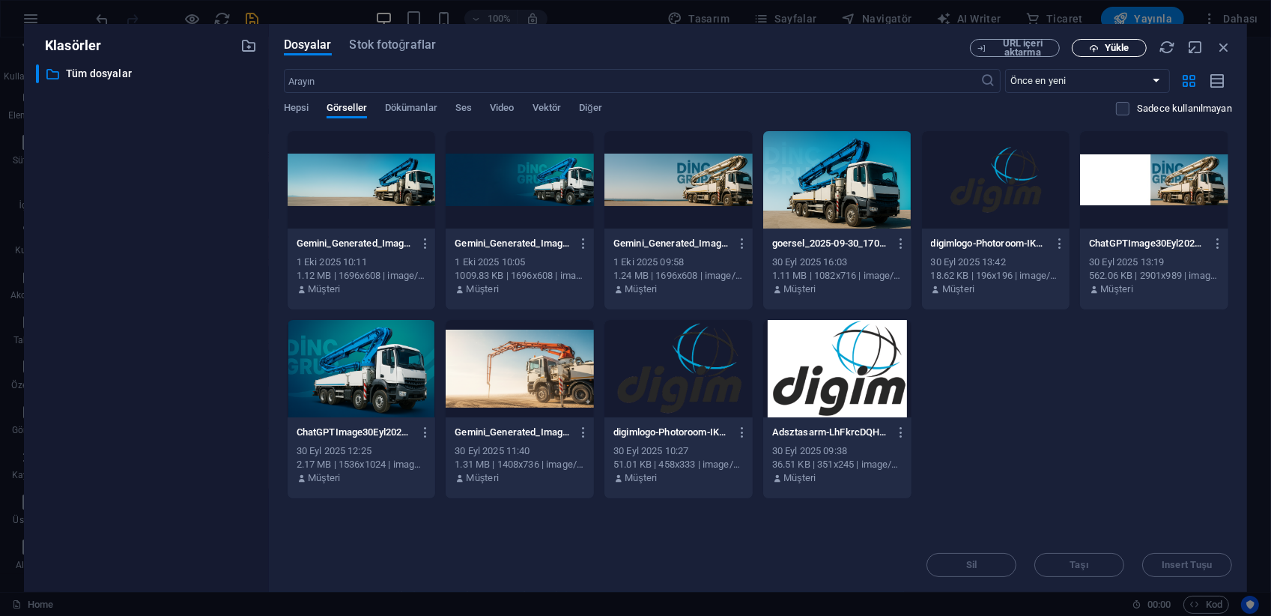
click at [1125, 40] on button "Yükle" at bounding box center [1109, 48] width 75 height 18
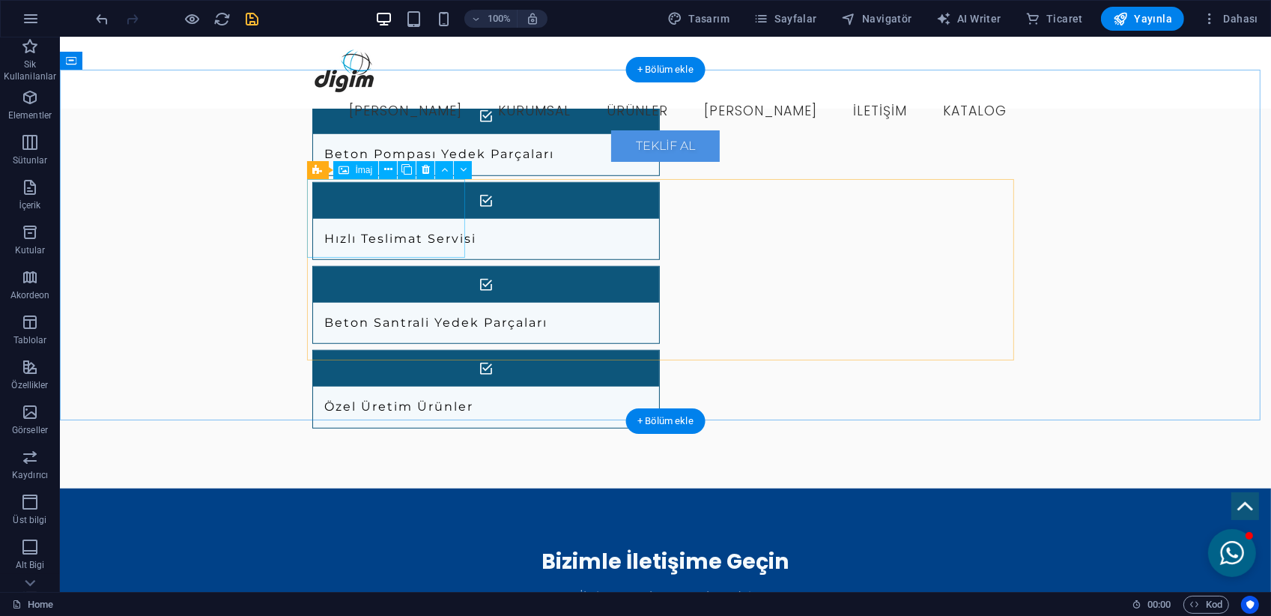
select select "px"
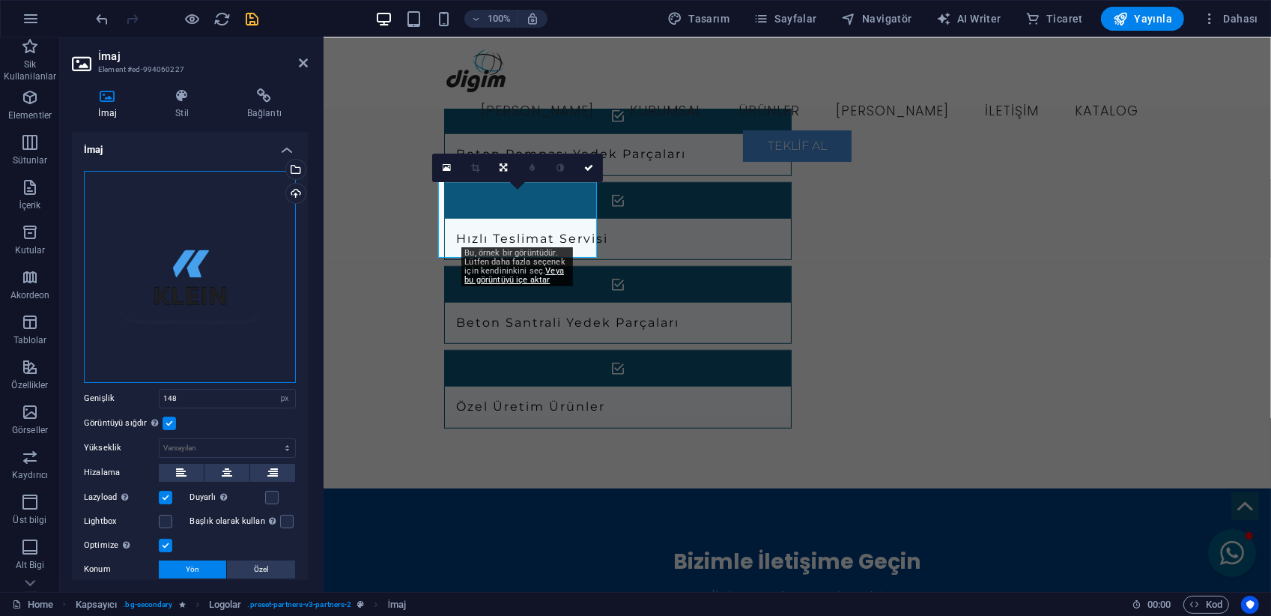
click at [150, 286] on div "Dosyaları buraya sürükleyin, dosyaları seçmek için tıklayın veya Dosyalardan ya…" at bounding box center [190, 277] width 212 height 212
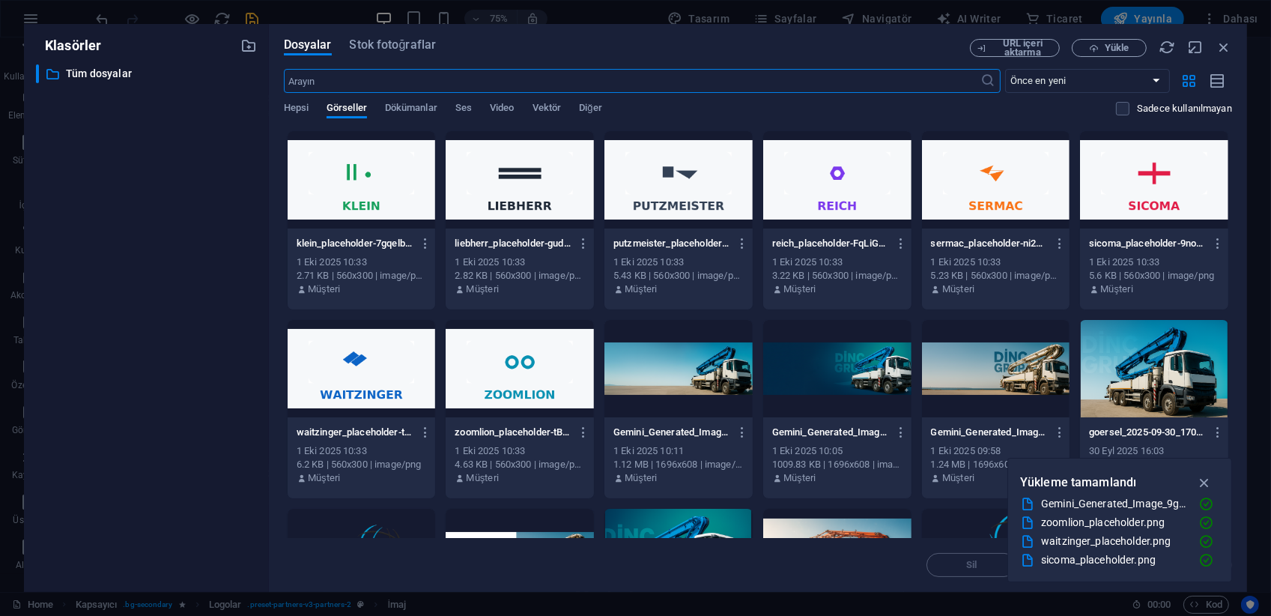
click at [376, 163] on div at bounding box center [362, 179] width 148 height 97
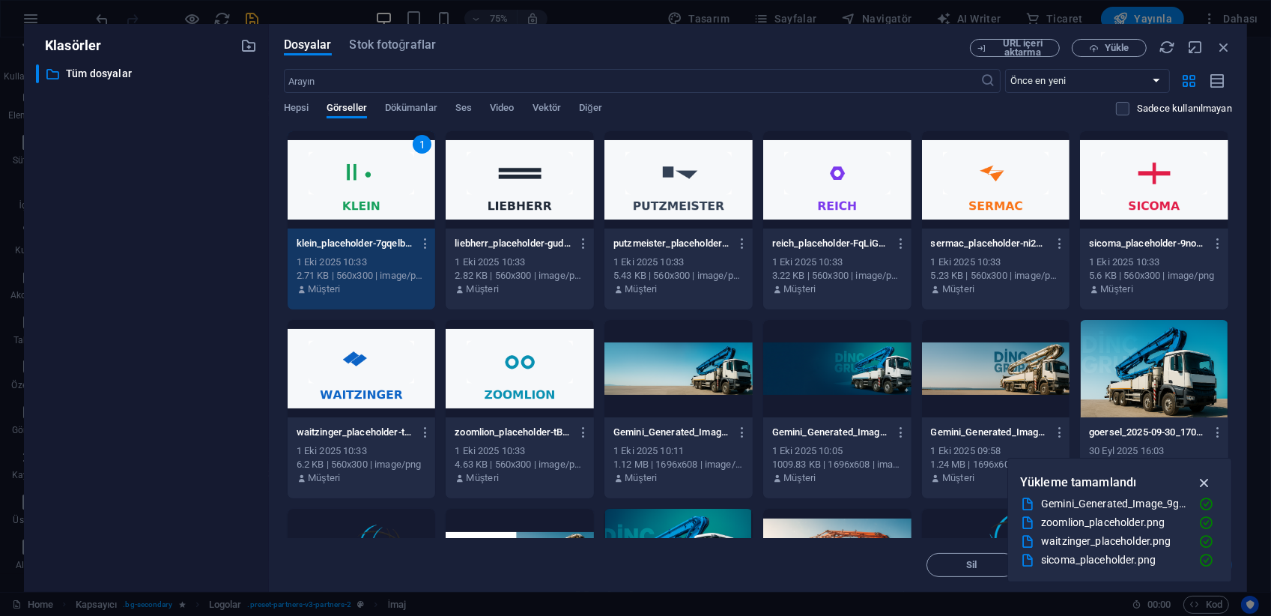
click at [1206, 482] on icon "button" at bounding box center [1204, 482] width 17 height 16
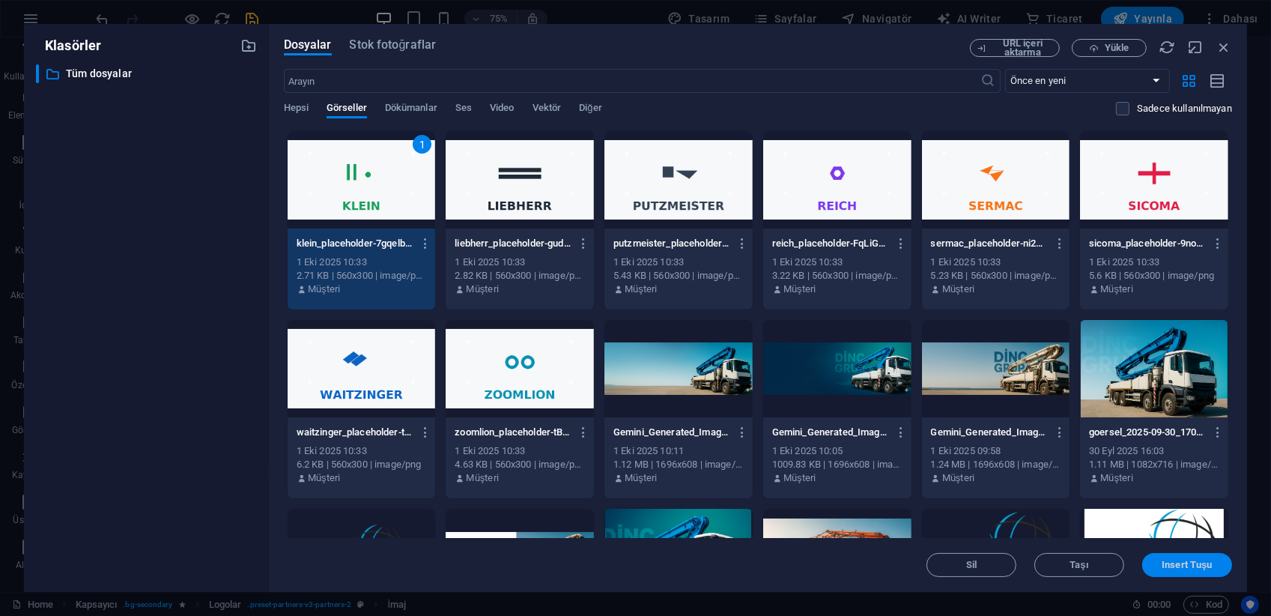
click at [1186, 563] on span "Insert Tuşu" at bounding box center [1187, 564] width 50 height 9
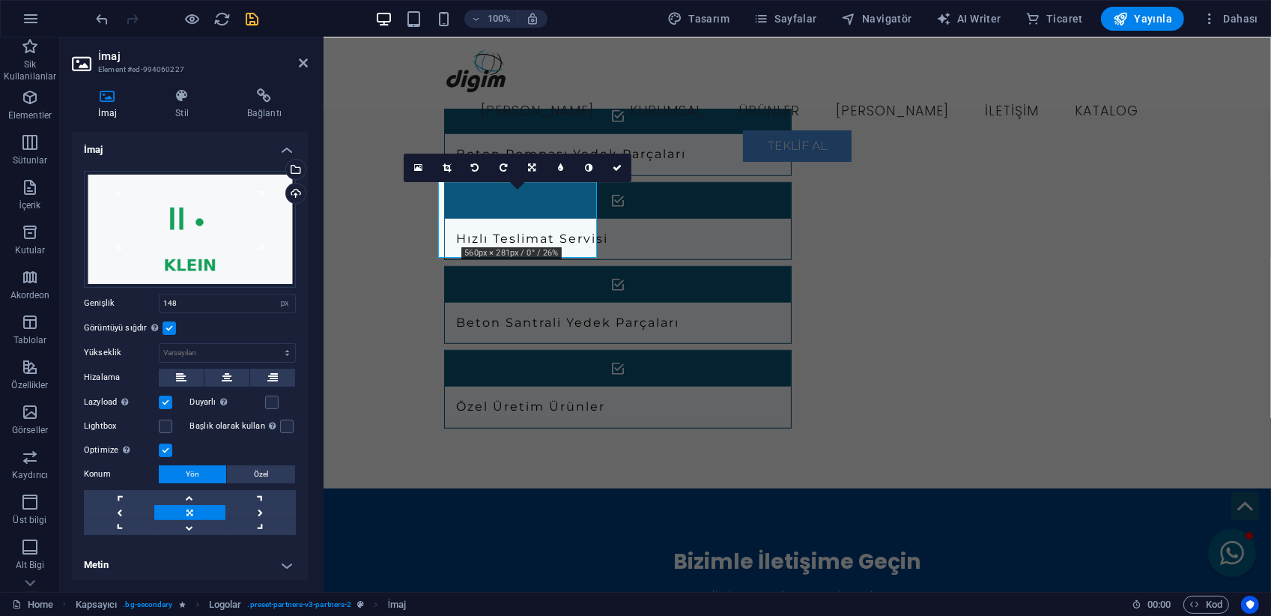
click at [174, 327] on label at bounding box center [169, 327] width 13 height 13
click at [0, 0] on input "Görüntüyü sığdır Görüntüyü otomatik olarak sabit bir genişliğe ve yüksekliğe sı…" at bounding box center [0, 0] width 0 height 0
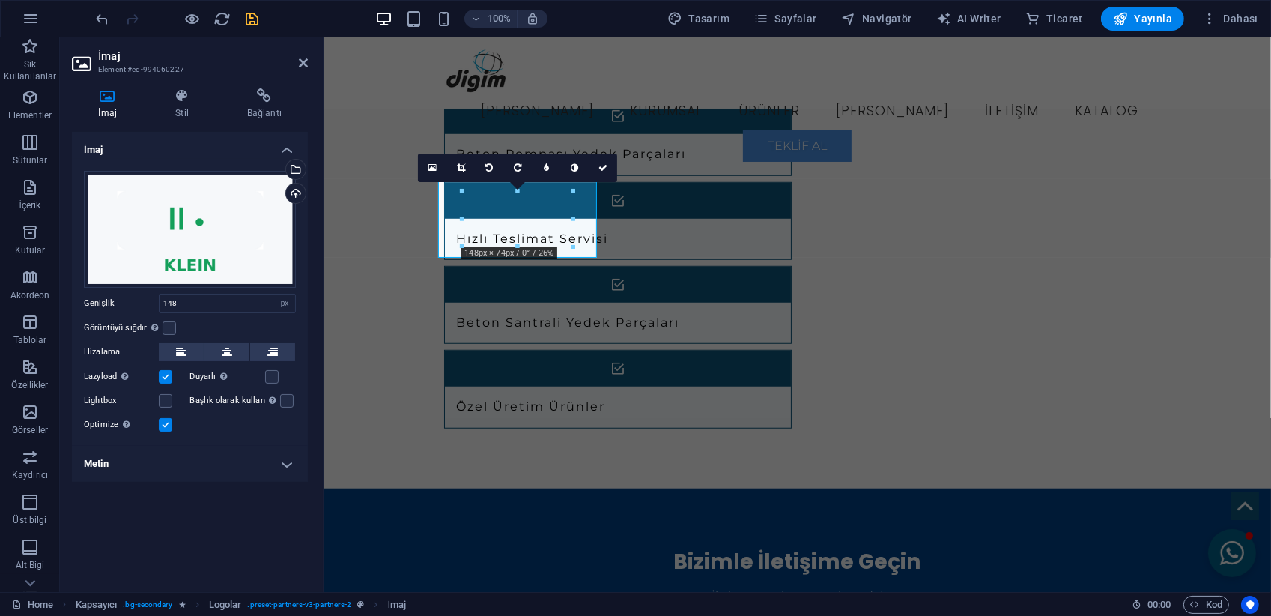
click at [461, 182] on div "16:10 16:9 4:3 1:1 1:2 0" at bounding box center [517, 168] width 199 height 28
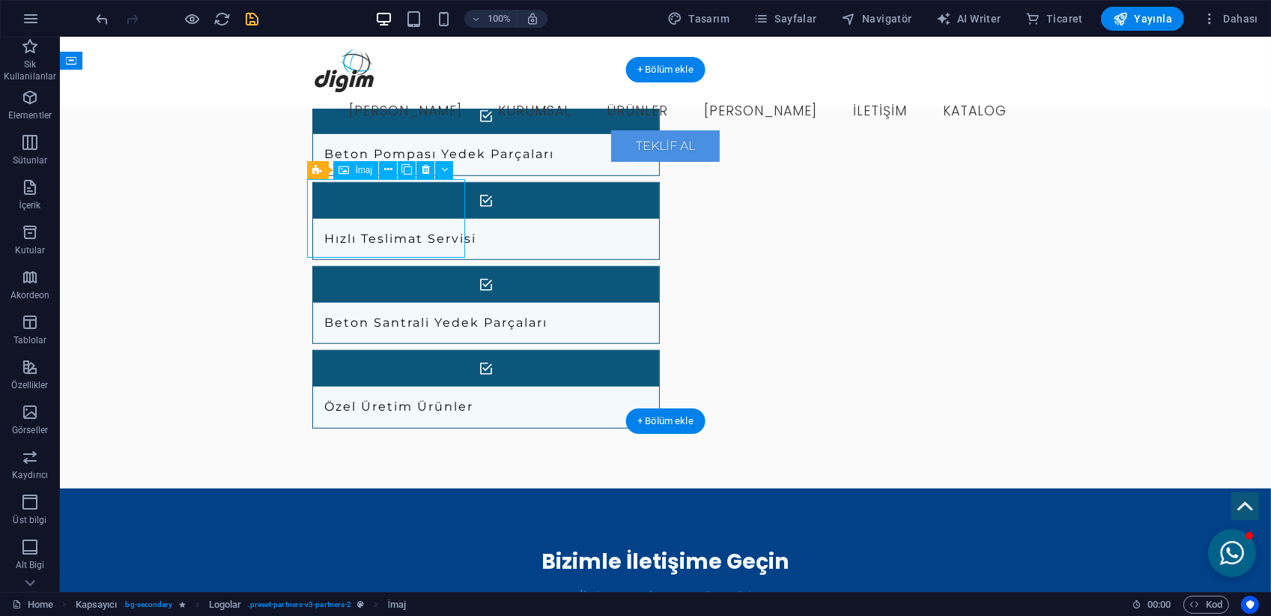
select select "px"
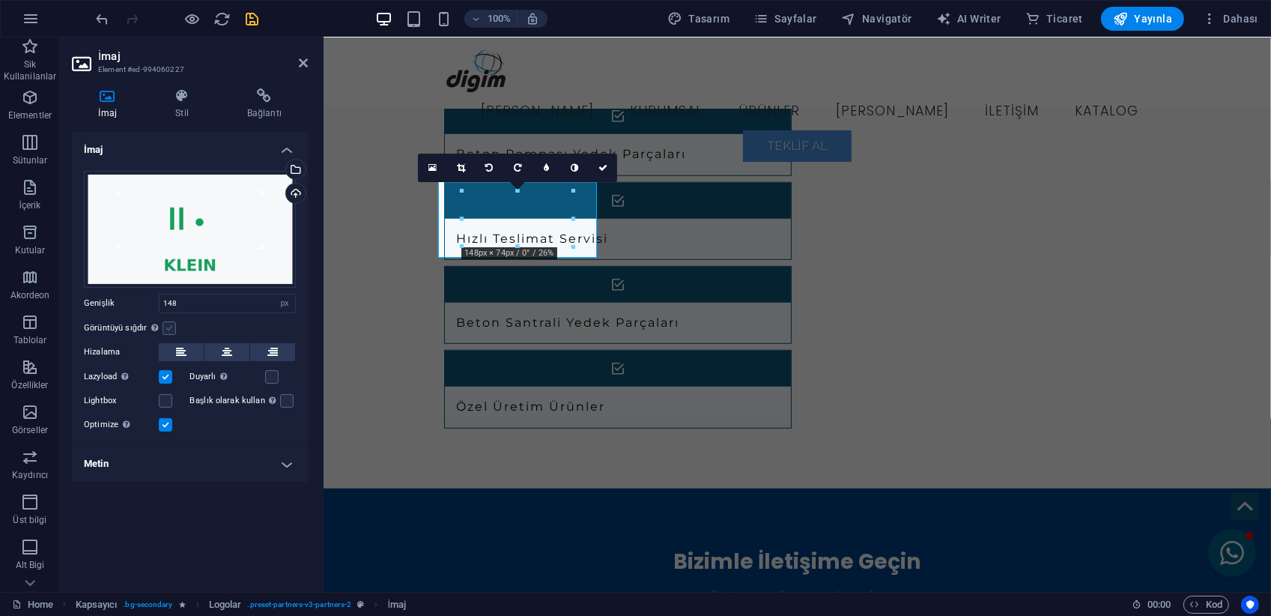
click at [172, 328] on label at bounding box center [169, 327] width 13 height 13
click at [0, 0] on input "Görüntüyü sığdır Görüntüyü otomatik olarak sabit bir genişliğe ve yüksekliğe sı…" at bounding box center [0, 0] width 0 height 0
click at [172, 328] on label at bounding box center [169, 327] width 13 height 13
click at [0, 0] on input "Görüntüyü sığdır Görüntüyü otomatik olarak sabit bir genişliğe ve yüksekliğe sı…" at bounding box center [0, 0] width 0 height 0
click at [199, 246] on div "Dosyaları buraya sürükleyin, dosyaları seçmek için tıklayın veya Dosyalardan ya…" at bounding box center [190, 229] width 212 height 117
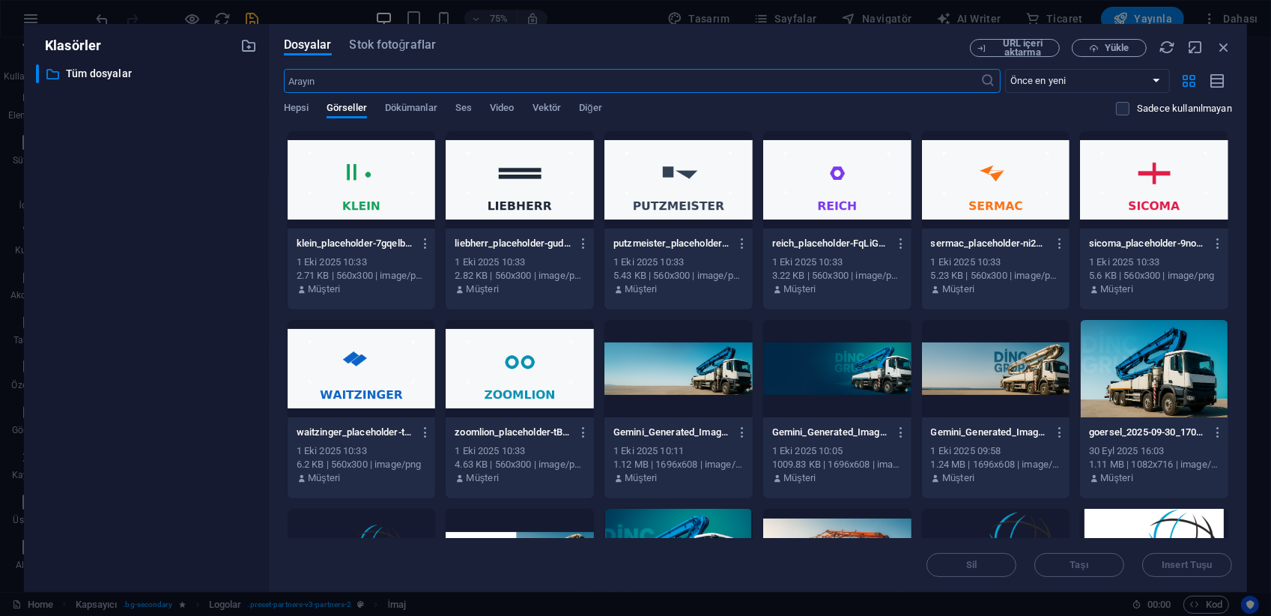
click at [357, 212] on div at bounding box center [362, 179] width 148 height 97
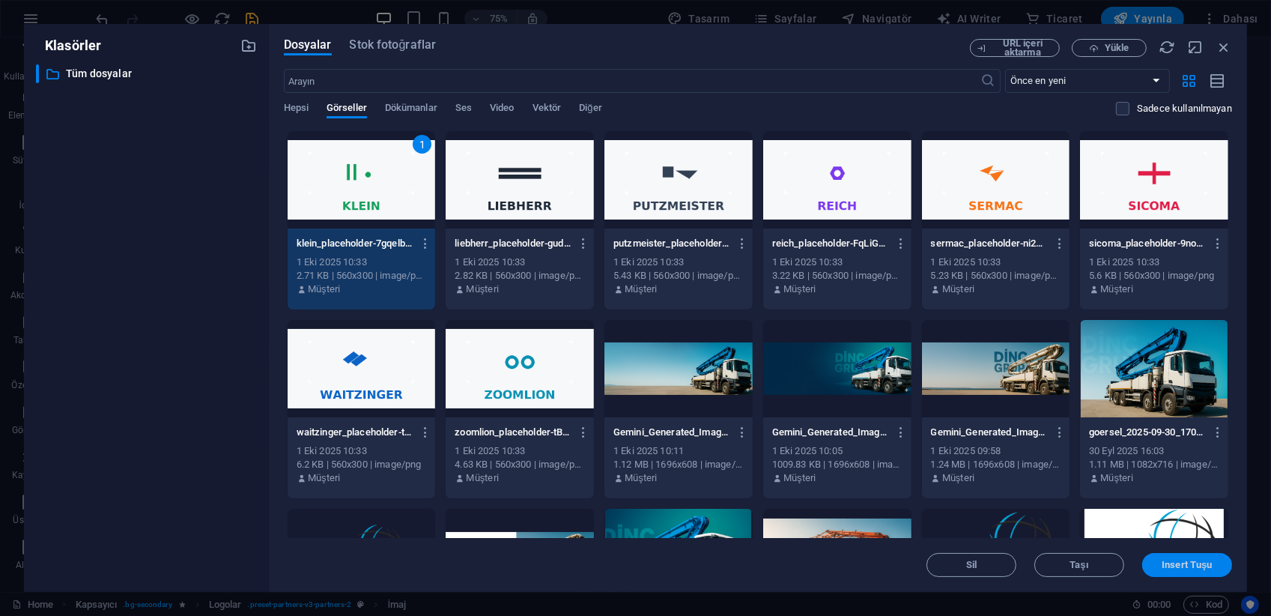
click at [1178, 568] on span "Insert Tuşu" at bounding box center [1187, 564] width 50 height 9
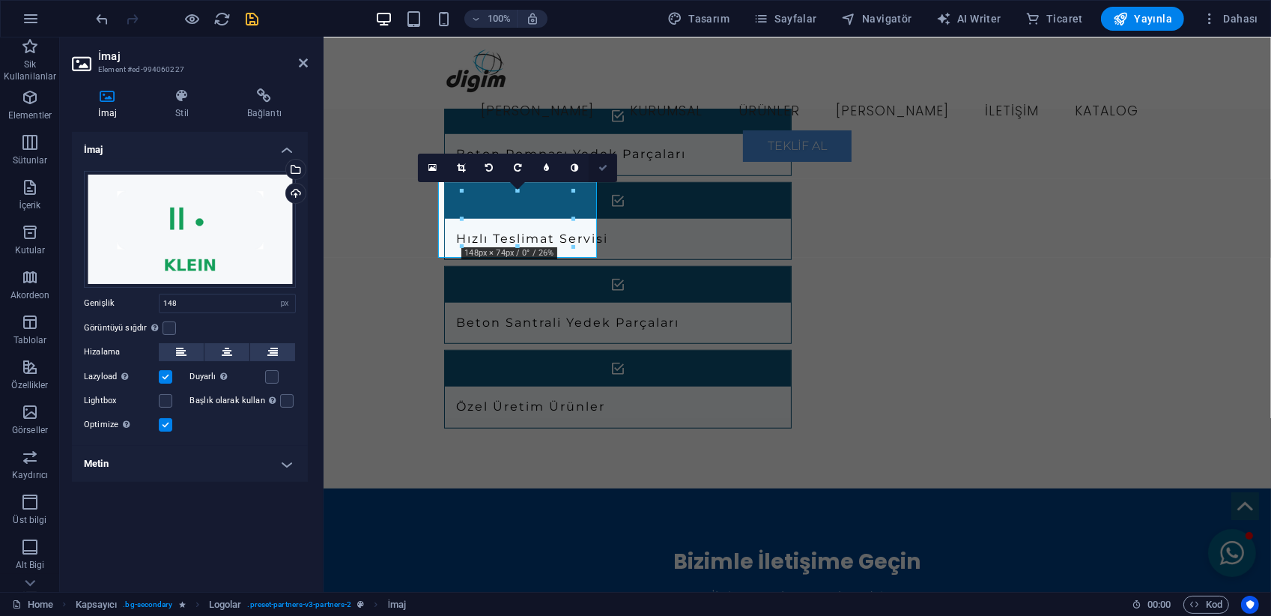
click at [605, 172] on link at bounding box center [603, 168] width 28 height 28
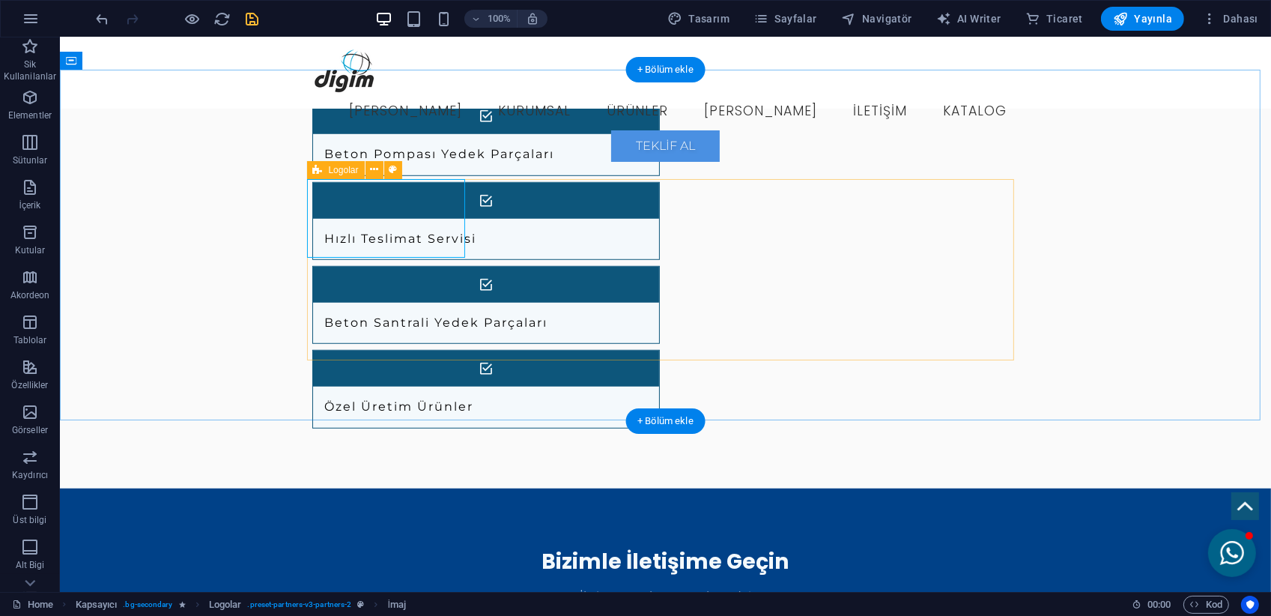
drag, startPoint x: 865, startPoint y: 300, endPoint x: 601, endPoint y: 300, distance: 263.7
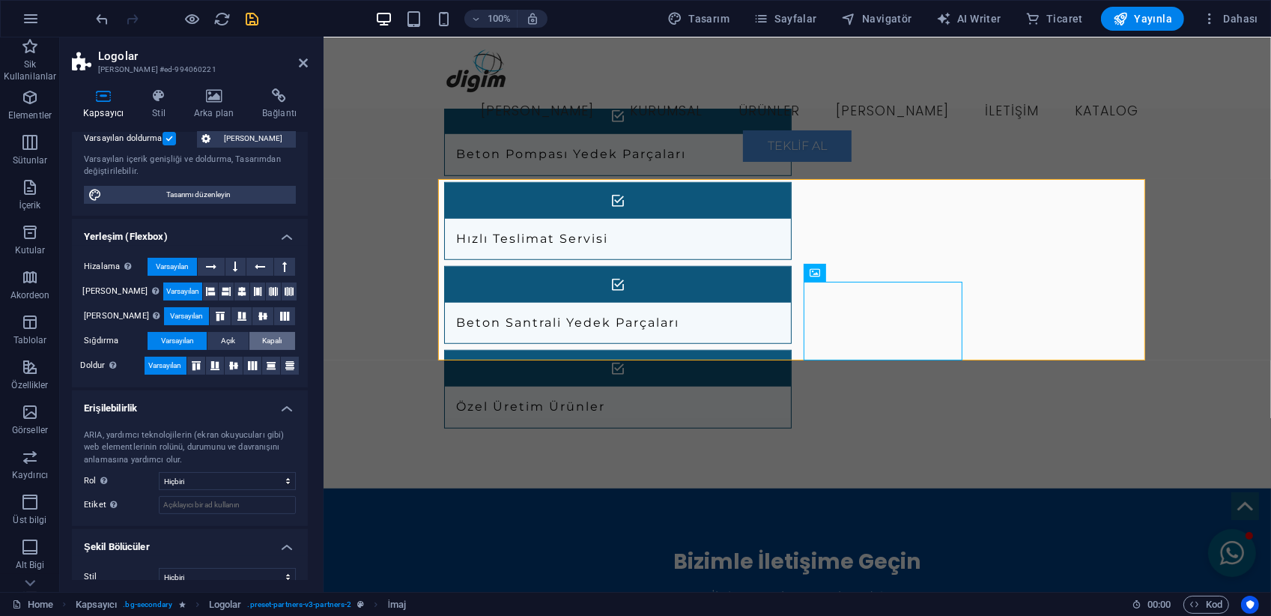
scroll to position [131, 0]
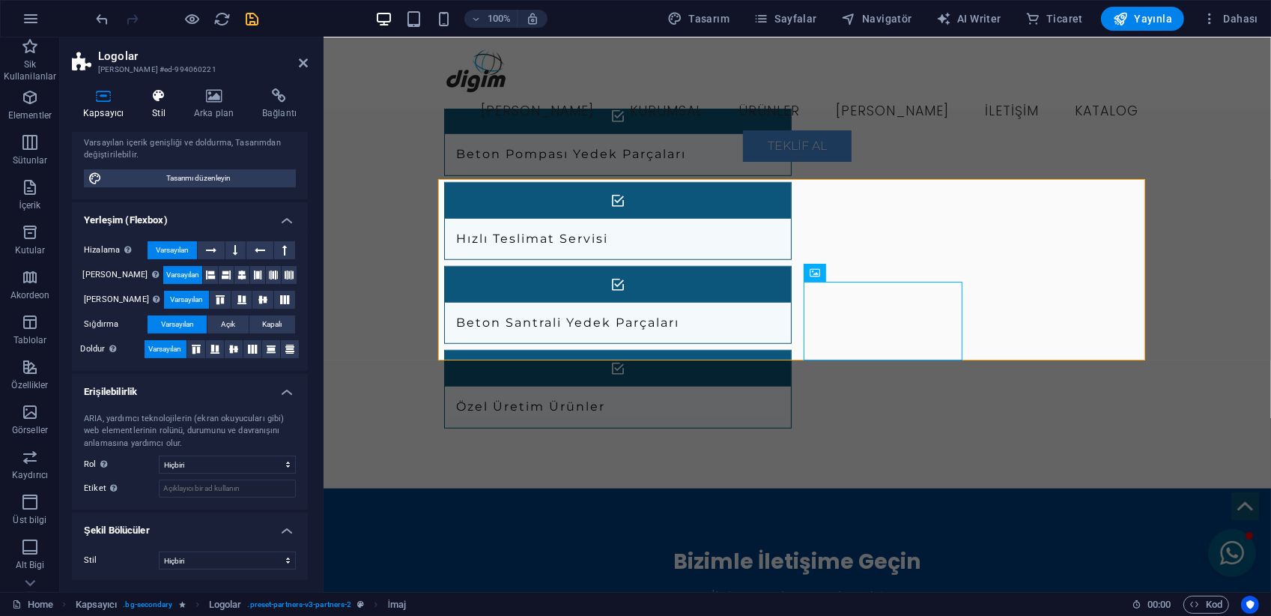
click at [153, 92] on icon at bounding box center [159, 95] width 36 height 15
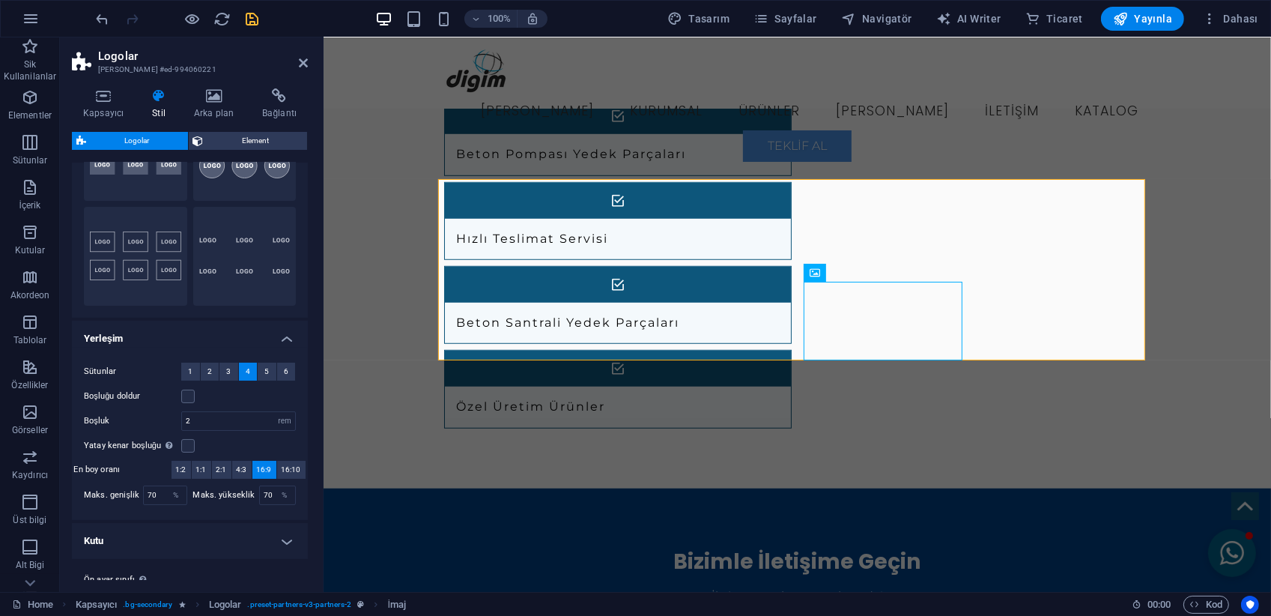
scroll to position [137, 0]
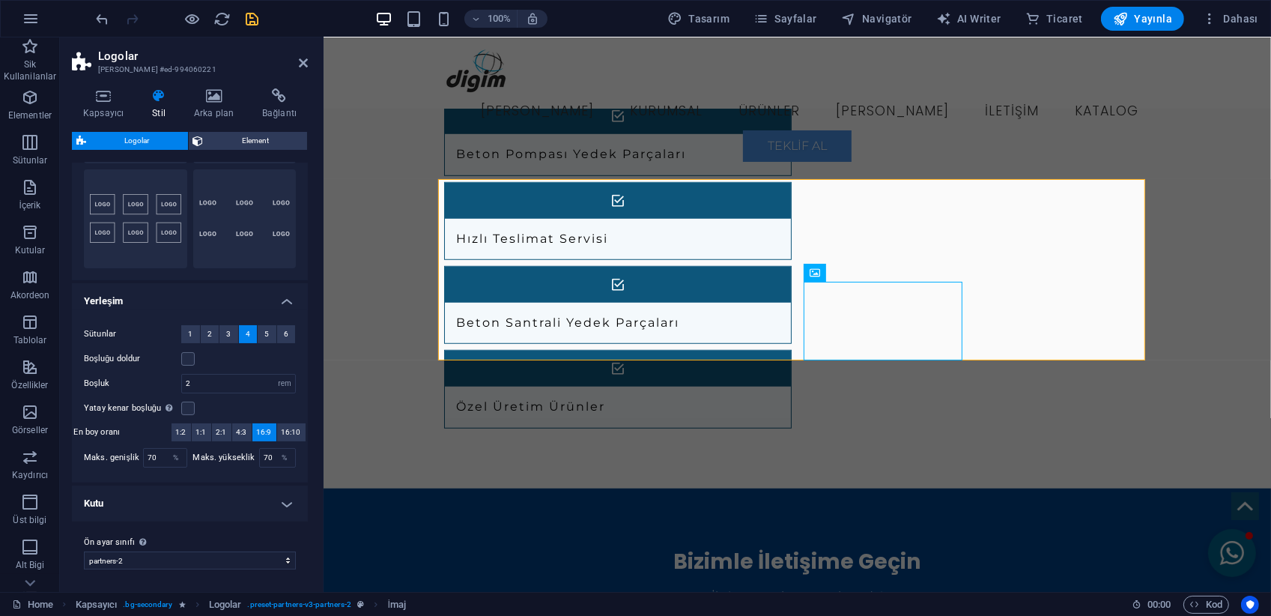
click at [182, 493] on h4 "Kutu" at bounding box center [190, 503] width 236 height 36
click at [245, 509] on h4 "Kutu" at bounding box center [190, 503] width 236 height 36
click at [247, 508] on h4 "Kutu" at bounding box center [190, 503] width 236 height 36
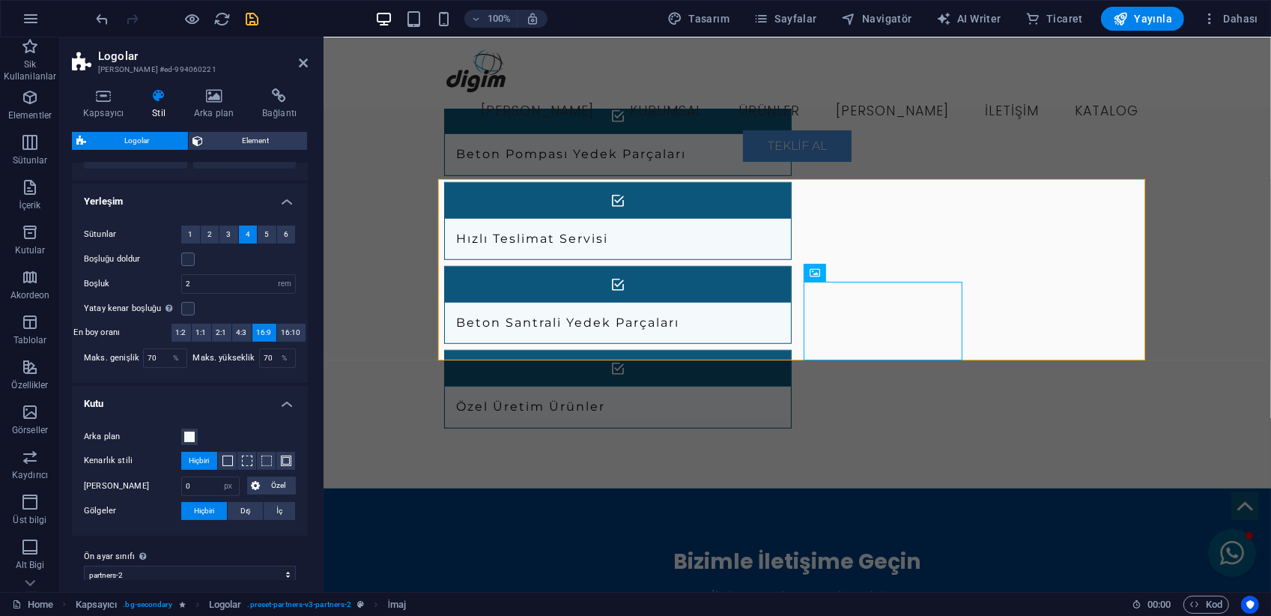
scroll to position [251, 0]
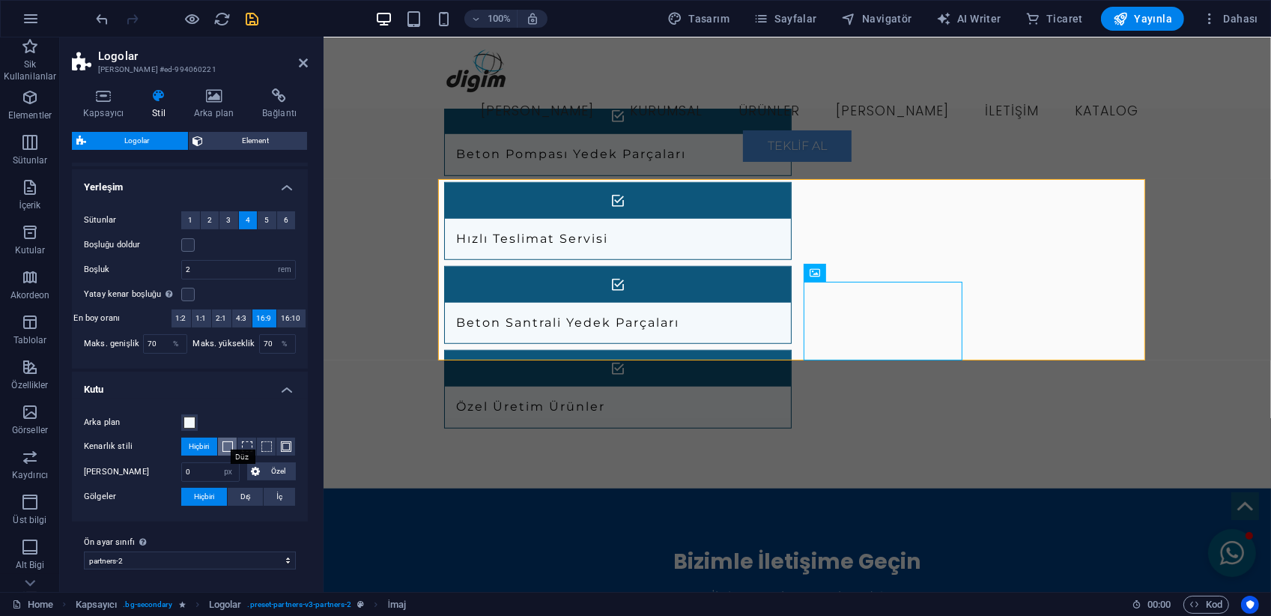
click at [228, 443] on span at bounding box center [228, 446] width 10 height 10
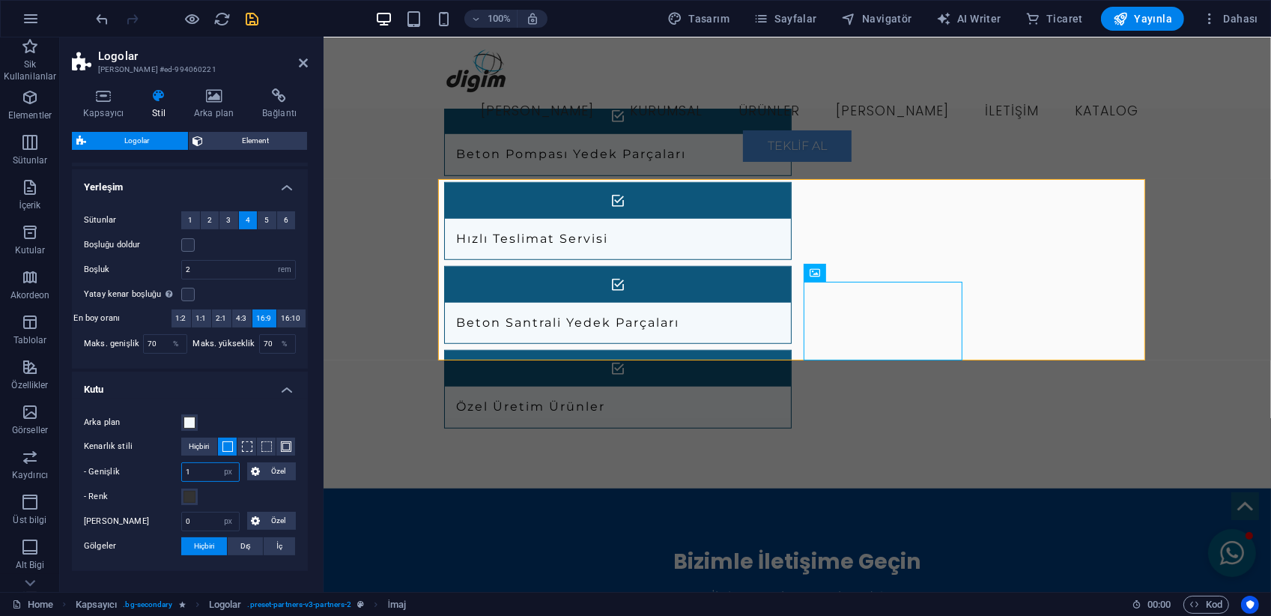
drag, startPoint x: 205, startPoint y: 468, endPoint x: 136, endPoint y: 467, distance: 68.9
click at [139, 467] on div "- Genişlik 1 px rem vh vw [PERSON_NAME]" at bounding box center [190, 471] width 212 height 19
type input "5"
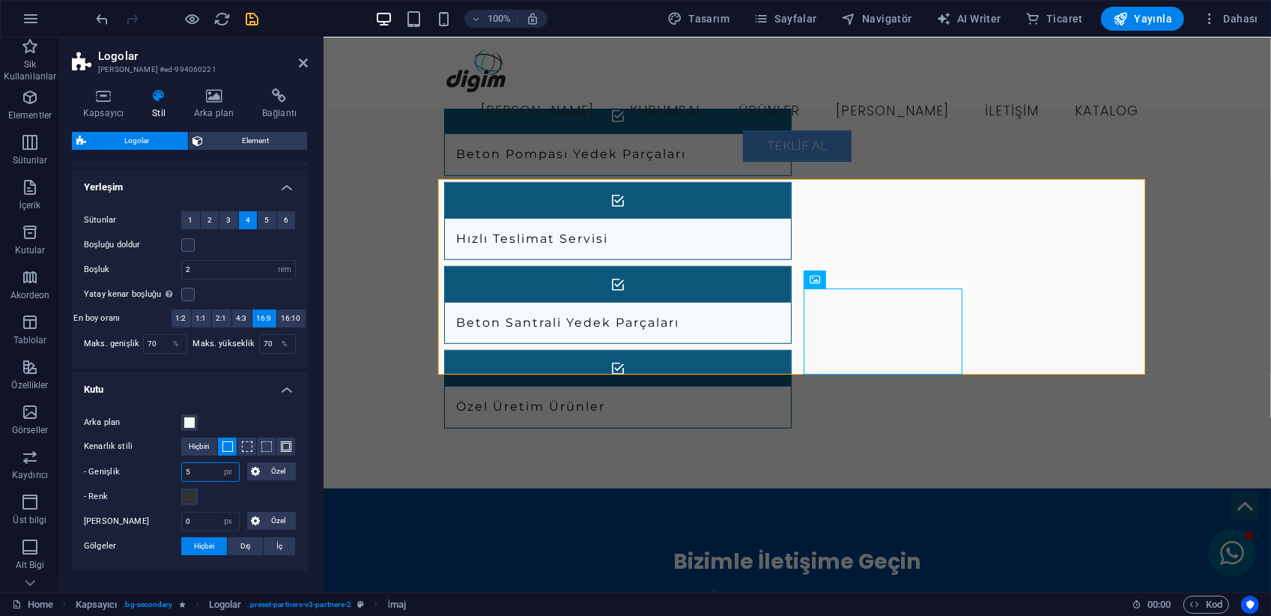
drag, startPoint x: 193, startPoint y: 471, endPoint x: 174, endPoint y: 475, distance: 19.8
click at [174, 475] on div "- Genişlik 5 px rem vh vw [PERSON_NAME]" at bounding box center [190, 471] width 212 height 19
click at [174, 475] on p "- Genişlik" at bounding box center [132, 472] width 97 height 18
click at [199, 464] on input "5" at bounding box center [210, 472] width 57 height 18
type input "2"
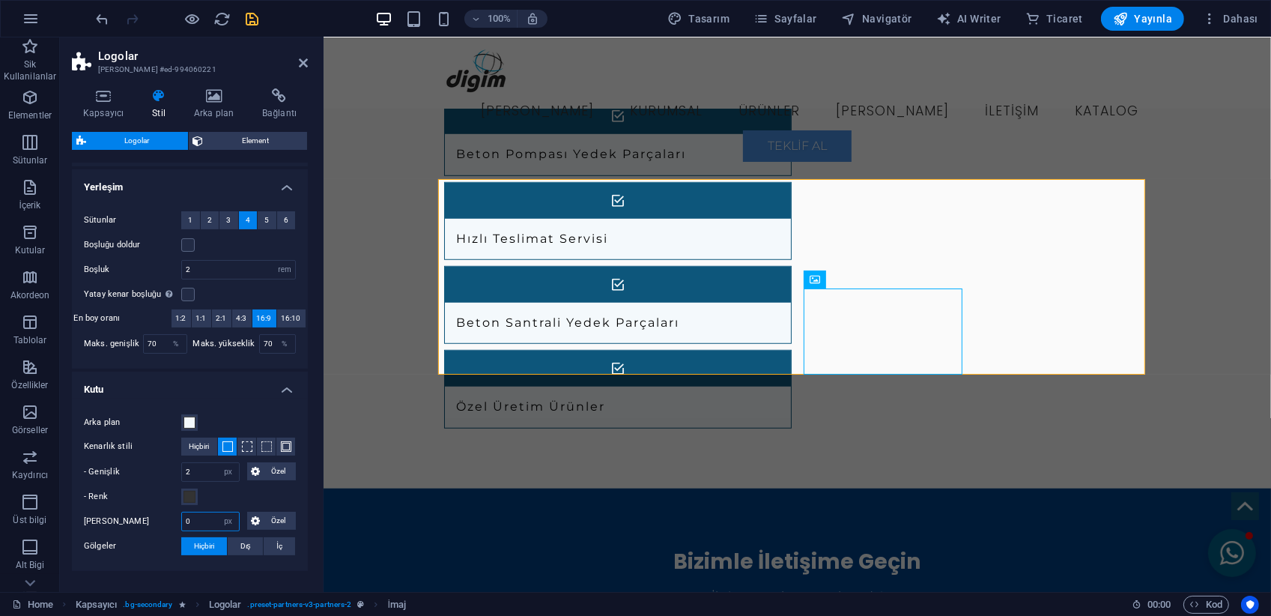
drag, startPoint x: 208, startPoint y: 522, endPoint x: 178, endPoint y: 537, distance: 32.8
click at [179, 536] on div "Arka plan Kenarlık stili Hiçbiri - Genişlik 2 px rem vh vw Özel Özel 2 px rem v…" at bounding box center [190, 485] width 242 height 172
click at [178, 537] on label "Gölgeler" at bounding box center [132, 546] width 97 height 18
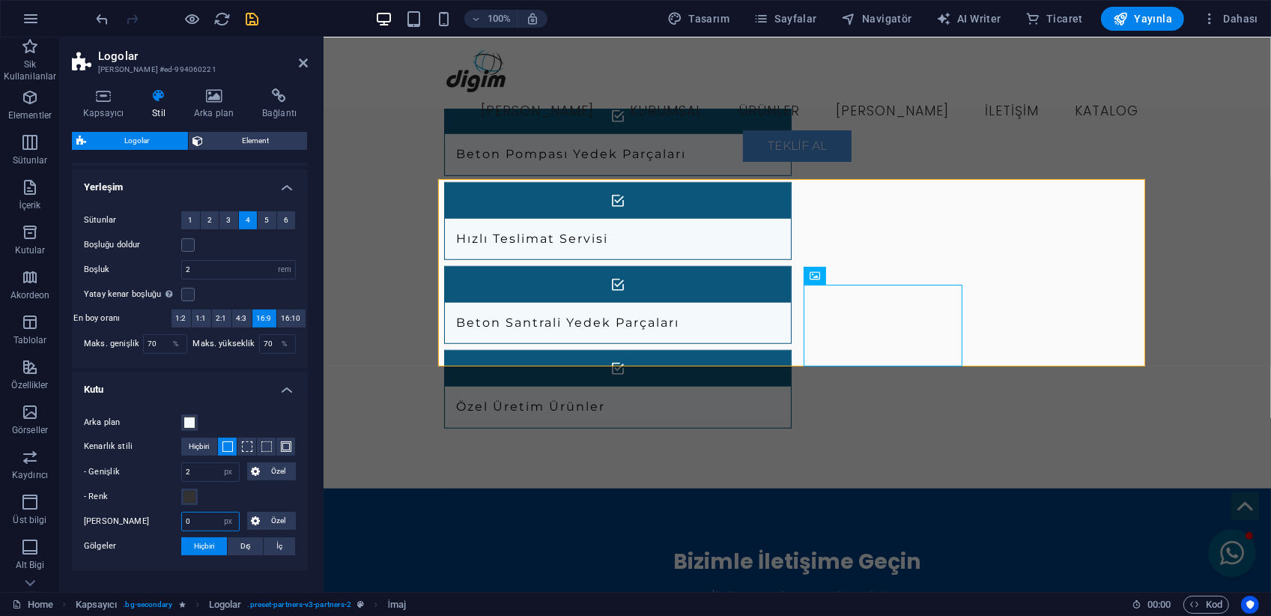
click at [194, 520] on input "0" at bounding box center [210, 521] width 57 height 18
type input "05"
click at [301, 62] on icon at bounding box center [303, 63] width 9 height 12
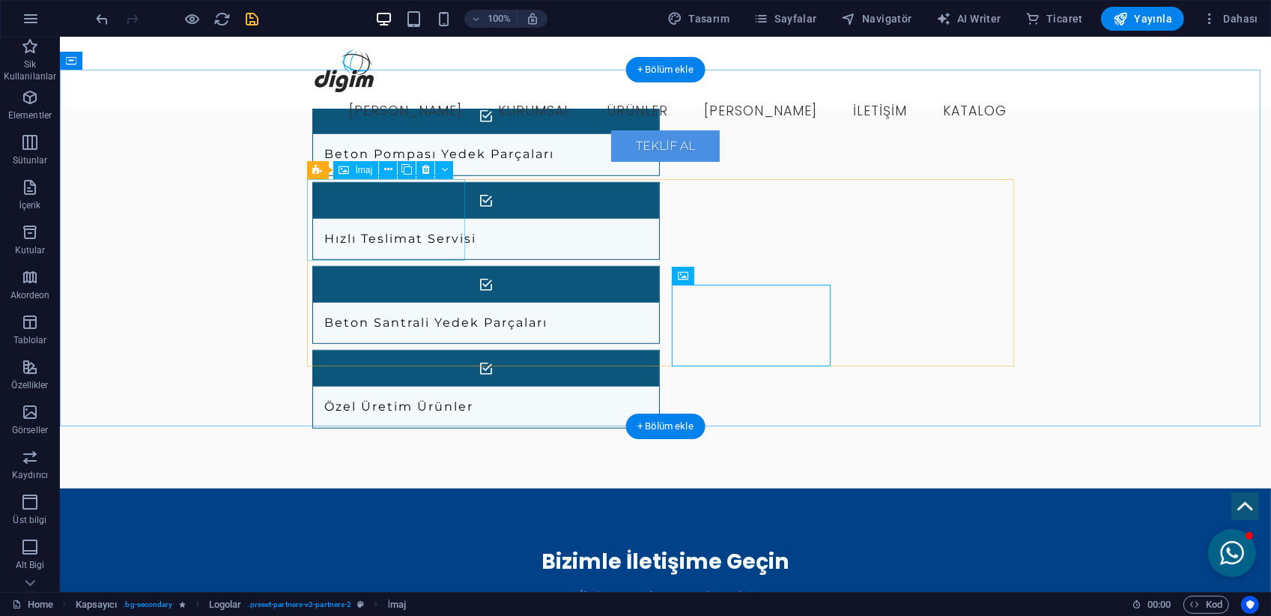
select select "px"
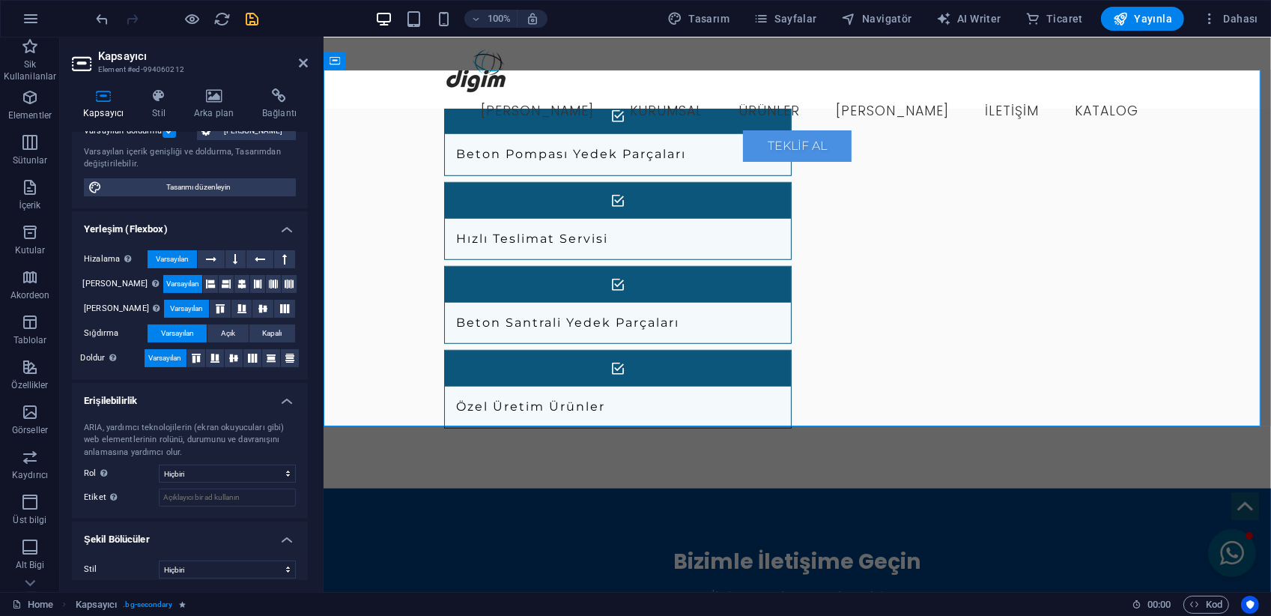
scroll to position [131, 0]
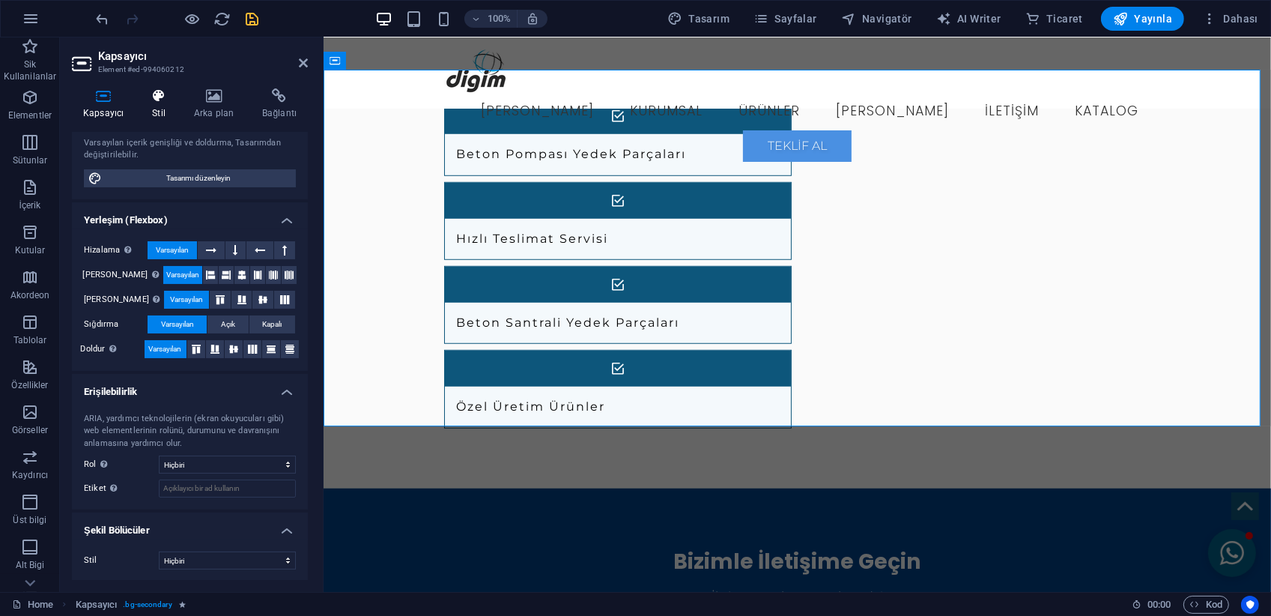
click at [160, 103] on icon at bounding box center [159, 95] width 36 height 15
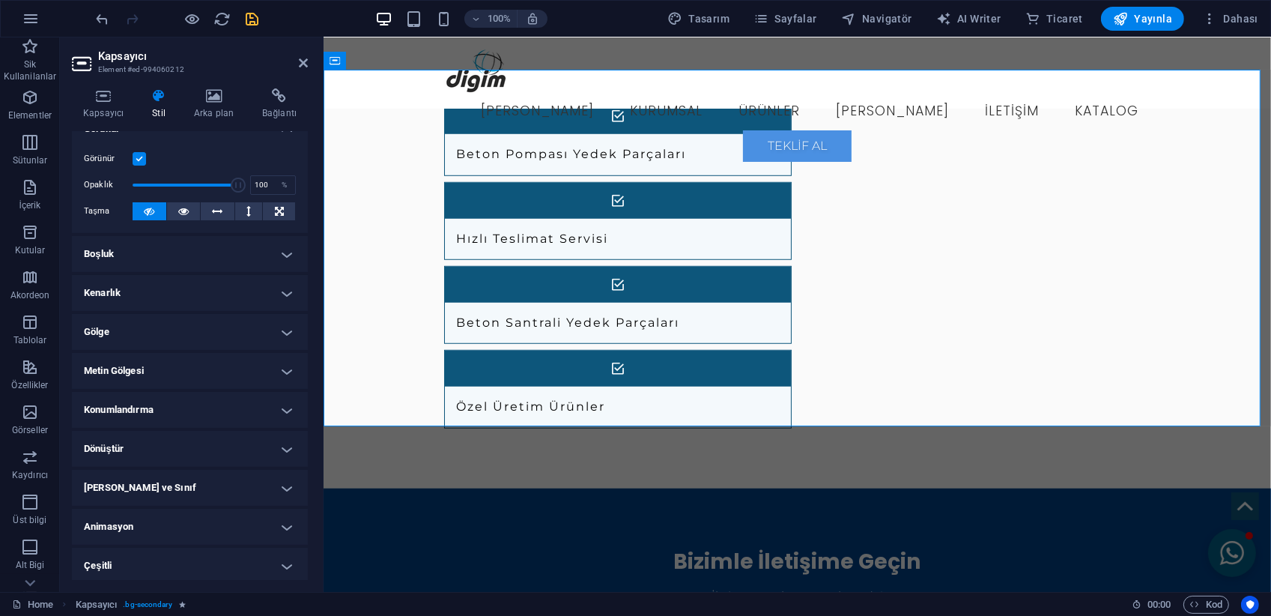
scroll to position [23, 0]
click at [99, 97] on icon at bounding box center [103, 95] width 63 height 15
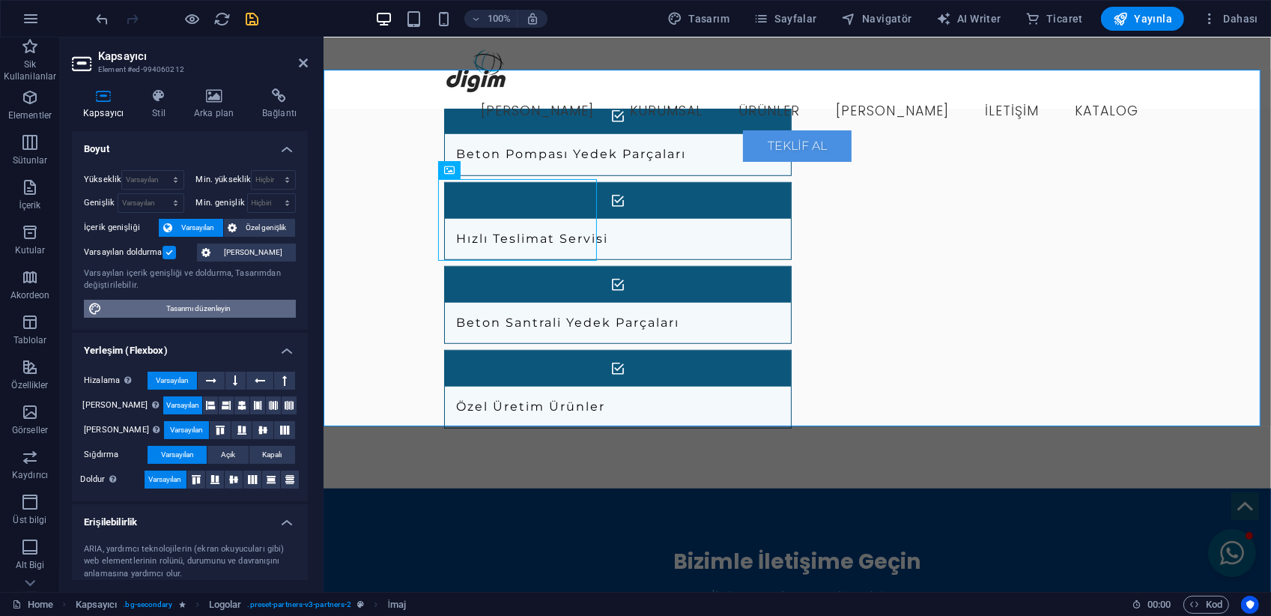
scroll to position [0, 0]
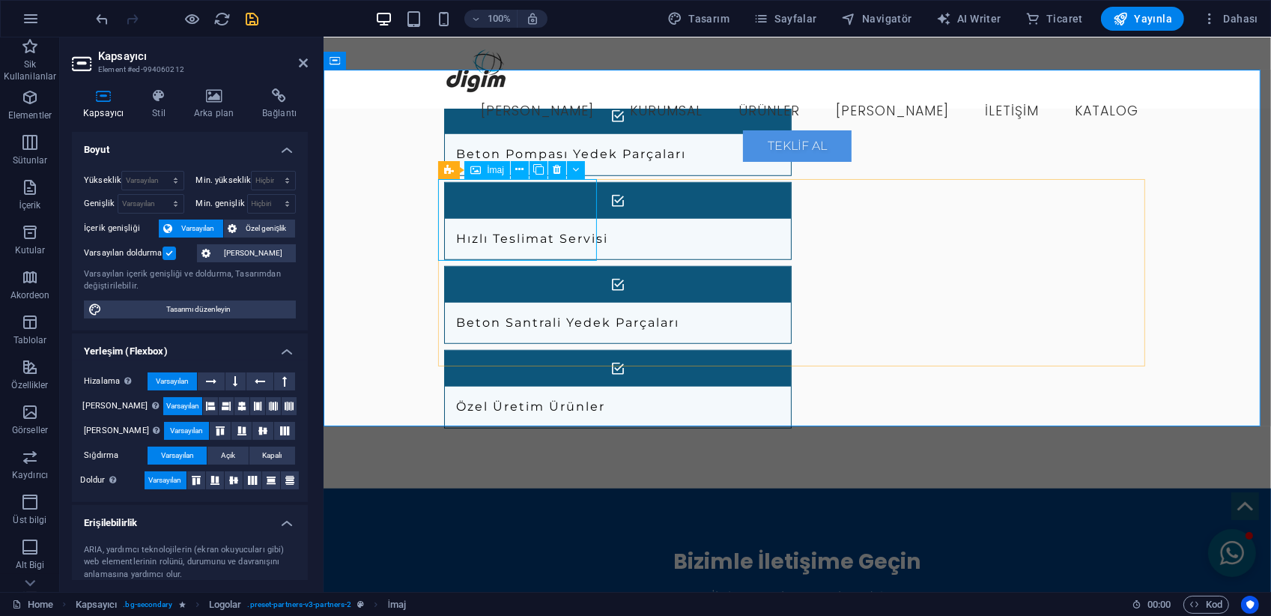
select select "px"
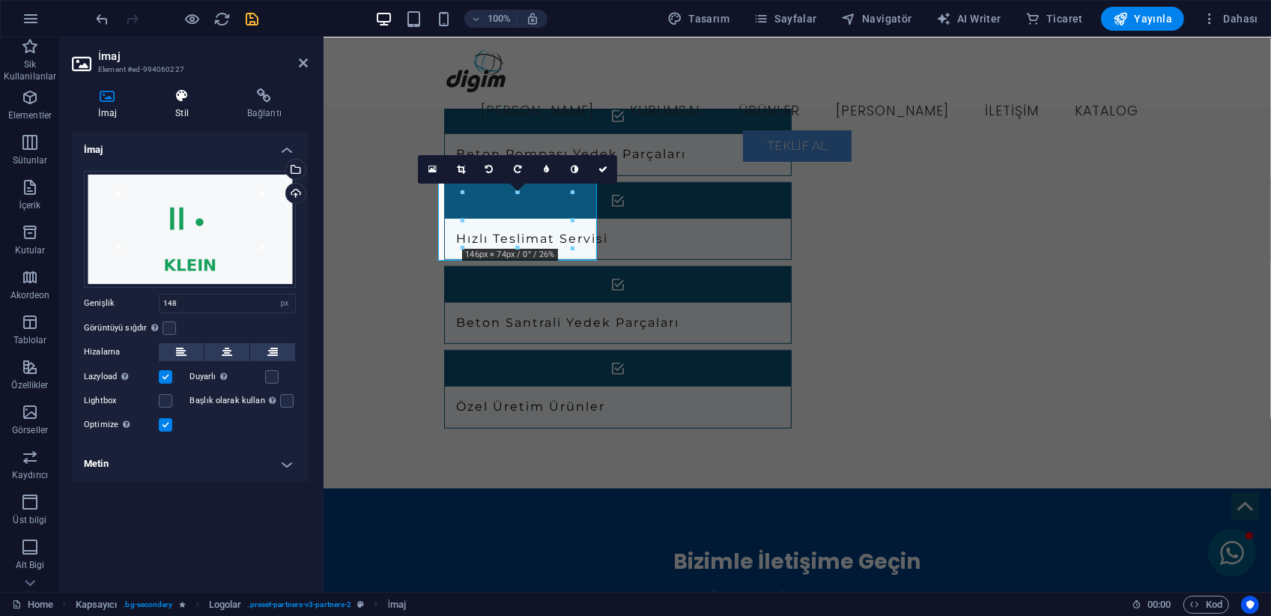
click at [179, 96] on icon at bounding box center [182, 95] width 66 height 15
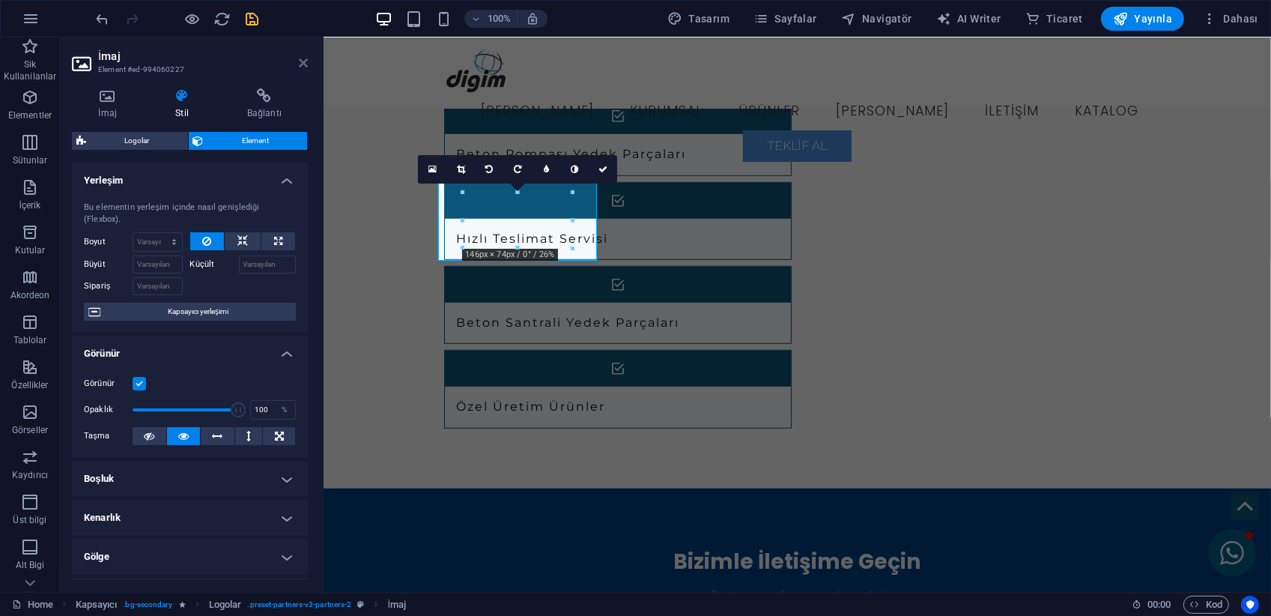
click at [300, 62] on icon at bounding box center [303, 63] width 9 height 12
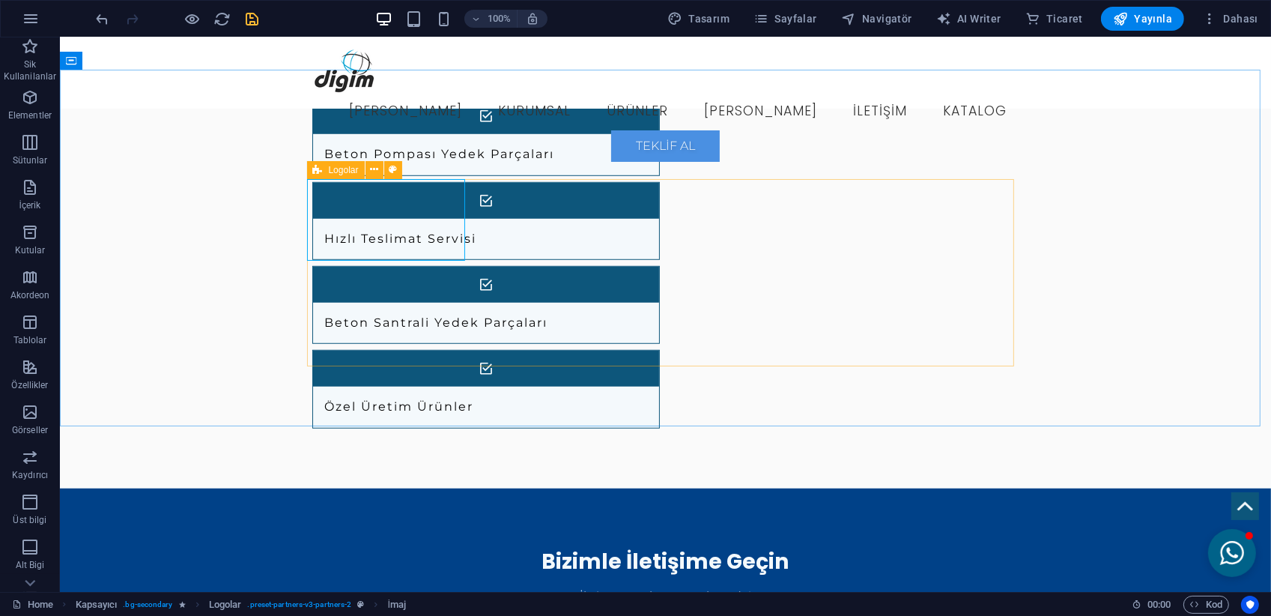
click at [316, 170] on icon at bounding box center [318, 170] width 10 height 18
select select "rem"
select select "px"
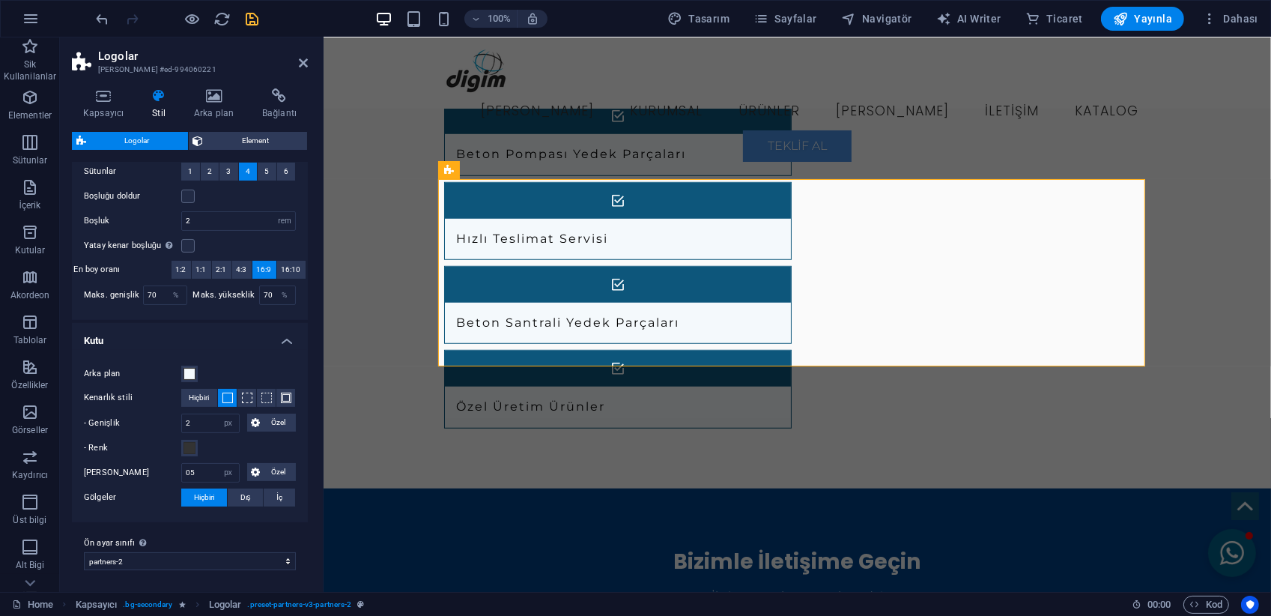
scroll to position [300, 0]
click at [190, 395] on span "Hiçbiri" at bounding box center [200, 397] width 20 height 18
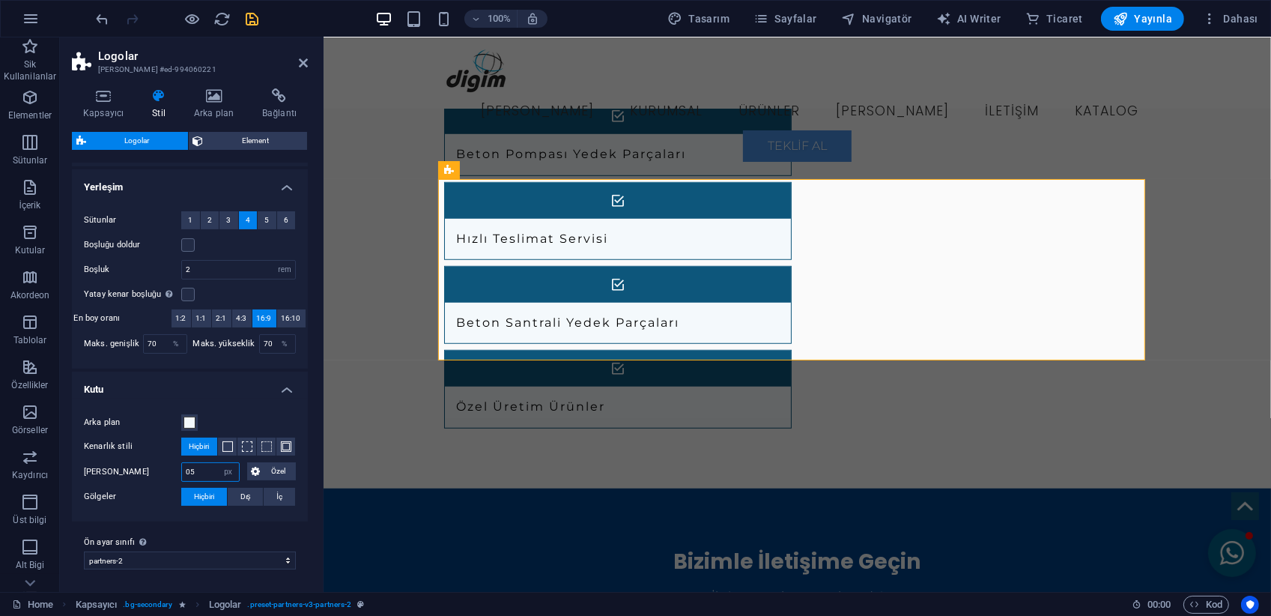
click at [207, 471] on input "05" at bounding box center [210, 472] width 57 height 18
type input "03"
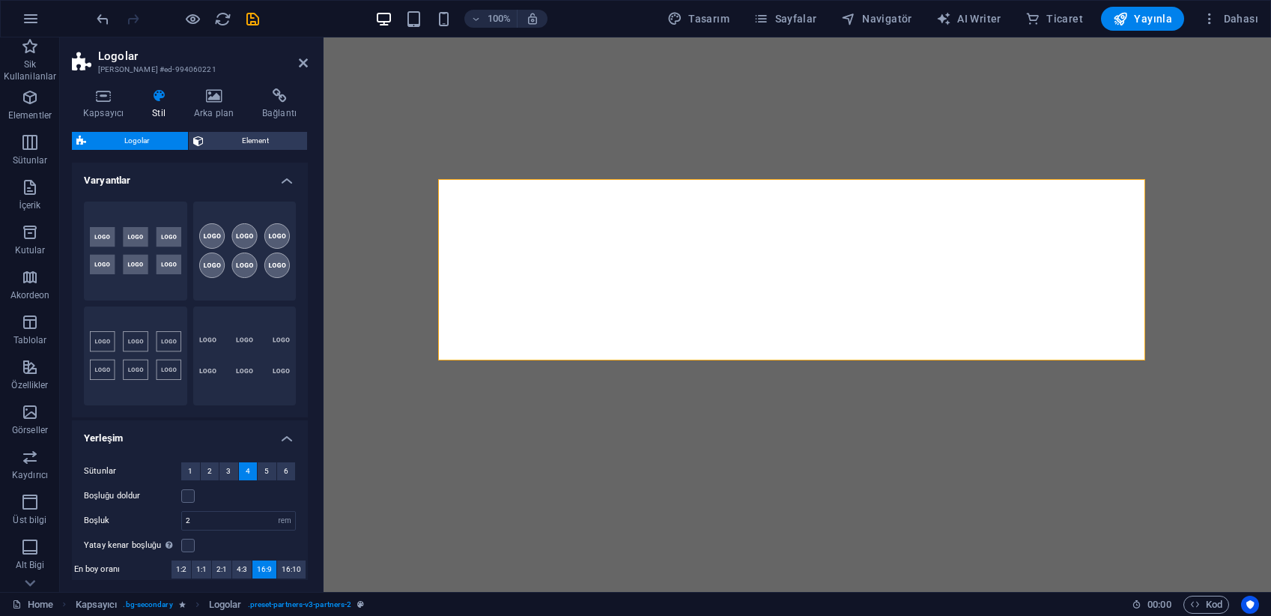
select select "rem"
select select "px"
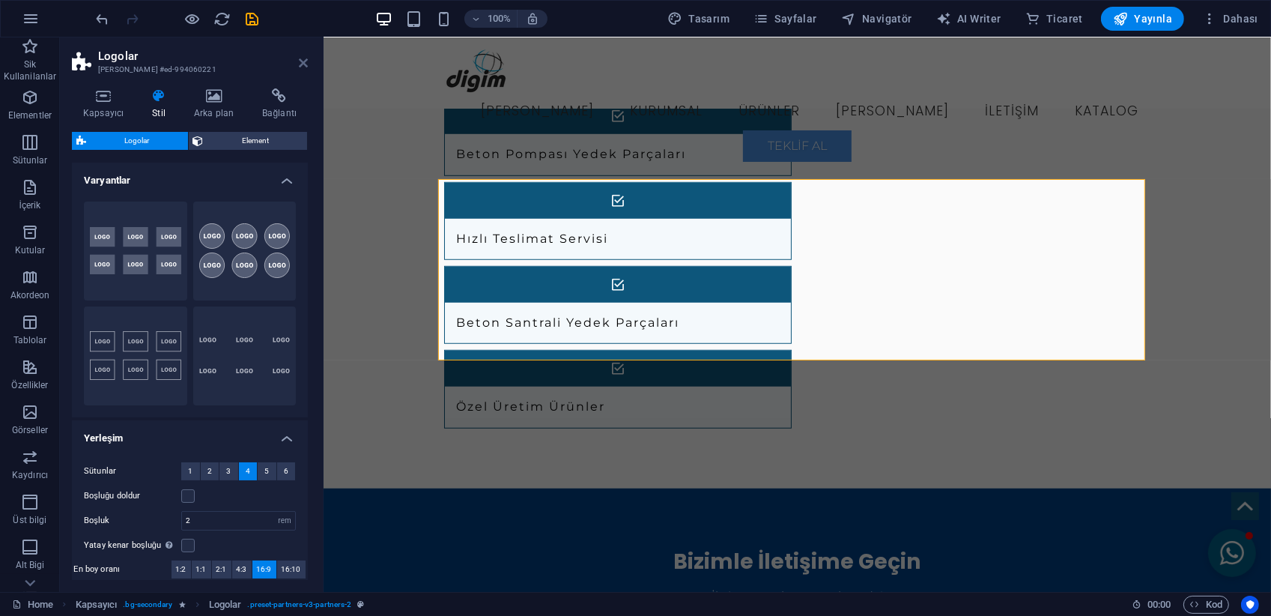
click at [306, 61] on icon at bounding box center [303, 63] width 9 height 12
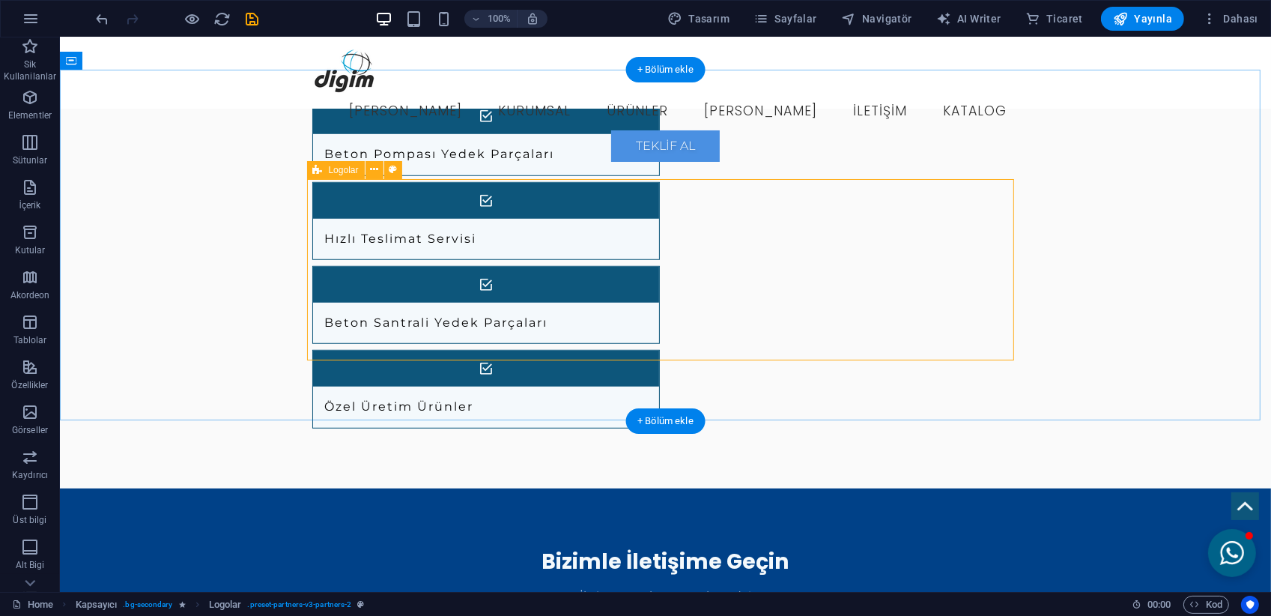
select select "rem"
select select "px"
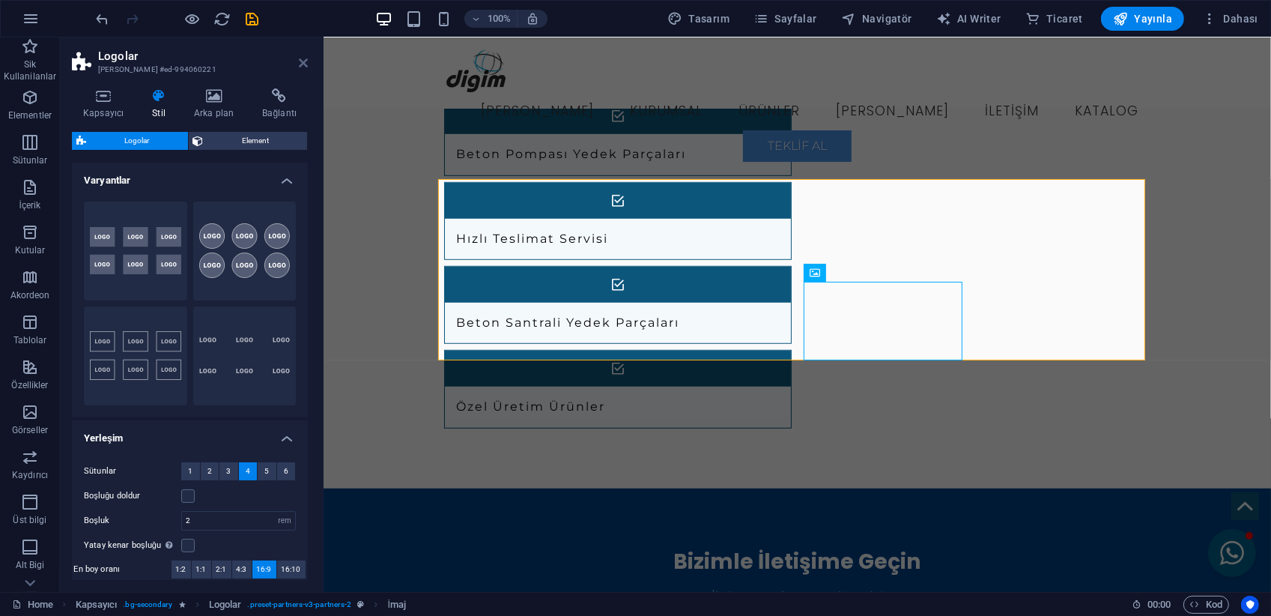
click at [305, 62] on icon at bounding box center [303, 63] width 9 height 12
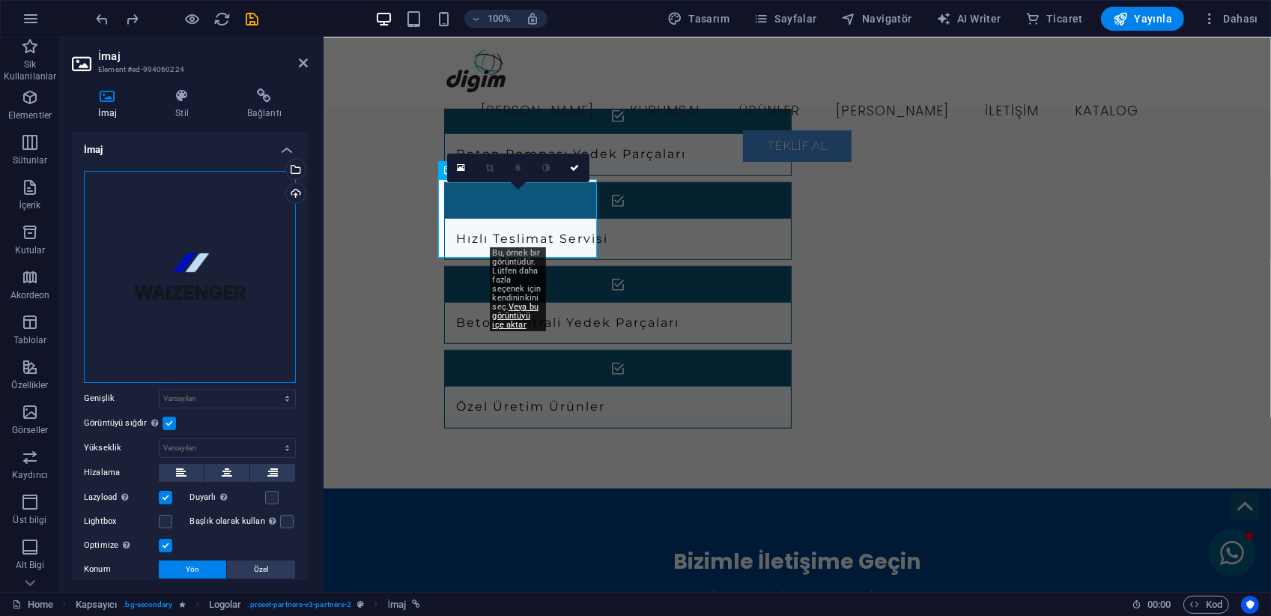
click at [206, 298] on div "Dosyaları buraya sürükleyin, dosyaları seçmek için tıklayın veya Dosyalardan ya…" at bounding box center [190, 277] width 212 height 212
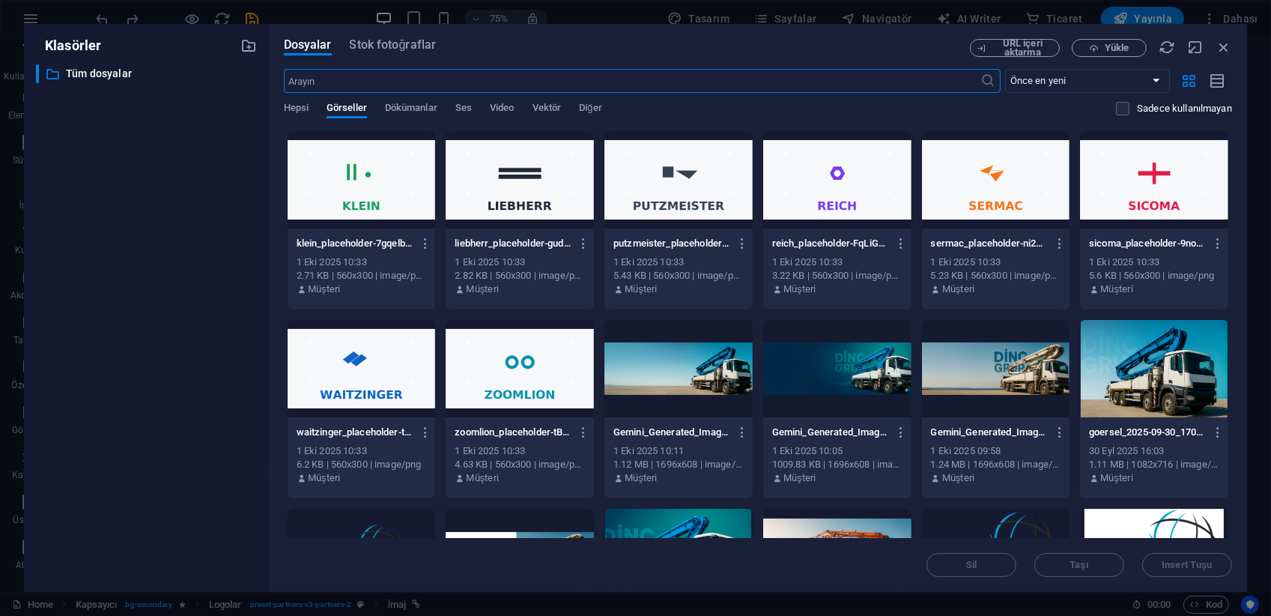
click at [385, 346] on div at bounding box center [362, 368] width 148 height 97
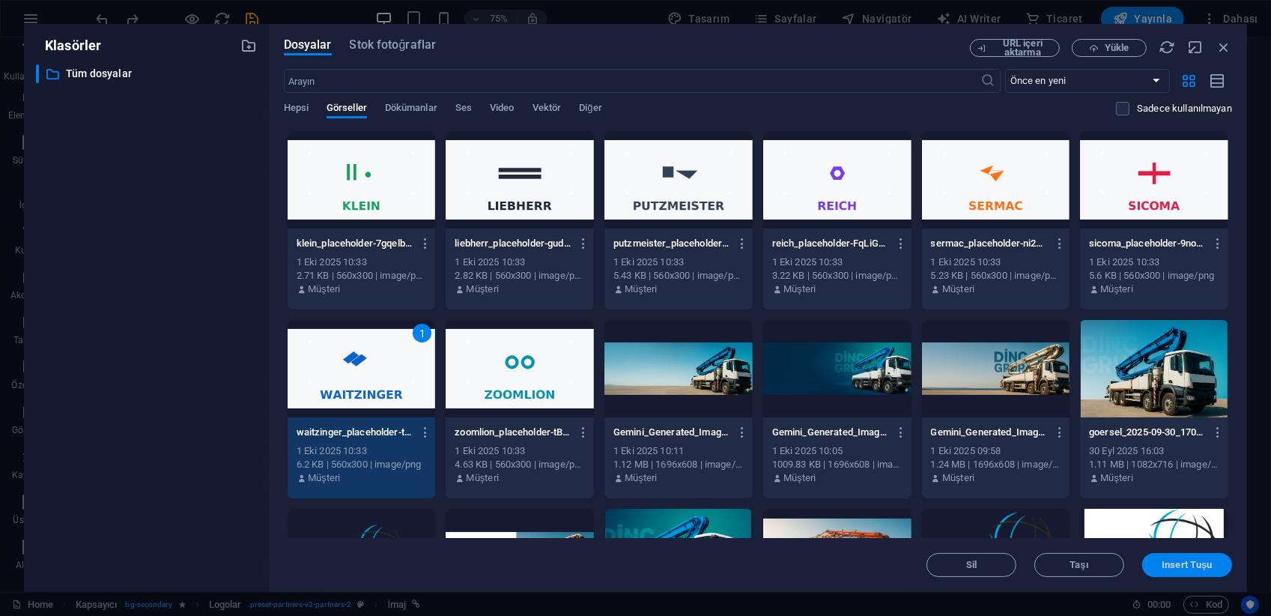
click at [1154, 568] on span "Insert Tuşu" at bounding box center [1187, 564] width 78 height 9
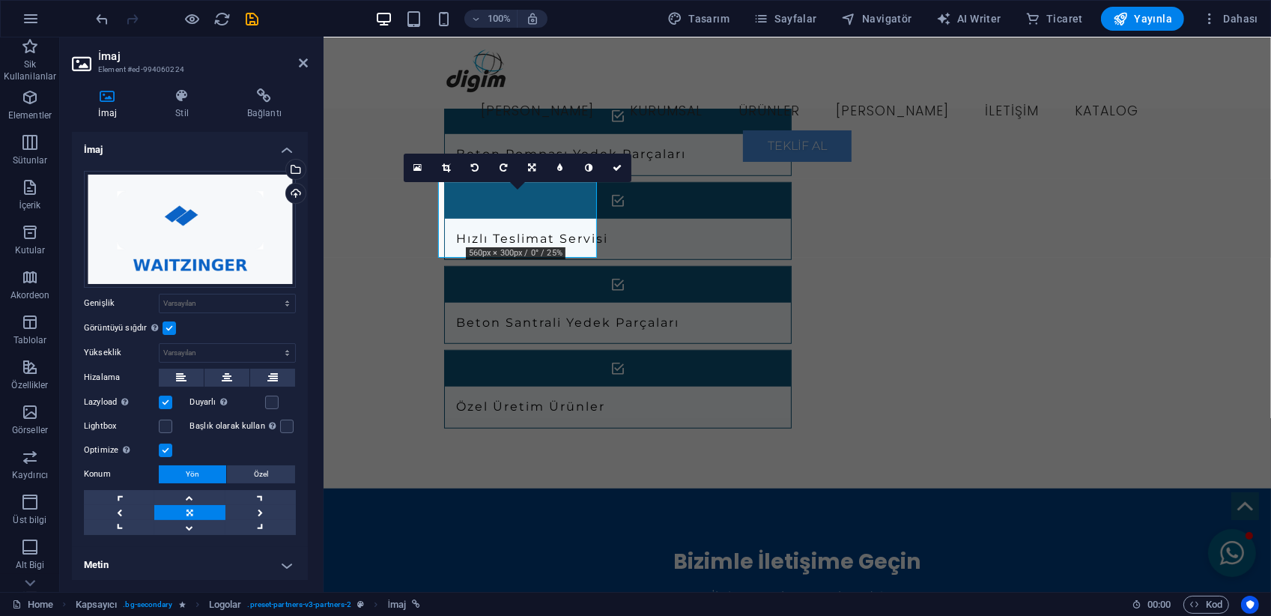
click at [168, 327] on label at bounding box center [169, 327] width 13 height 13
click at [0, 0] on input "Görüntüyü sığdır Görüntüyü otomatik olarak sabit bir genişliğe ve yüksekliğe sı…" at bounding box center [0, 0] width 0 height 0
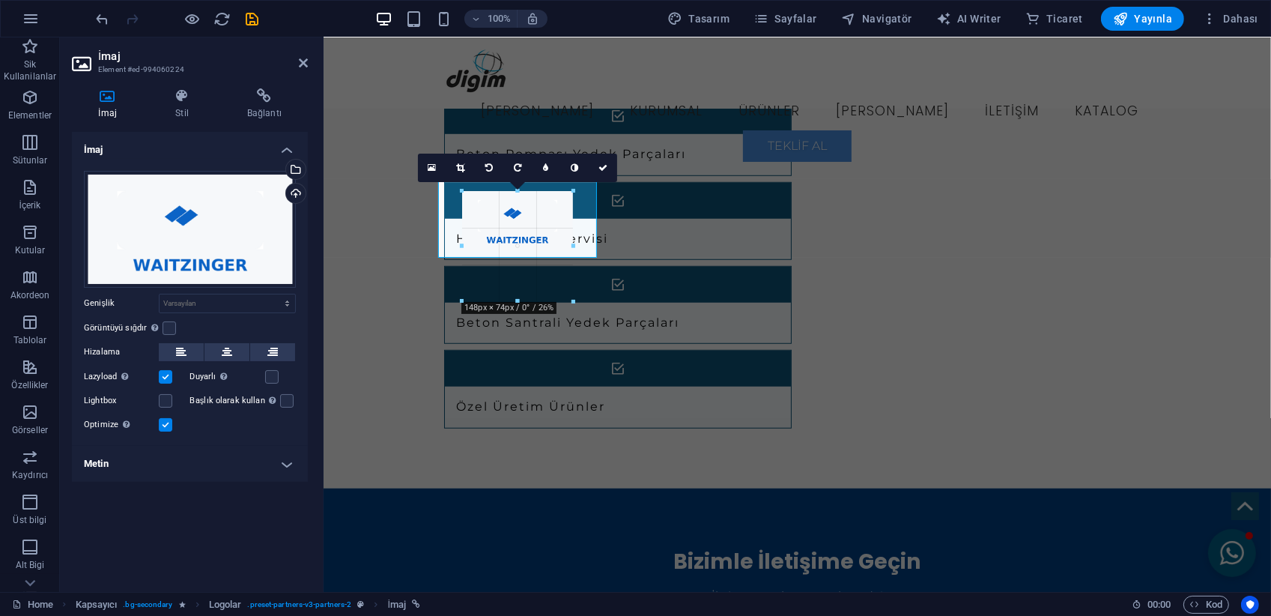
drag, startPoint x: 139, startPoint y: 183, endPoint x: 345, endPoint y: 229, distance: 211.2
type input "148"
select select "px"
click at [169, 330] on label at bounding box center [169, 327] width 13 height 13
click at [0, 0] on input "Görüntüyü sığdır Görüntüyü otomatik olarak sabit bir genişliğe ve yüksekliğe sı…" at bounding box center [0, 0] width 0 height 0
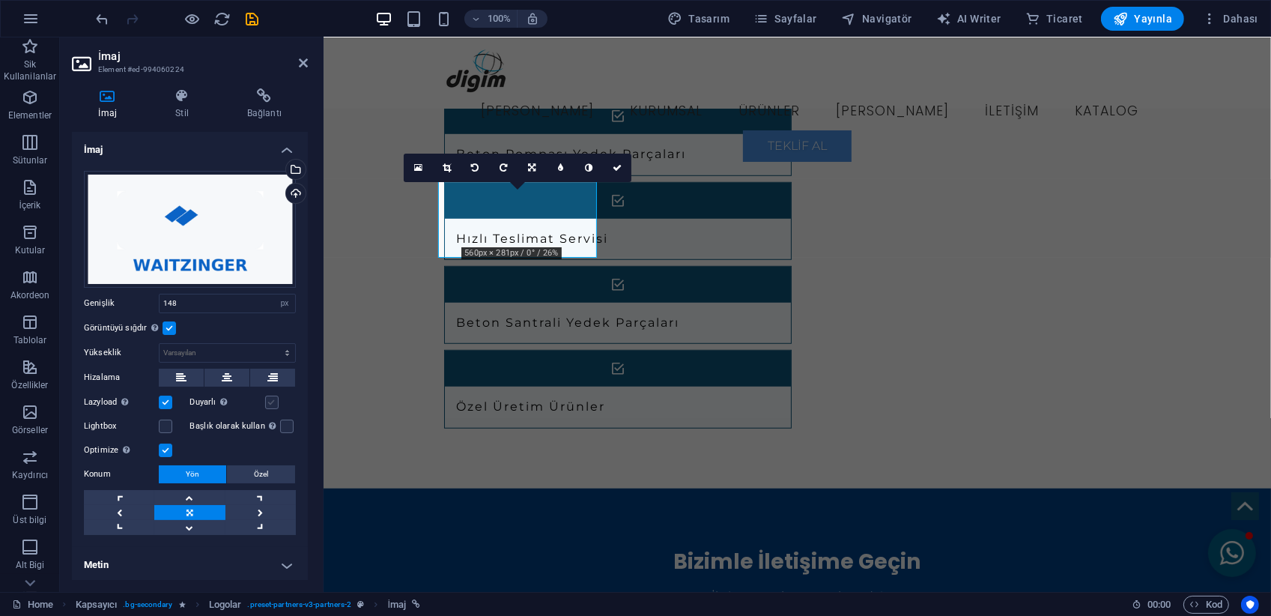
click at [270, 396] on label at bounding box center [271, 402] width 13 height 13
click at [0, 0] on input "Duyarlı Retina görüntüsünü ve akıllı telefon için optimize edilmiş boyutları ot…" at bounding box center [0, 0] width 0 height 0
click at [162, 400] on label at bounding box center [165, 402] width 13 height 13
click at [0, 0] on input "Lazyload Sayfa yüklendikten sonra görüntülerin yüklenmesi, sayfa hızını artırır." at bounding box center [0, 0] width 0 height 0
click at [169, 400] on label at bounding box center [165, 402] width 13 height 13
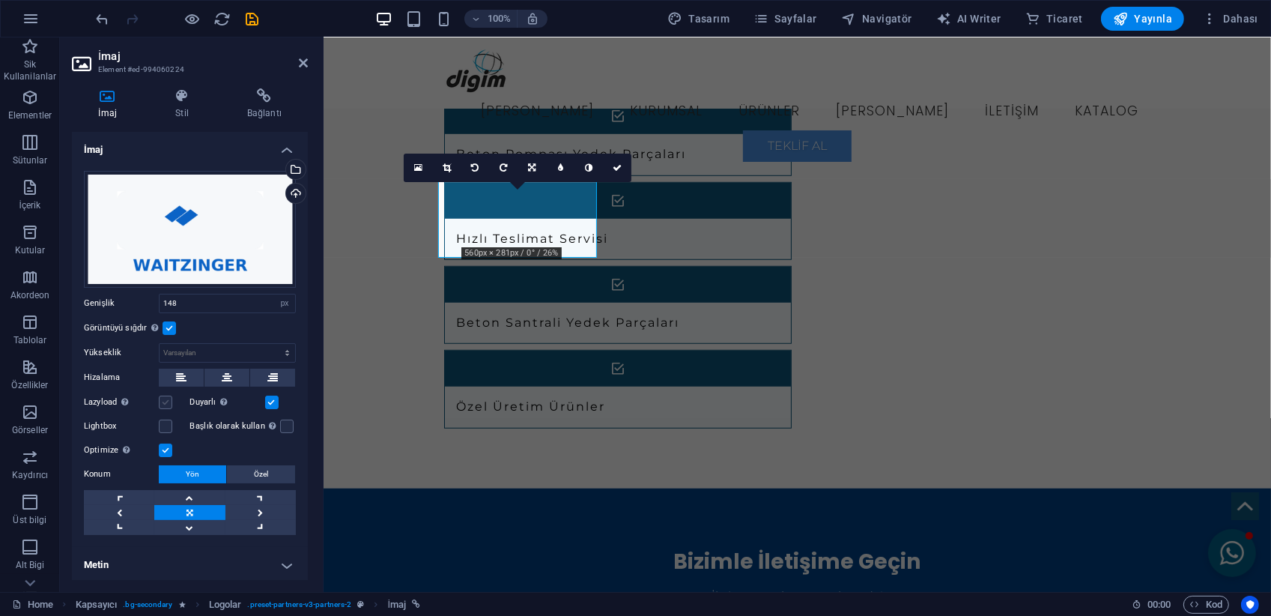
click at [0, 0] on input "Lazyload Sayfa yüklendikten sonra görüntülerin yüklenmesi, sayfa hızını artırır." at bounding box center [0, 0] width 0 height 0
click at [626, 167] on link at bounding box center [617, 168] width 28 height 28
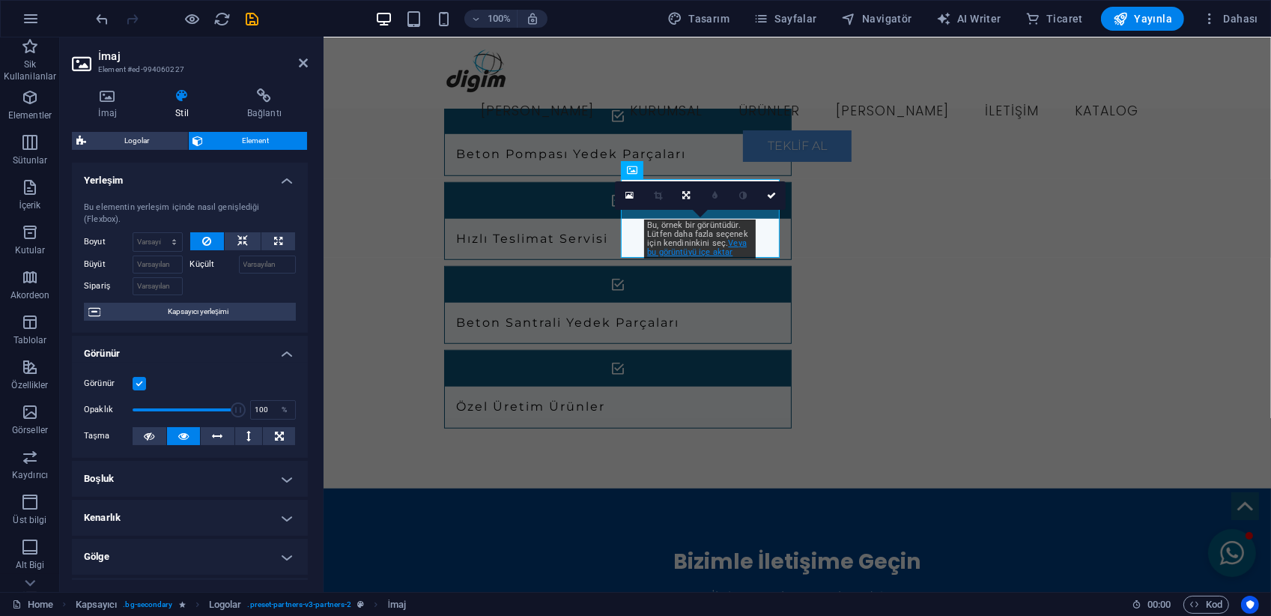
click at [702, 255] on link "Veya bu görüntüyü içe aktar" at bounding box center [697, 247] width 100 height 19
click at [628, 199] on icon at bounding box center [630, 195] width 8 height 10
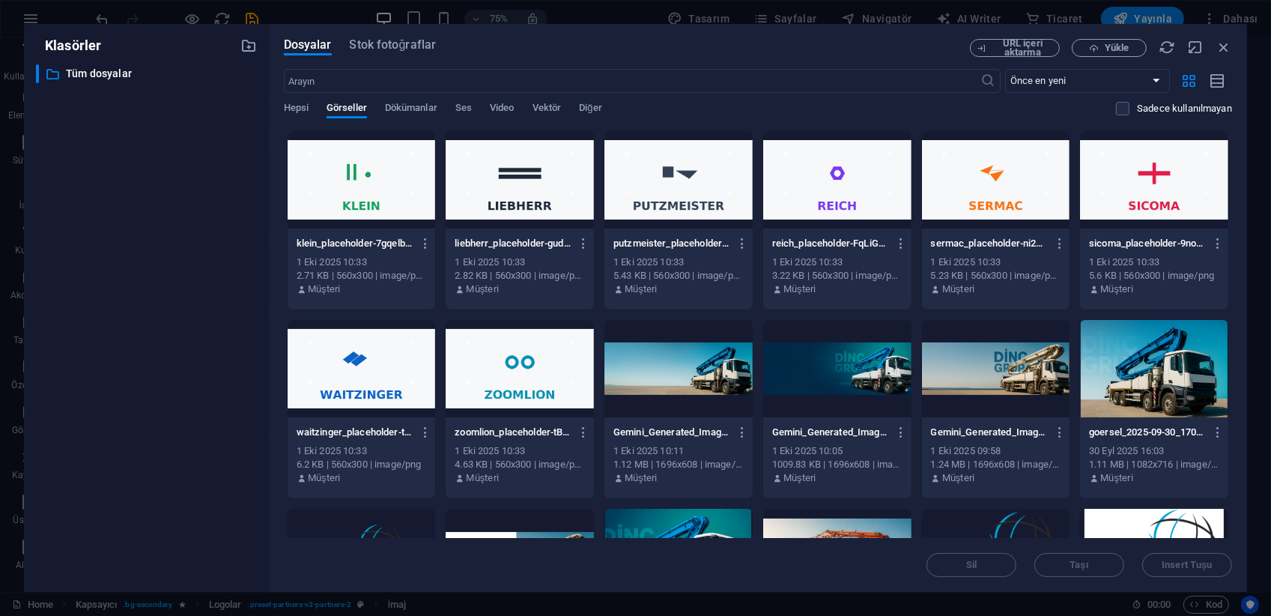
click at [369, 193] on div at bounding box center [362, 179] width 148 height 97
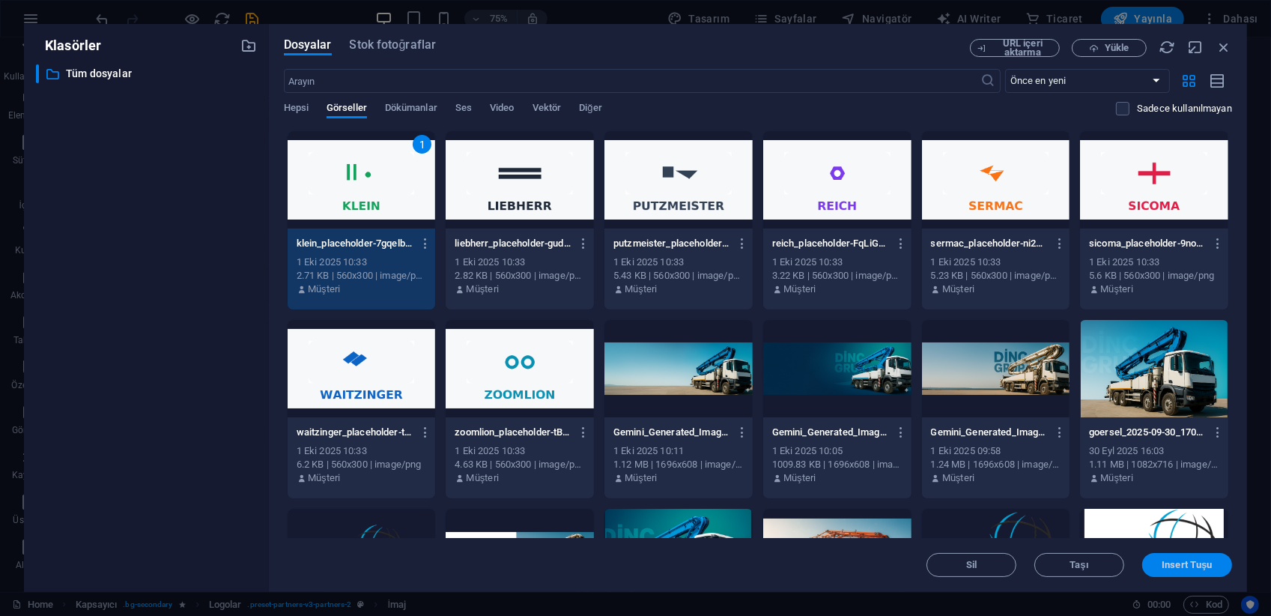
click at [1156, 565] on span "Insert Tuşu" at bounding box center [1187, 564] width 78 height 9
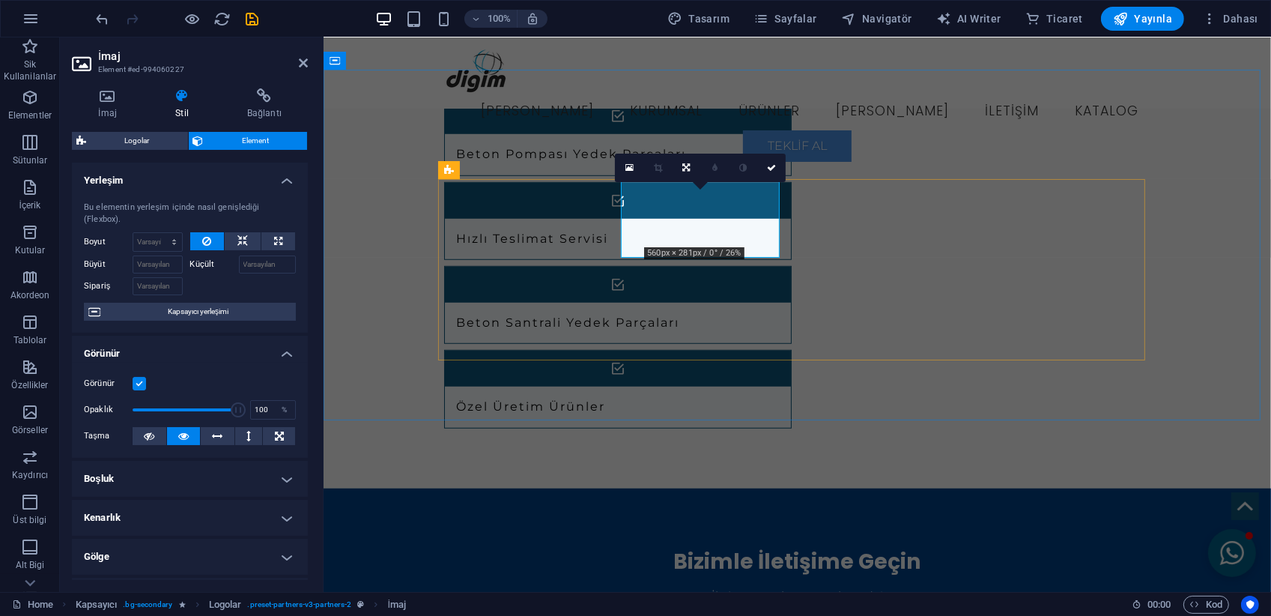
click at [774, 163] on icon at bounding box center [771, 167] width 9 height 9
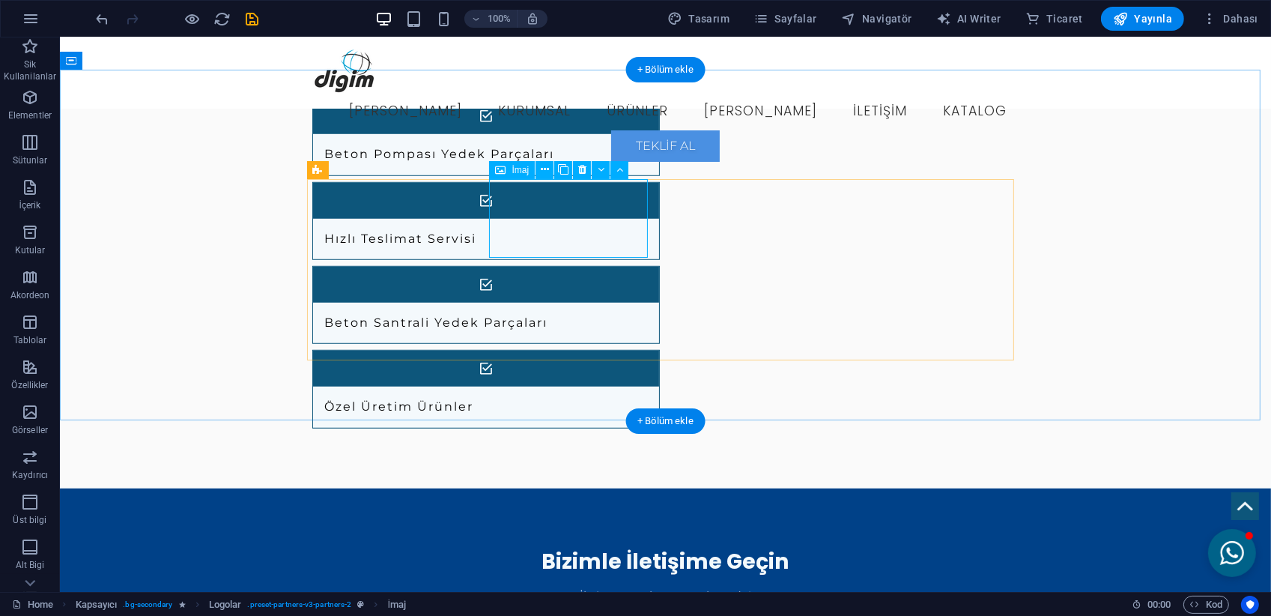
select select "px"
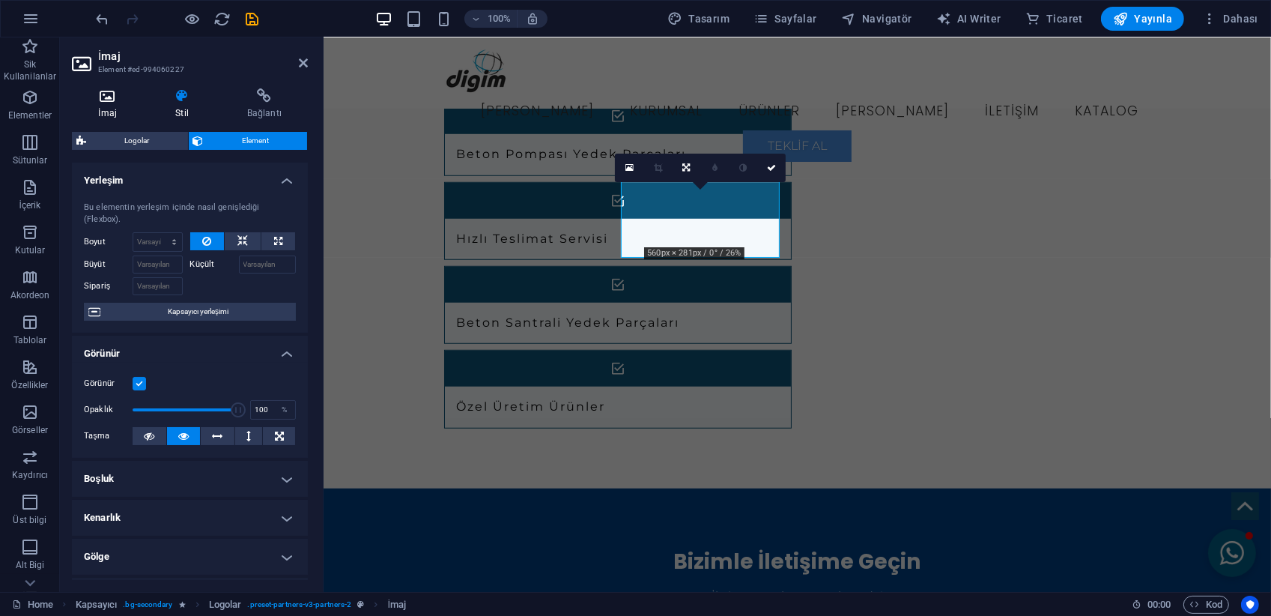
click at [109, 95] on icon at bounding box center [107, 95] width 71 height 15
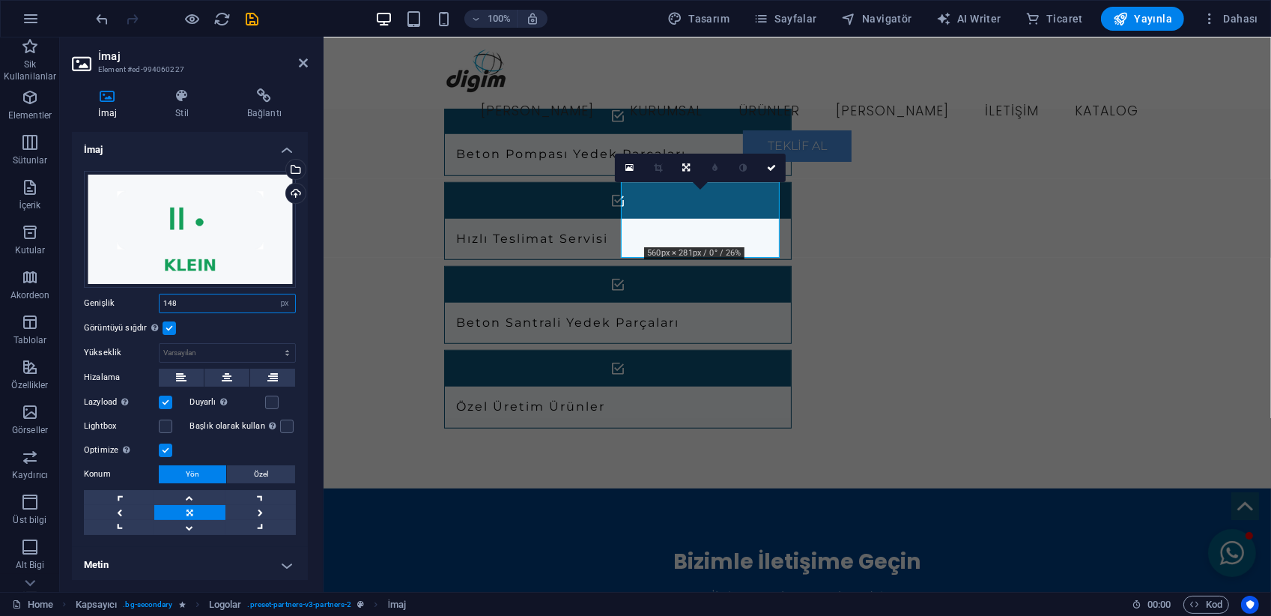
drag, startPoint x: 193, startPoint y: 302, endPoint x: 85, endPoint y: 306, distance: 108.0
click at [85, 306] on div "Genişlik 148 Varsayılan otomatik px rem % em vh vw" at bounding box center [190, 303] width 212 height 19
type input "150"
click at [166, 324] on label at bounding box center [169, 327] width 13 height 13
click at [0, 0] on input "Görüntüyü sığdır Görüntüyü otomatik olarak sabit bir genişliğe ve yüksekliğe sı…" at bounding box center [0, 0] width 0 height 0
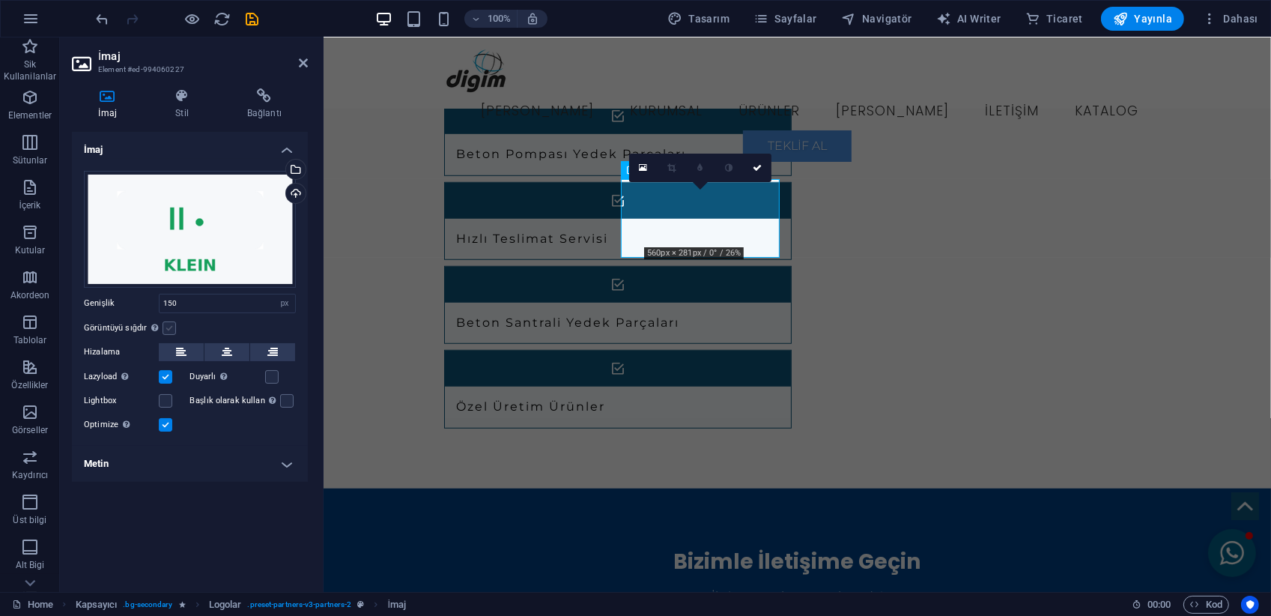
click at [166, 325] on label at bounding box center [169, 327] width 13 height 13
click at [0, 0] on input "Görüntüyü sığdır Görüntüyü otomatik olarak sabit bir genişliğe ve yüksekliğe sı…" at bounding box center [0, 0] width 0 height 0
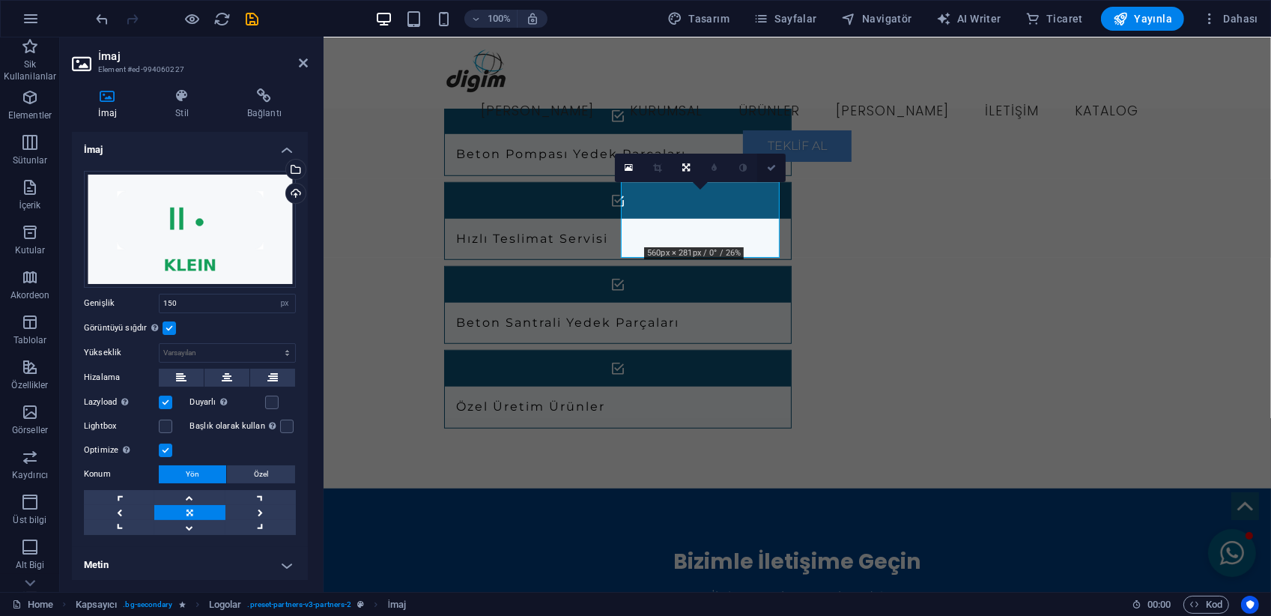
click at [768, 178] on link at bounding box center [771, 168] width 28 height 28
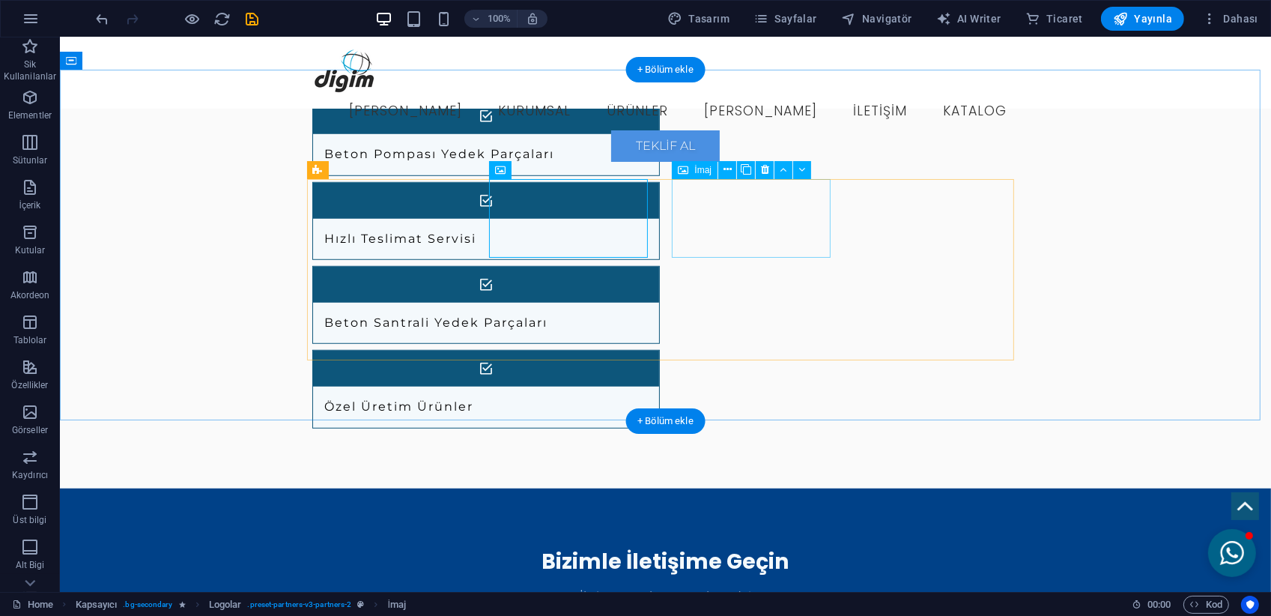
select select "px"
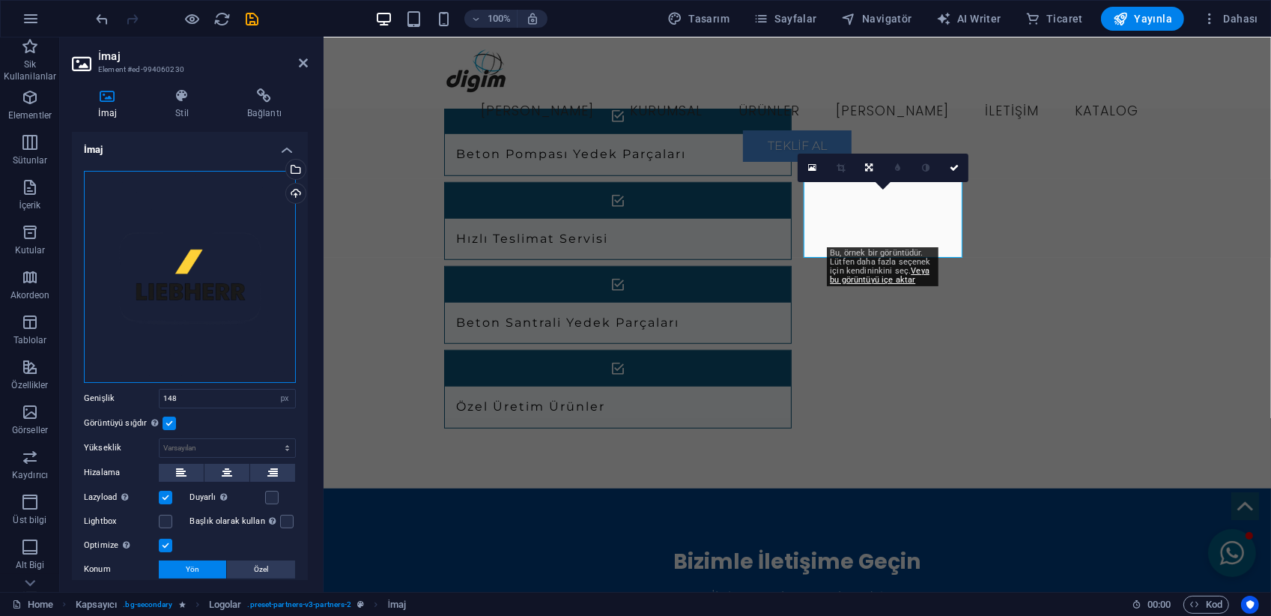
click at [193, 263] on div "Dosyaları buraya sürükleyin, dosyaları seçmek için tıklayın veya Dosyalardan ya…" at bounding box center [190, 277] width 212 height 212
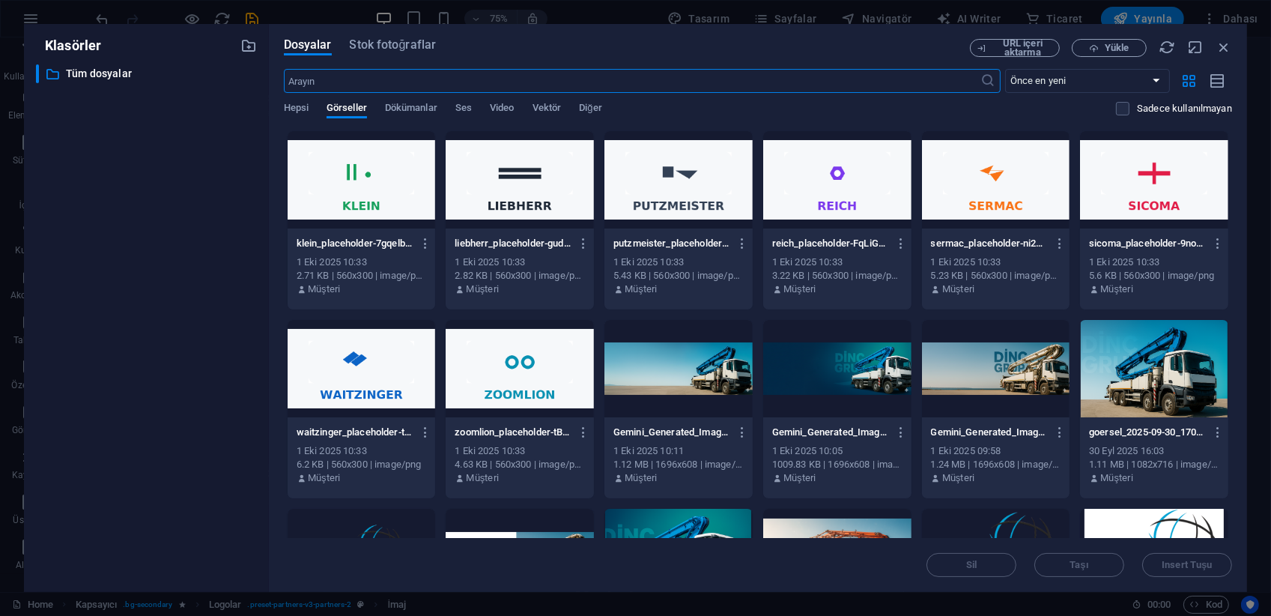
click at [561, 183] on div at bounding box center [520, 179] width 148 height 97
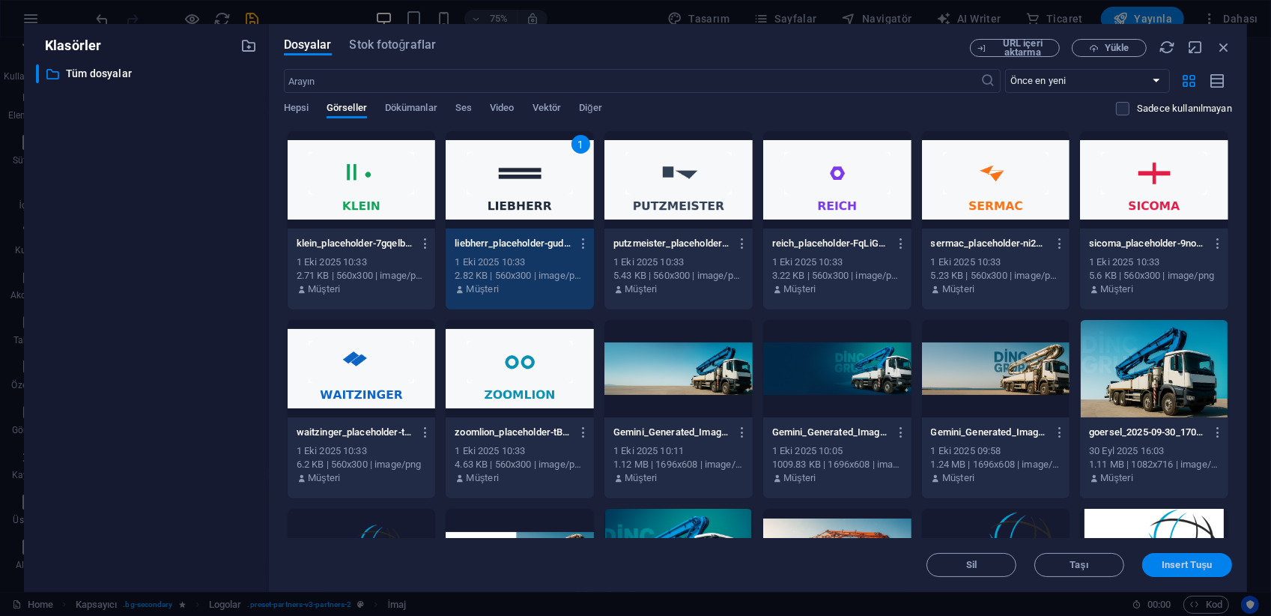
click at [1179, 567] on span "Insert Tuşu" at bounding box center [1187, 564] width 50 height 9
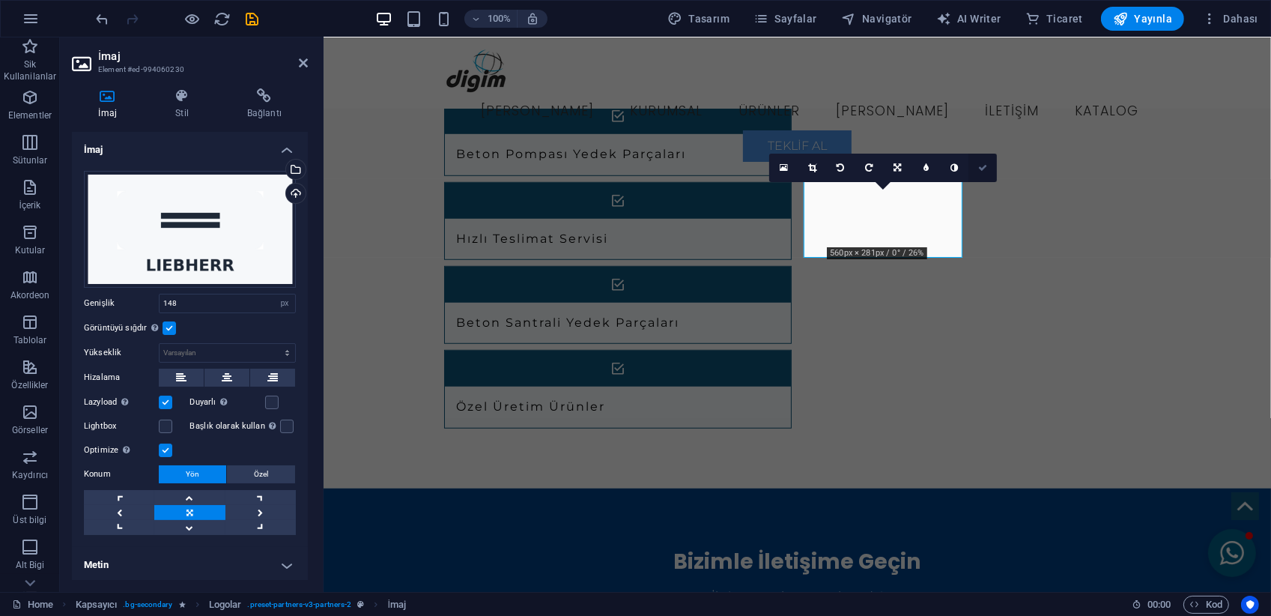
click at [987, 172] on link at bounding box center [983, 168] width 28 height 28
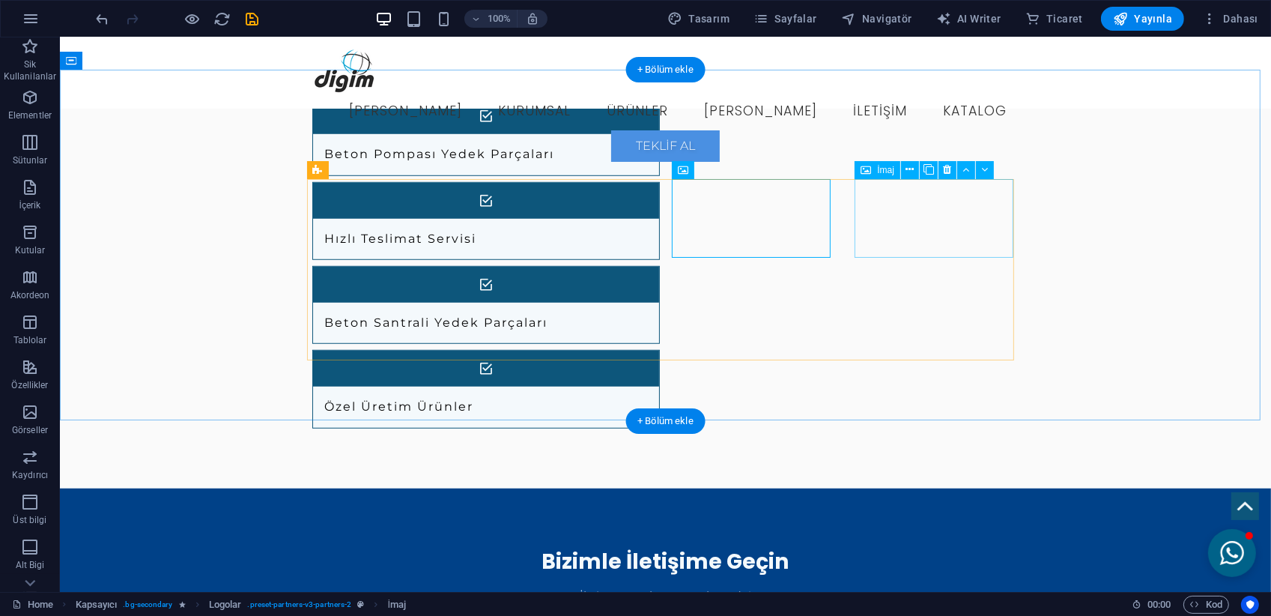
select select "px"
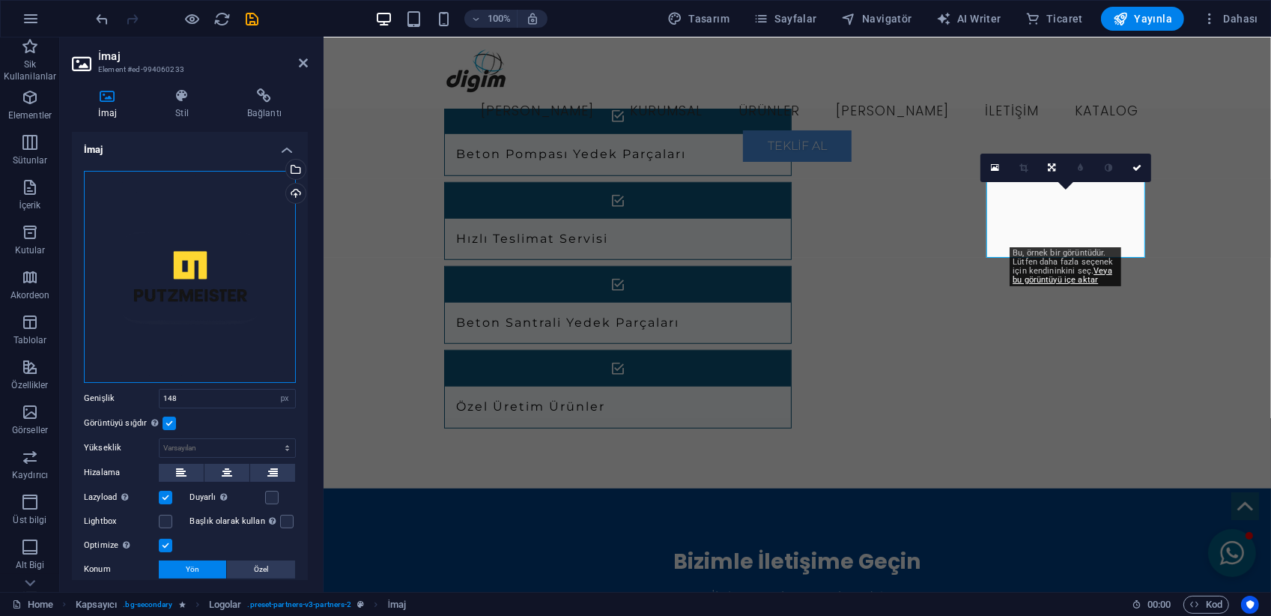
click at [229, 228] on div "Dosyaları buraya sürükleyin, dosyaları seçmek için tıklayın veya Dosyalardan ya…" at bounding box center [190, 277] width 212 height 212
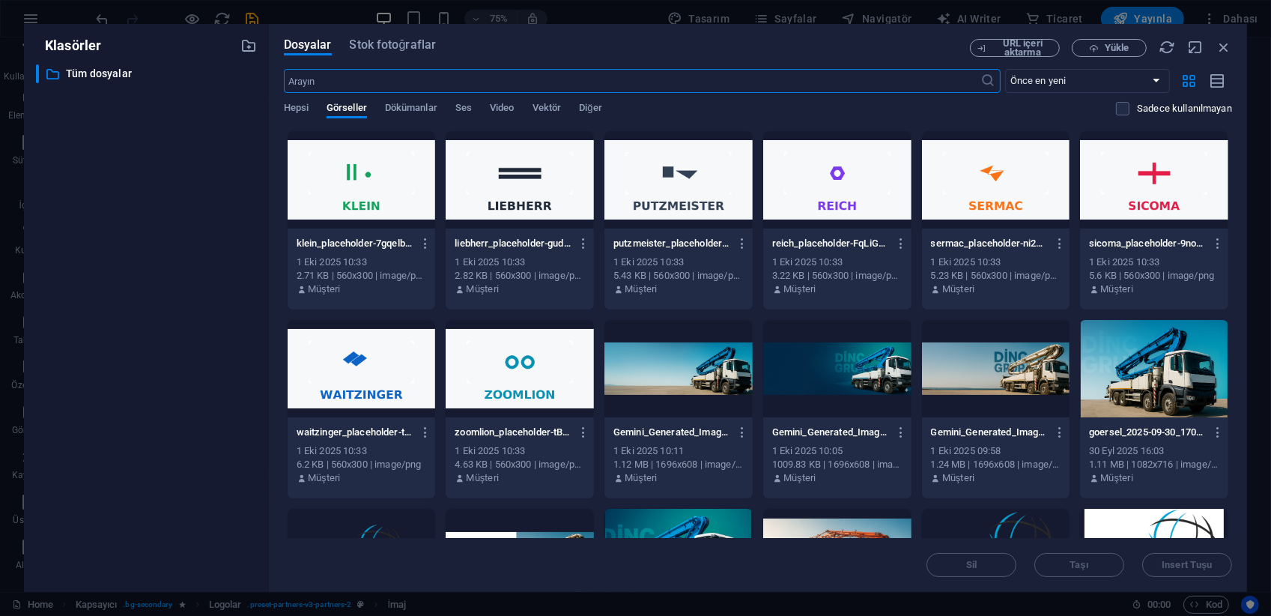
click at [713, 213] on div at bounding box center [679, 179] width 148 height 97
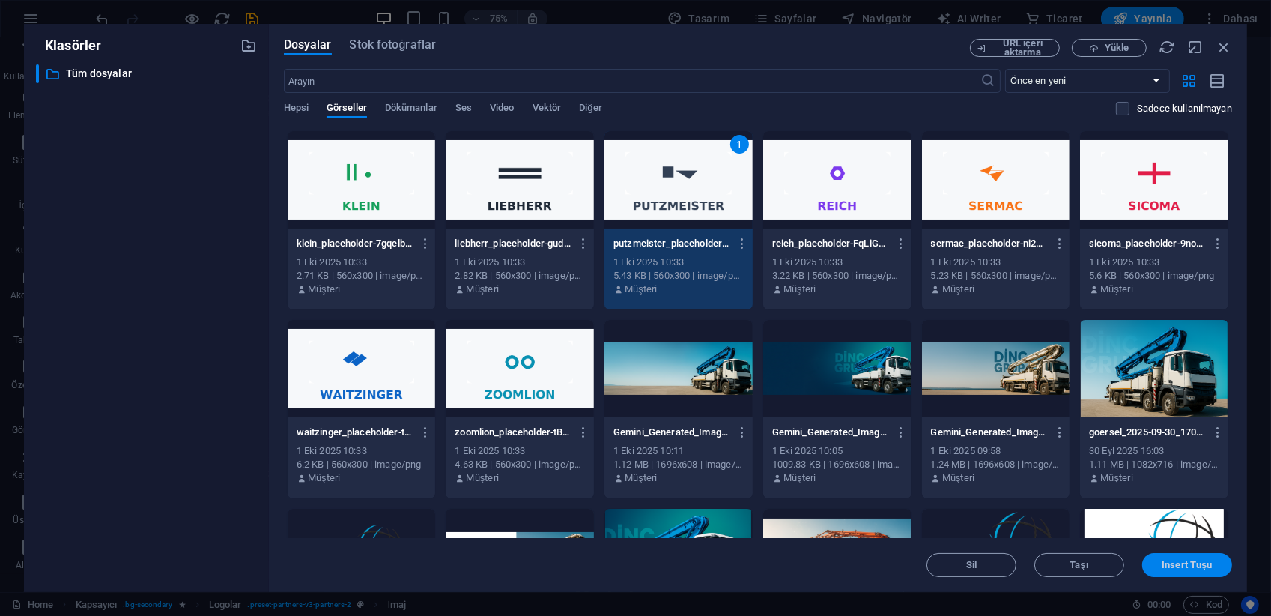
click at [1199, 562] on span "Insert Tuşu" at bounding box center [1187, 564] width 50 height 9
drag, startPoint x: 1522, startPoint y: 599, endPoint x: 1199, endPoint y: 562, distance: 325.8
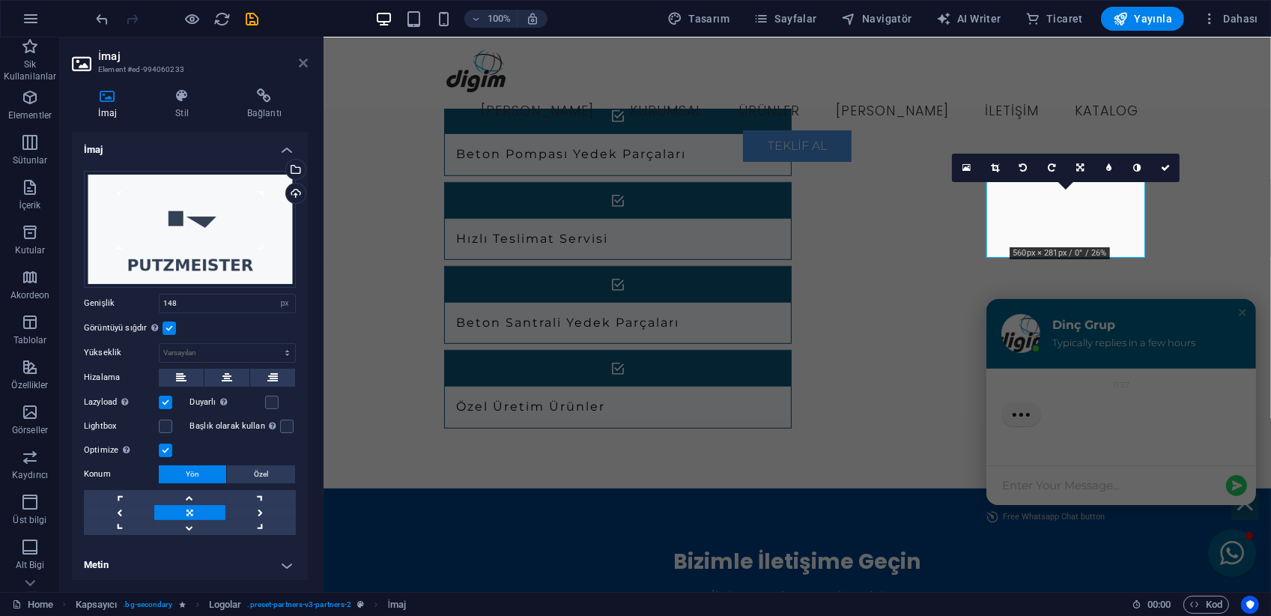
click at [300, 62] on icon at bounding box center [303, 63] width 9 height 12
click at [563, 62] on div "Menu [PERSON_NAME] Kurumsal Ürünler Özel Ürünler İletişim Katalog Teklif Al" at bounding box center [797, 72] width 948 height 71
select select "rem"
select select "sticky_instant"
select select "px"
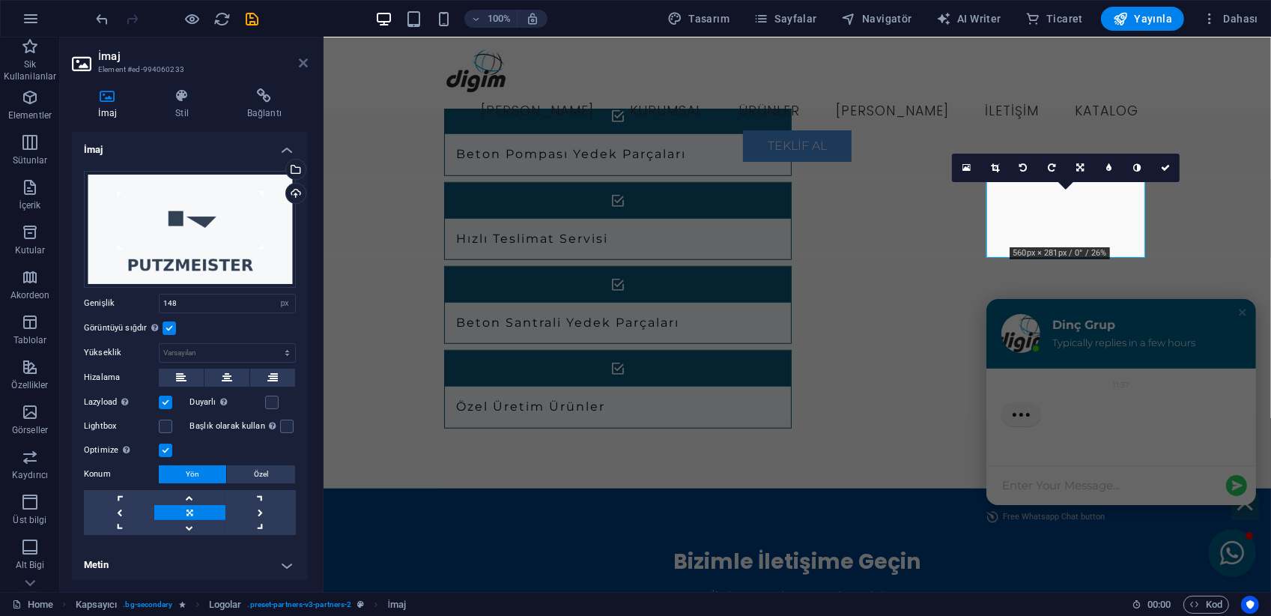
select select "px"
select select "preset-menu-v2-home-7"
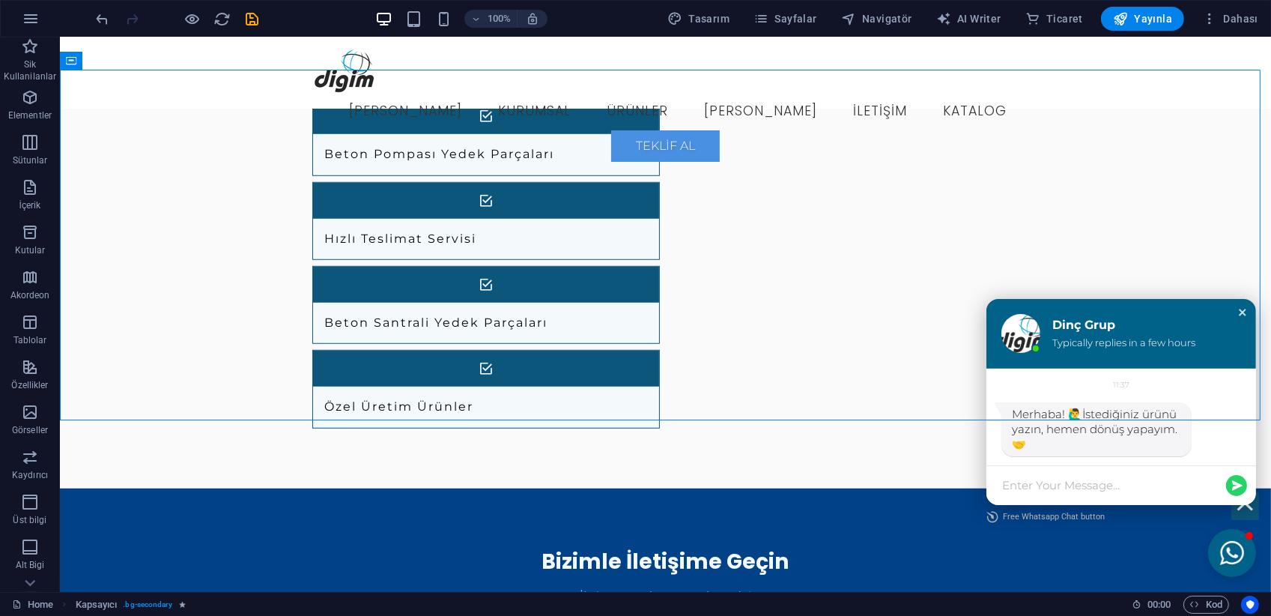
click at [1235, 314] on div "Close chat window" at bounding box center [1242, 312] width 15 height 15
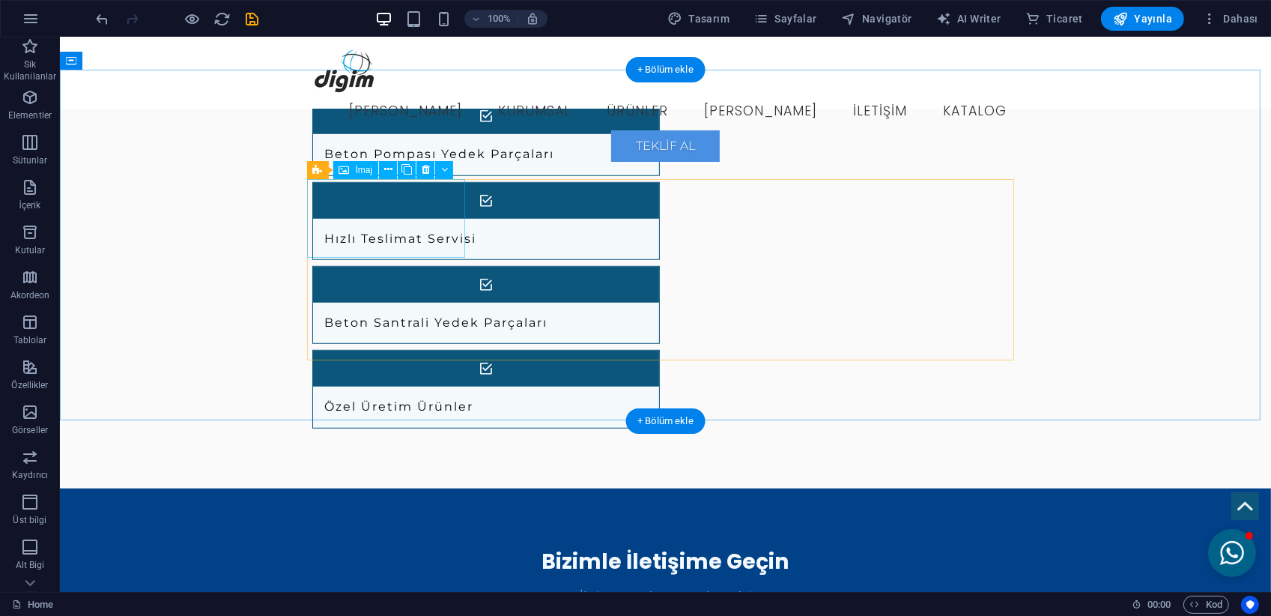
select select "px"
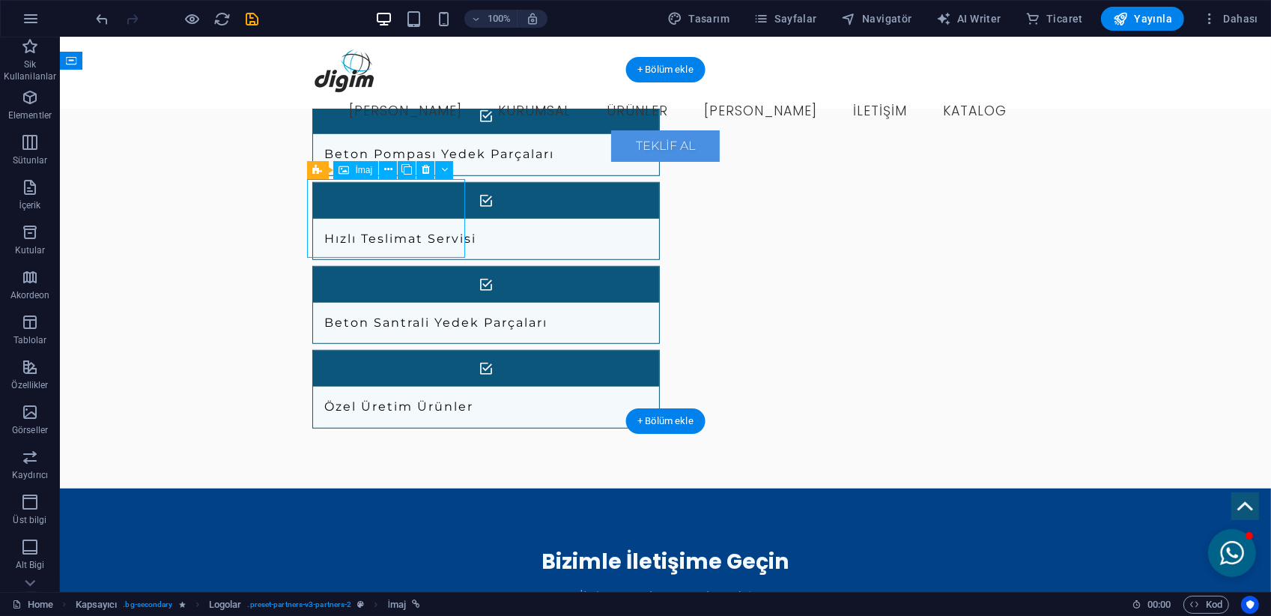
select select "px"
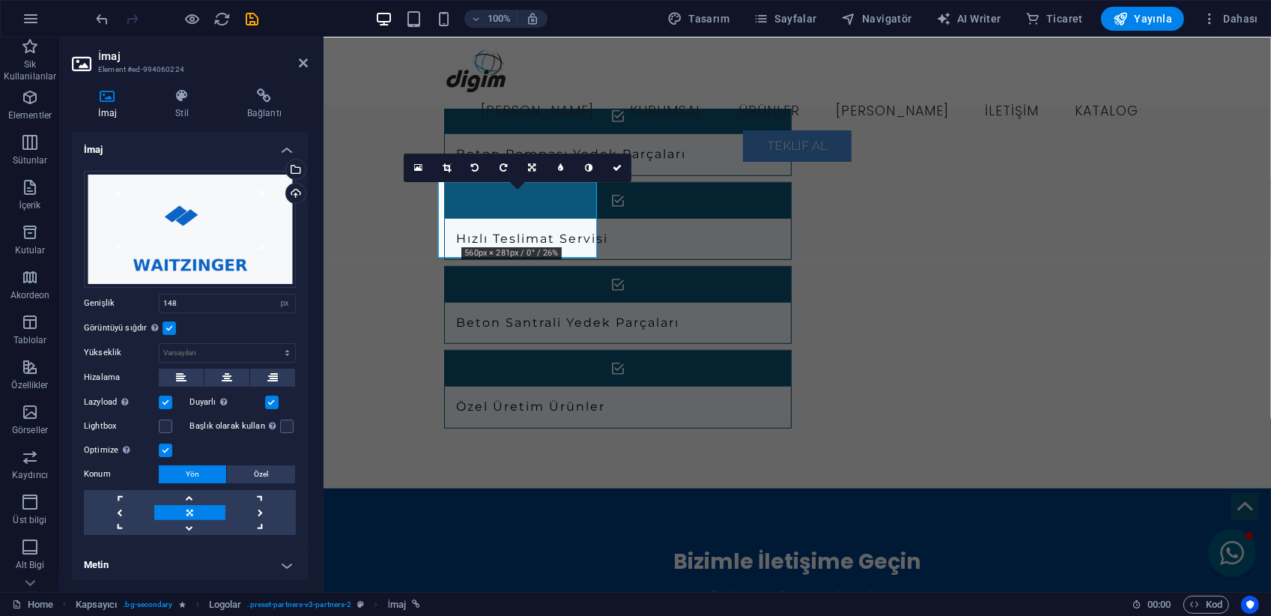
click at [169, 333] on label at bounding box center [169, 327] width 13 height 13
click at [0, 0] on input "Görüntüyü sığdır Görüntüyü otomatik olarak sabit bir genişliğe ve yüksekliğe sı…" at bounding box center [0, 0] width 0 height 0
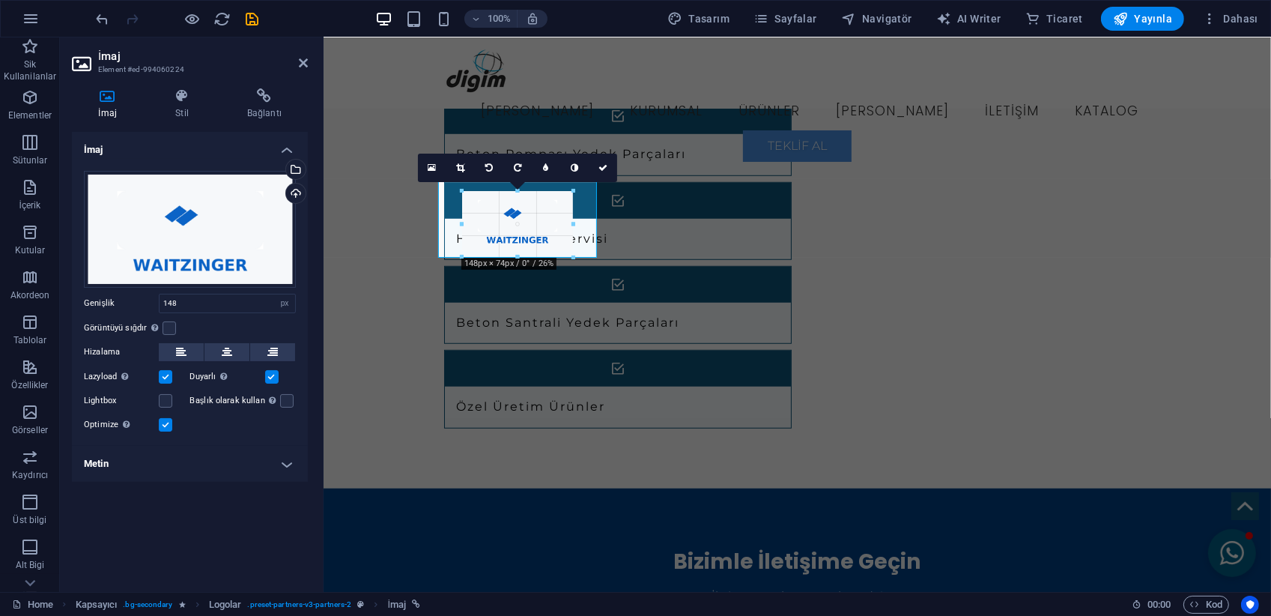
drag, startPoint x: 461, startPoint y: 245, endPoint x: 115, endPoint y: 209, distance: 347.2
click at [187, 100] on icon at bounding box center [182, 95] width 66 height 15
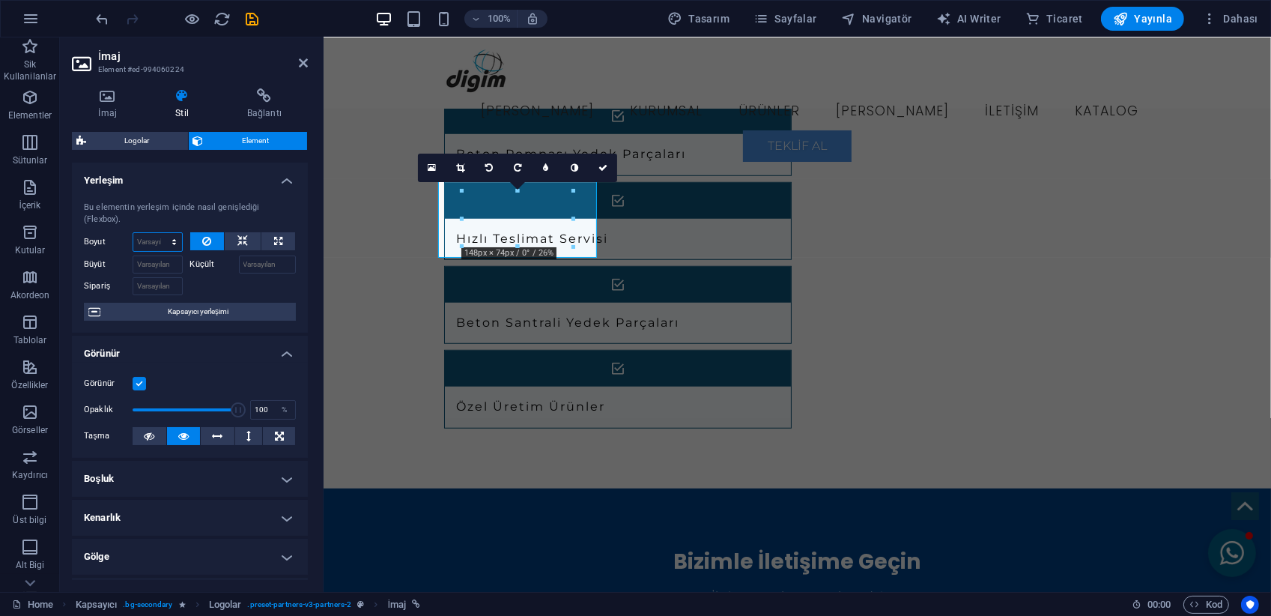
click at [163, 246] on select "Varsayılan otomatik px % 1/1 1/2 1/3 1/4 1/5 1/6 1/7 1/8 1/9 1/10" at bounding box center [157, 242] width 49 height 18
select select "px"
click at [159, 233] on select "Varsayılan otomatik px % 1/1 1/2 1/3 1/4 1/5 1/6 1/7 1/8 1/9 1/10" at bounding box center [157, 242] width 49 height 18
type input "0"
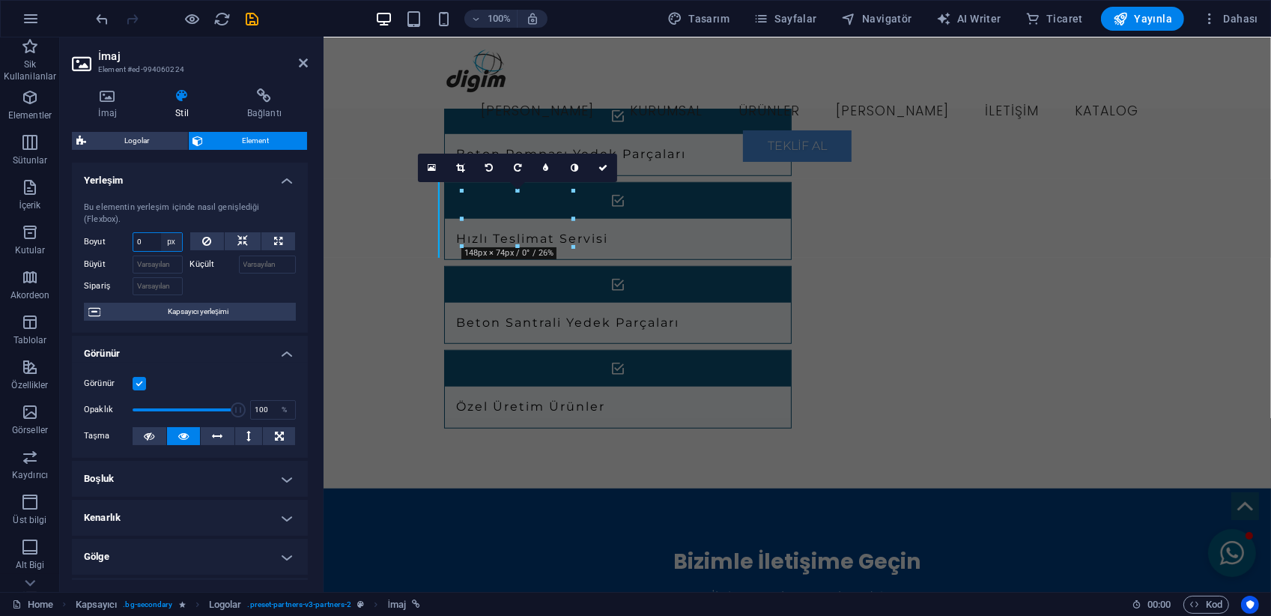
click at [167, 246] on select "Varsayılan otomatik px % 1/1 1/2 1/3 1/4 1/5 1/6 1/7 1/8 1/9 1/10" at bounding box center [171, 242] width 21 height 18
select select "c3ppiba3hh8"
click at [161, 233] on select "Varsayılan otomatik px % 1/1 1/2 1/3 1/4 1/5 1/6 1/7 1/8 1/9 1/10" at bounding box center [171, 242] width 21 height 18
select select "DISABLED_OPTION_VALUE"
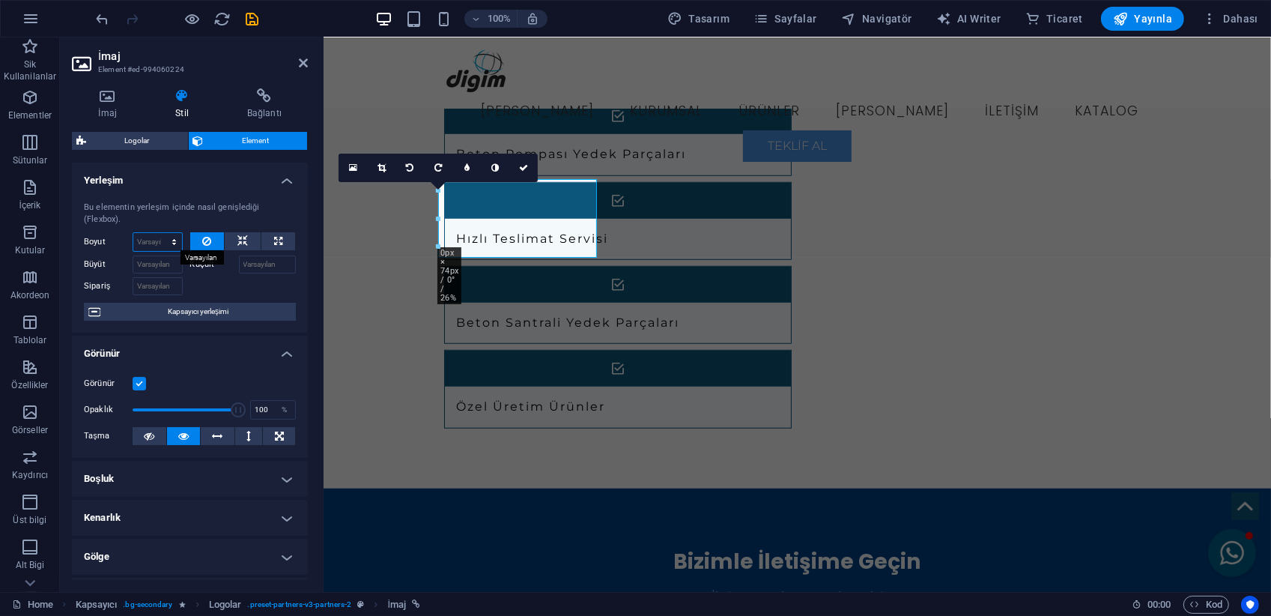
click at [158, 242] on select "Varsayılan otomatik px % 1/1 1/2 1/3 1/4 1/5 1/6 1/7 1/8 1/9 1/10" at bounding box center [157, 242] width 49 height 18
click at [159, 233] on select "Varsayılan otomatik px % 1/1 1/2 1/3 1/4 1/5 1/6 1/7 1/8 1/9 1/10" at bounding box center [157, 242] width 49 height 18
click at [157, 309] on span "Kapsayıcı yerleşimi" at bounding box center [198, 312] width 187 height 18
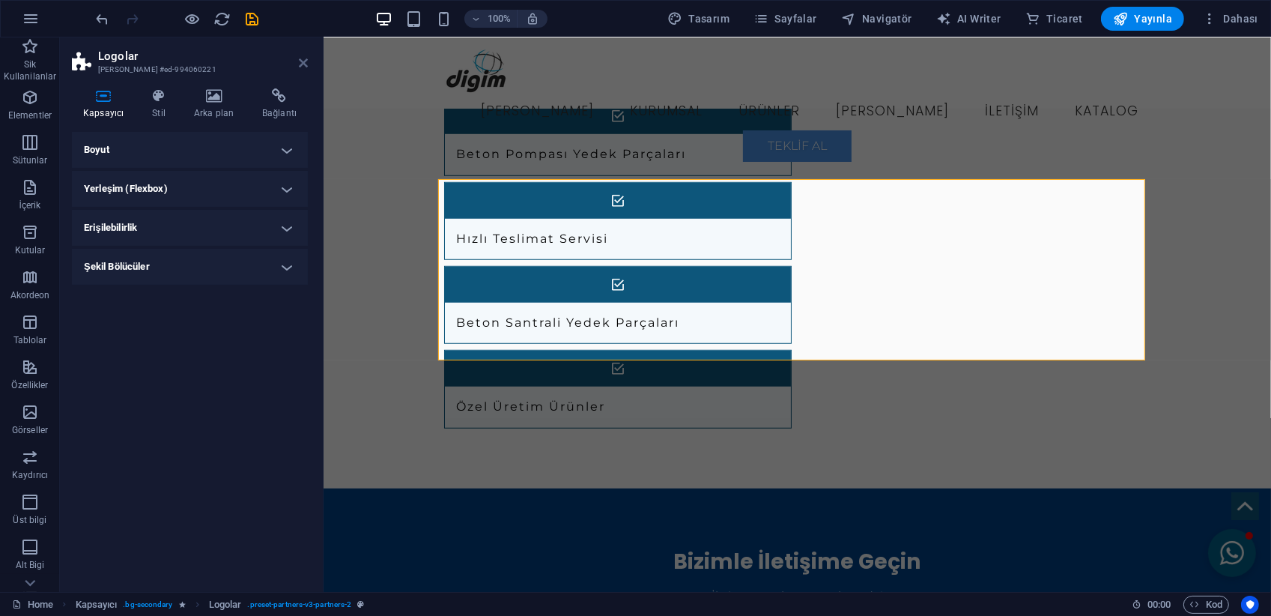
click at [300, 61] on icon at bounding box center [303, 63] width 9 height 12
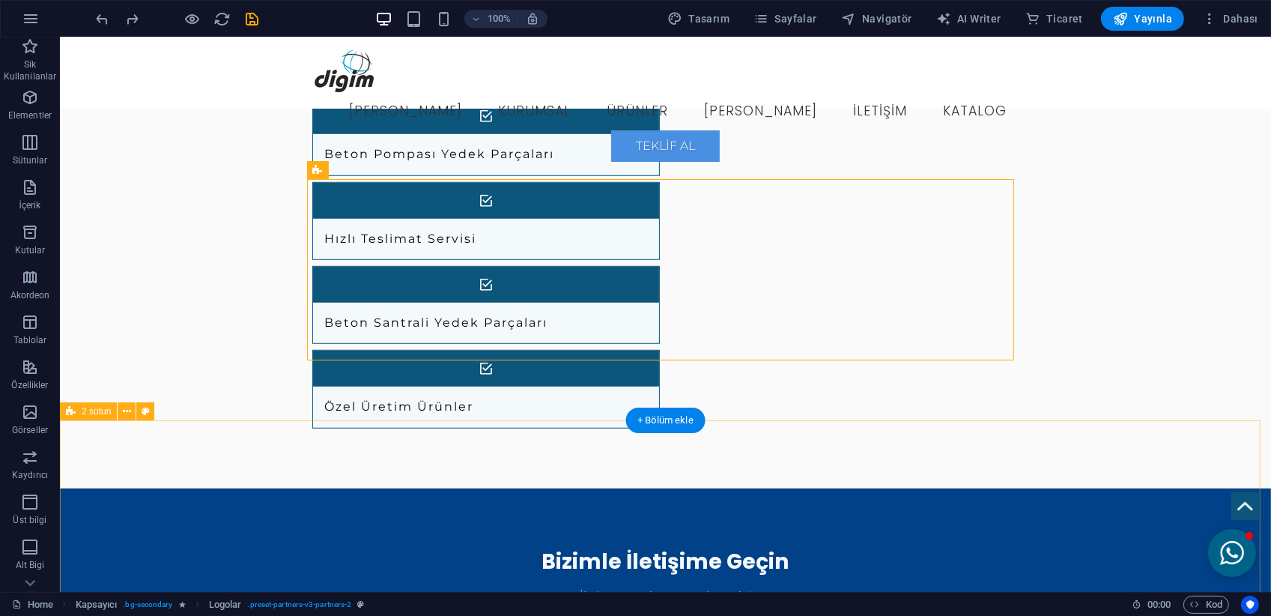
drag, startPoint x: 291, startPoint y: 450, endPoint x: 466, endPoint y: 564, distance: 209.0
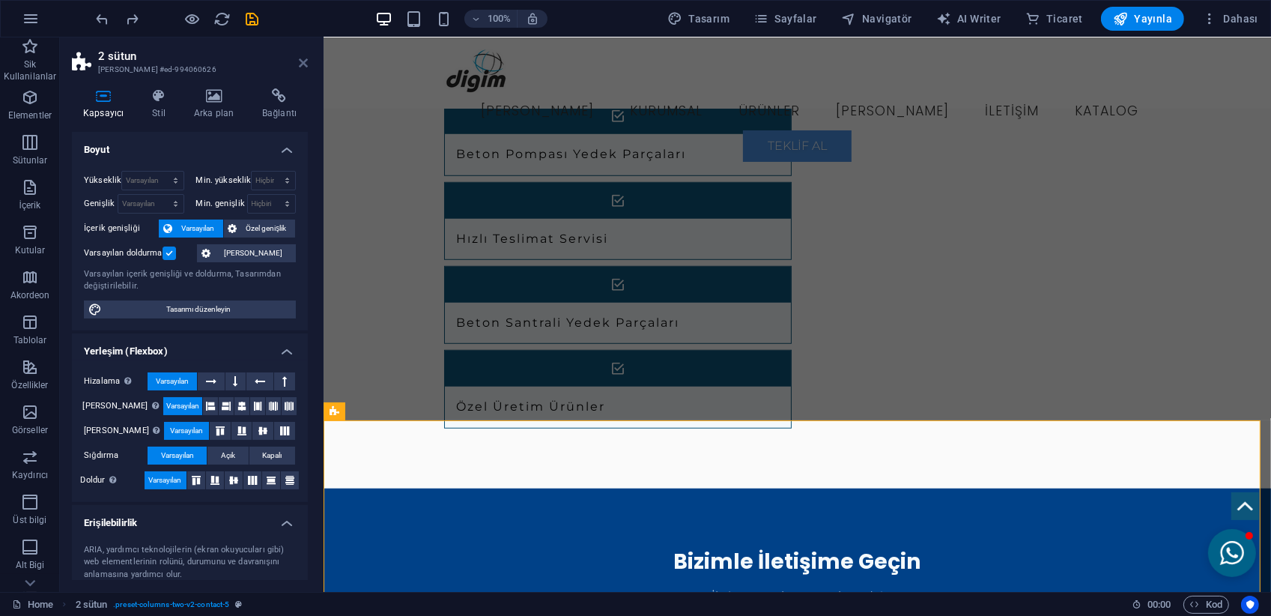
click at [300, 61] on icon at bounding box center [303, 63] width 9 height 12
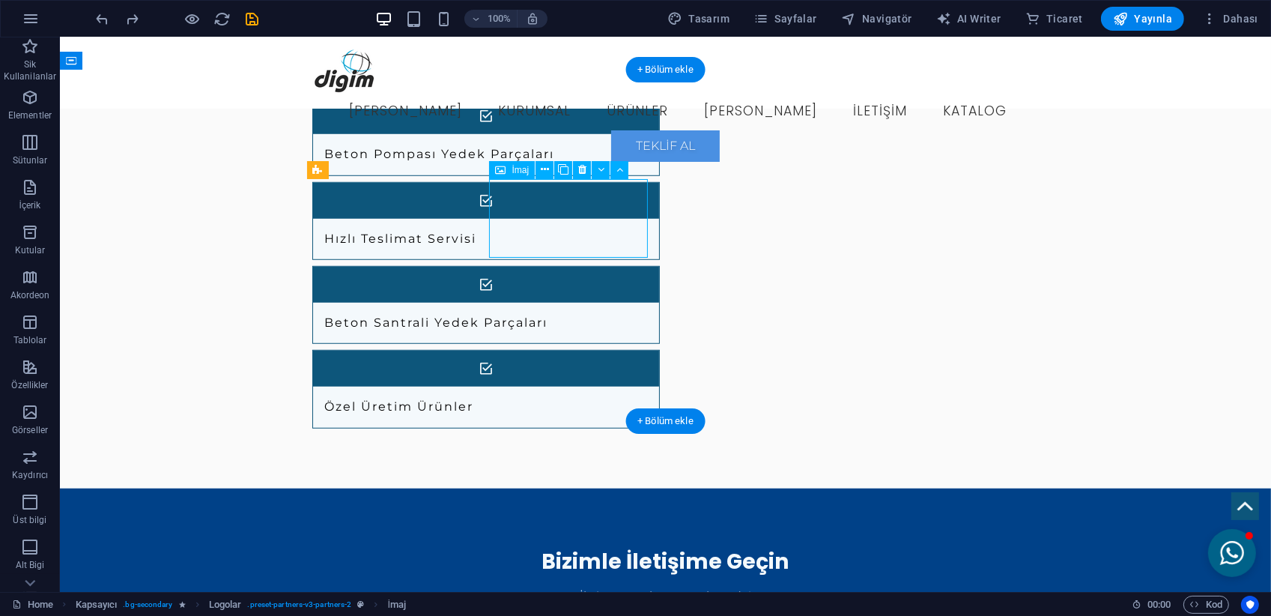
select select "px"
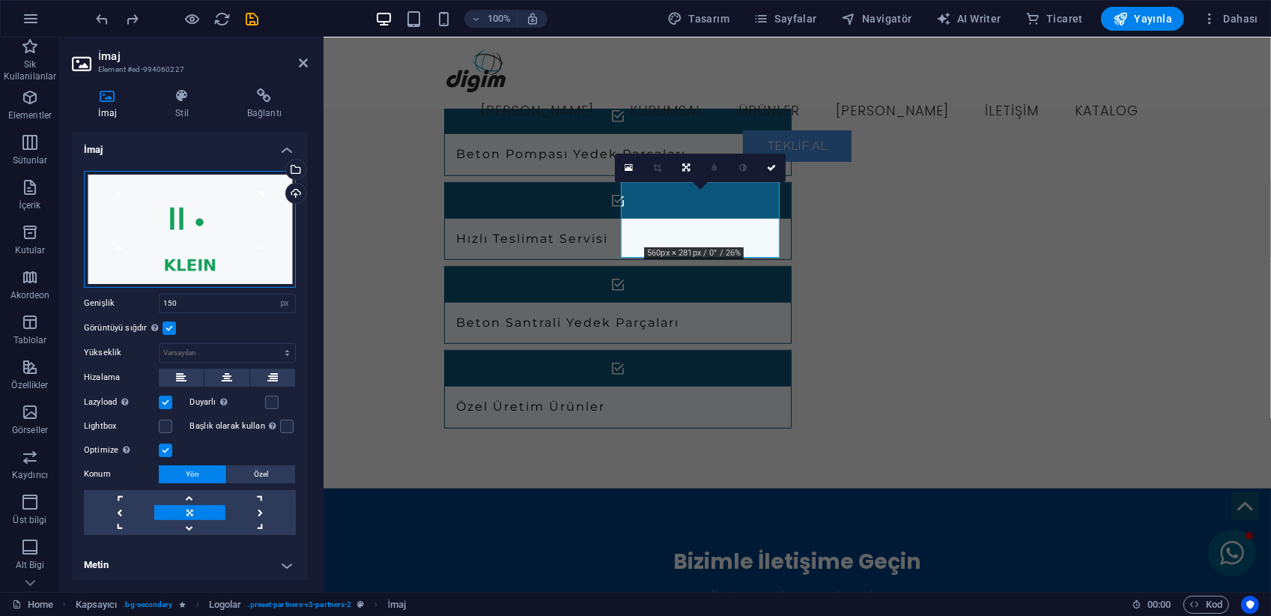
click at [211, 190] on div "Dosyaları buraya sürükleyin, dosyaları seçmek için tıklayın veya Dosyalardan ya…" at bounding box center [190, 229] width 212 height 117
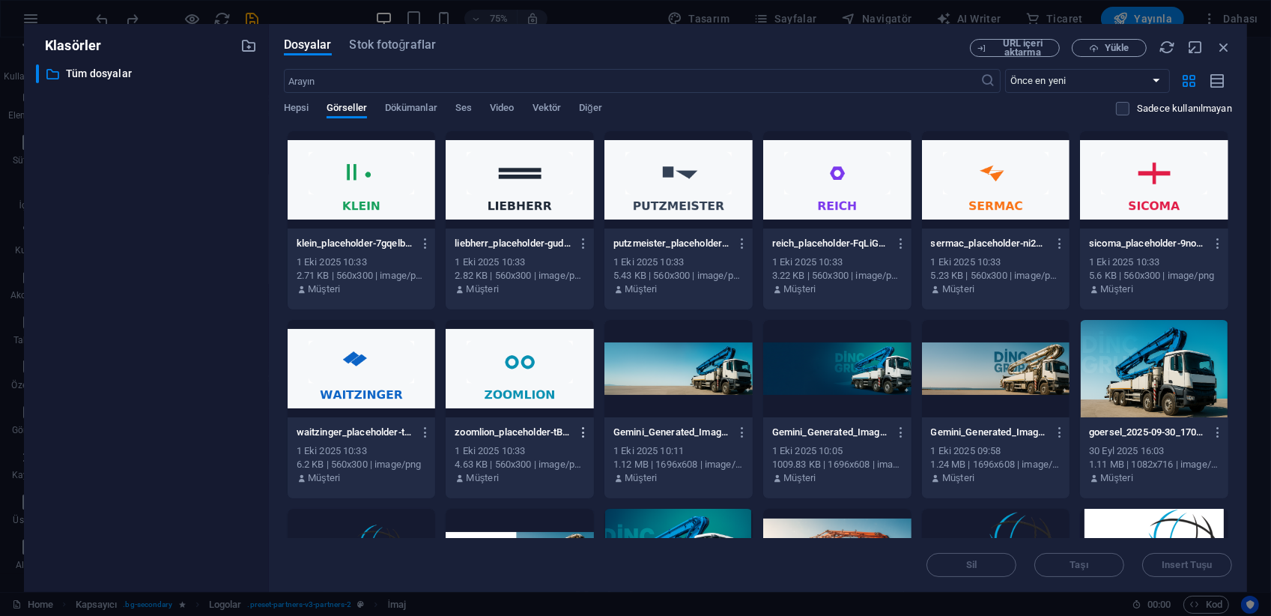
click at [581, 434] on icon "button" at bounding box center [585, 432] width 14 height 13
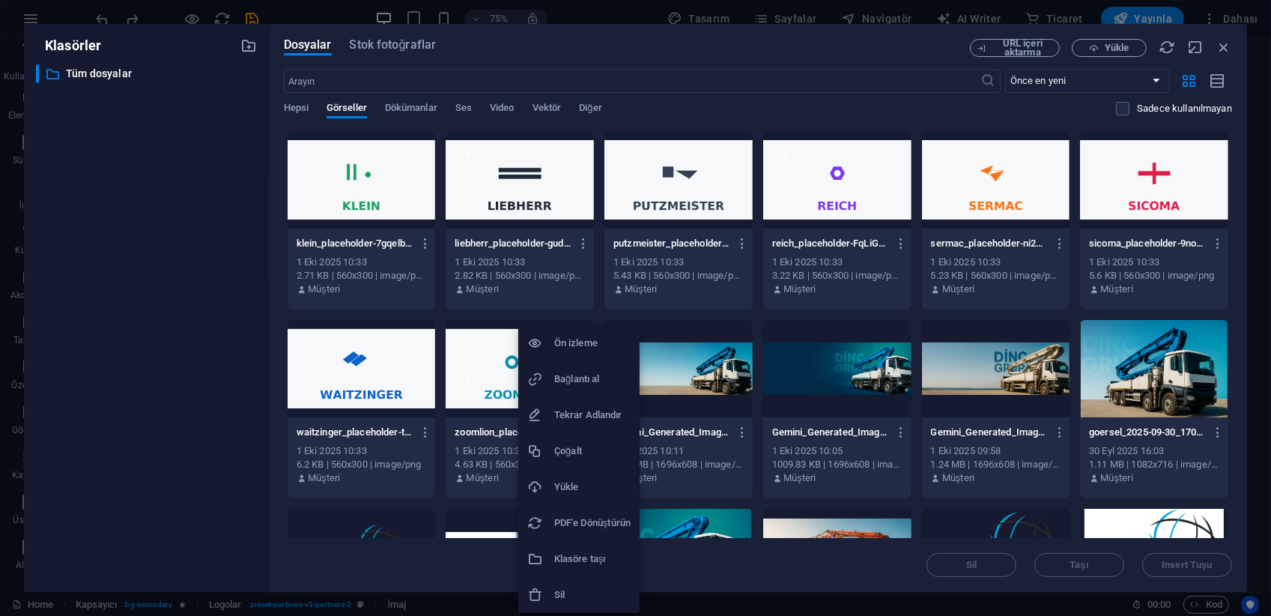
click at [396, 252] on div at bounding box center [635, 308] width 1271 height 616
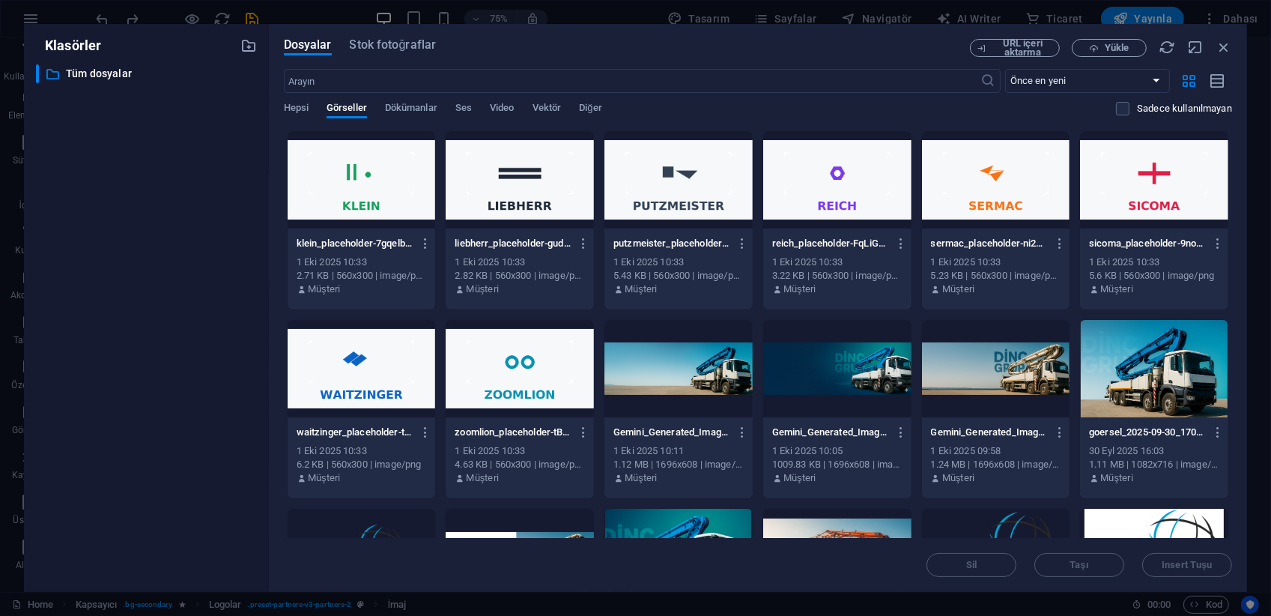
click at [387, 255] on div "1 Eki 2025 10:33" at bounding box center [362, 261] width 130 height 13
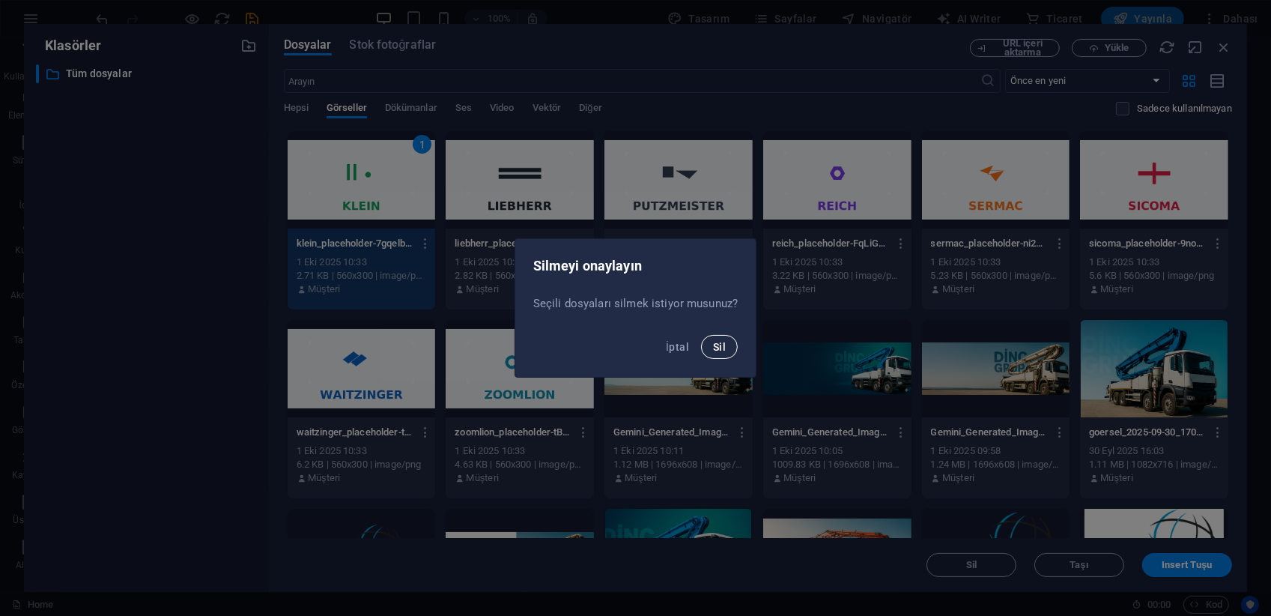
click at [719, 344] on span "Sil" at bounding box center [719, 347] width 13 height 12
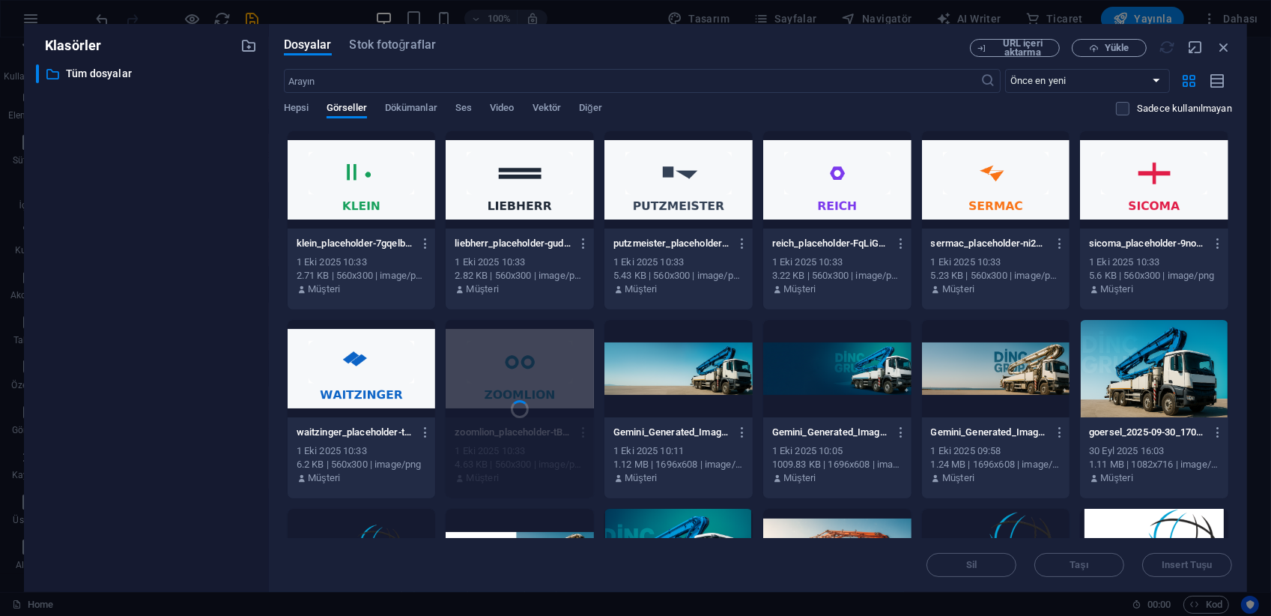
click at [387, 251] on div "klein_placeholder-7gqelbcibF0HzgUXPtMl4w.png klein_placeholder-7gqelbcibF0HzgUX…" at bounding box center [362, 243] width 130 height 24
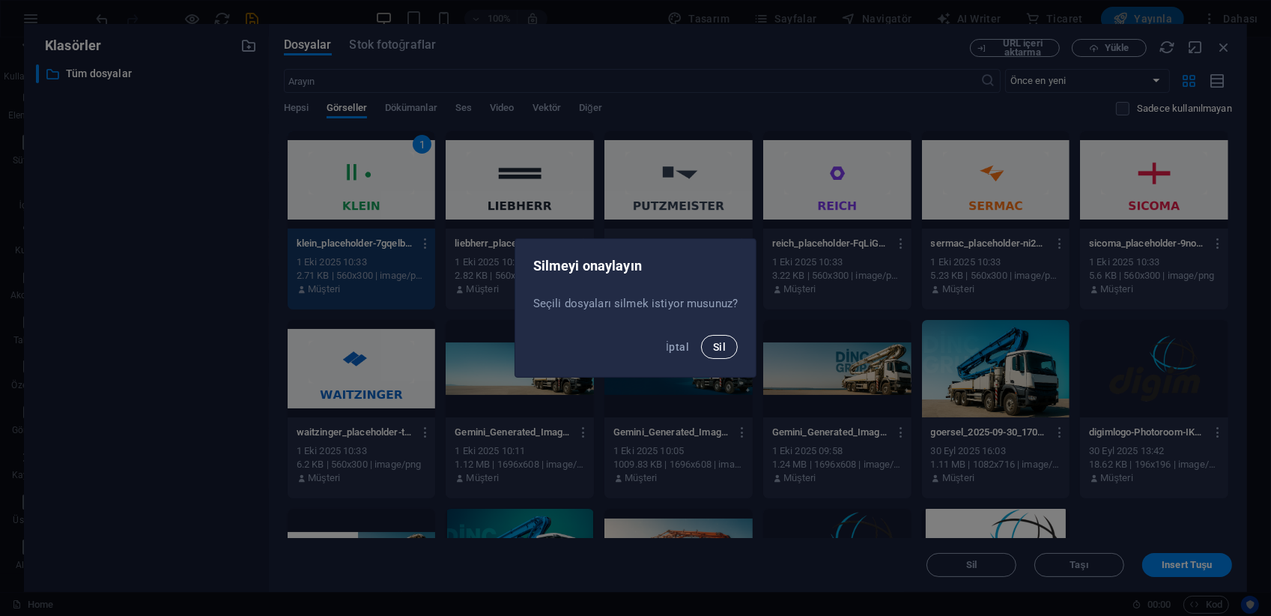
click at [727, 346] on button "Sil" at bounding box center [719, 347] width 37 height 24
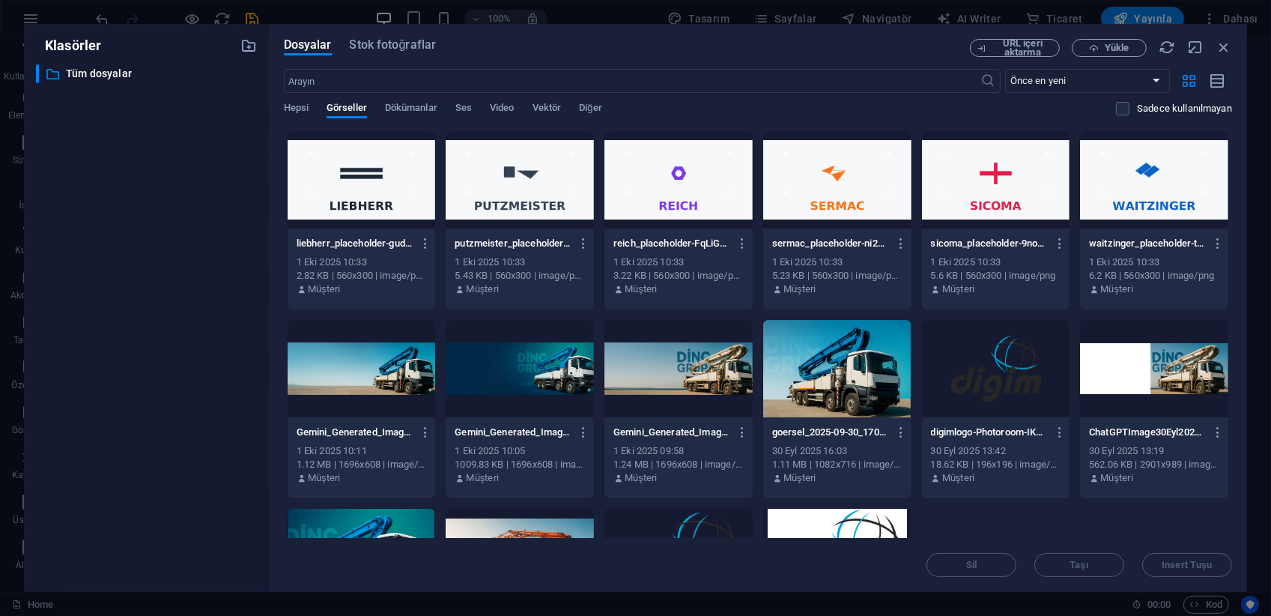
click at [399, 255] on div "1 Eki 2025 10:33" at bounding box center [362, 261] width 130 height 13
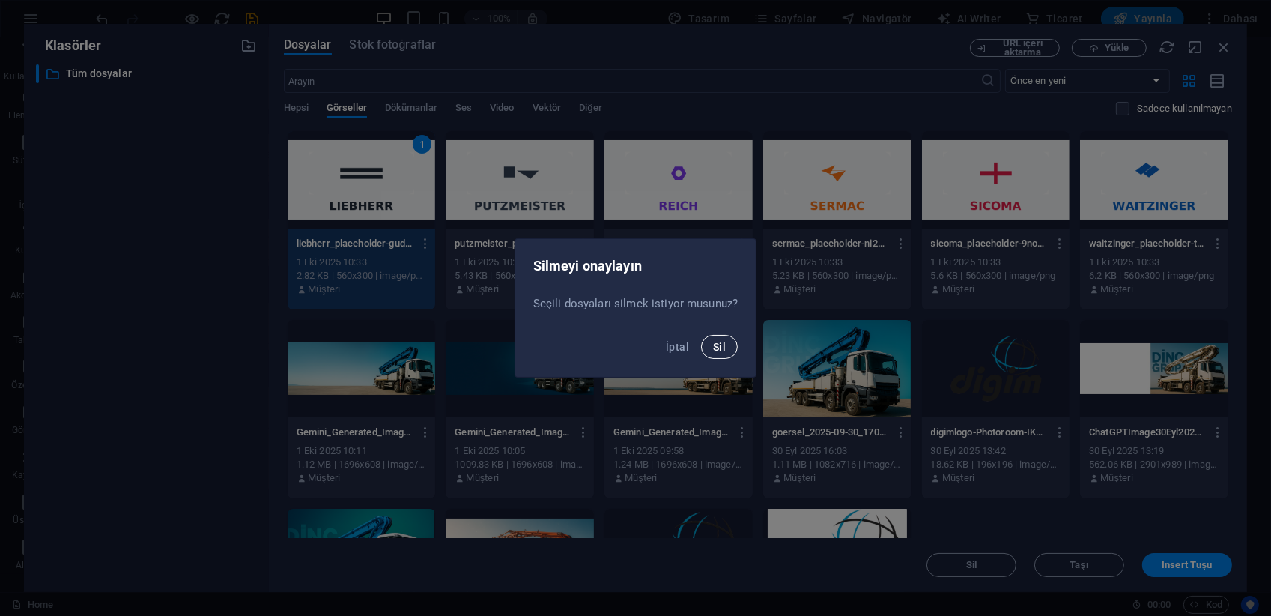
click at [718, 345] on span "Sil" at bounding box center [719, 347] width 13 height 12
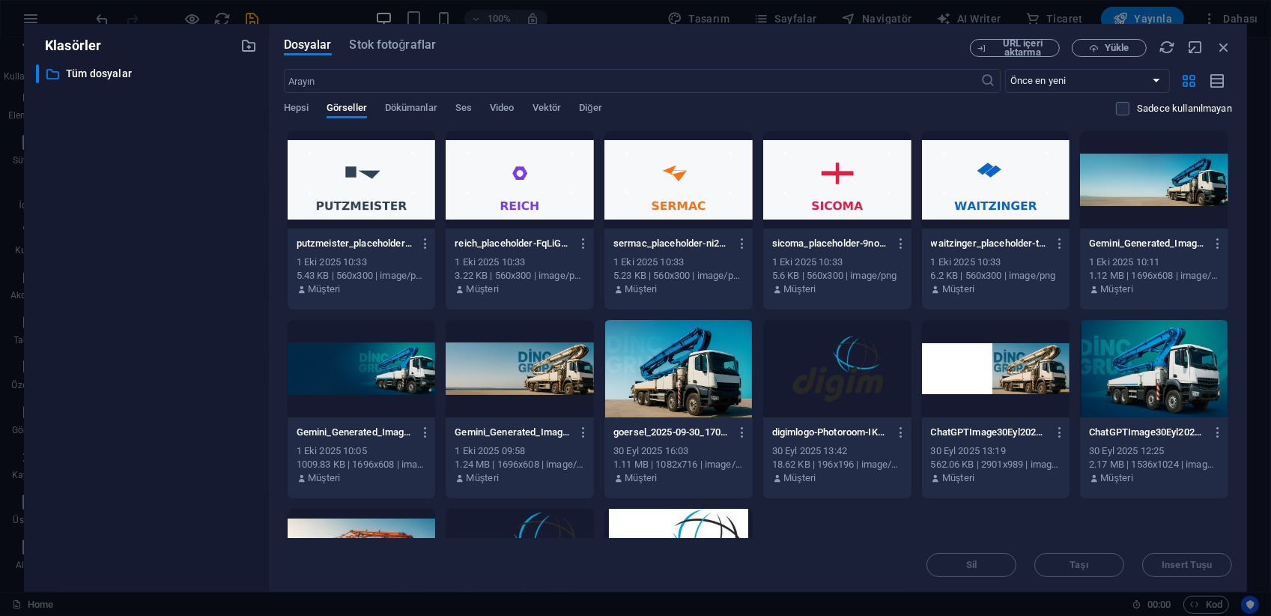
click at [396, 222] on div at bounding box center [362, 179] width 148 height 97
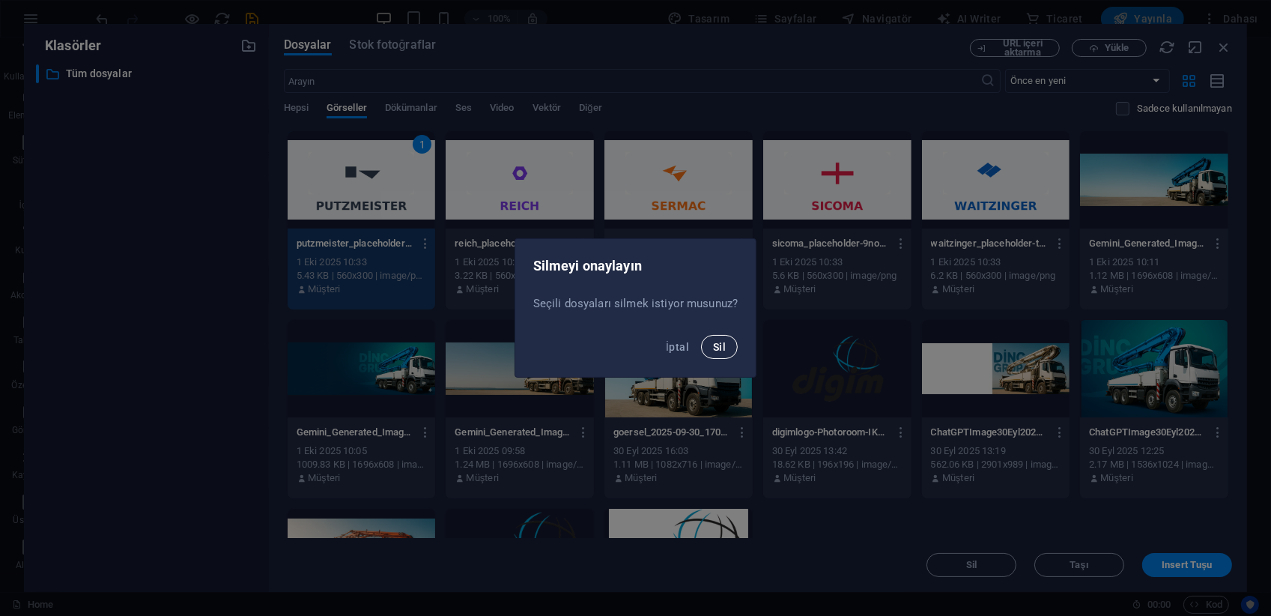
click at [713, 351] on span "Sil" at bounding box center [719, 347] width 13 height 12
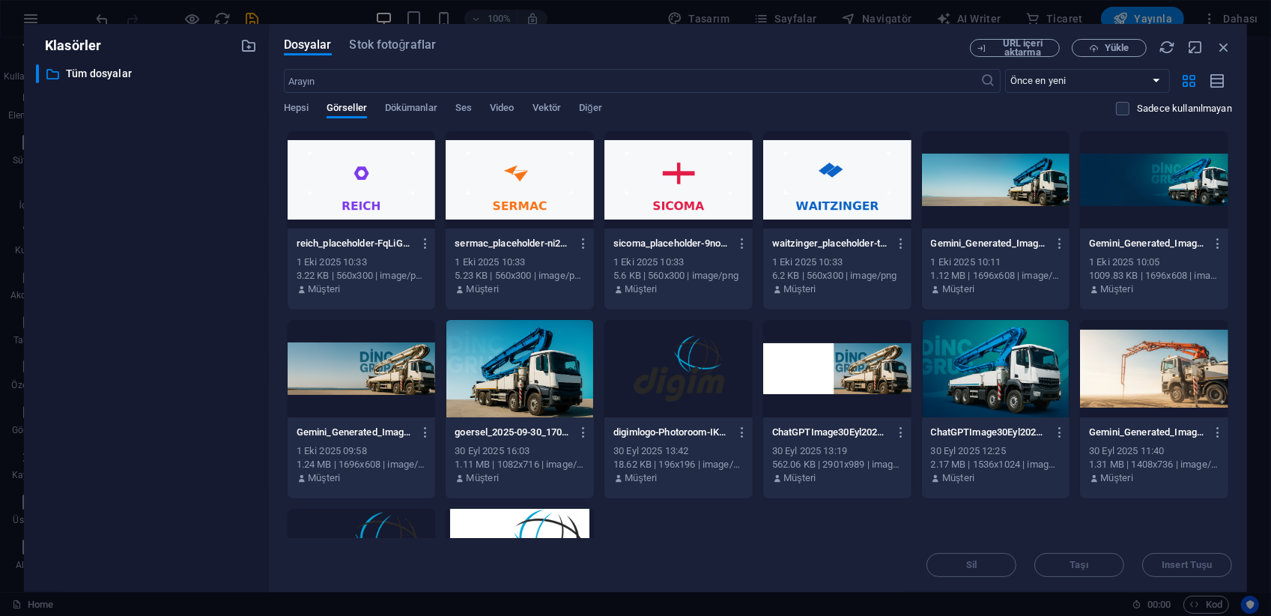
click at [367, 237] on p "reich_placeholder-FqLiGz_WB8xBw0Vx52ZFwA.png" at bounding box center [355, 243] width 116 height 13
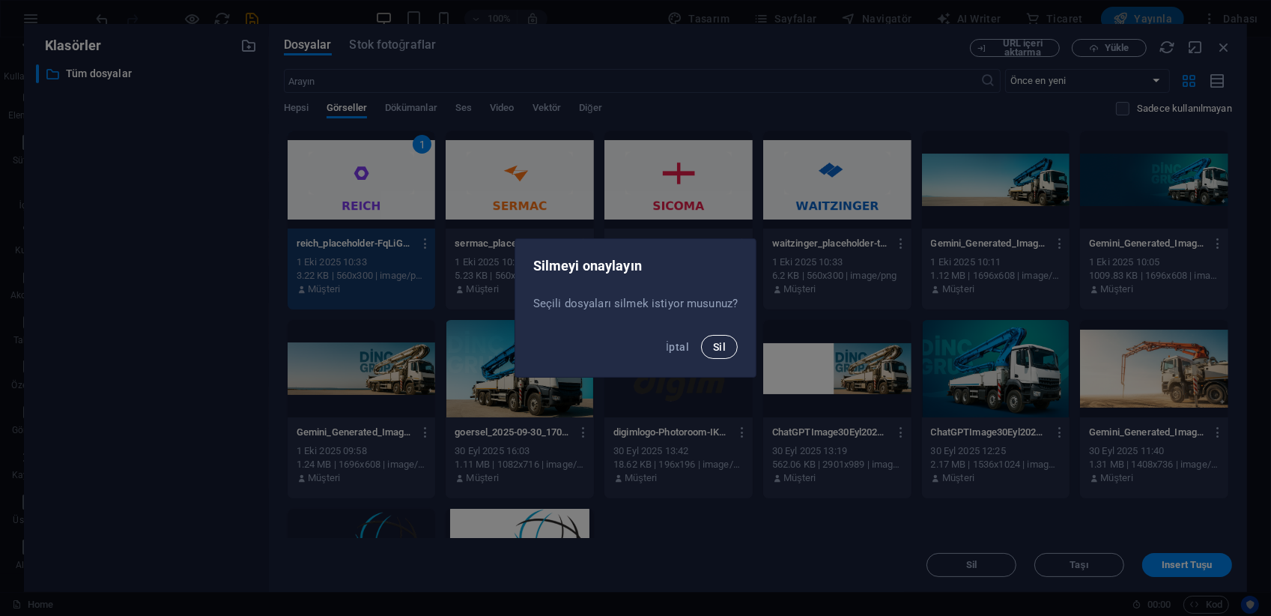
click at [715, 351] on span "Sil" at bounding box center [719, 347] width 13 height 12
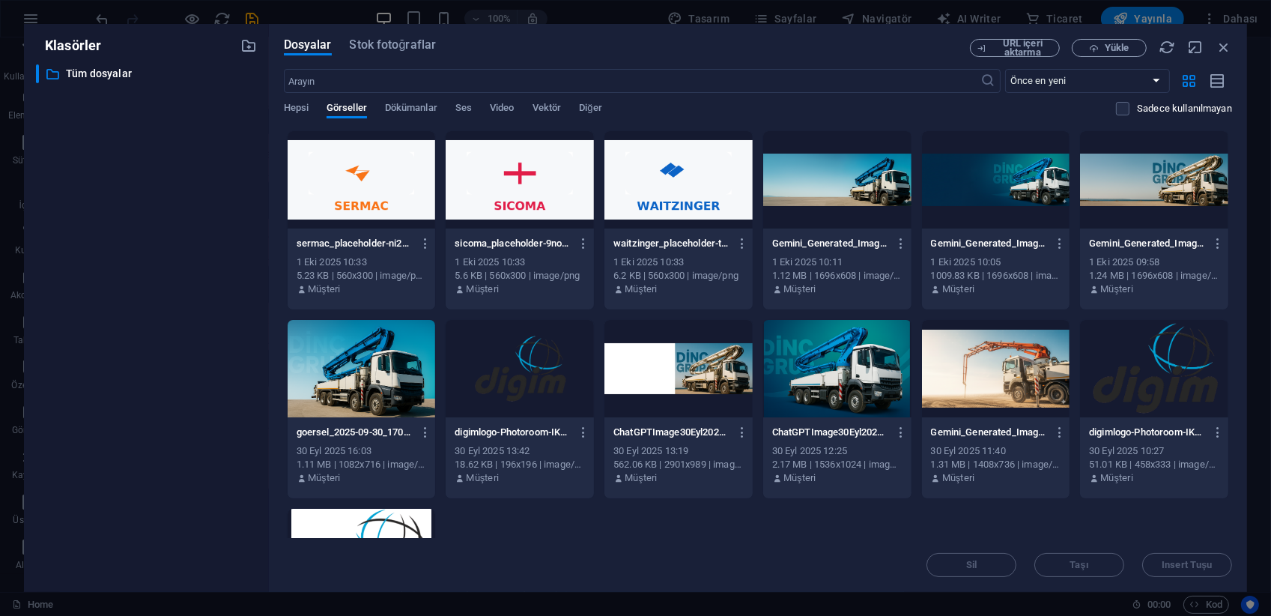
click at [400, 234] on div "sermac_placeholder-ni2OrJIhT2J2omllYFrAZQ.png sermac_placeholder-ni2OrJIhT2J2om…" at bounding box center [362, 243] width 130 height 24
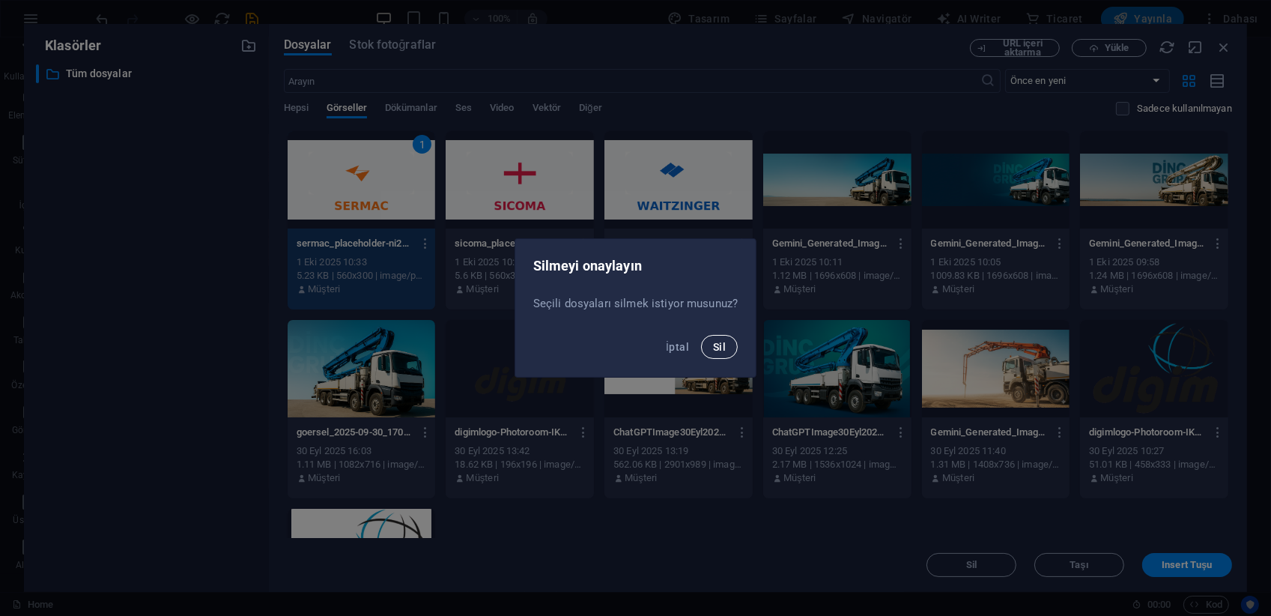
click at [715, 341] on span "Sil" at bounding box center [719, 347] width 13 height 12
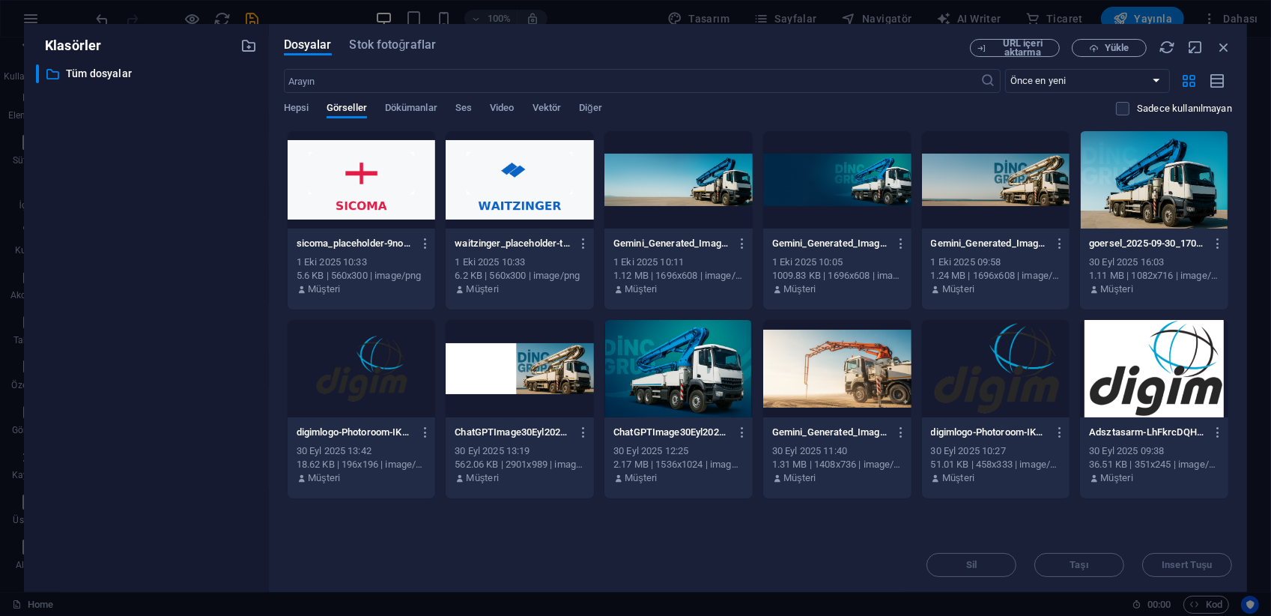
click at [372, 234] on div "sicoma_placeholder-9nogkMP2tp-KyUTLuXMlpQ.png sicoma_placeholder-9nogkMP2tp-KyU…" at bounding box center [362, 243] width 130 height 24
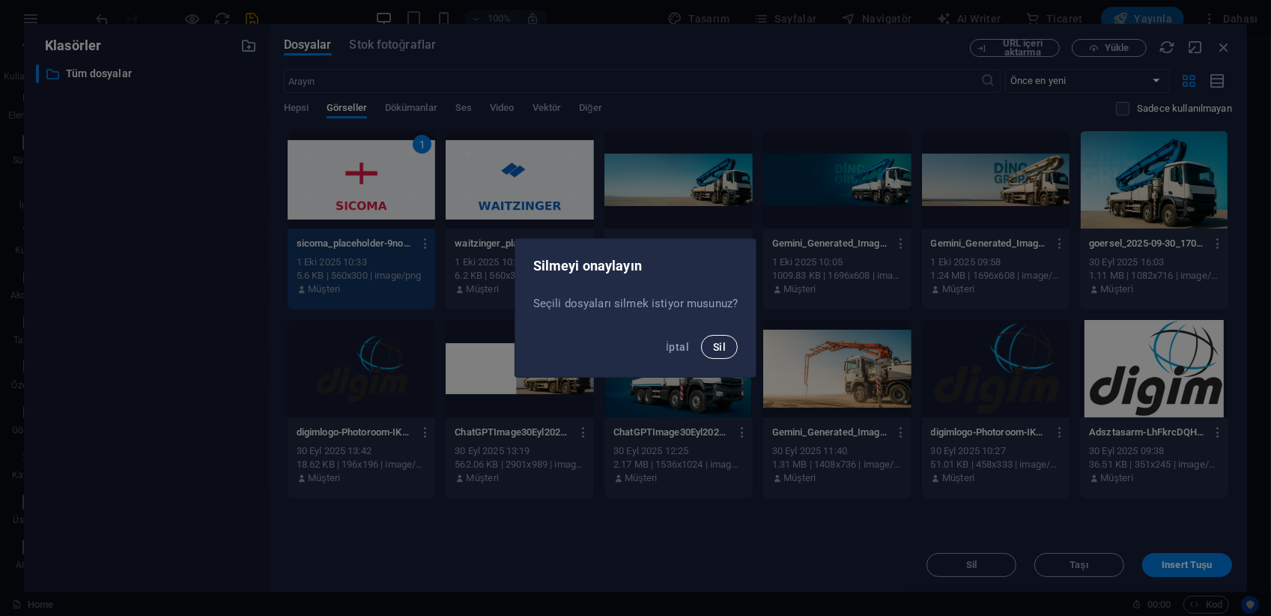
click at [721, 341] on span "Sil" at bounding box center [719, 347] width 13 height 12
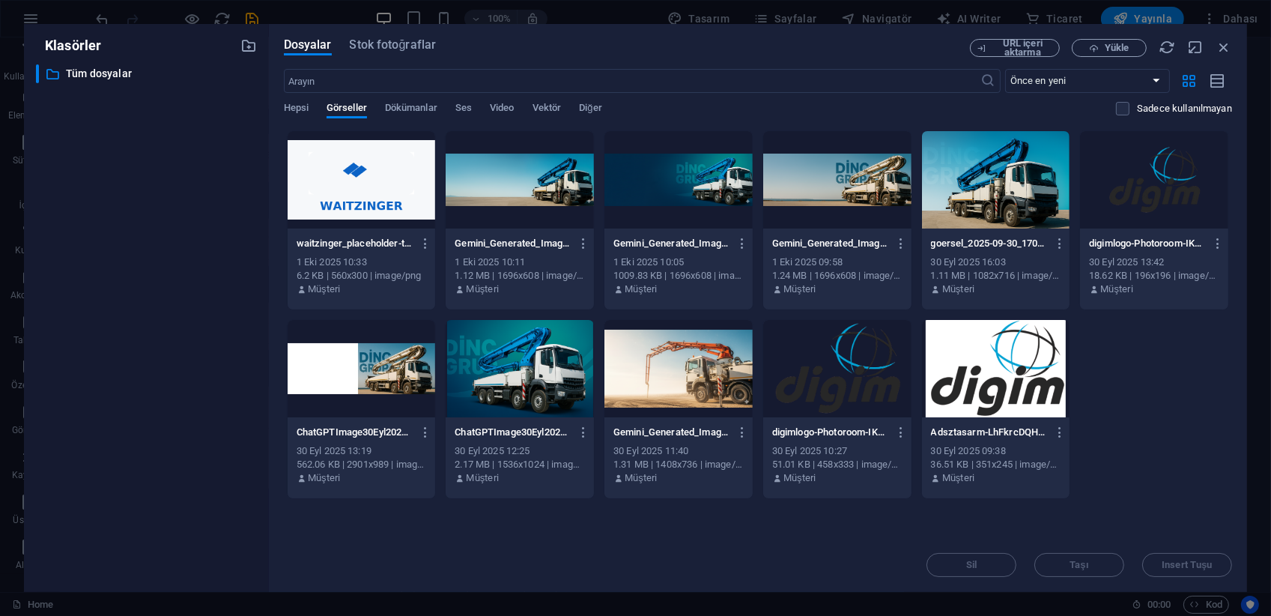
click at [387, 249] on p "waitzinger_placeholder-tfuuYjr_wJ6MLR1ImRdHTg.png" at bounding box center [355, 243] width 116 height 13
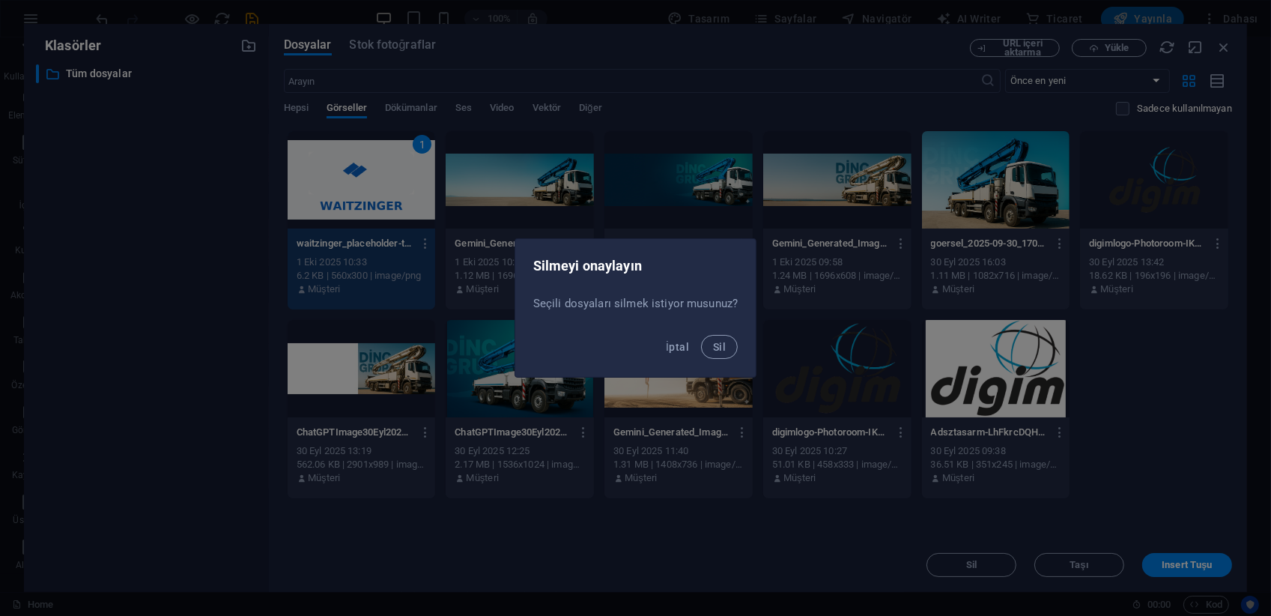
drag, startPoint x: 727, startPoint y: 348, endPoint x: 948, endPoint y: 141, distance: 302.6
click at [726, 348] on button "Sil" at bounding box center [719, 347] width 37 height 24
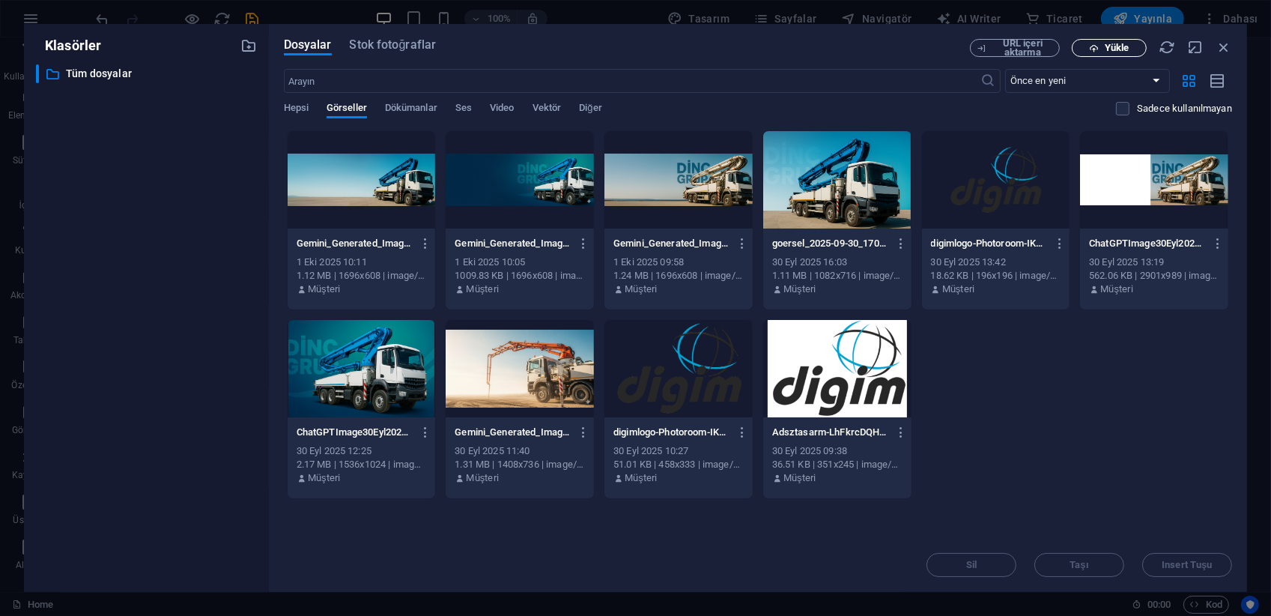
click at [1098, 52] on icon "button" at bounding box center [1094, 48] width 10 height 10
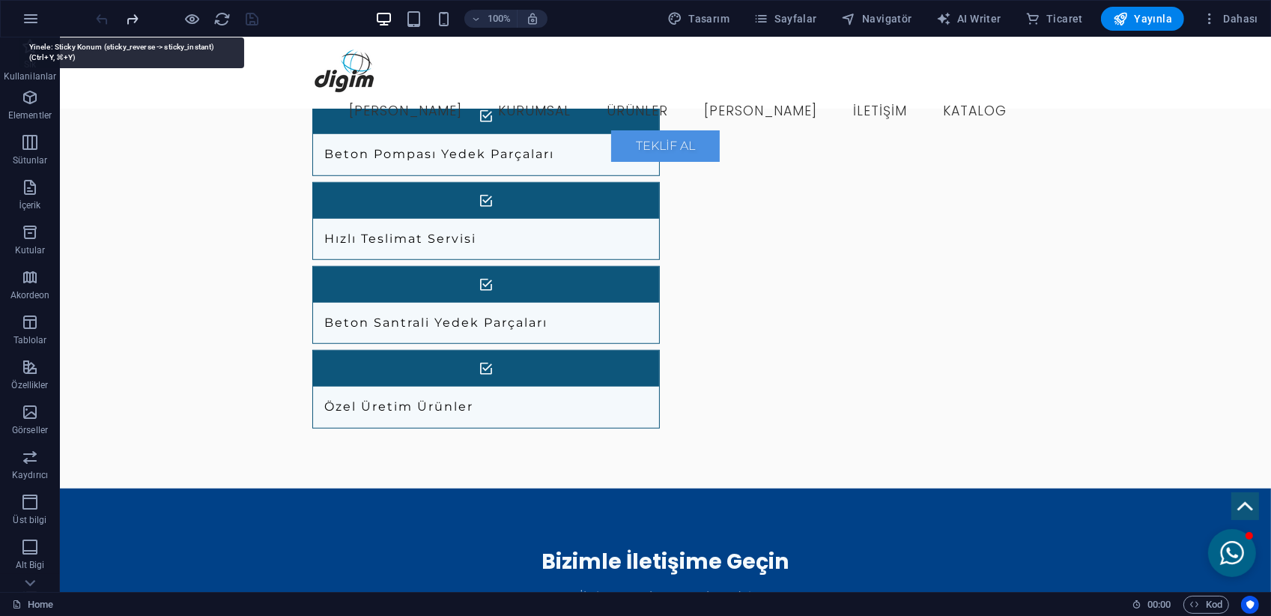
click at [130, 20] on icon "redo" at bounding box center [132, 18] width 17 height 17
click at [131, 15] on icon "redo" at bounding box center [132, 18] width 17 height 17
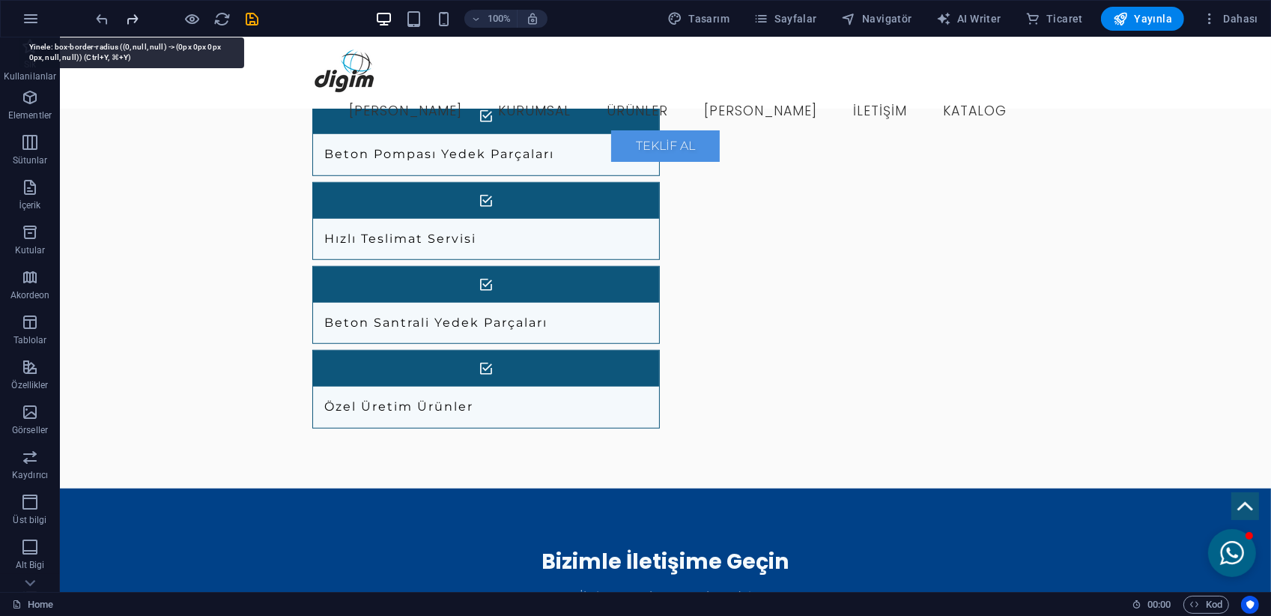
click at [131, 15] on icon "redo" at bounding box center [132, 18] width 17 height 17
click at [131, 15] on div at bounding box center [178, 19] width 168 height 24
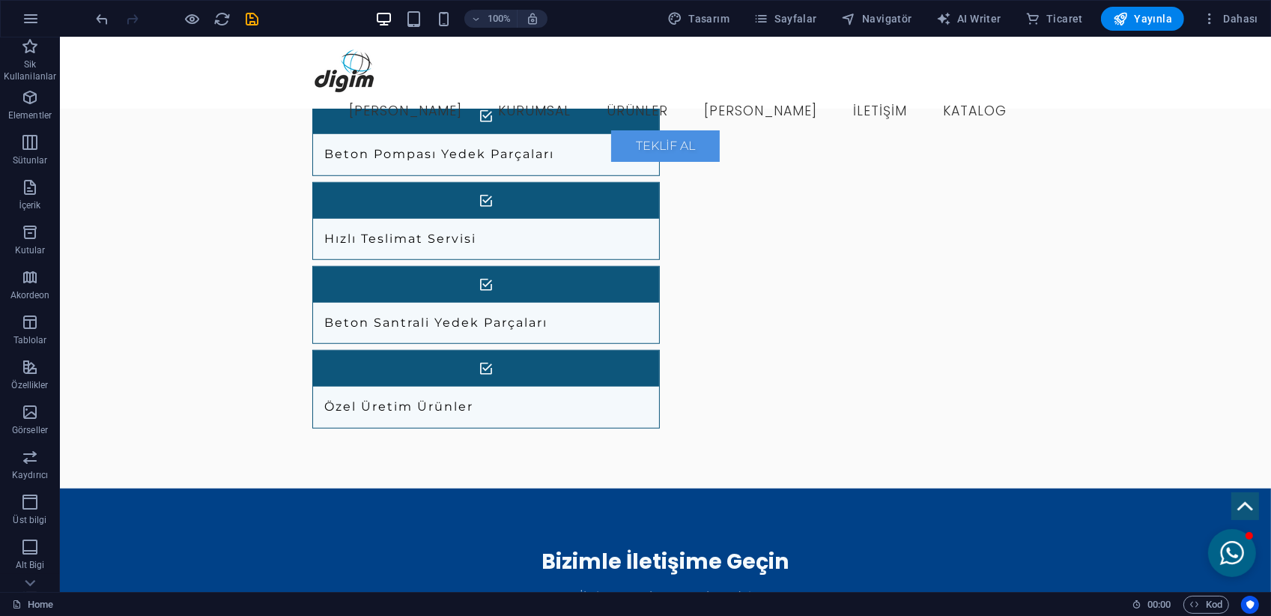
click at [131, 15] on div at bounding box center [178, 19] width 168 height 24
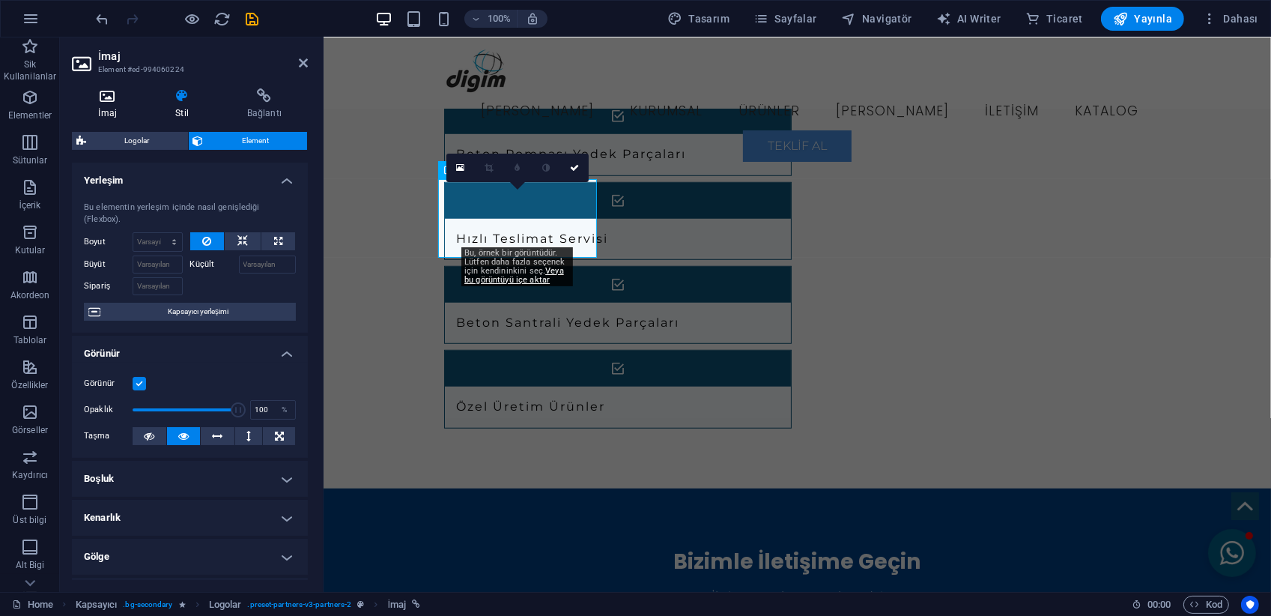
click at [120, 103] on icon at bounding box center [107, 95] width 71 height 15
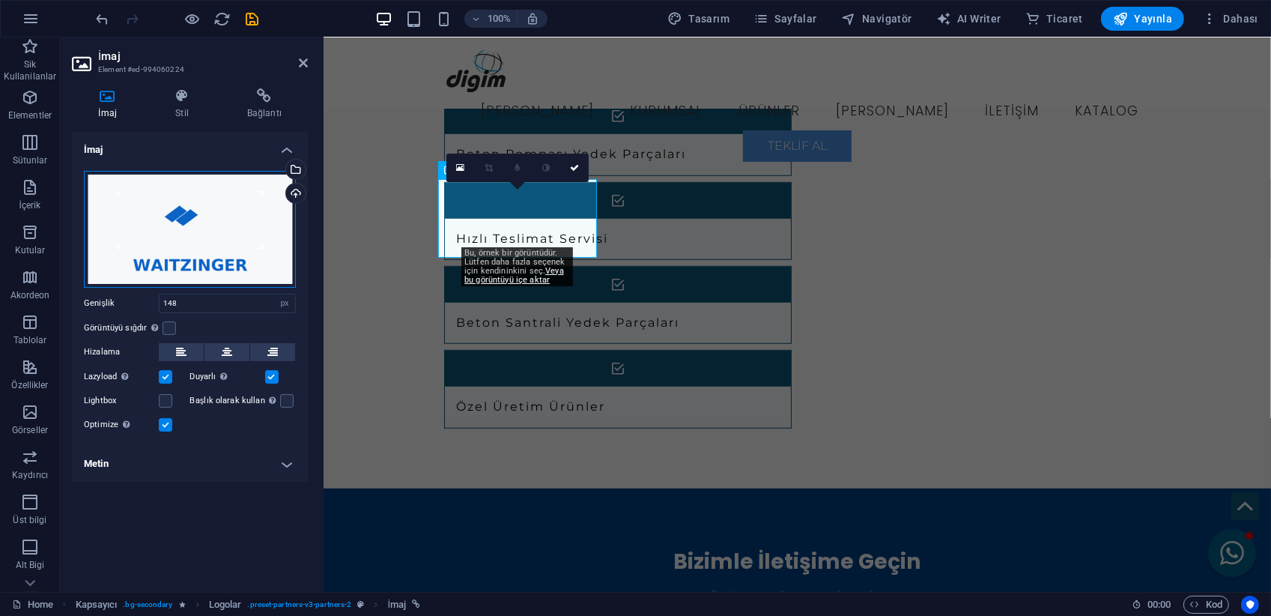
click at [225, 252] on div "Dosyaları buraya sürükleyin, dosyaları seçmek için tıklayın veya Dosyalardan ya…" at bounding box center [190, 229] width 212 height 117
click at [225, 252] on body "Dinç Grup İş Makina Home (tr) Sik Kullanilanlar Elementler Sütunlar İçerik Kutu…" at bounding box center [635, 308] width 1271 height 616
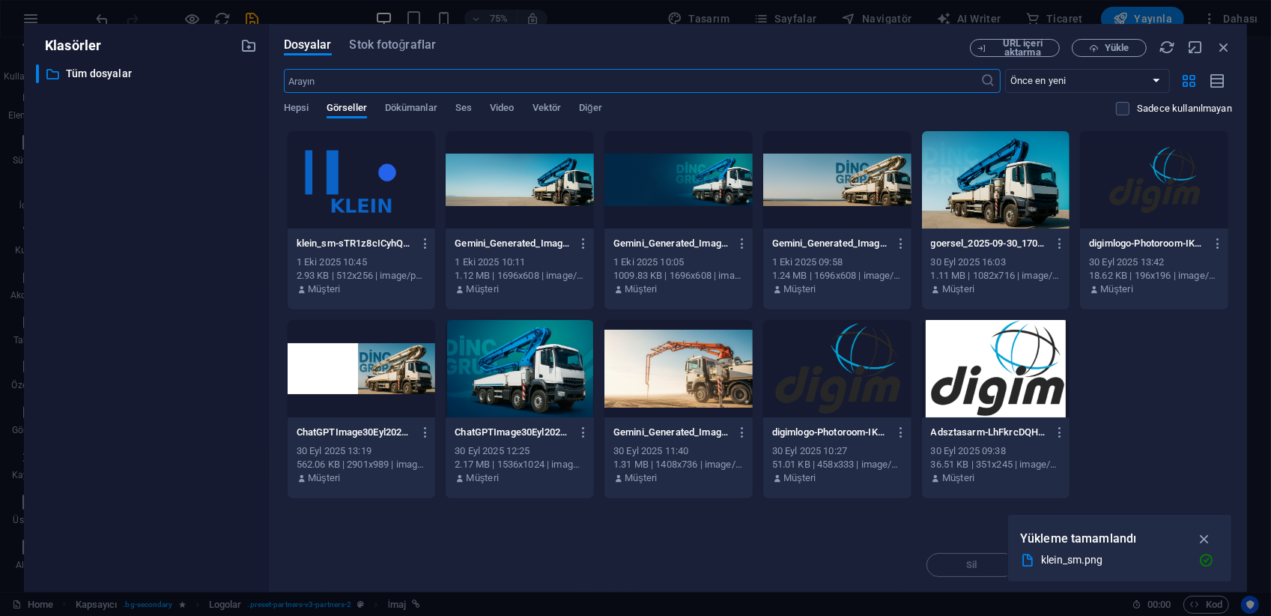
click at [369, 196] on div at bounding box center [362, 179] width 148 height 97
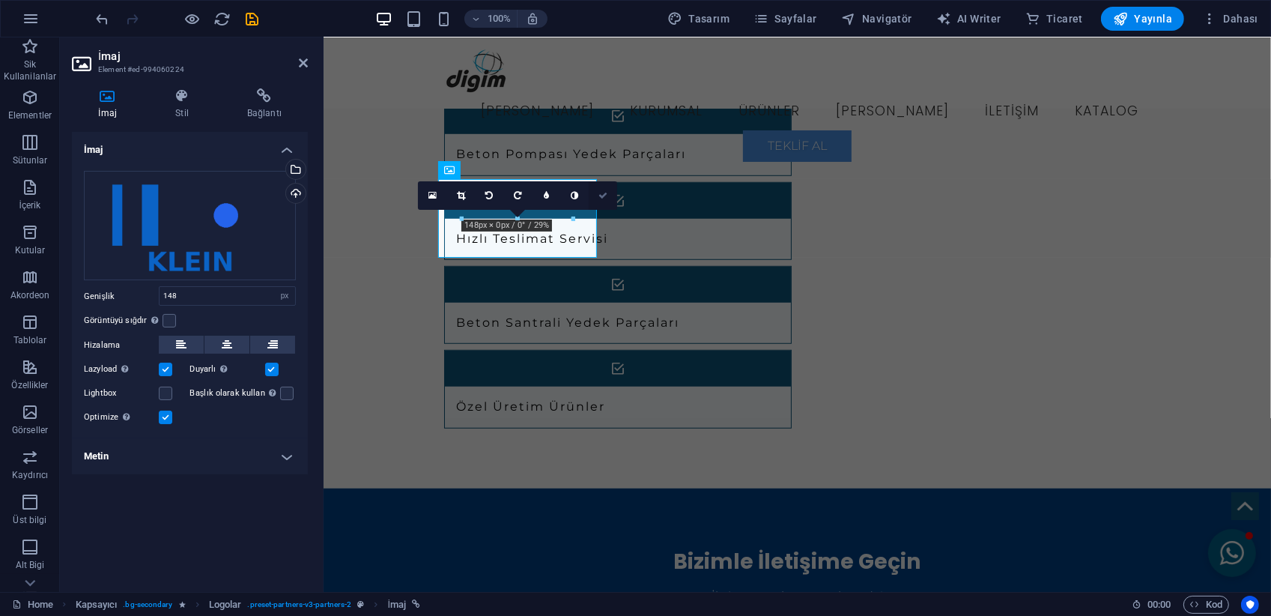
click at [601, 201] on link at bounding box center [603, 195] width 28 height 28
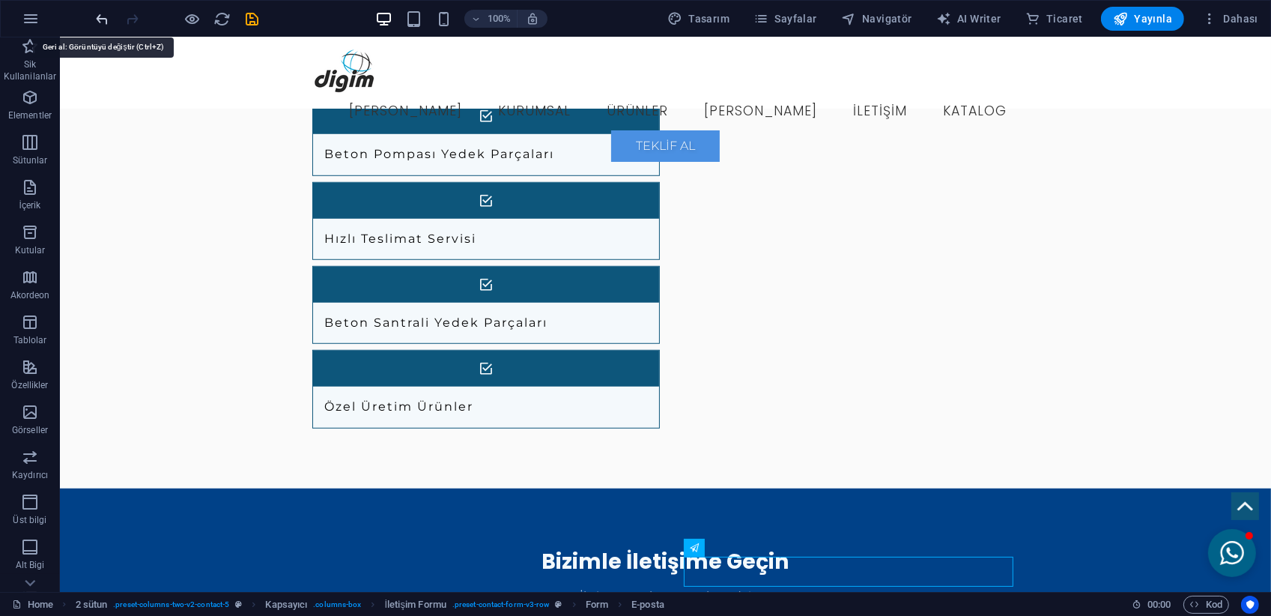
click at [102, 17] on icon "undo" at bounding box center [102, 18] width 17 height 17
click at [100, 18] on icon "undo" at bounding box center [102, 18] width 17 height 17
